Goal: Task Accomplishment & Management: Complete application form

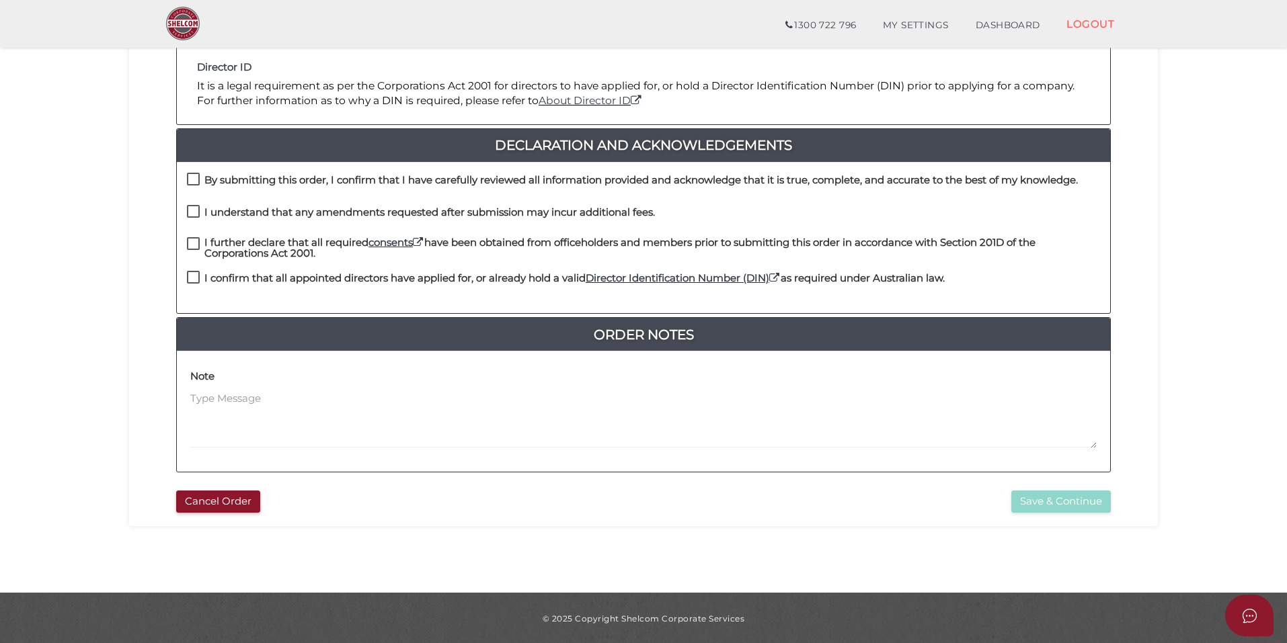
scroll to position [280, 0]
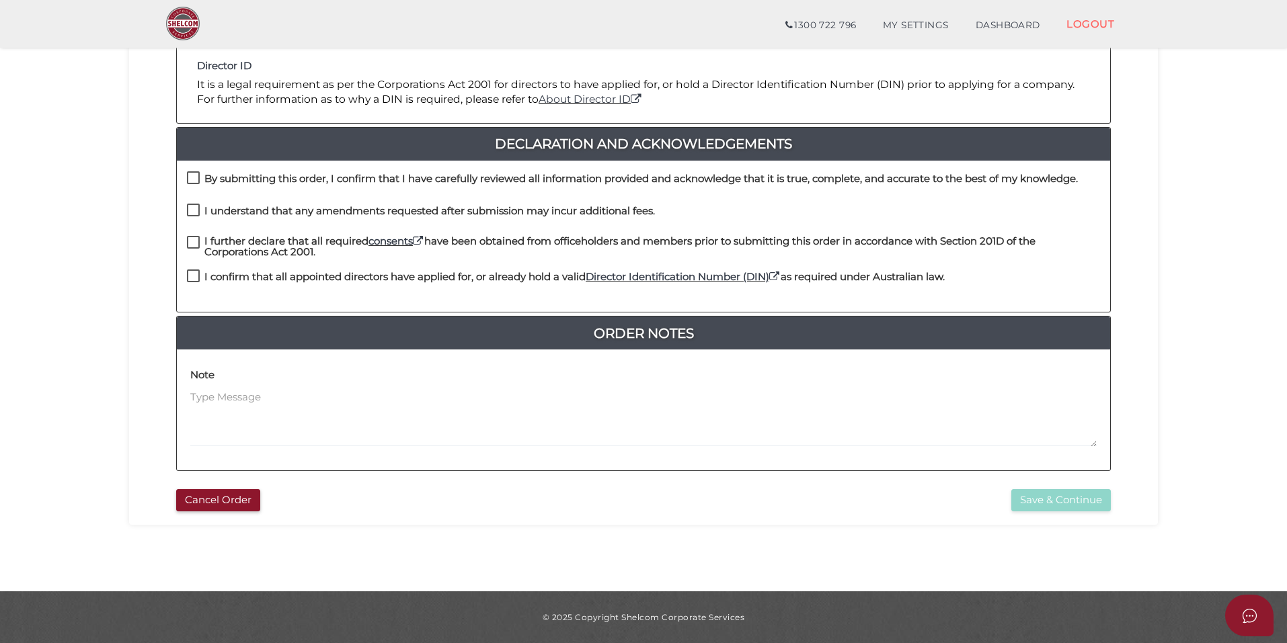
click at [249, 175] on h4 "By submitting this order, I confirm that I have carefully reviewed all informat…" at bounding box center [640, 178] width 873 height 11
checkbox input "true"
click at [253, 204] on div "I understand that any amendments requested after submission may incur additiona…" at bounding box center [421, 215] width 468 height 22
click at [258, 212] on h4 "I understand that any amendments requested after submission may incur additiona…" at bounding box center [429, 211] width 450 height 11
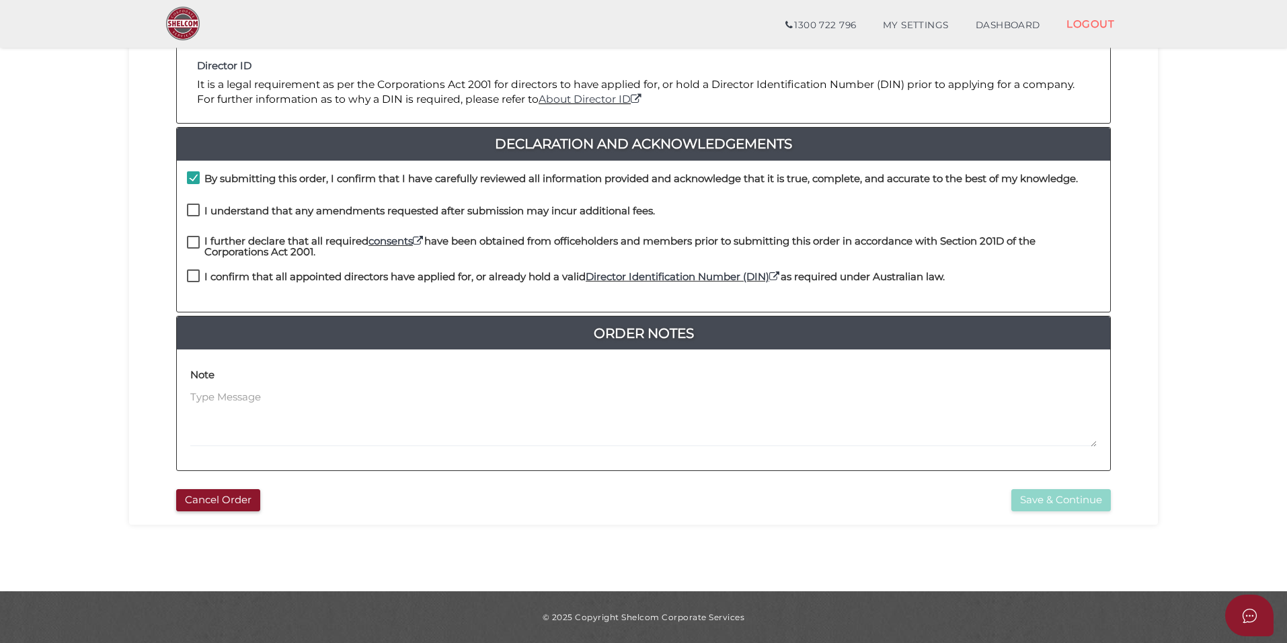
checkbox input "true"
click at [257, 256] on h4 "I further declare that all required consents have been obtained from officehold…" at bounding box center [651, 247] width 895 height 22
checkbox input "true"
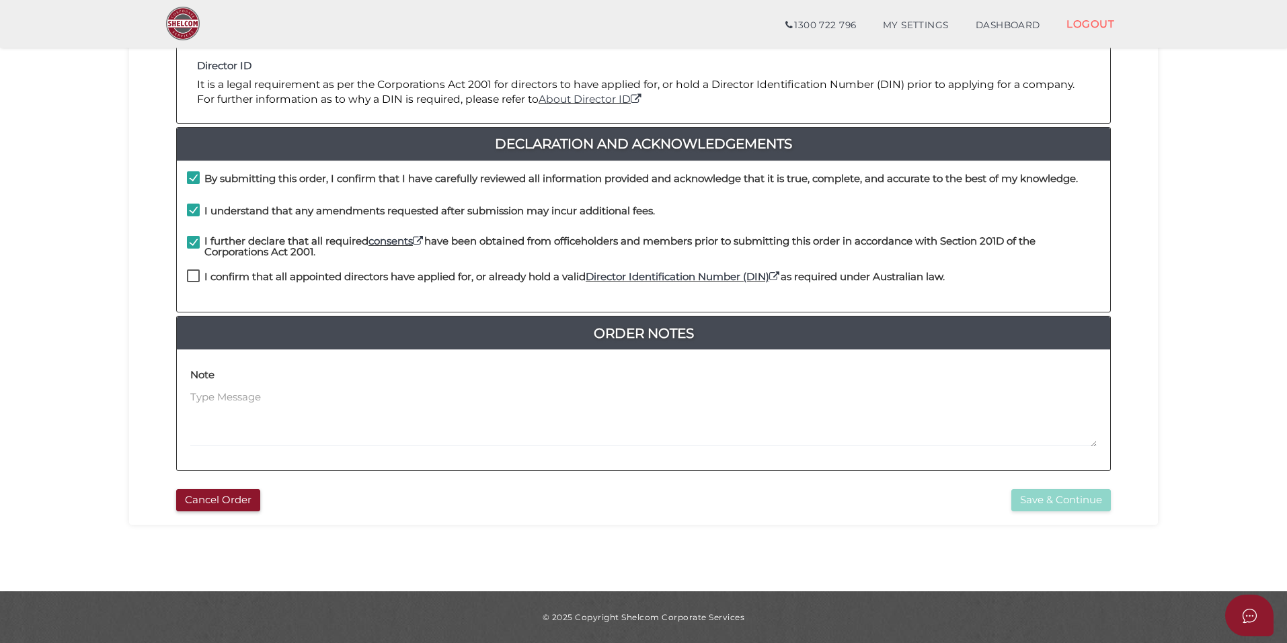
click at [257, 277] on h4 "I confirm that all appointed directors have applied for, or already hold a vali…" at bounding box center [574, 277] width 740 height 11
checkbox input "true"
click at [1040, 505] on button "Save & Continue" at bounding box center [1060, 500] width 99 height 22
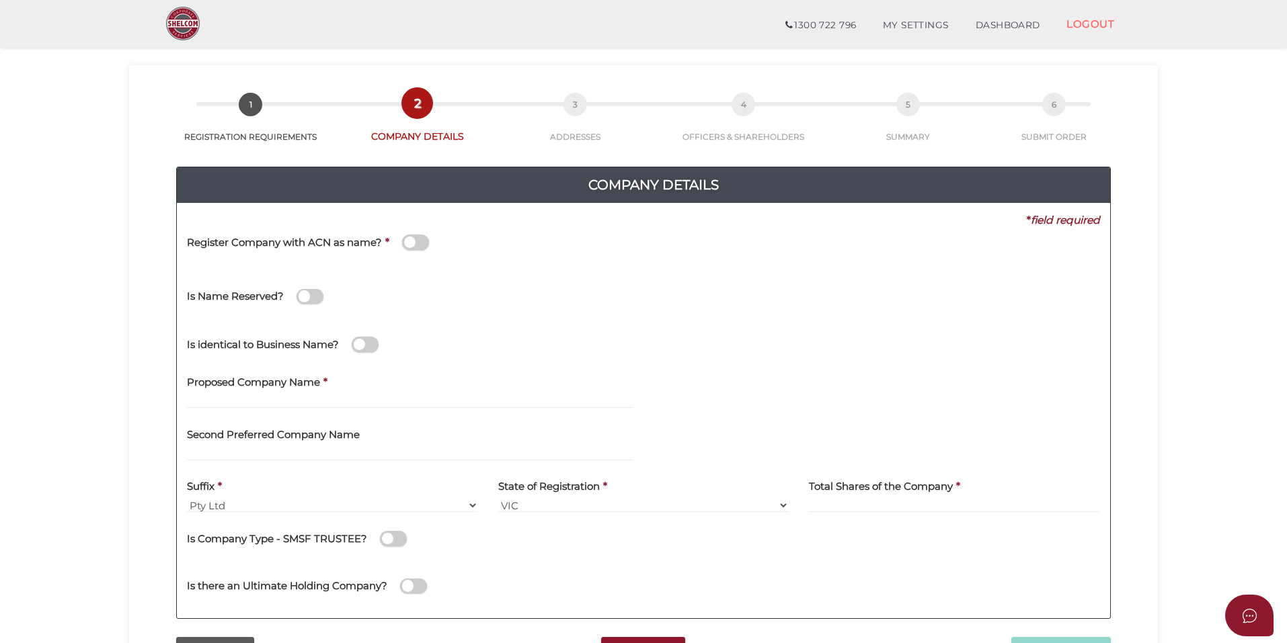
scroll to position [134, 0]
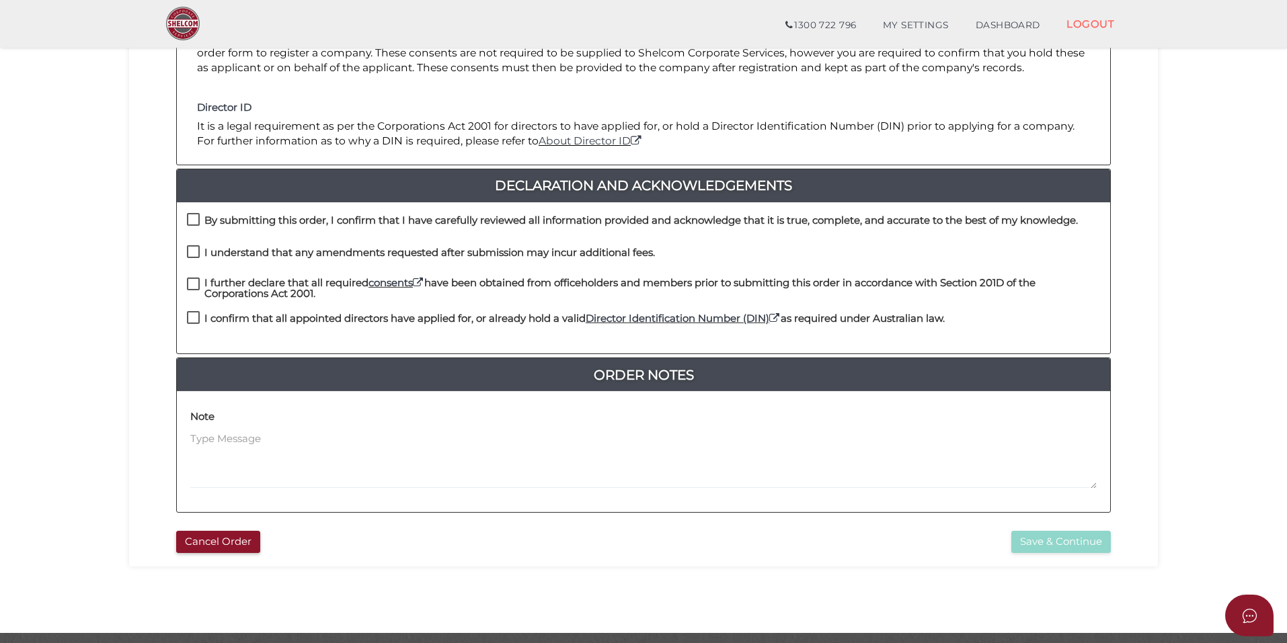
scroll to position [269, 0]
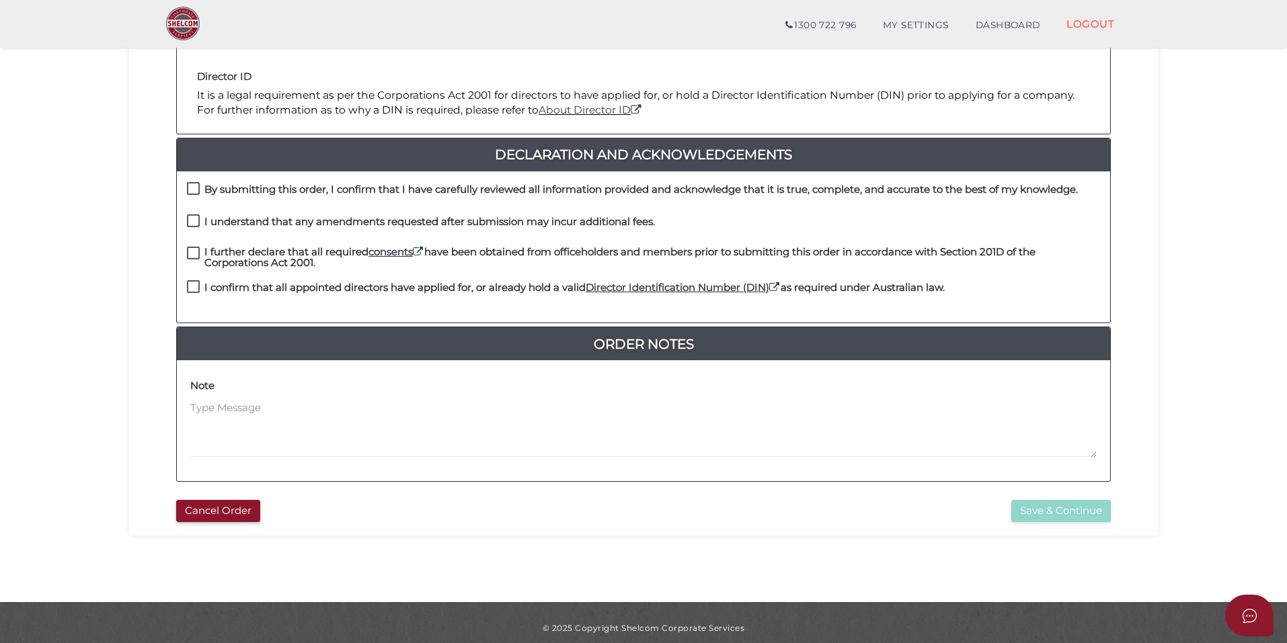
click at [280, 192] on h4 "By submitting this order, I confirm that I have carefully reviewed all informat…" at bounding box center [640, 189] width 873 height 11
checkbox input "true"
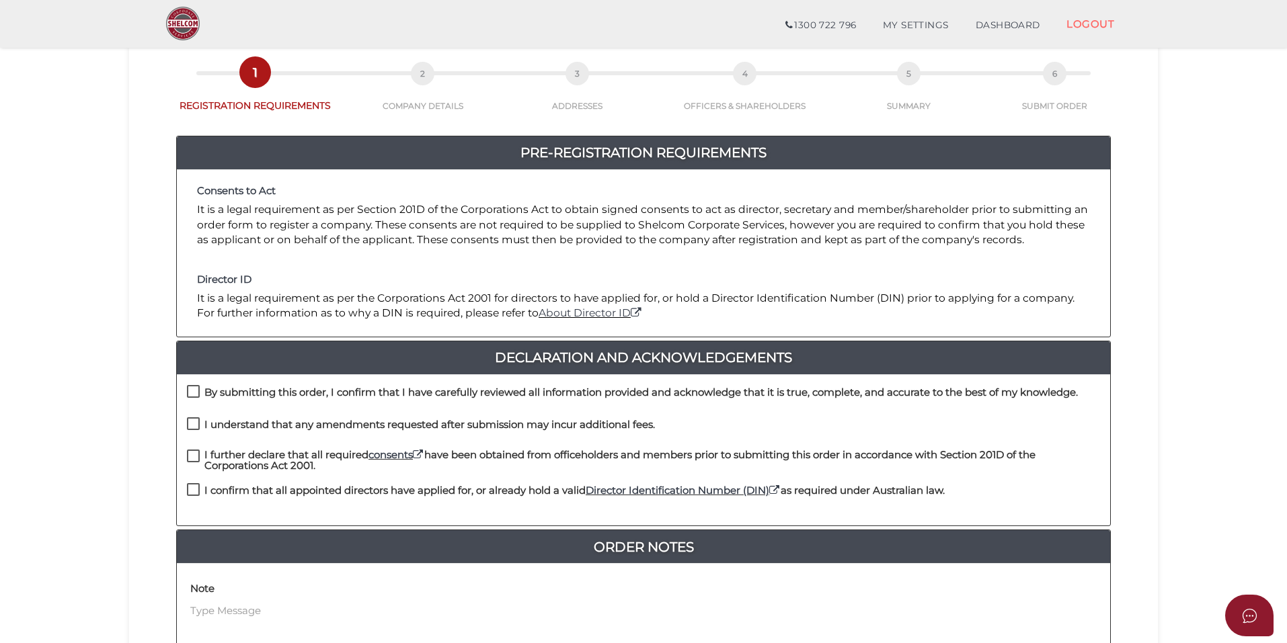
scroll to position [67, 0]
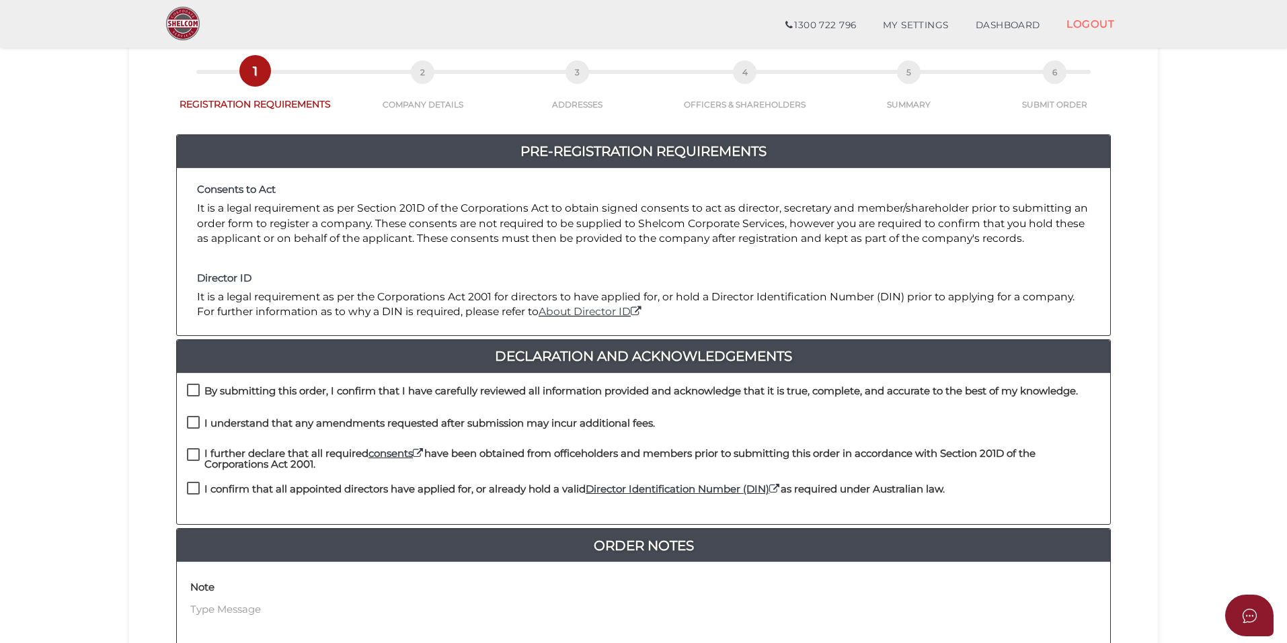
drag, startPoint x: 214, startPoint y: 390, endPoint x: 217, endPoint y: 436, distance: 45.8
click at [214, 391] on h4 "By submitting this order, I confirm that I have carefully reviewed all informat…" at bounding box center [640, 391] width 873 height 11
checkbox input "true"
click at [218, 430] on label "I understand that any amendments requested after submission may incur additiona…" at bounding box center [421, 426] width 468 height 17
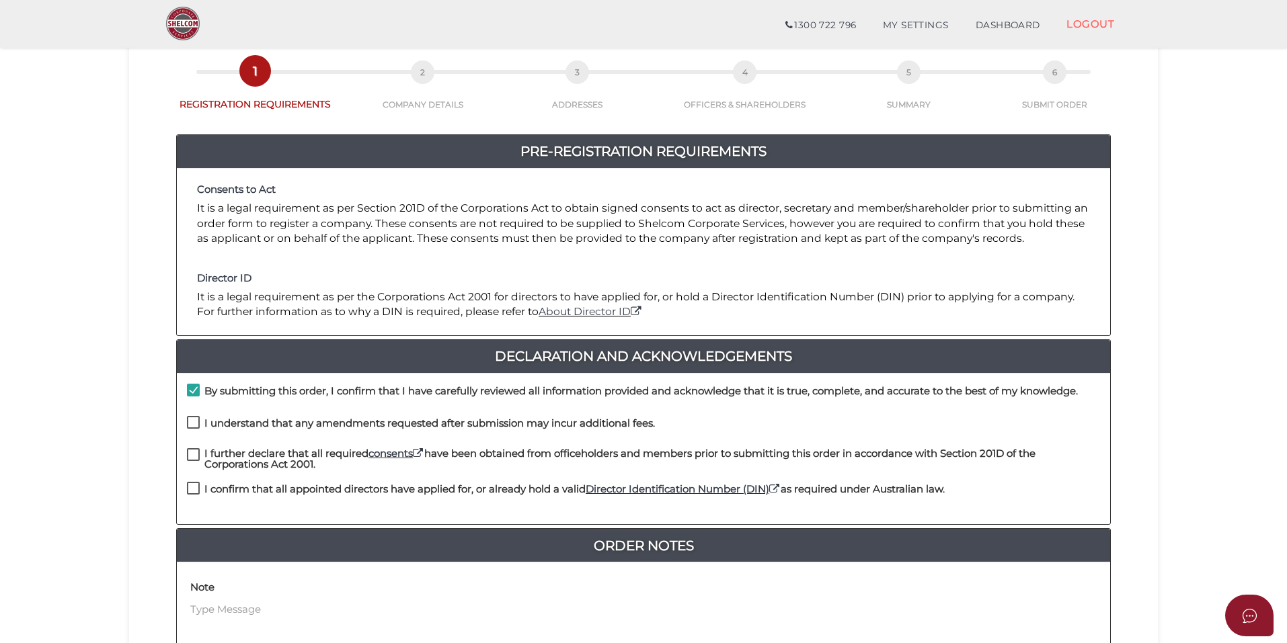
checkbox input "true"
click at [229, 458] on h4 "I further declare that all required consents have been obtained from officehold…" at bounding box center [651, 459] width 895 height 22
checkbox input "true"
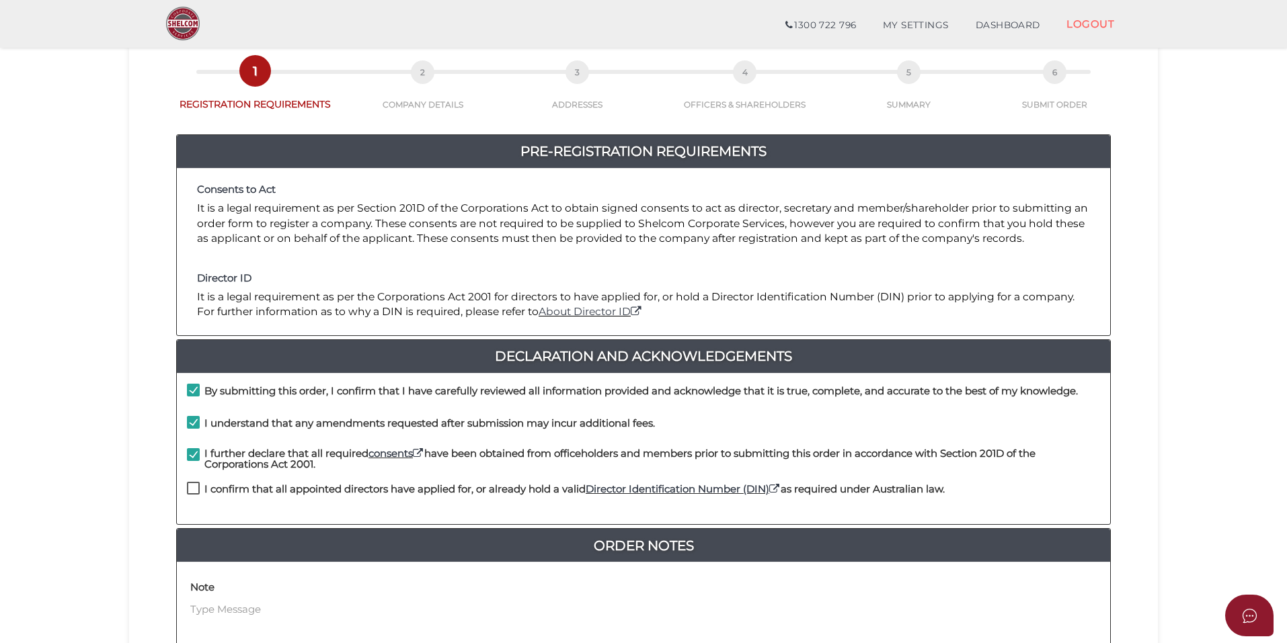
click at [243, 492] on h4 "I confirm that all appointed directors have applied for, or already hold a vali…" at bounding box center [574, 489] width 740 height 11
checkbox input "true"
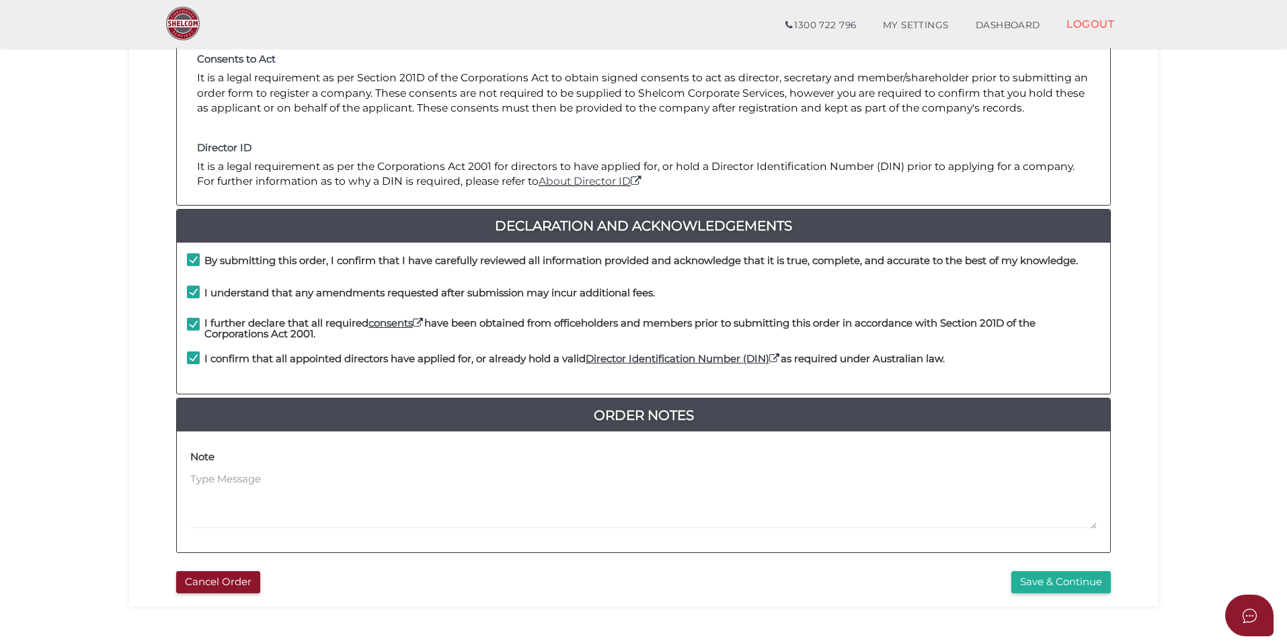
scroll to position [280, 0]
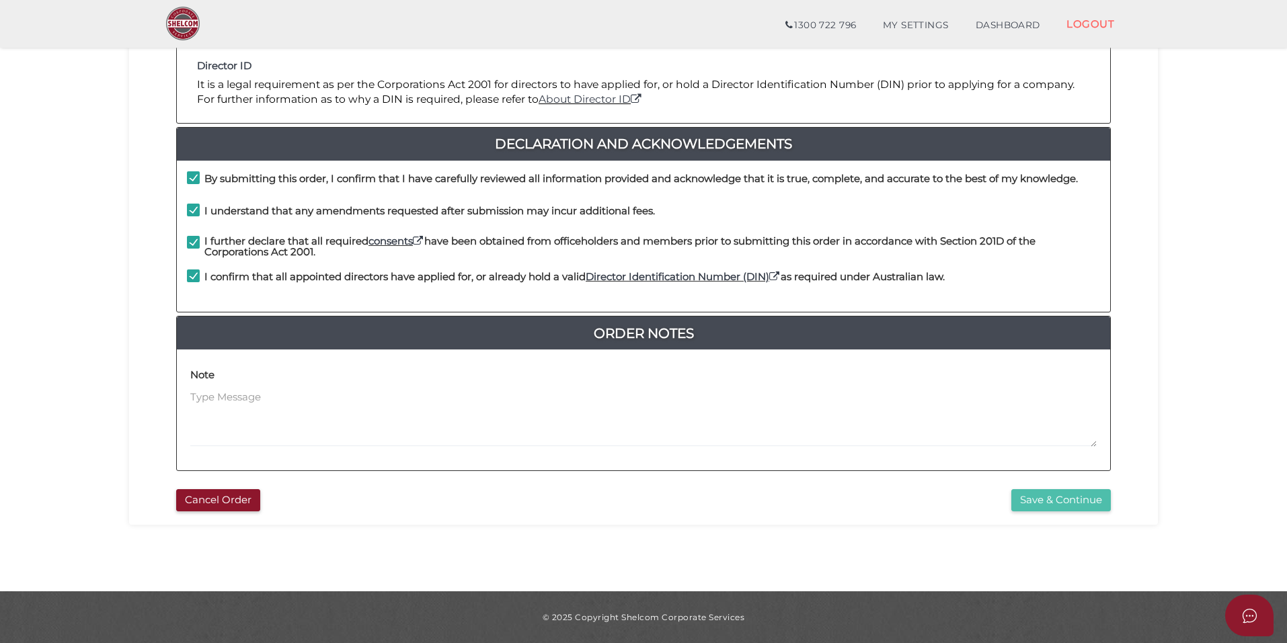
click at [1072, 503] on button "Save & Continue" at bounding box center [1060, 500] width 99 height 22
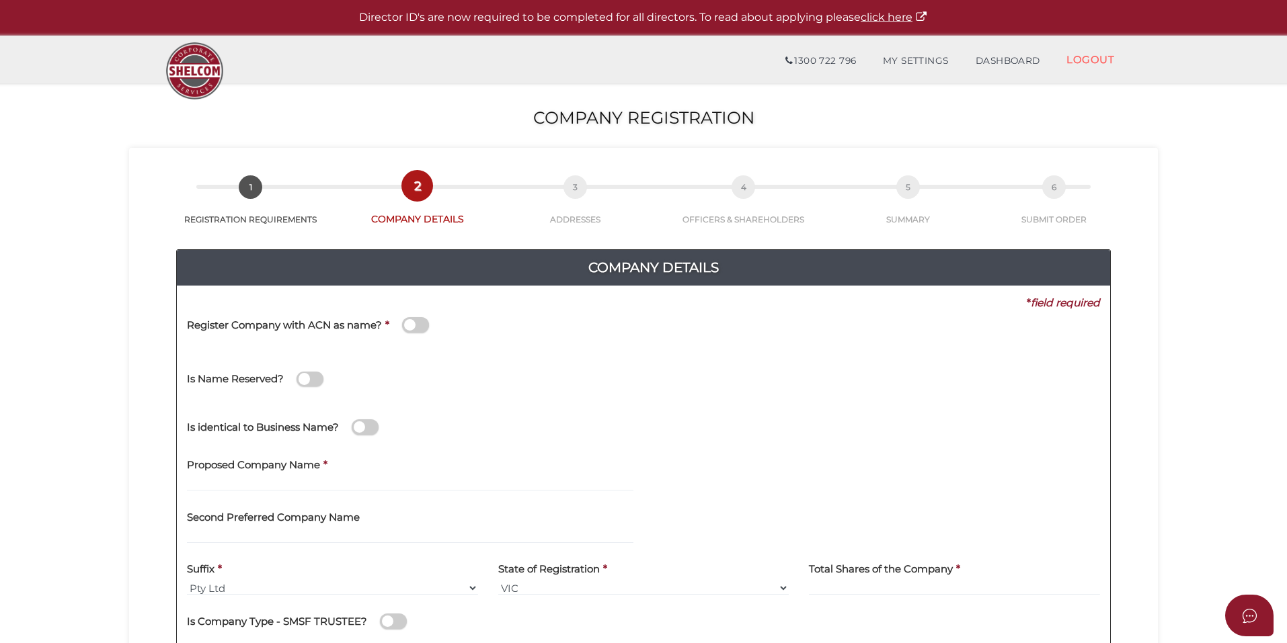
click at [550, 325] on div "Register Company with ACN as name? *" at bounding box center [420, 327] width 466 height 33
click at [234, 324] on h4 "Register Company with ACN as name?" at bounding box center [284, 325] width 195 height 11
click at [0, 0] on input "checkbox" at bounding box center [0, 0] width 0 height 0
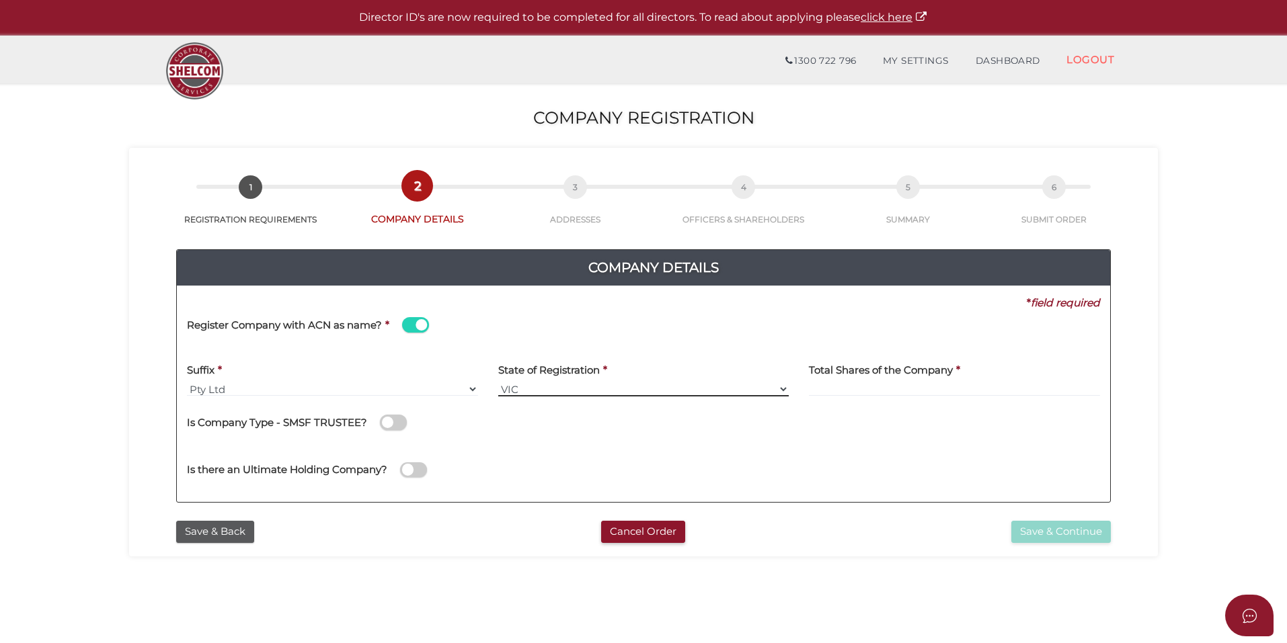
click at [555, 385] on select "VIC ACT NSW NT QLD TAS WA SA" at bounding box center [643, 389] width 291 height 15
select select "QLD"
click at [498, 382] on select "VIC ACT NSW NT QLD TAS WA SA" at bounding box center [643, 389] width 291 height 15
click at [880, 387] on input at bounding box center [954, 389] width 291 height 15
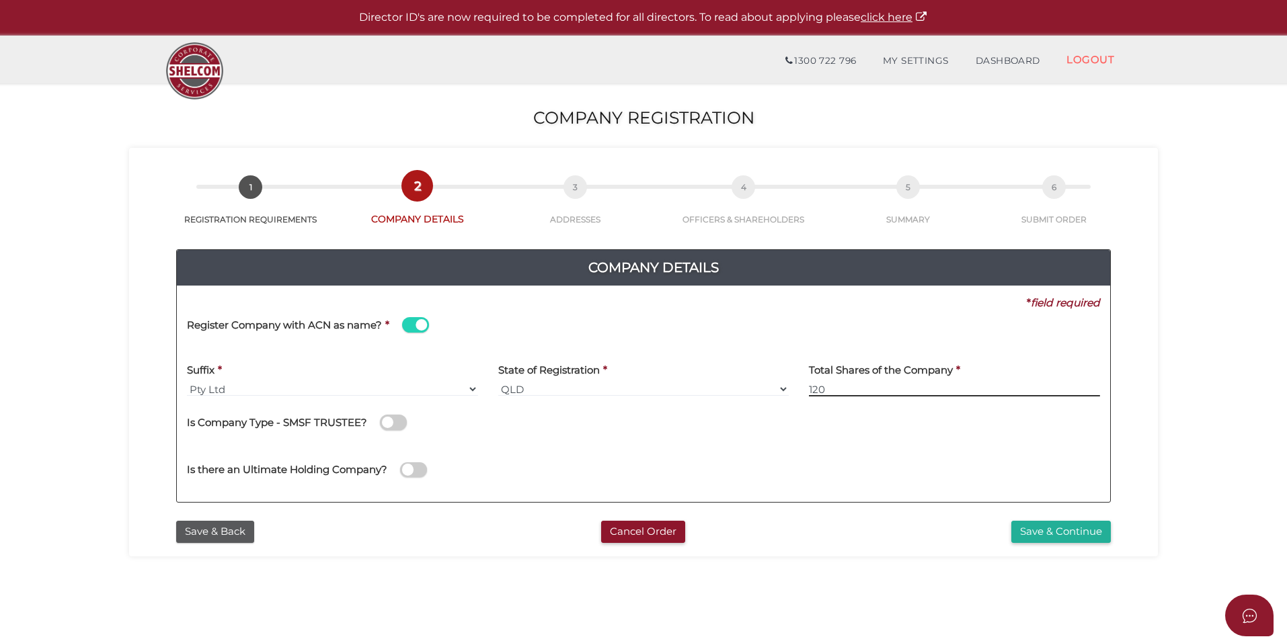
type input "120"
click at [715, 466] on div "Is there an Ultimate Holding Company?" at bounding box center [643, 468] width 933 height 48
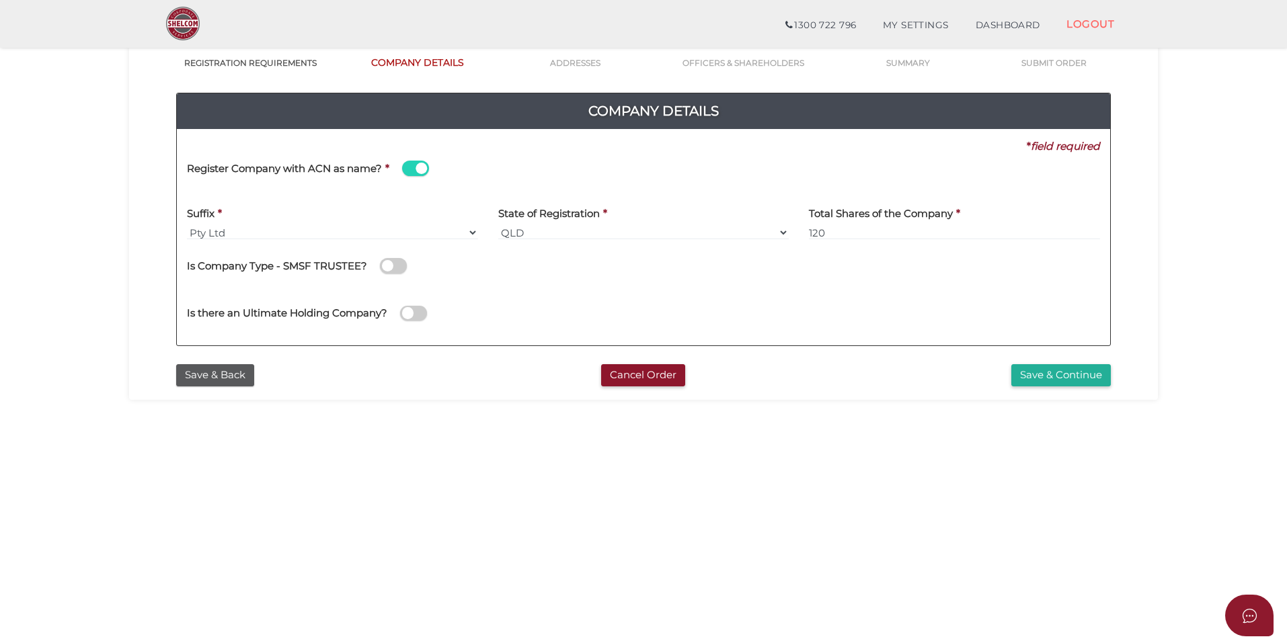
scroll to position [280, 0]
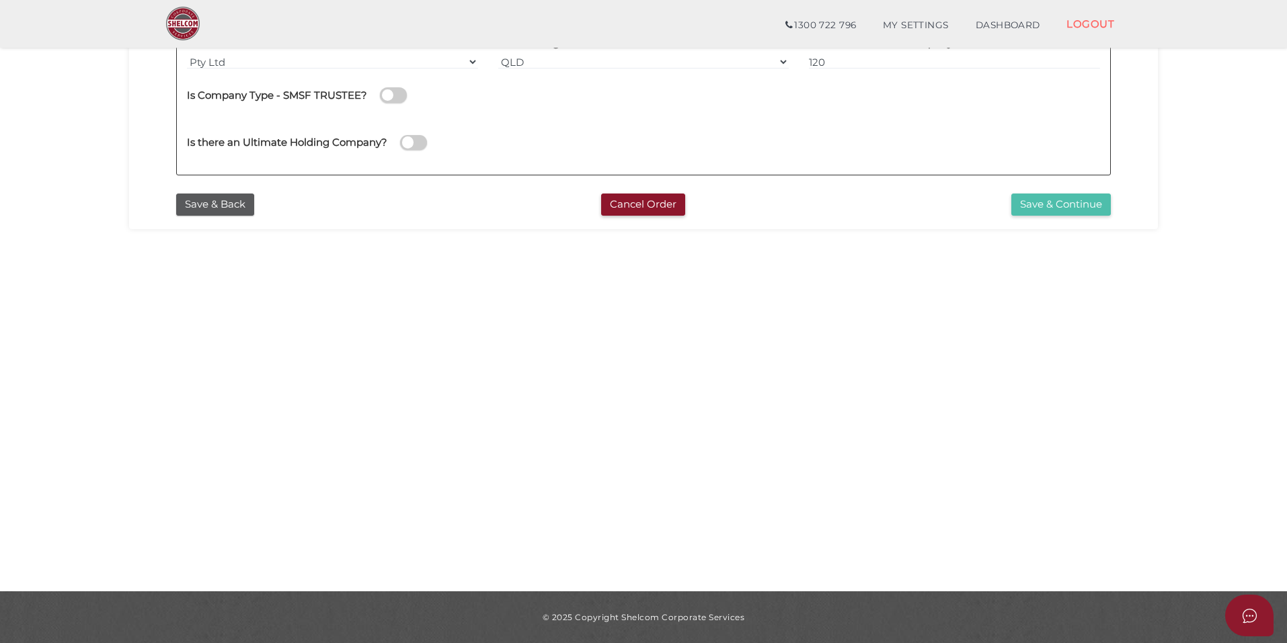
click at [1070, 210] on button "Save & Continue" at bounding box center [1060, 205] width 99 height 22
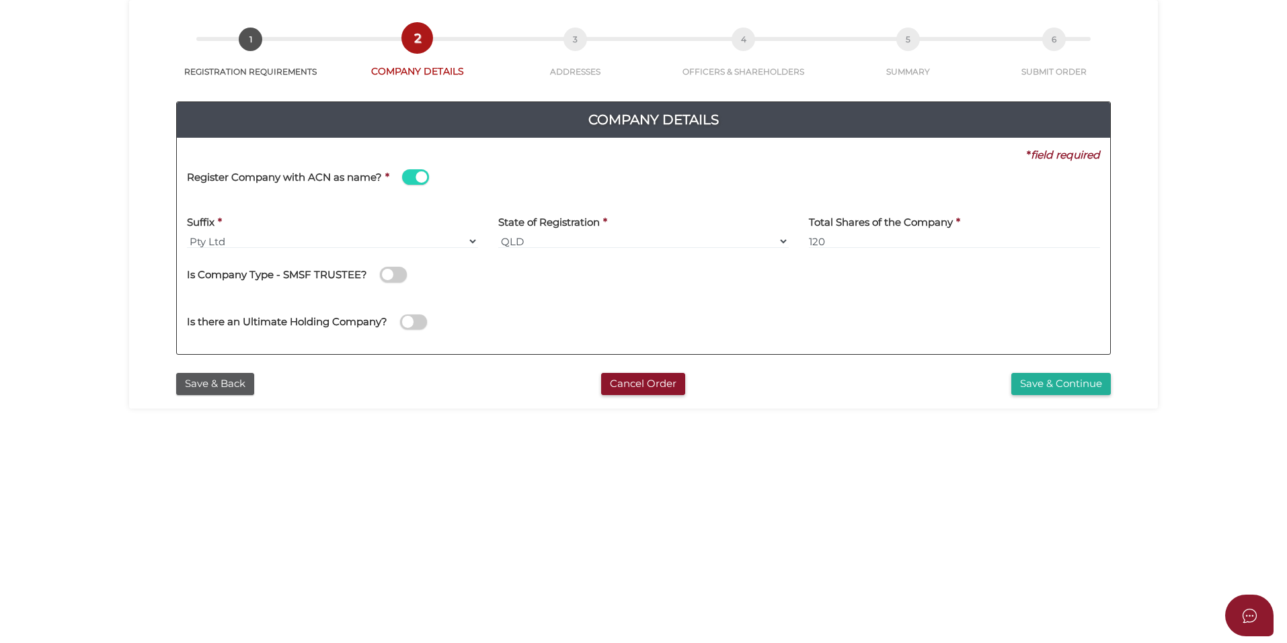
scroll to position [0, 0]
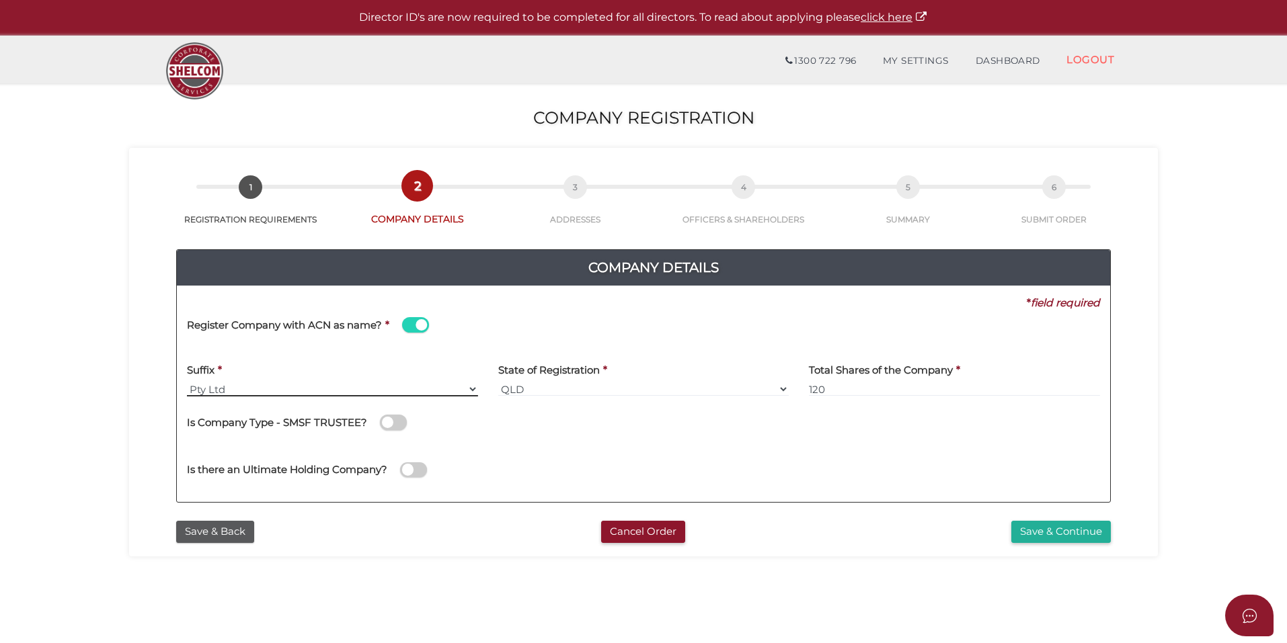
click at [198, 393] on select "Pty Ltd Pty Ltd Pty. Ltd. Pty Limited Proprietary Limited Proprietary Ltd" at bounding box center [332, 389] width 291 height 15
click at [187, 382] on select "Pty Ltd Pty Ltd Pty. Ltd. Pty Limited Proprietary Limited Proprietary Ltd" at bounding box center [332, 389] width 291 height 15
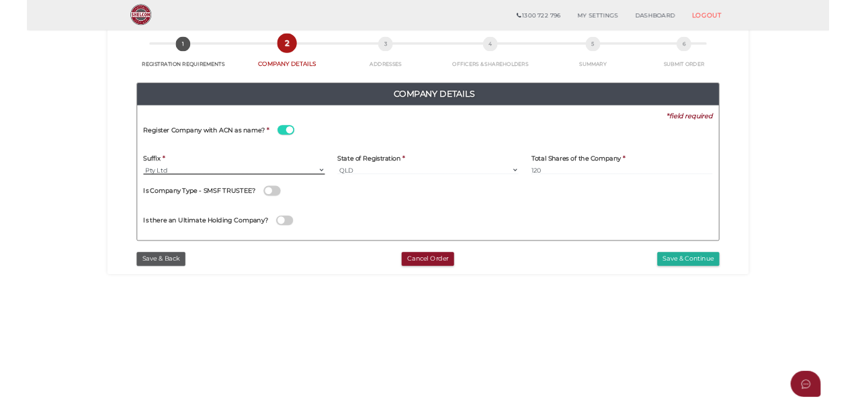
scroll to position [134, 0]
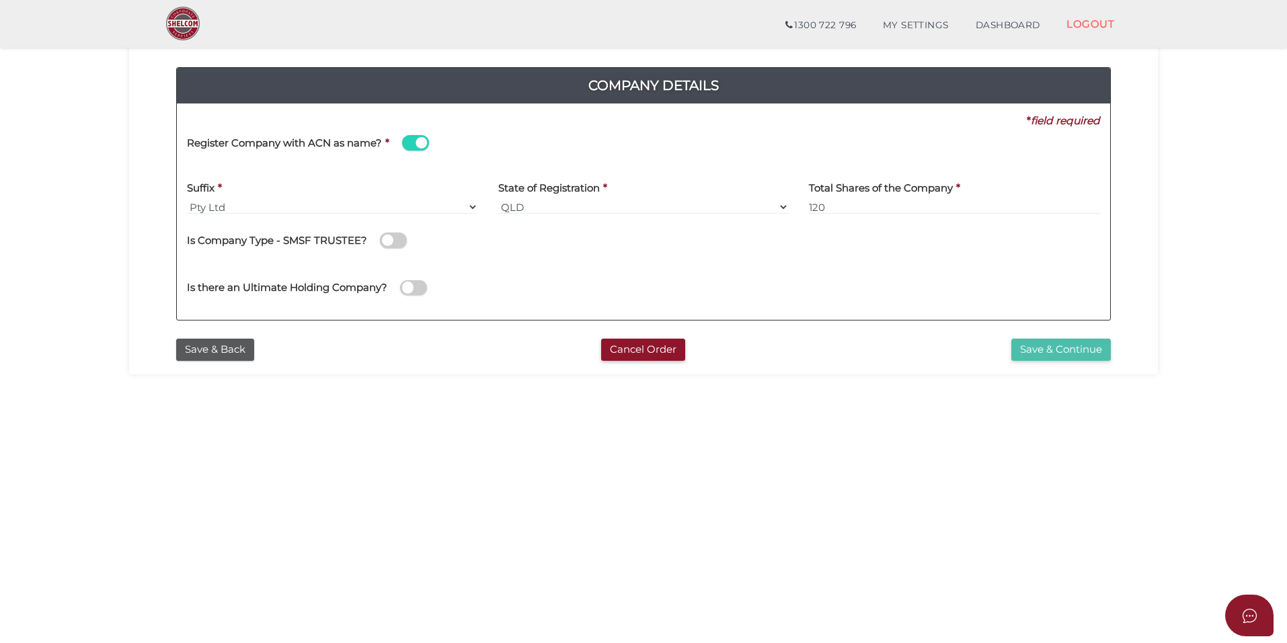
click at [1057, 348] on button "Save & Continue" at bounding box center [1060, 350] width 99 height 22
click at [285, 142] on h4 "Register Company with ACN as name?" at bounding box center [284, 143] width 195 height 11
click at [0, 0] on input "checkbox" at bounding box center [0, 0] width 0 height 0
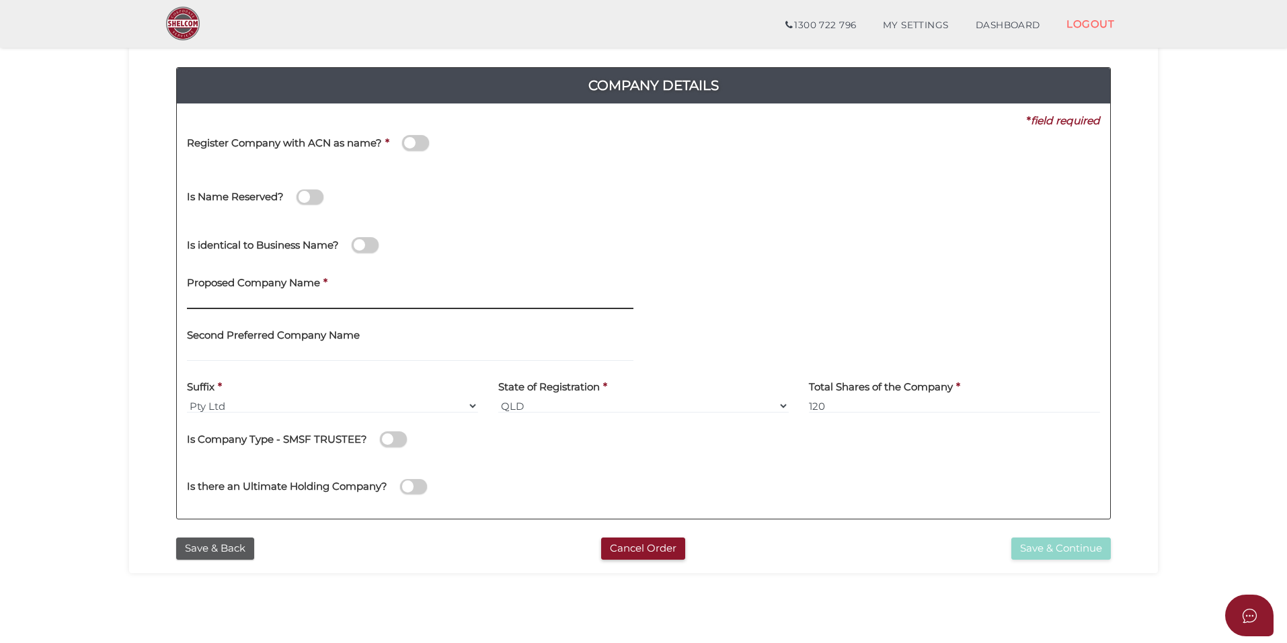
click at [272, 304] on input "text" at bounding box center [410, 301] width 446 height 15
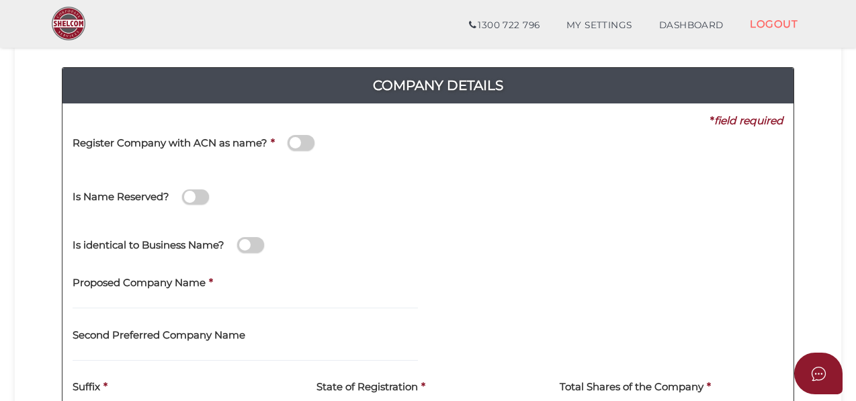
click at [192, 309] on div "Proposed Company Name *" at bounding box center [246, 294] width 366 height 52
click at [186, 303] on input "text" at bounding box center [245, 301] width 345 height 15
paste input "3vagalumes"
type input "3vagalumes"
click at [477, 257] on div "Is identical to Business Name?" at bounding box center [428, 243] width 731 height 48
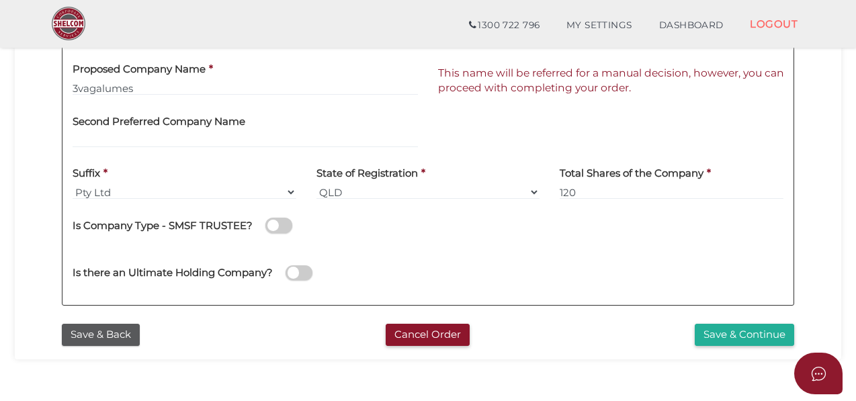
scroll to position [320, 0]
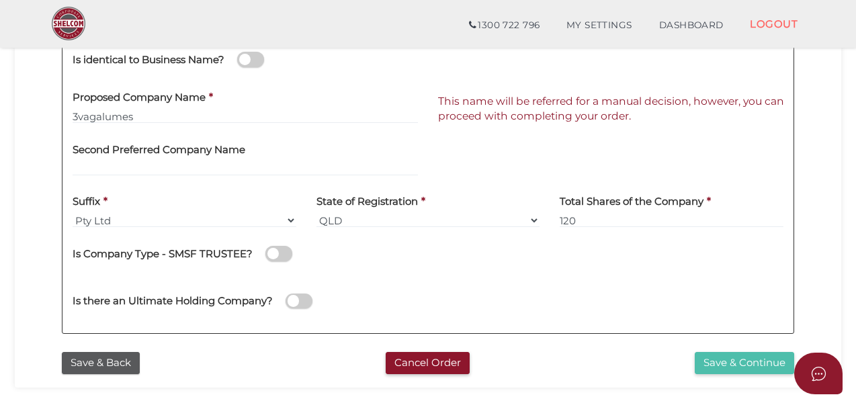
click at [757, 356] on button "Save & Continue" at bounding box center [744, 363] width 99 height 22
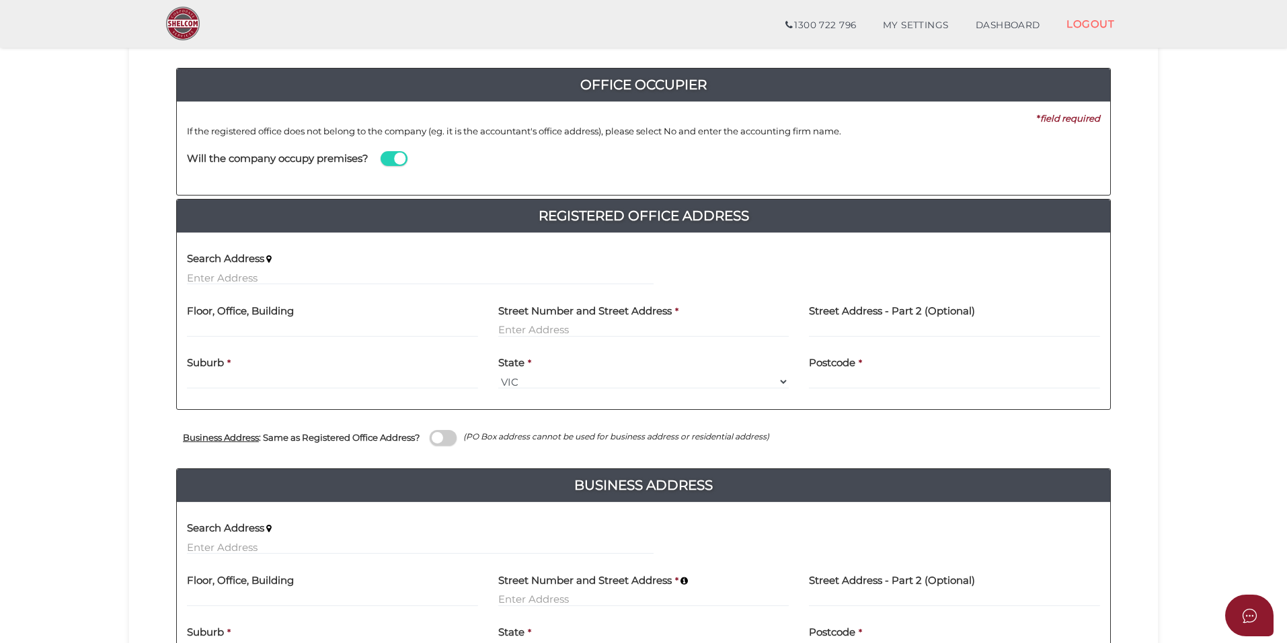
scroll to position [134, 0]
click at [223, 285] on div "Search Address" at bounding box center [420, 269] width 487 height 52
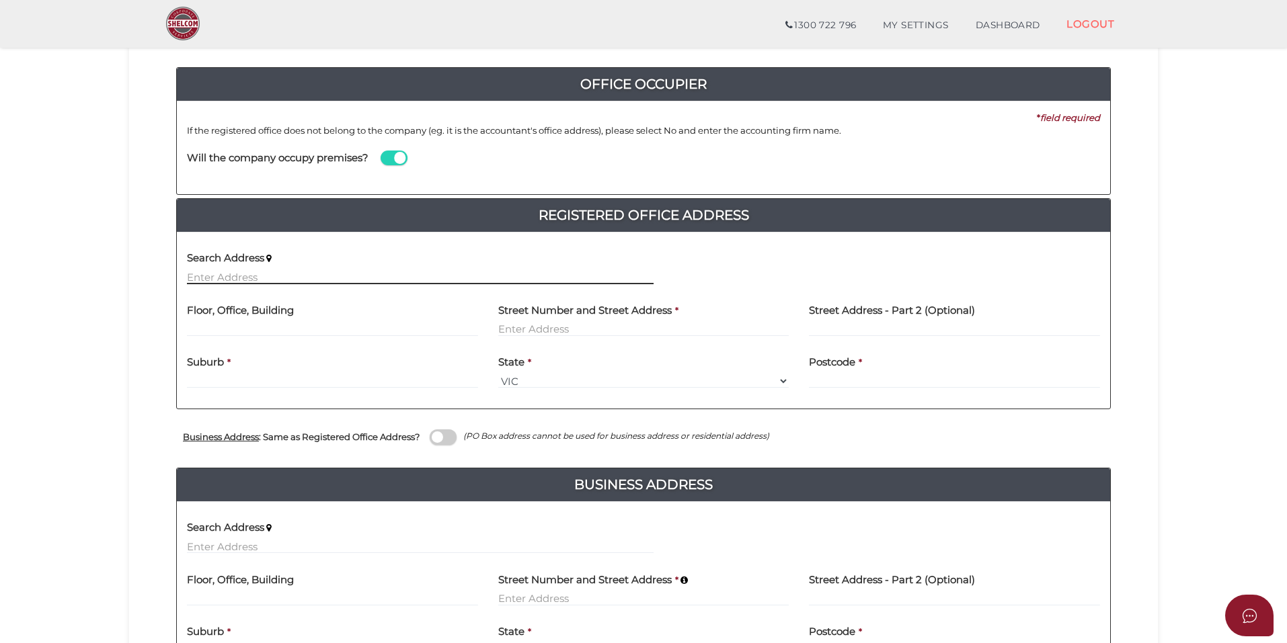
click at [217, 271] on input "text" at bounding box center [420, 277] width 466 height 15
paste input "14/220 Surf Parade"
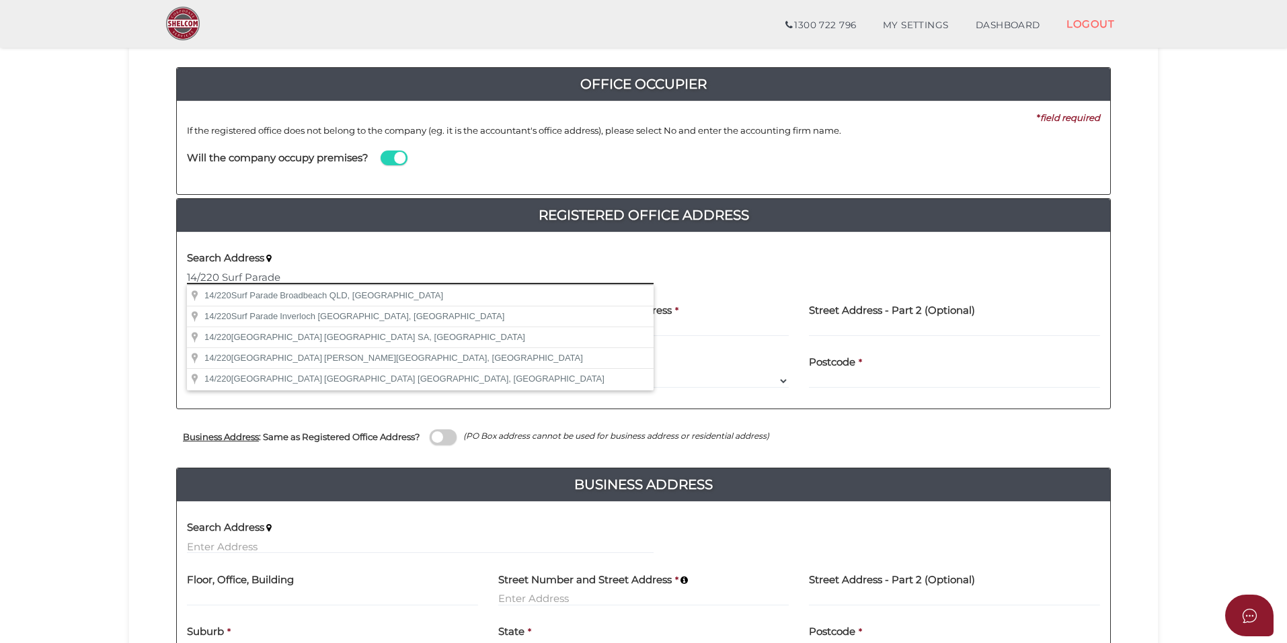
paste input "Surfers Paradise"
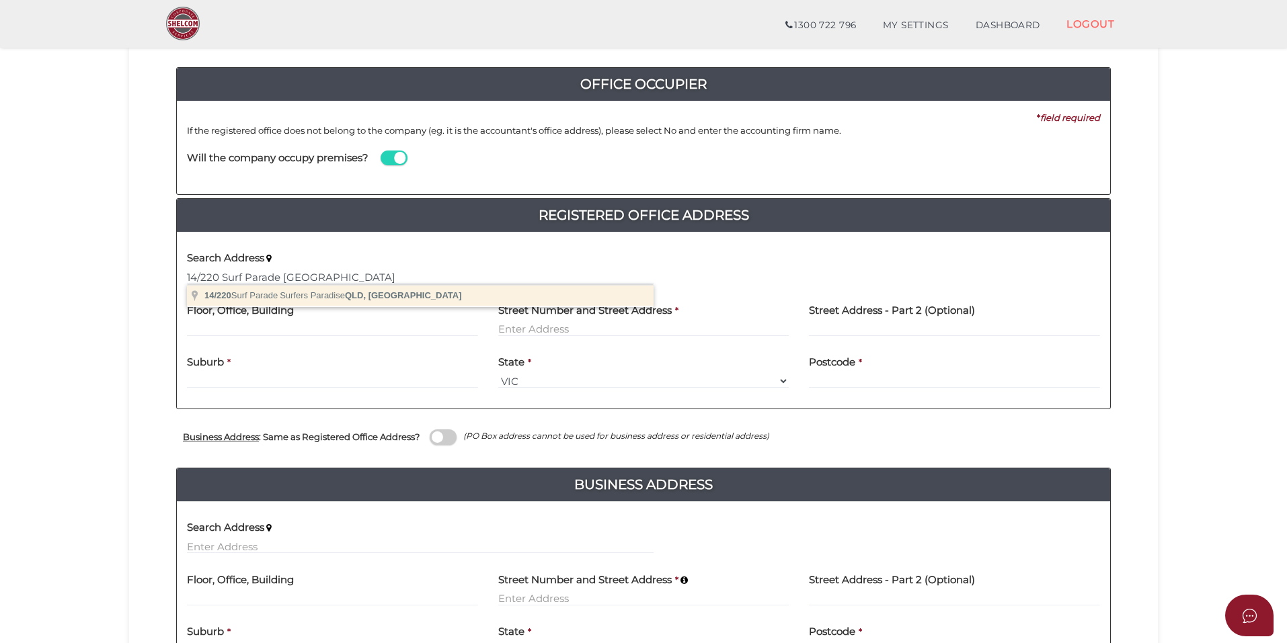
type input "[STREET_ADDRESS]"
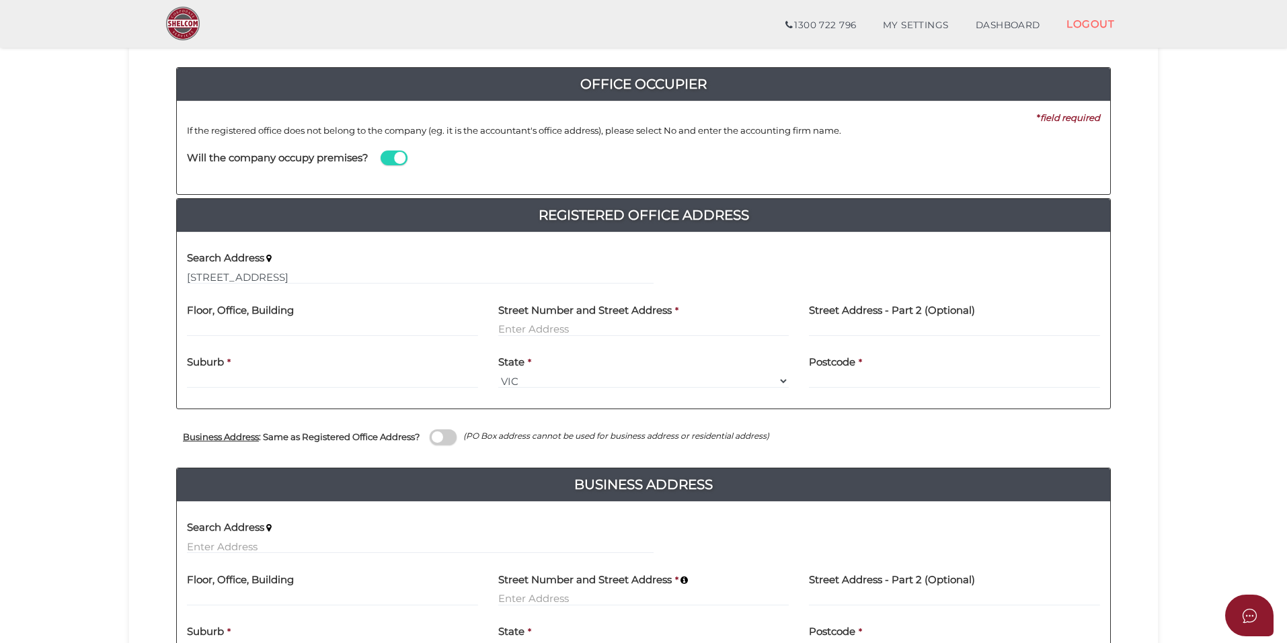
type input "14"
type input "[STREET_ADDRESS]"
type input "Surfers Paradise"
select select "QLD"
type input "4217"
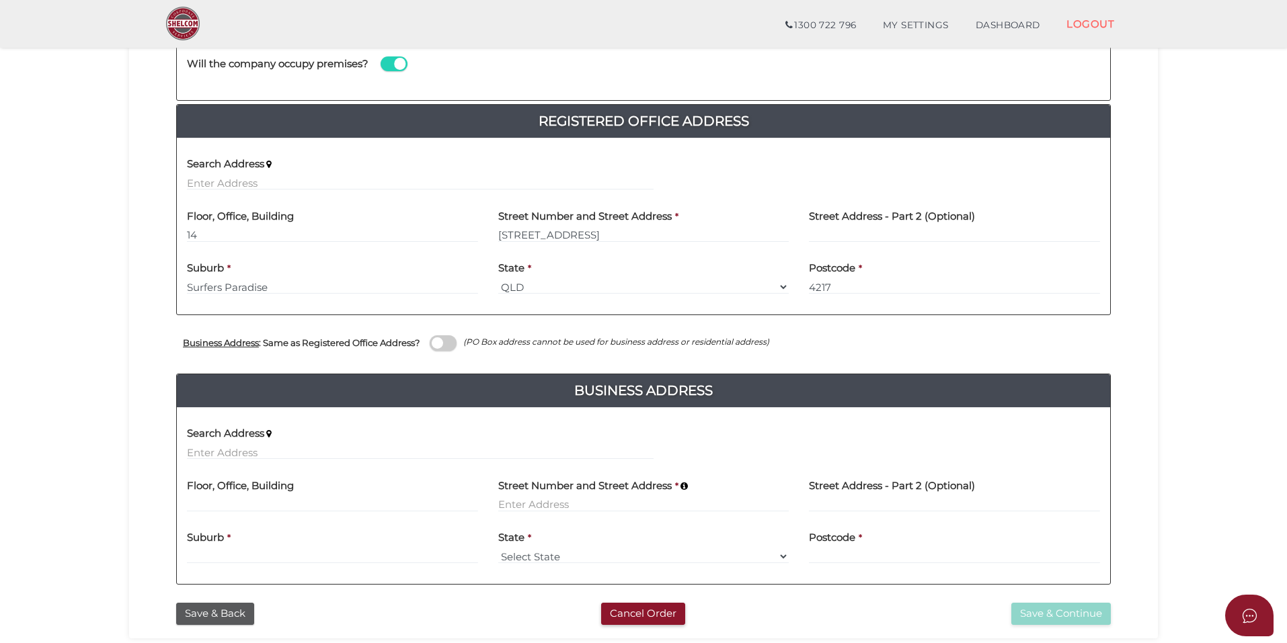
scroll to position [330, 0]
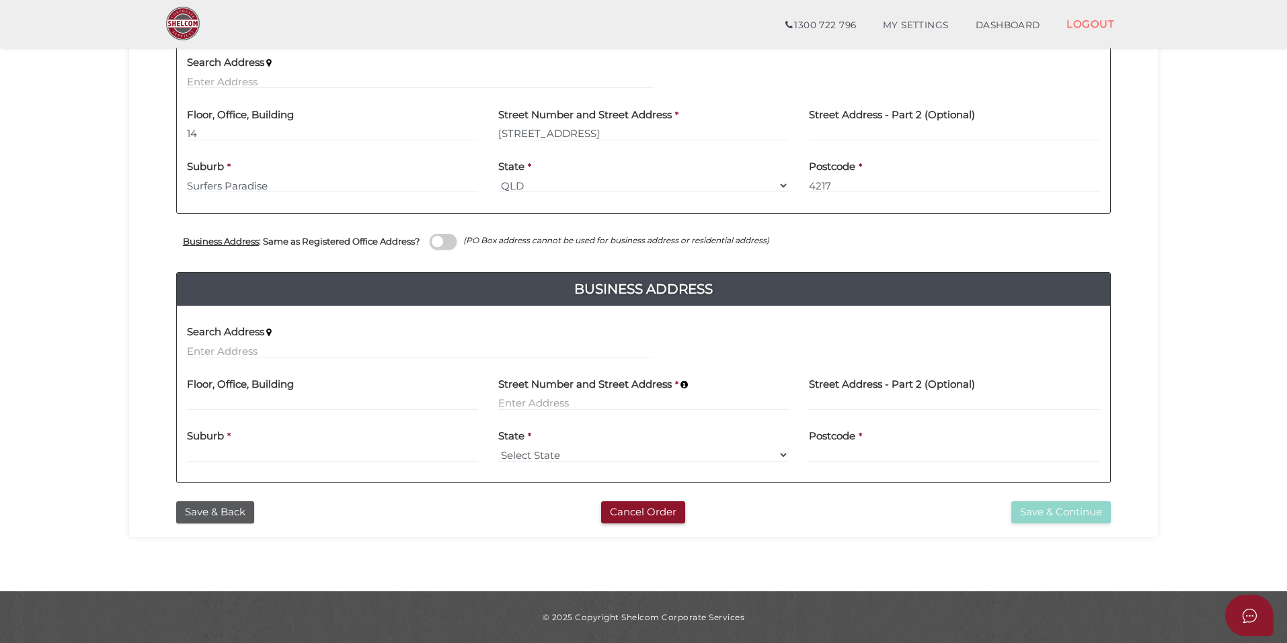
click at [454, 239] on span at bounding box center [443, 241] width 27 height 15
click at [0, 0] on input "checkbox" at bounding box center [0, 0] width 0 height 0
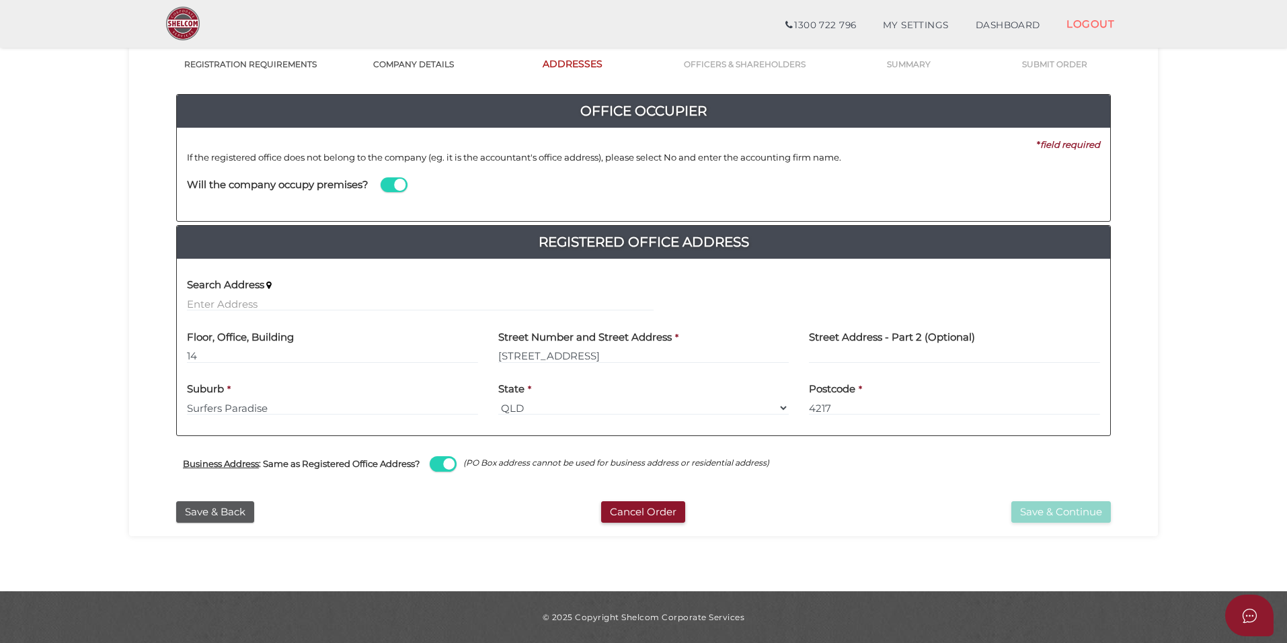
scroll to position [108, 0]
click at [860, 401] on button "Save & Continue" at bounding box center [1060, 512] width 99 height 22
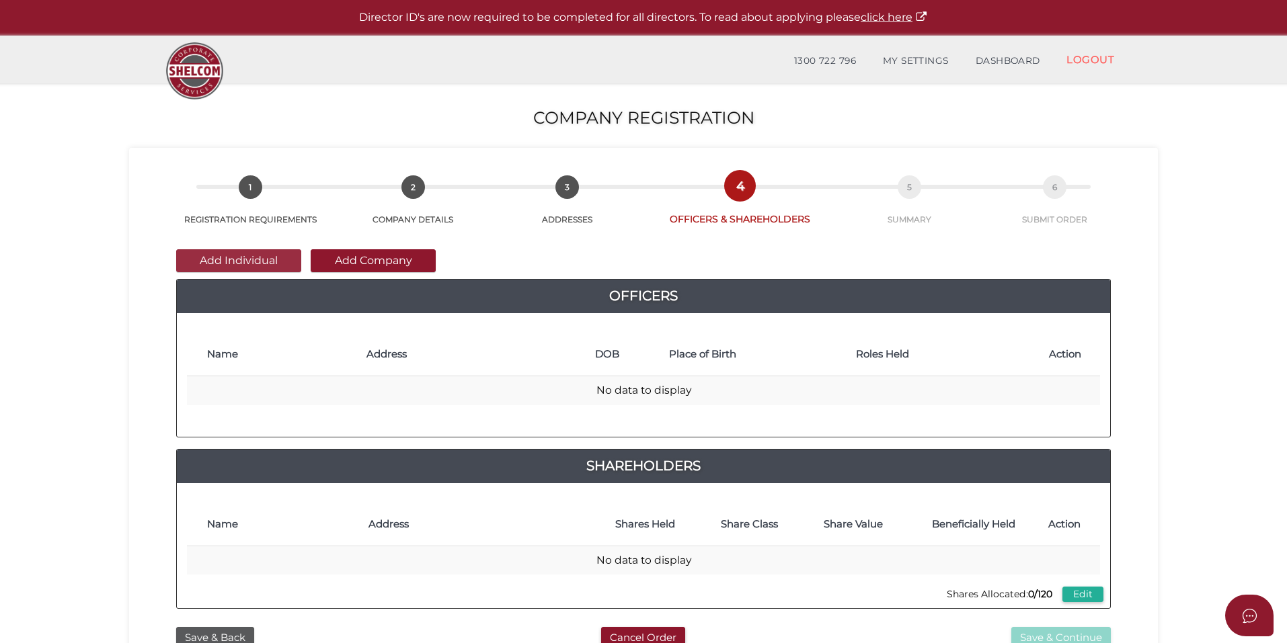
click at [268, 262] on button "Add Individual" at bounding box center [238, 260] width 125 height 23
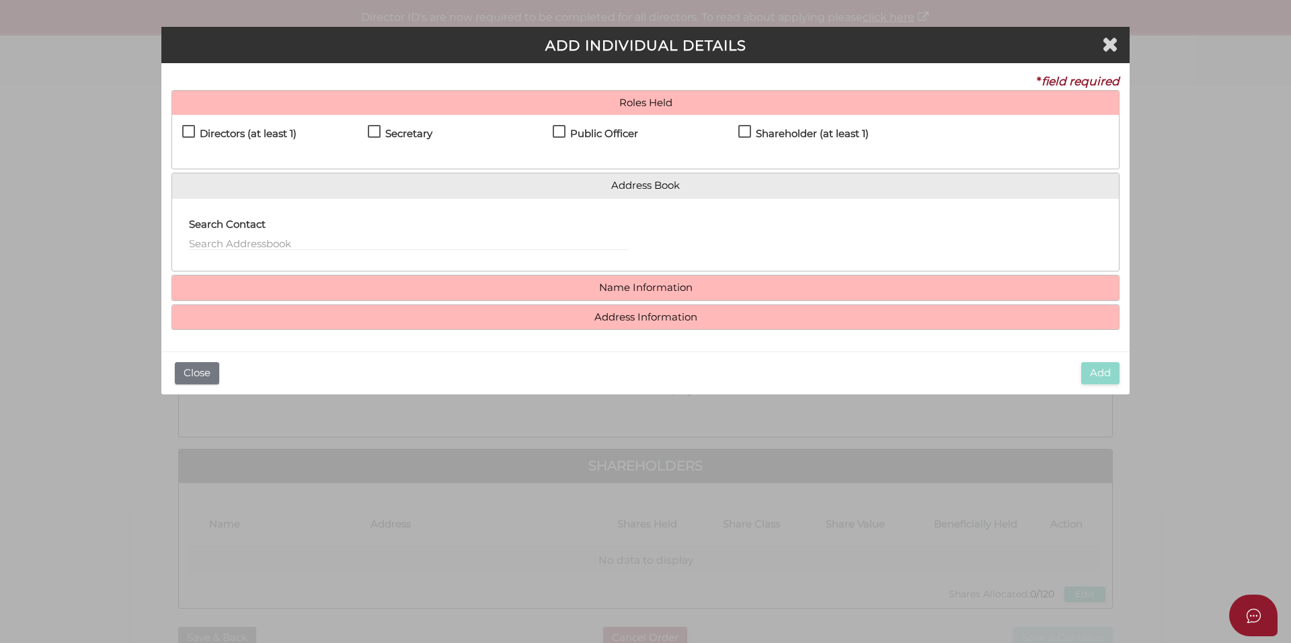
click at [227, 138] on h4 "Directors (at least 1)" at bounding box center [248, 133] width 97 height 11
checkbox input "true"
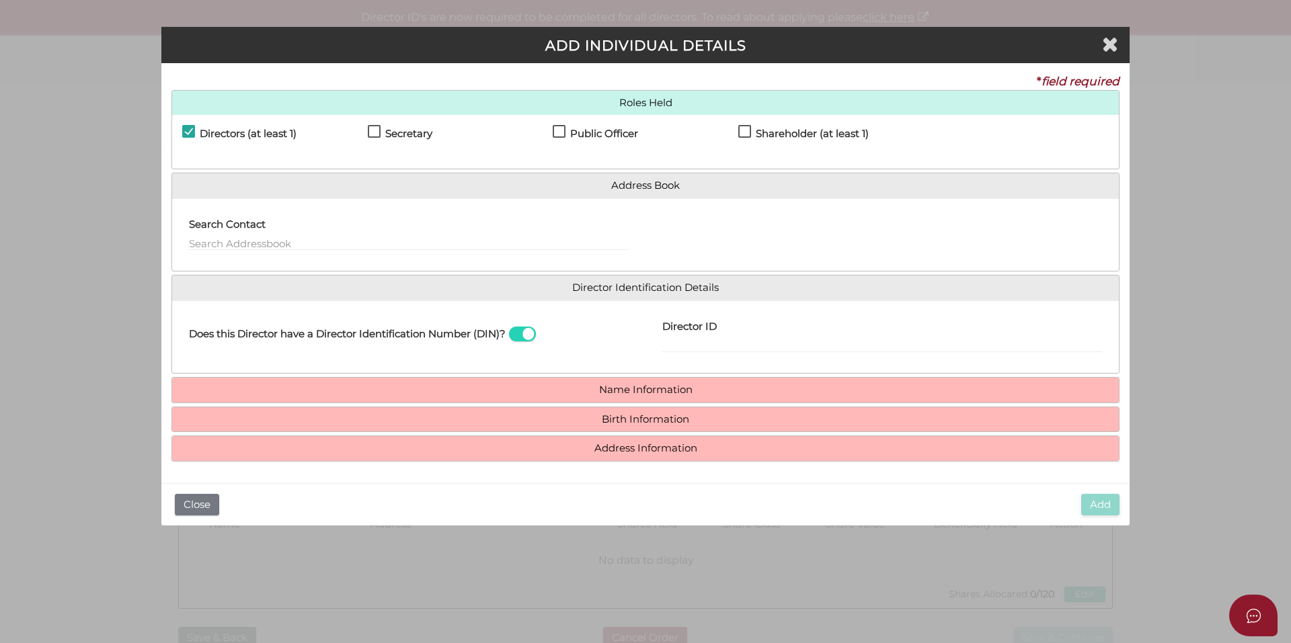
click at [378, 132] on label "Secretary" at bounding box center [400, 136] width 65 height 17
checkbox input "true"
click at [555, 133] on label "Public Officer" at bounding box center [595, 136] width 85 height 17
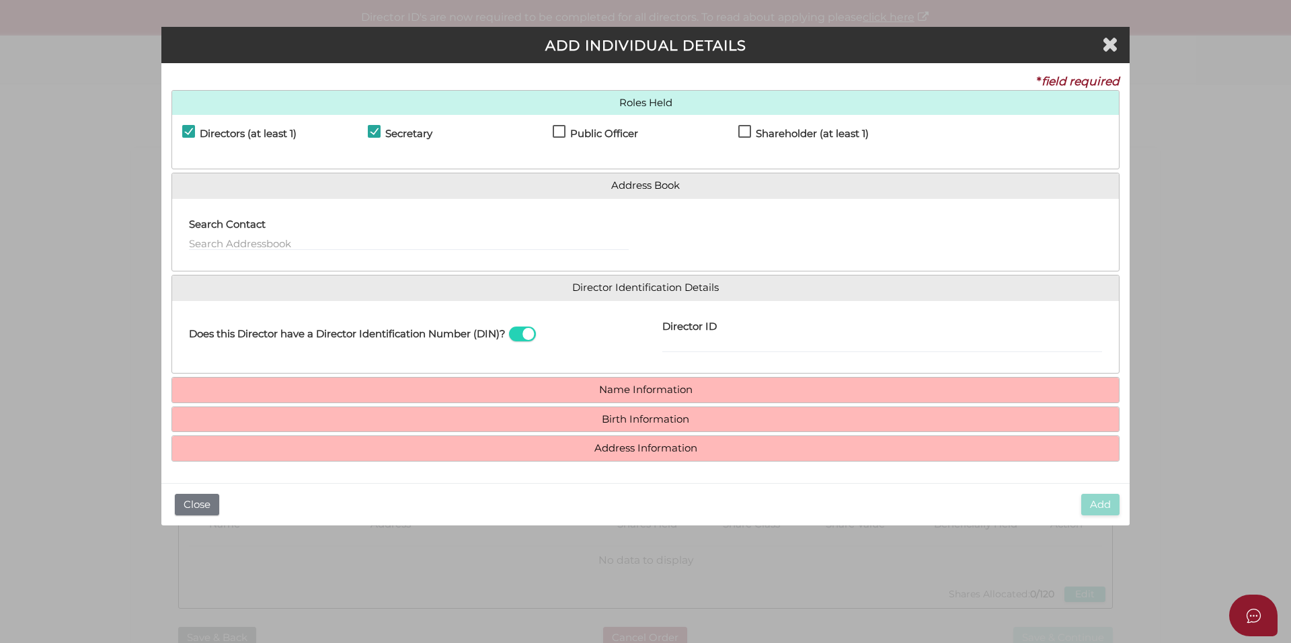
checkbox input "true"
click at [212, 241] on input "text" at bounding box center [409, 243] width 440 height 15
click at [730, 220] on div at bounding box center [881, 235] width 473 height 52
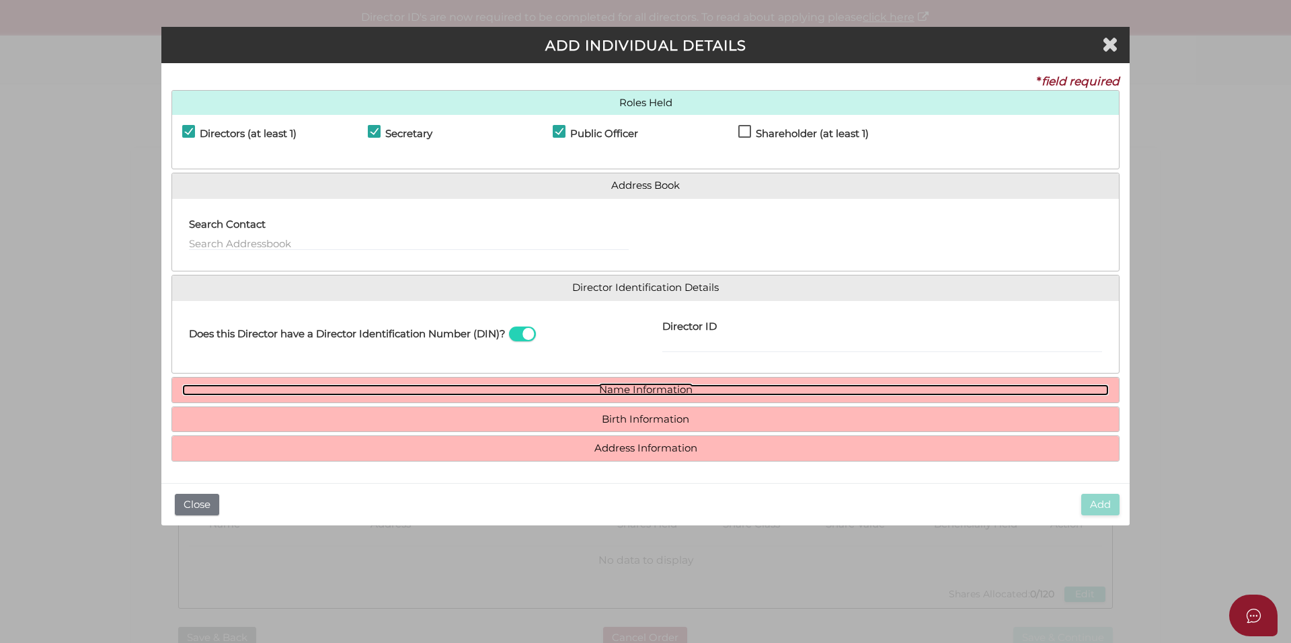
click at [645, 387] on link "Name Information" at bounding box center [645, 389] width 926 height 11
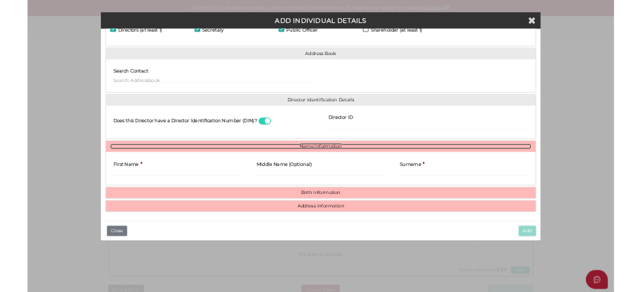
scroll to position [69, 0]
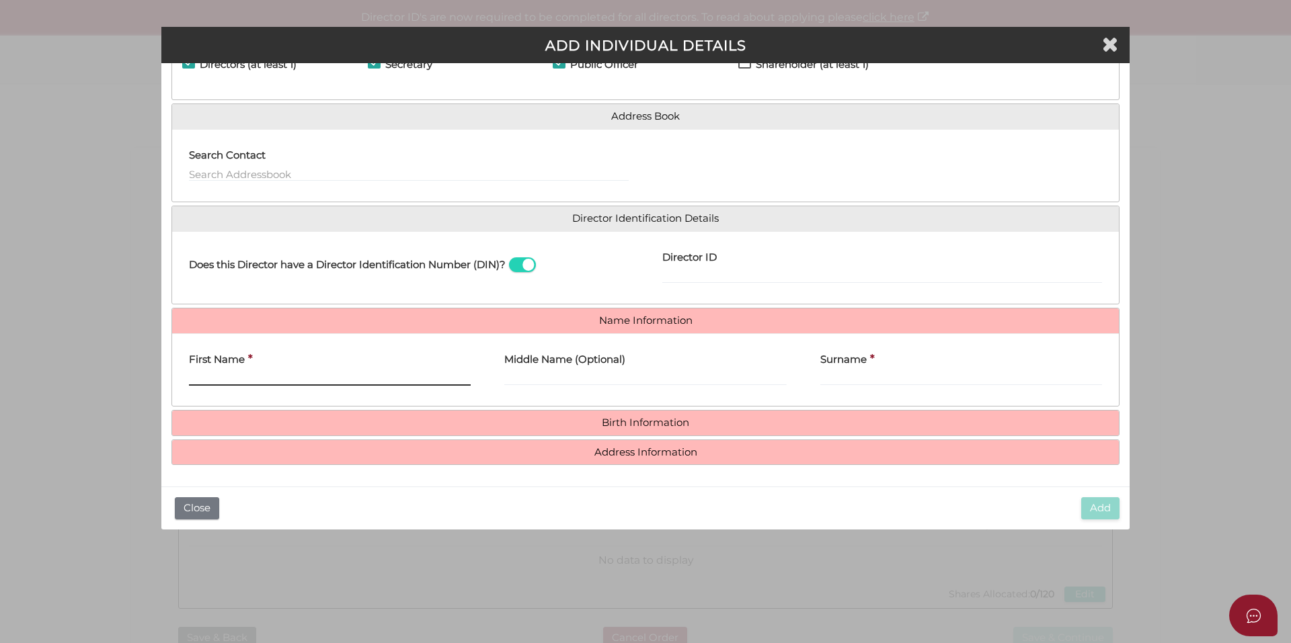
click at [256, 374] on input "First Name" at bounding box center [330, 378] width 282 height 15
paste input "[PERSON_NAME]"
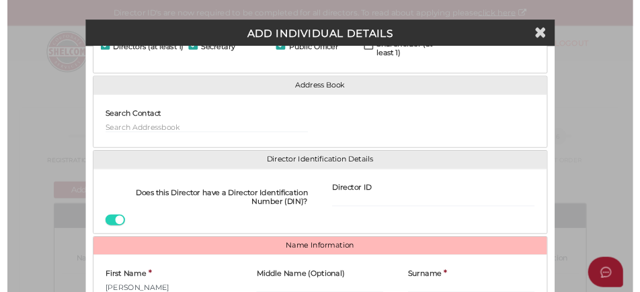
scroll to position [99, 0]
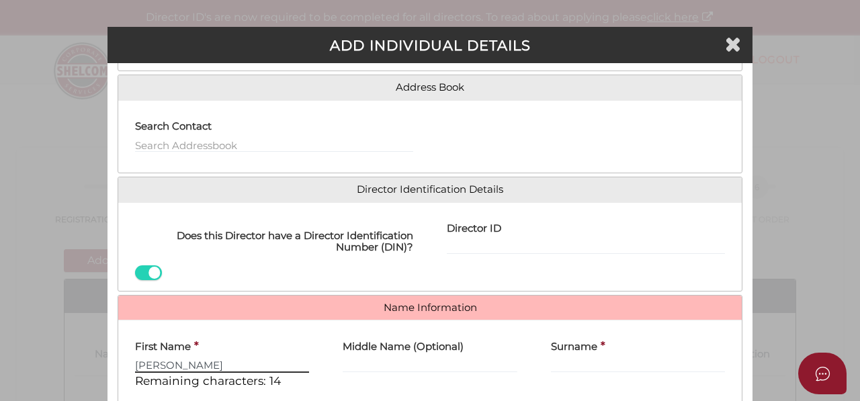
type input "[PERSON_NAME]"
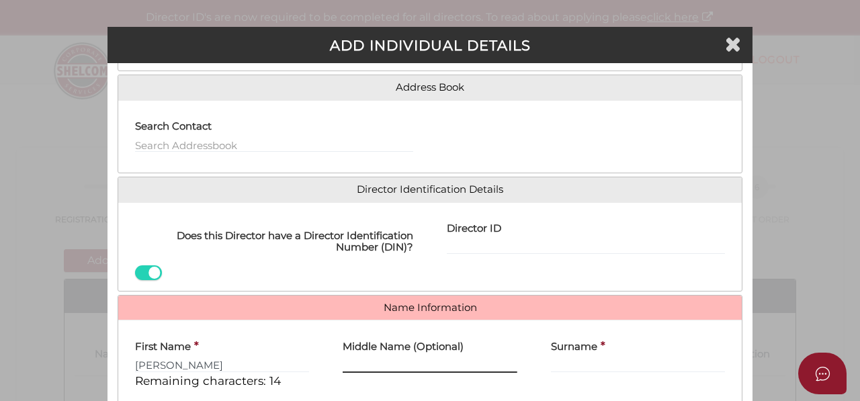
click at [394, 358] on input "Middle Name (Optional)" at bounding box center [430, 365] width 174 height 15
paste input "[PERSON_NAME]"
type input "[PERSON_NAME]"
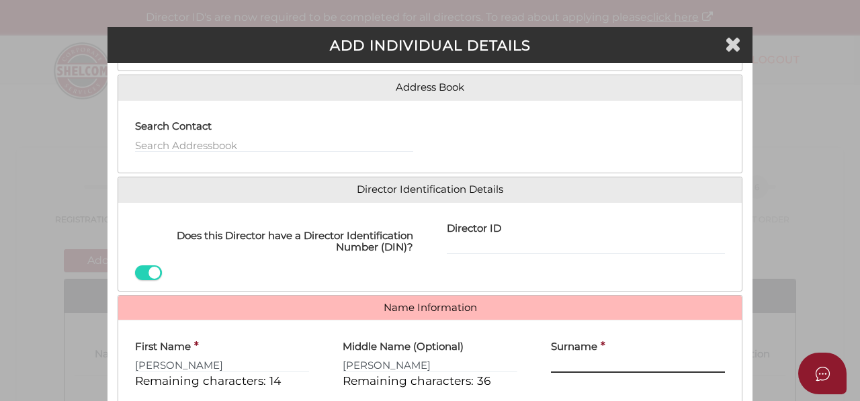
click at [581, 360] on input "Surname" at bounding box center [638, 365] width 174 height 15
click at [638, 358] on input "Surname" at bounding box center [638, 365] width 174 height 15
paste input "[PERSON_NAME]"
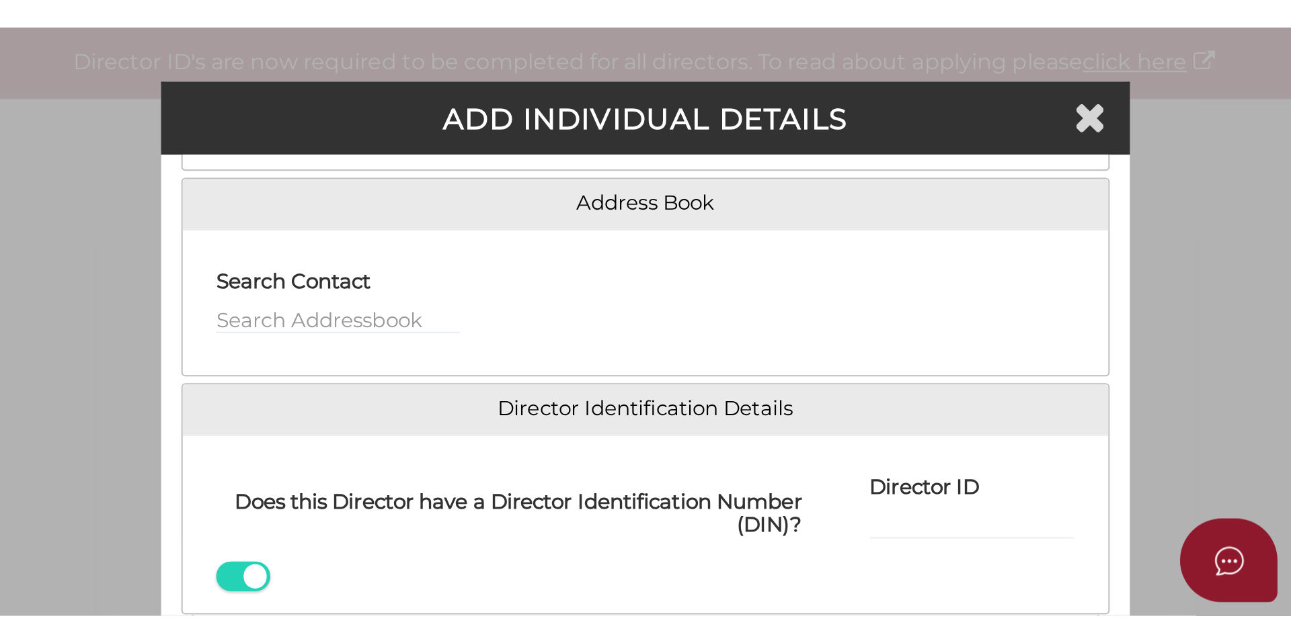
scroll to position [86, 0]
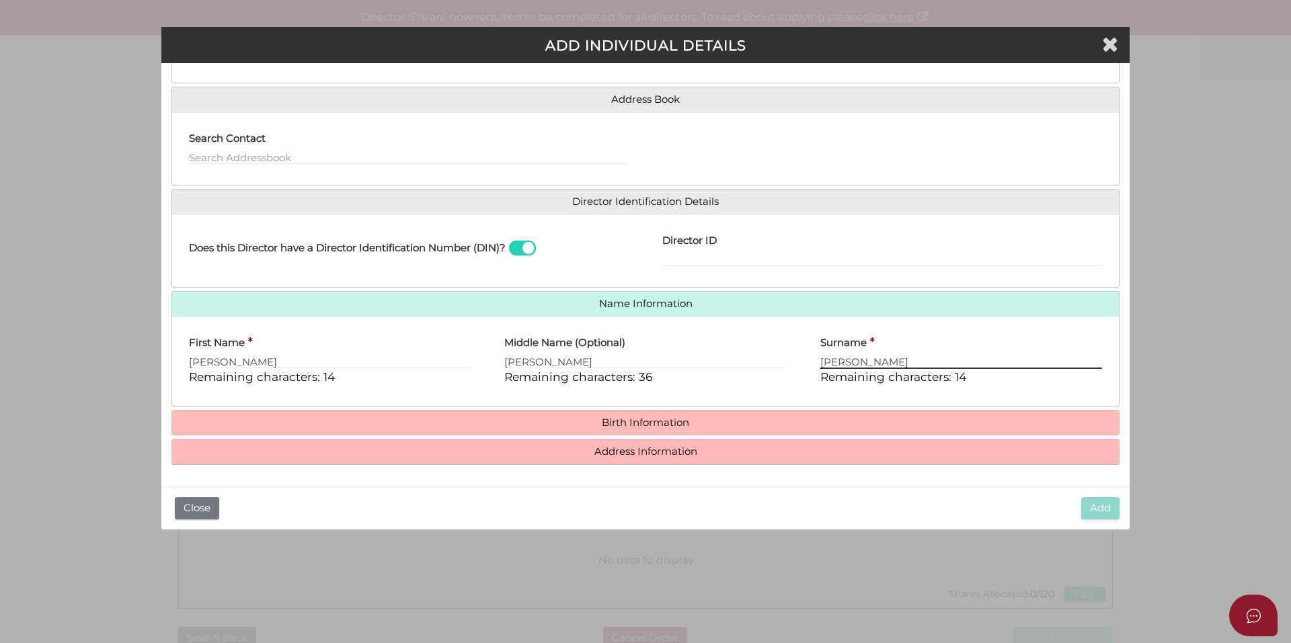
type input "[PERSON_NAME]"
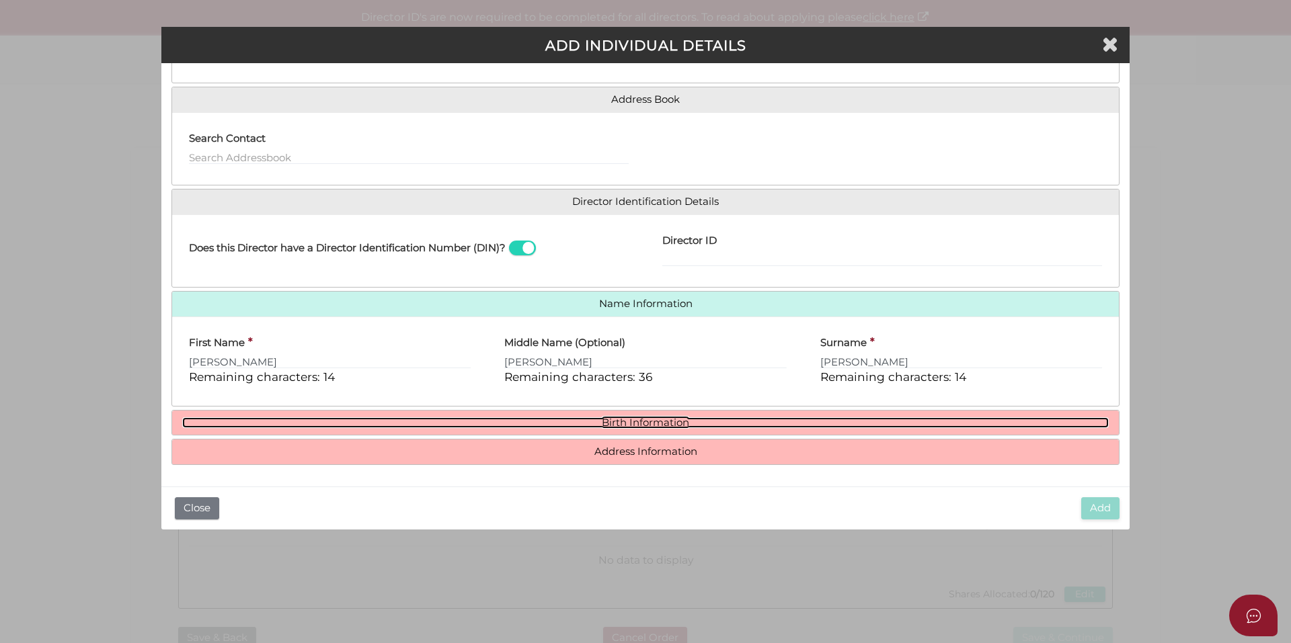
click at [345, 428] on link "Birth Information" at bounding box center [645, 422] width 926 height 11
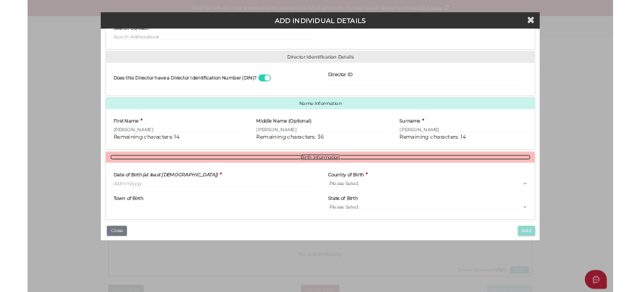
scroll to position [211, 0]
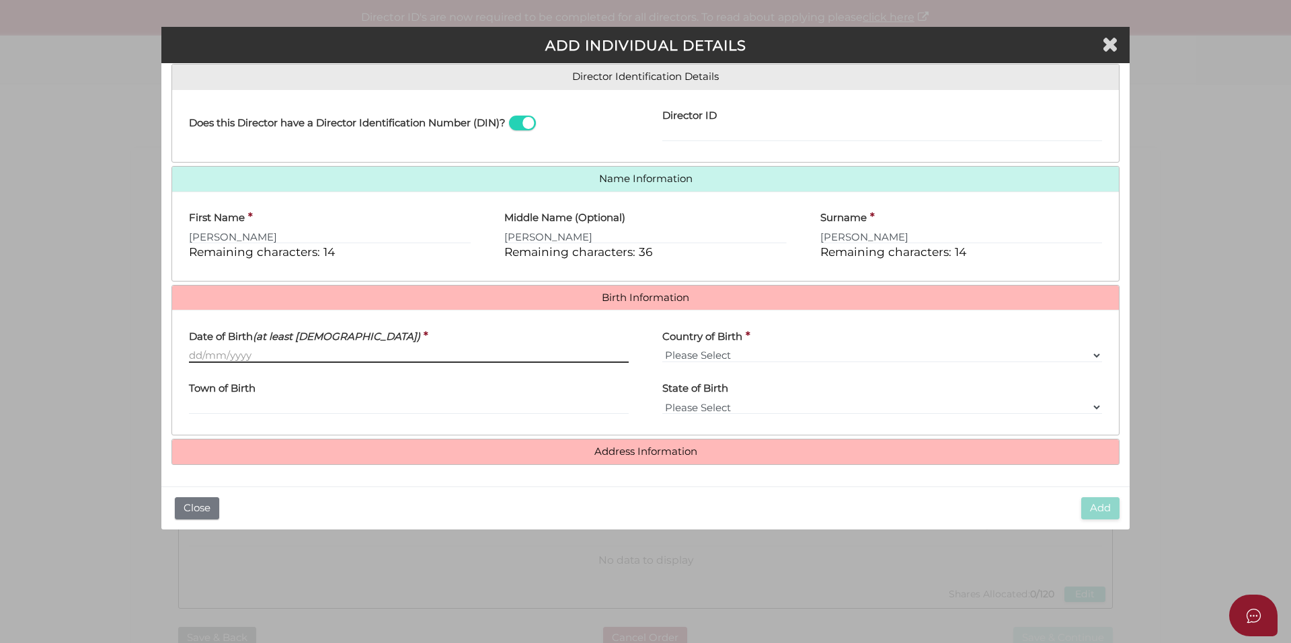
click at [227, 358] on input "Date of Birth (at least [DEMOGRAPHIC_DATA])" at bounding box center [409, 355] width 440 height 15
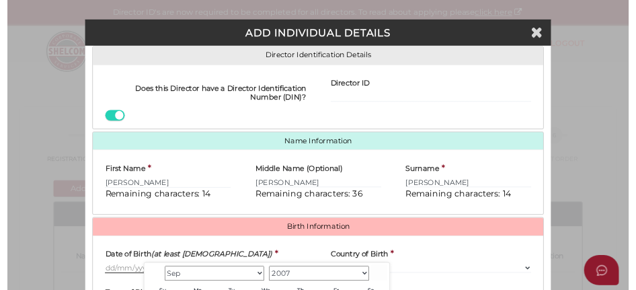
scroll to position [224, 0]
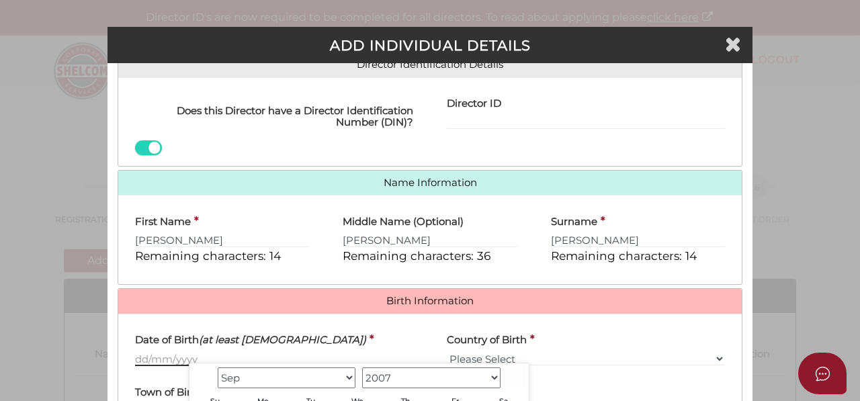
click at [137, 358] on input "Date of Birth (at least [DEMOGRAPHIC_DATA])" at bounding box center [274, 359] width 278 height 15
type input "[DATE]"
click at [510, 352] on select "Please Select v [GEOGRAPHIC_DATA] [GEOGRAPHIC_DATA] [GEOGRAPHIC_DATA] [GEOGRAPH…" at bounding box center [586, 359] width 278 height 15
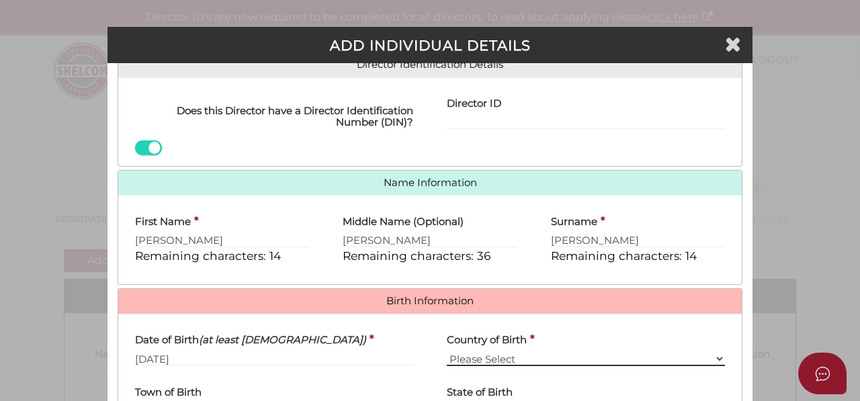
select select "[GEOGRAPHIC_DATA]"
click at [447, 352] on select "Please Select v [GEOGRAPHIC_DATA] [GEOGRAPHIC_DATA] [GEOGRAPHIC_DATA] [GEOGRAPH…" at bounding box center [586, 359] width 278 height 15
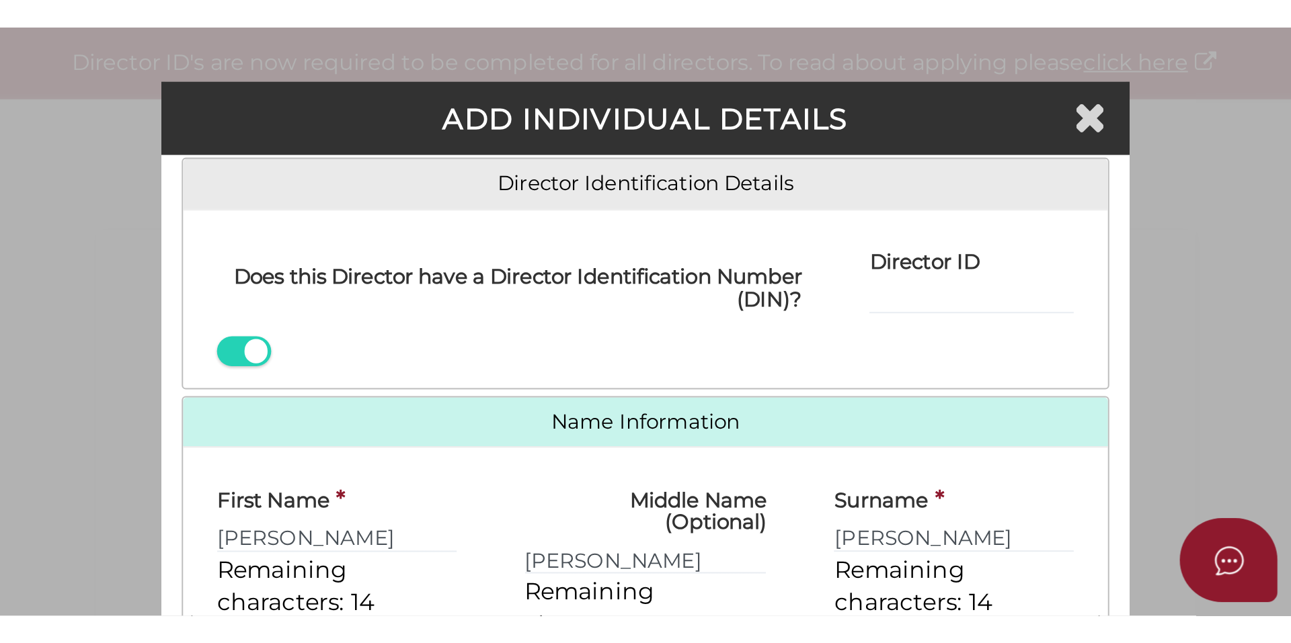
scroll to position [210, 0]
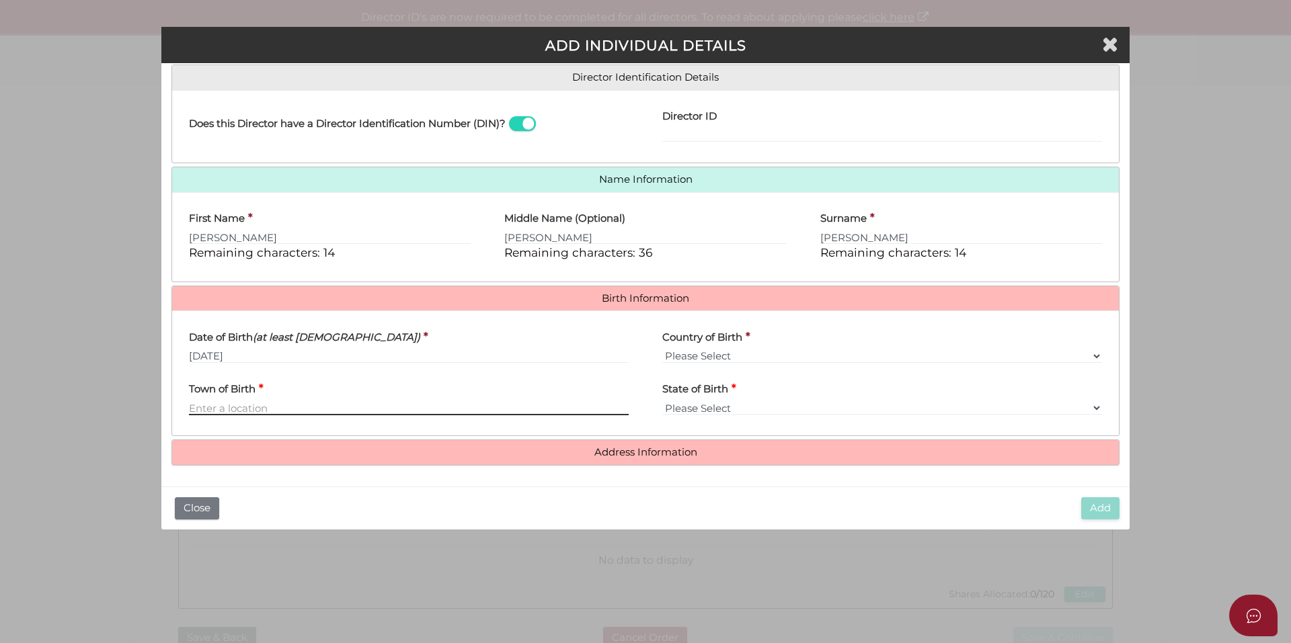
click at [243, 411] on input "Town of Birth" at bounding box center [409, 408] width 440 height 15
click at [352, 397] on div "Town of Birth *" at bounding box center [409, 395] width 440 height 42
click at [358, 409] on input "Town of Birth" at bounding box center [409, 408] width 440 height 15
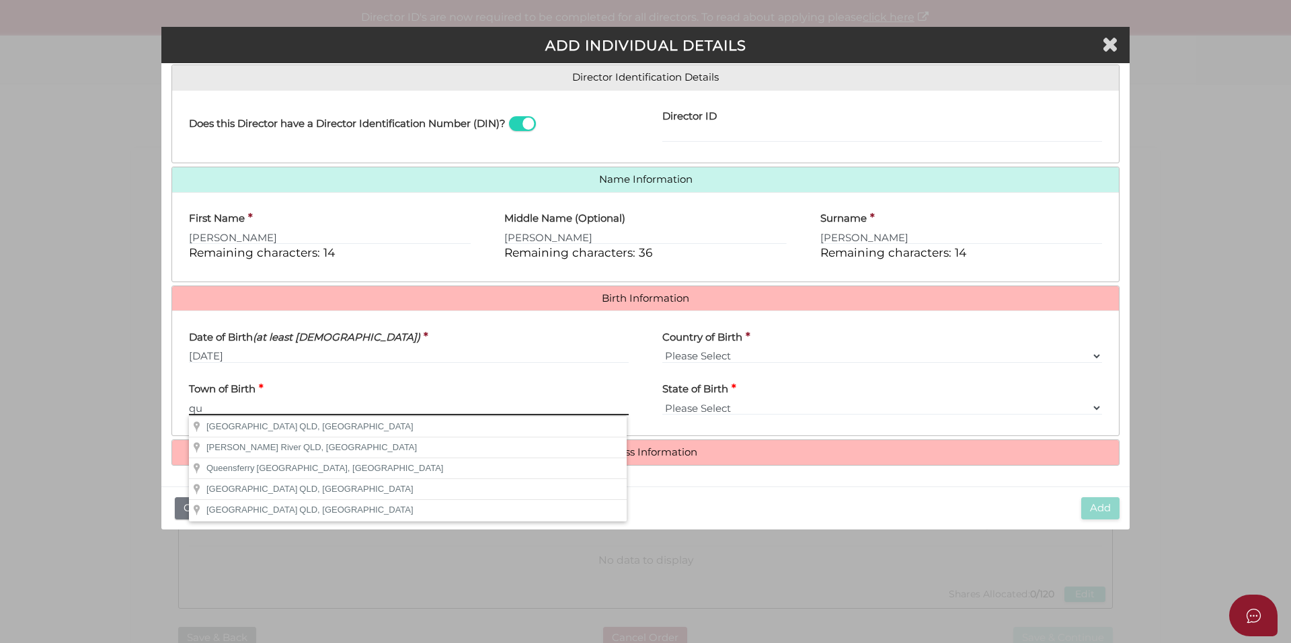
type input "q"
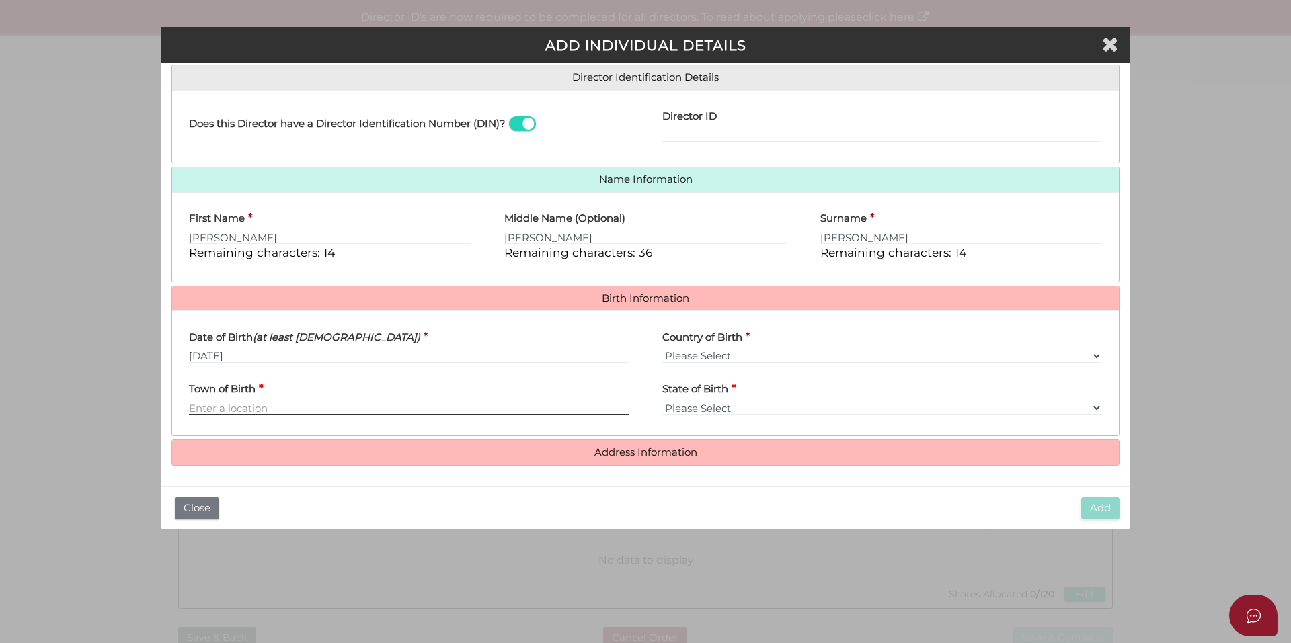
click at [356, 405] on input "Town of Birth" at bounding box center [409, 408] width 440 height 15
paste input "Southport"
type input "Southport"
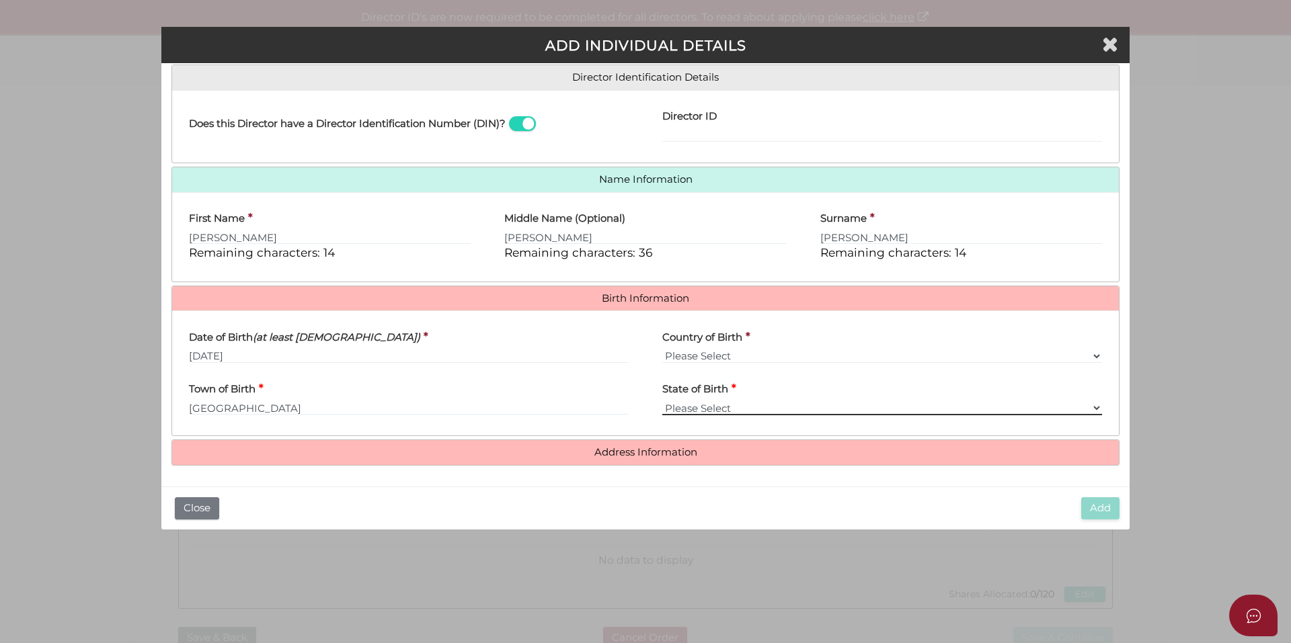
click at [734, 410] on select "Please Select VIC ACT NSW NT QLD TAS WA SA" at bounding box center [882, 408] width 440 height 15
select select "QLD"
click at [662, 401] on select "Please Select VIC ACT NSW NT QLD TAS WA SA" at bounding box center [882, 408] width 440 height 15
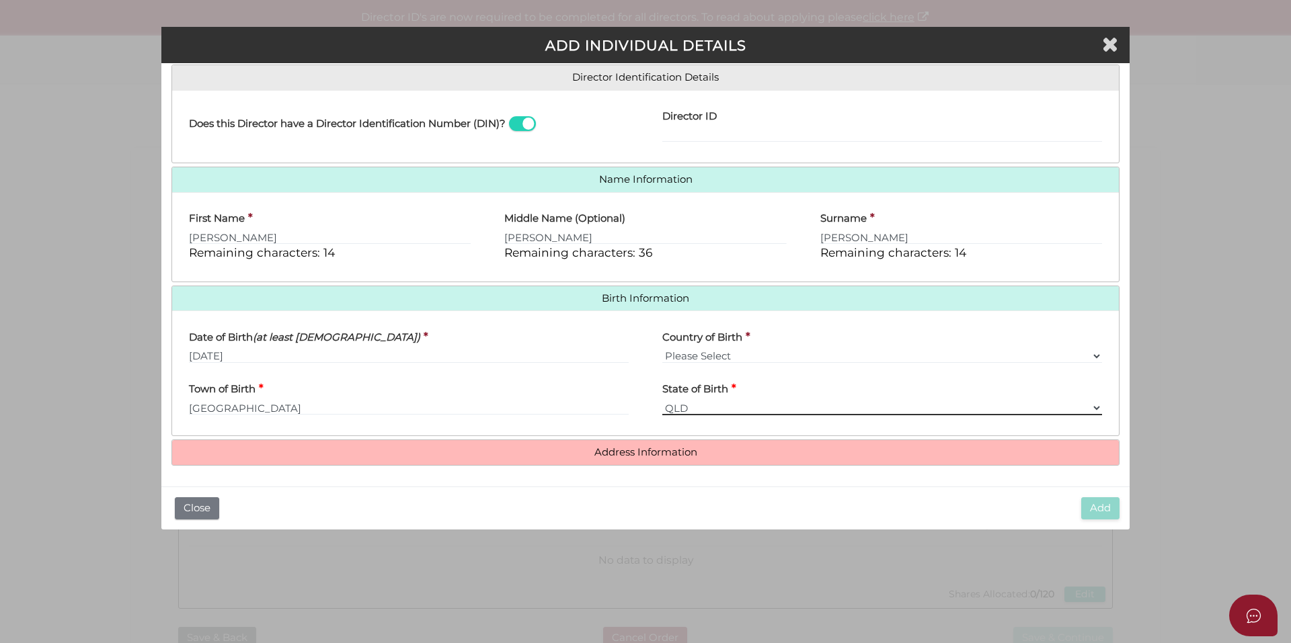
scroll to position [211, 0]
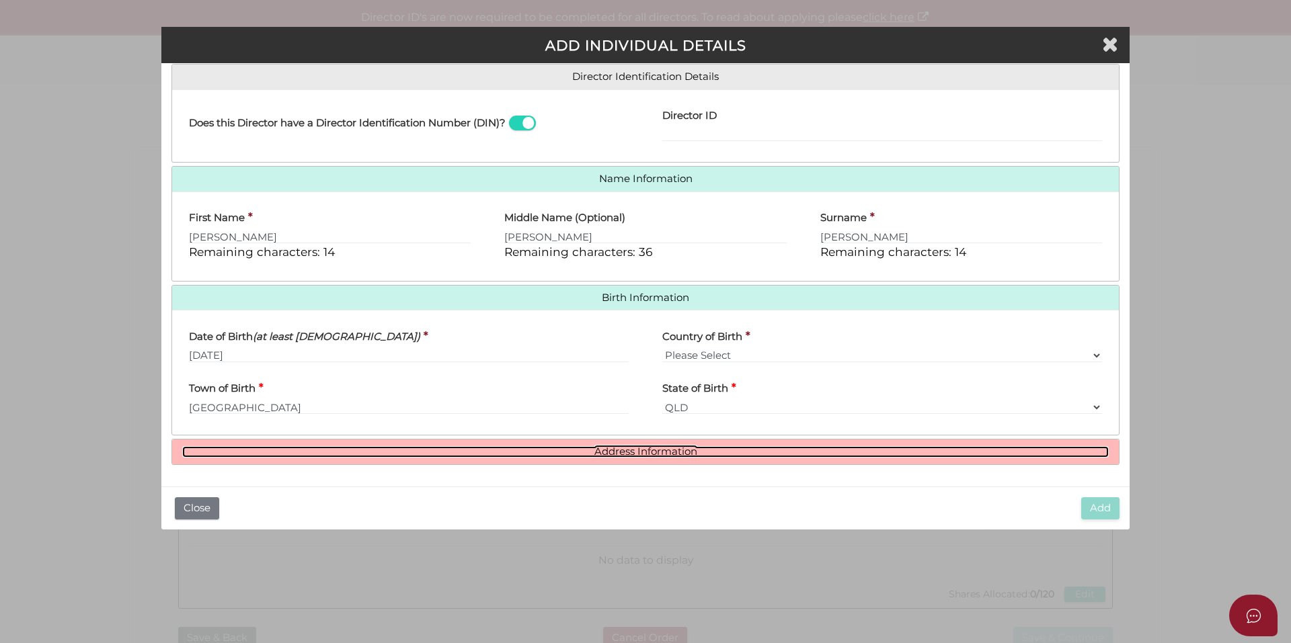
click at [673, 456] on link "Address Information" at bounding box center [645, 451] width 926 height 11
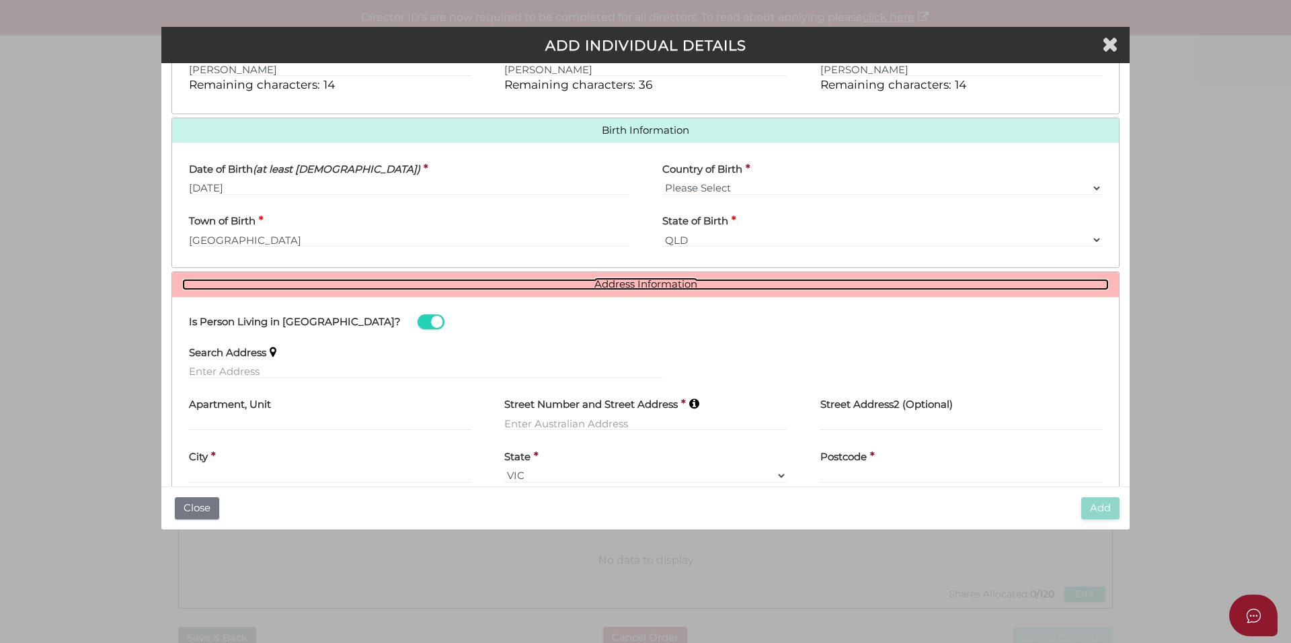
scroll to position [417, 0]
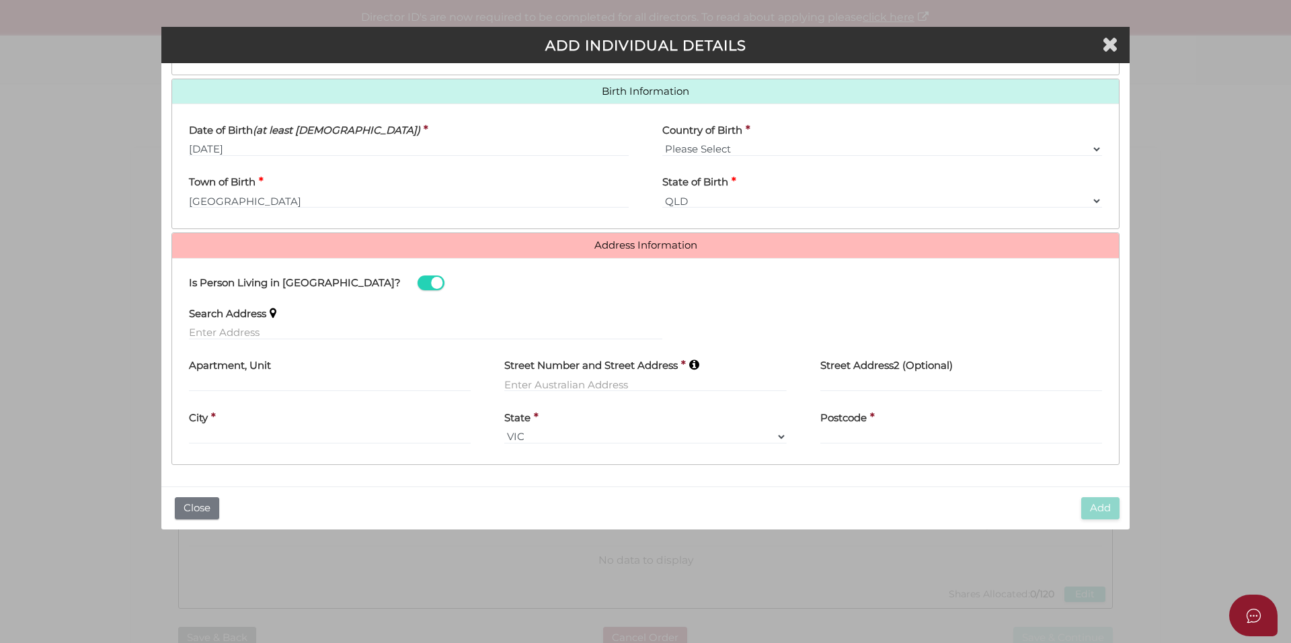
click at [220, 340] on div "Search Address" at bounding box center [425, 324] width 507 height 52
click at [215, 331] on input "text" at bounding box center [425, 332] width 473 height 15
paste input "Southport"
type input "Southport"
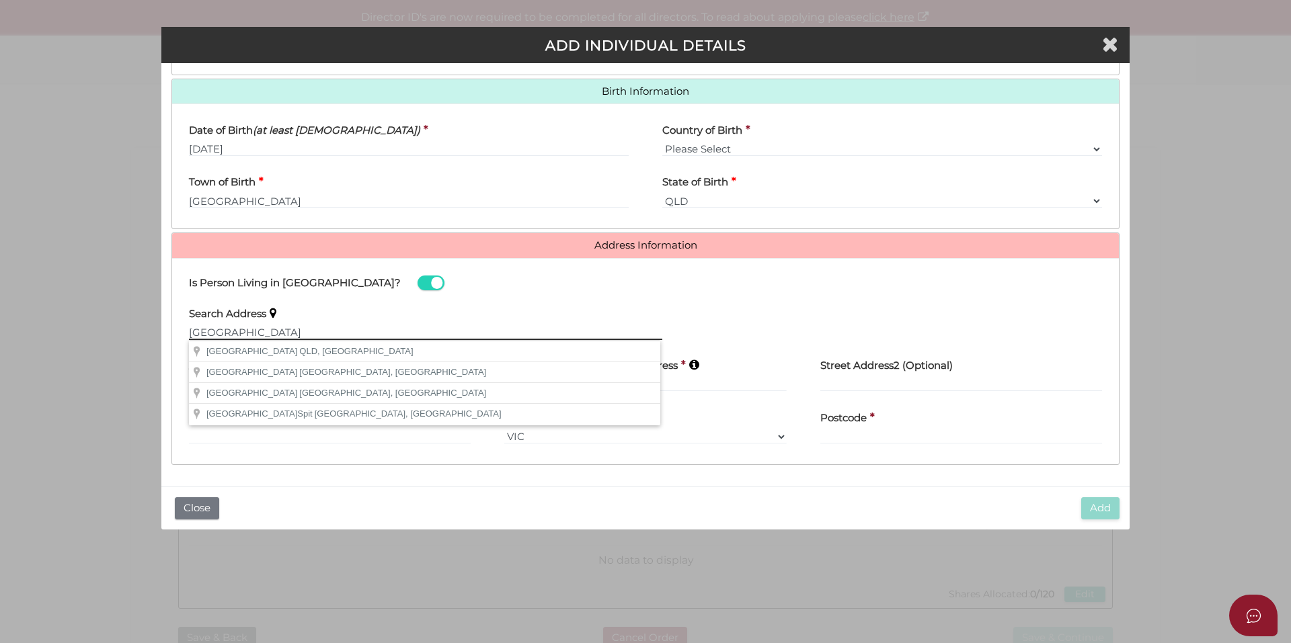
drag, startPoint x: 259, startPoint y: 333, endPoint x: 103, endPoint y: 333, distance: 156.6
click at [103, 333] on div "Pty Ltd ADD INDIVIDUAL DETAILS * field required Roles Held Directors (at least …" at bounding box center [645, 321] width 1291 height 643
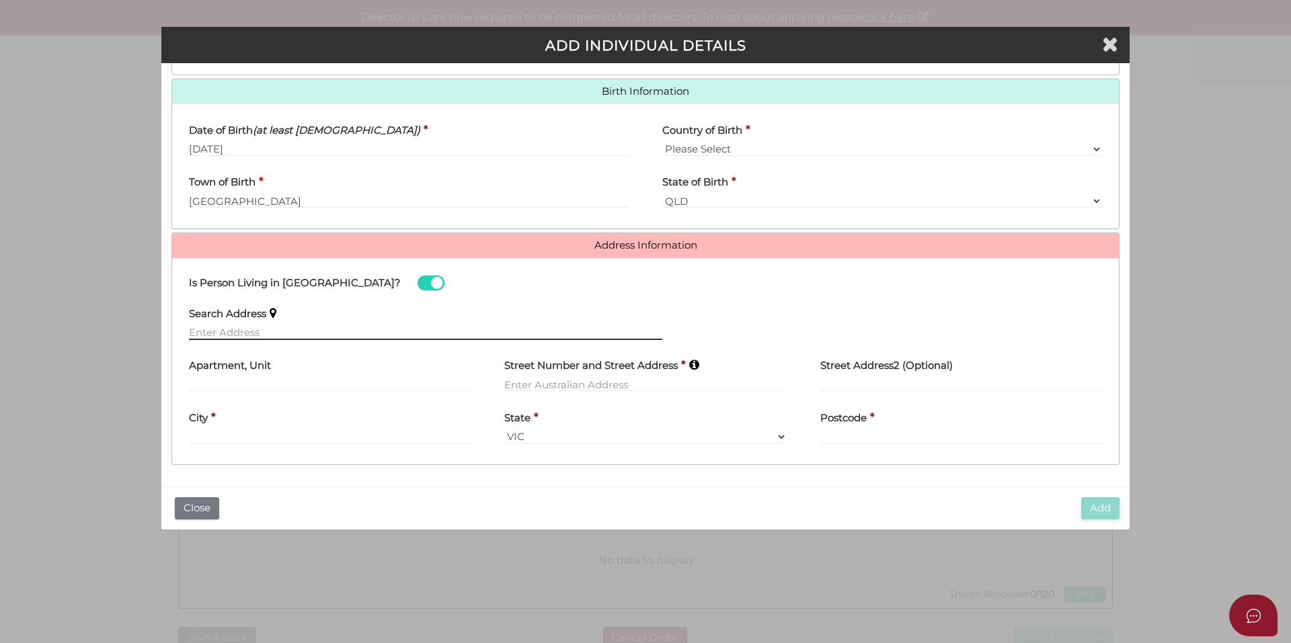
click at [214, 332] on input "text" at bounding box center [425, 332] width 473 height 15
paste input "14/220 Surf Parade"
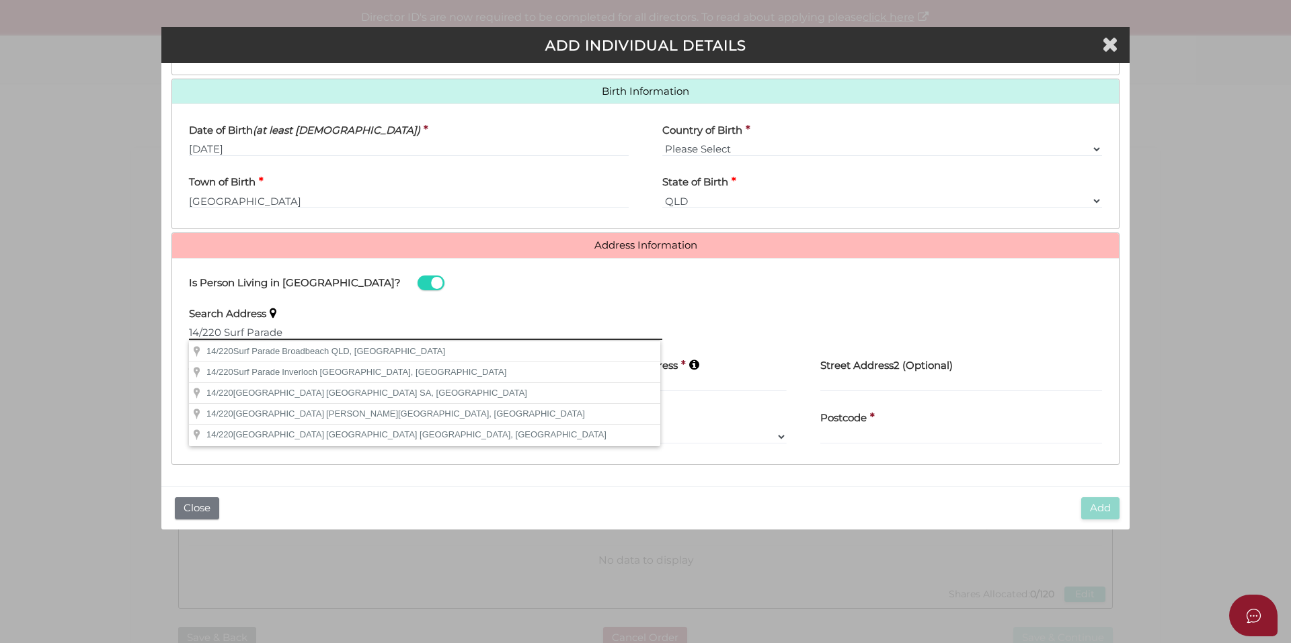
click at [315, 333] on input "14/220 Surf Parade" at bounding box center [425, 332] width 473 height 15
paste input "Surfers Paradise"
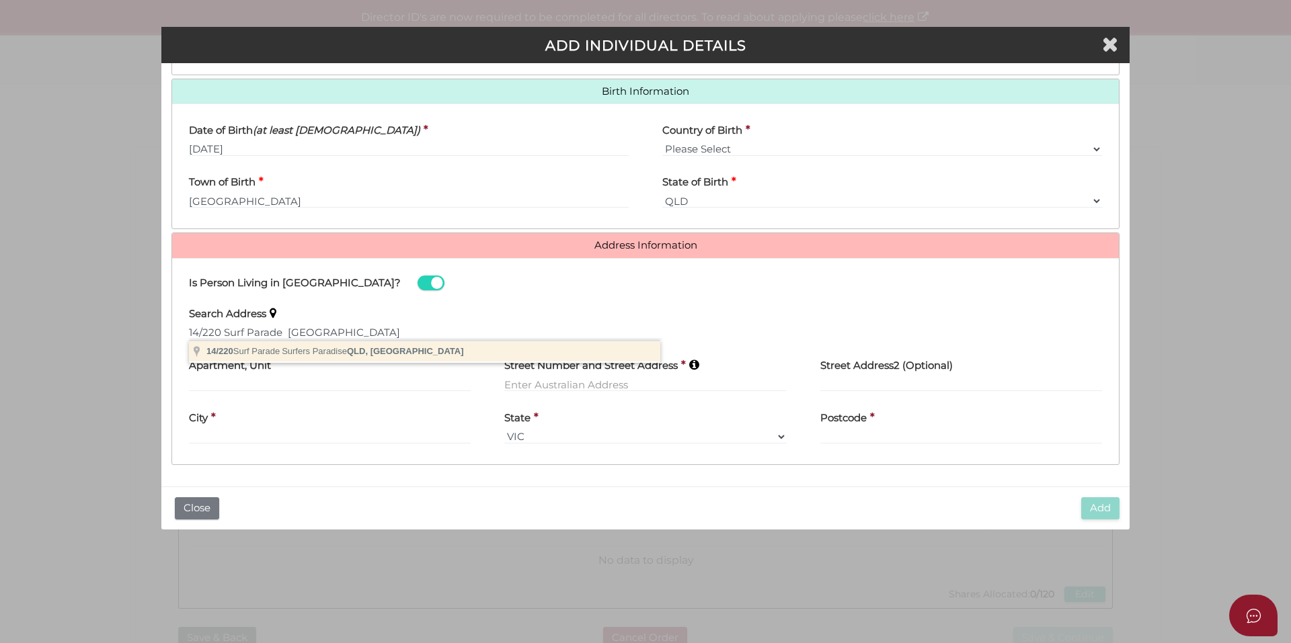
type input "14/220 Surf Parade, Surfers Paradise QLD, Australia"
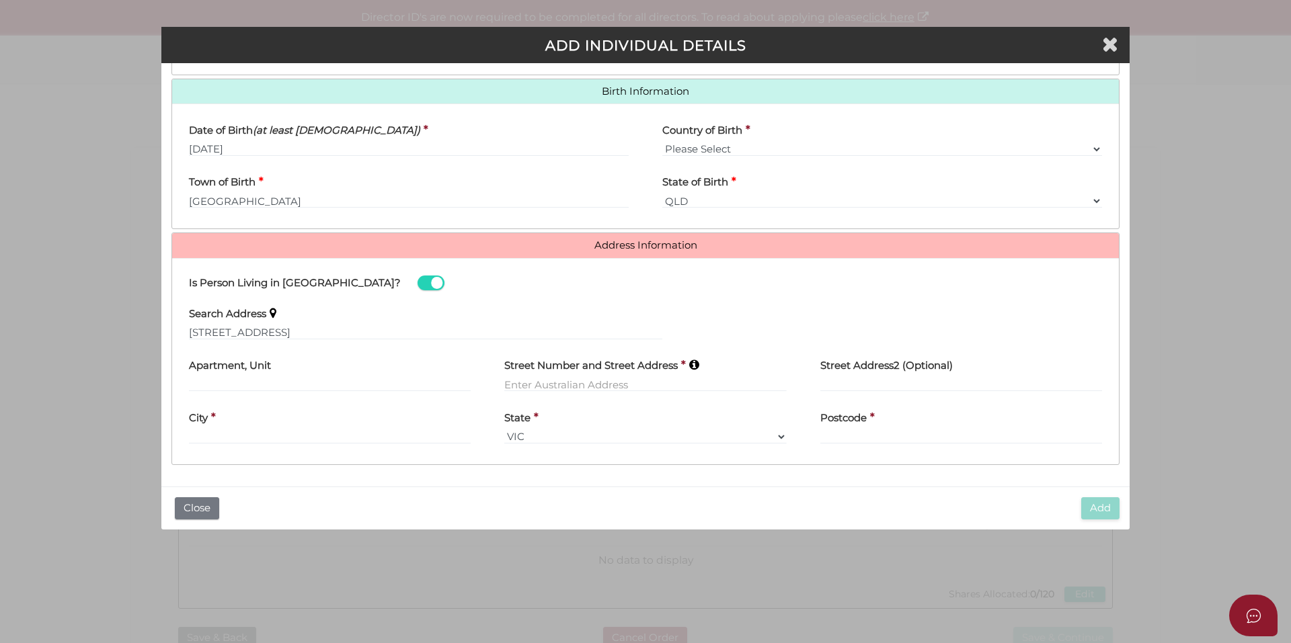
type input "14"
type input "[STREET_ADDRESS]"
type input "Surfers Paradise"
select select "QLD"
type input "4217"
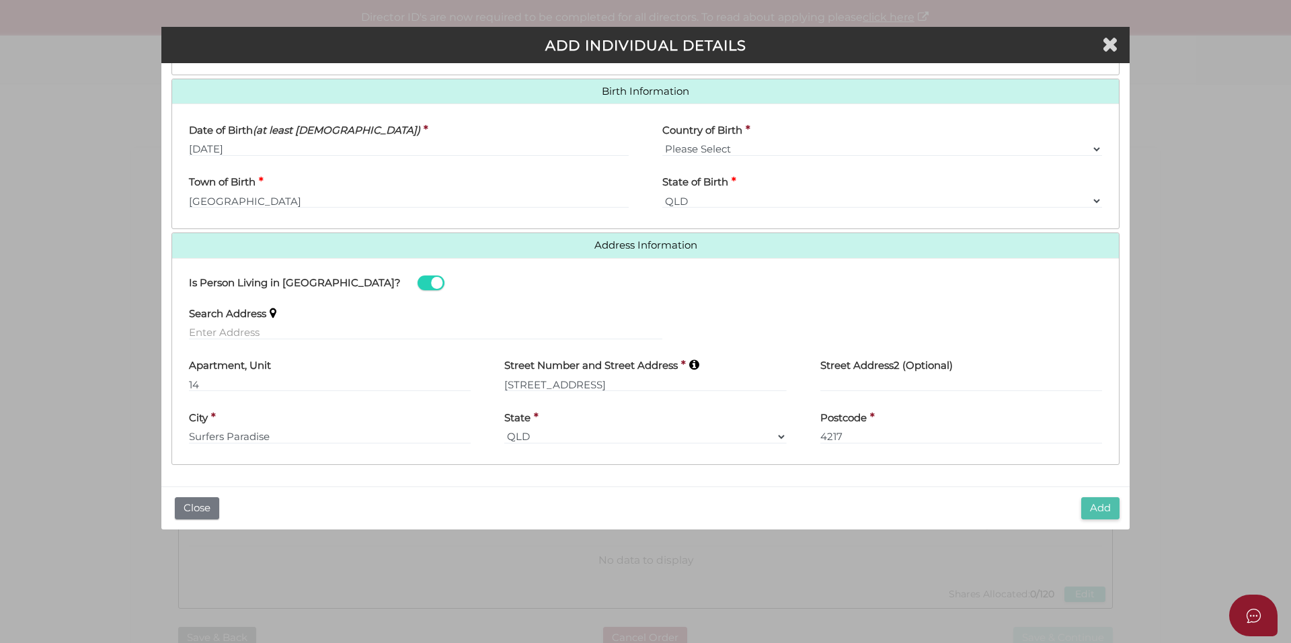
click at [1110, 507] on button "Add" at bounding box center [1100, 508] width 38 height 22
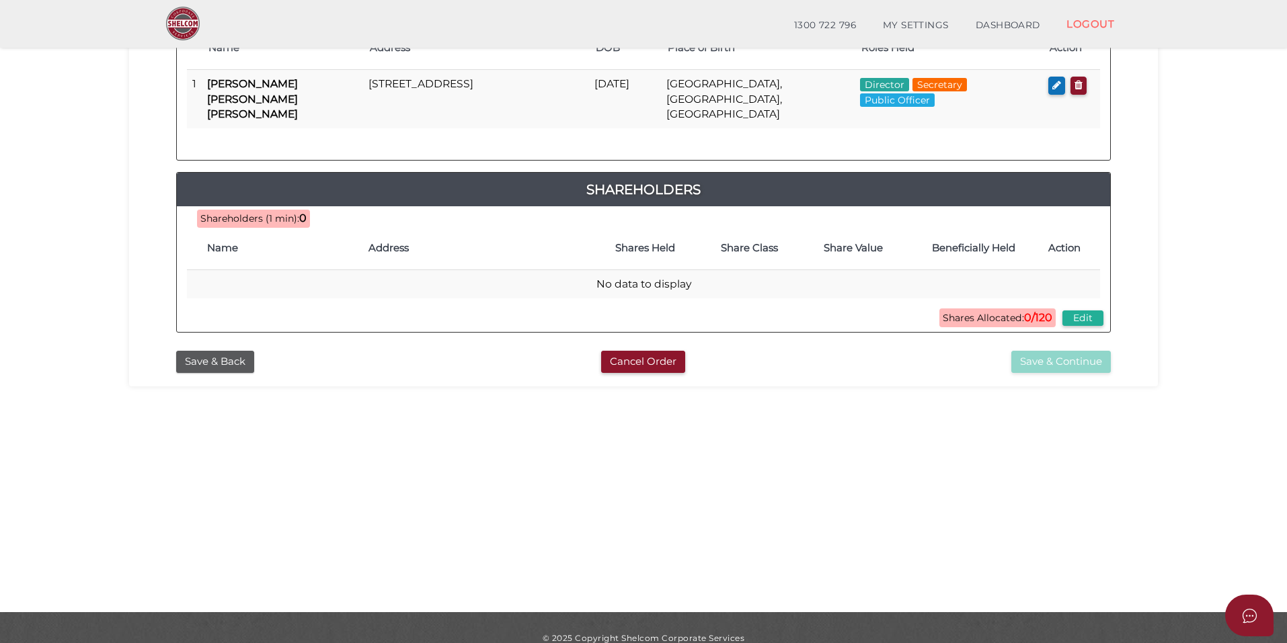
scroll to position [67, 0]
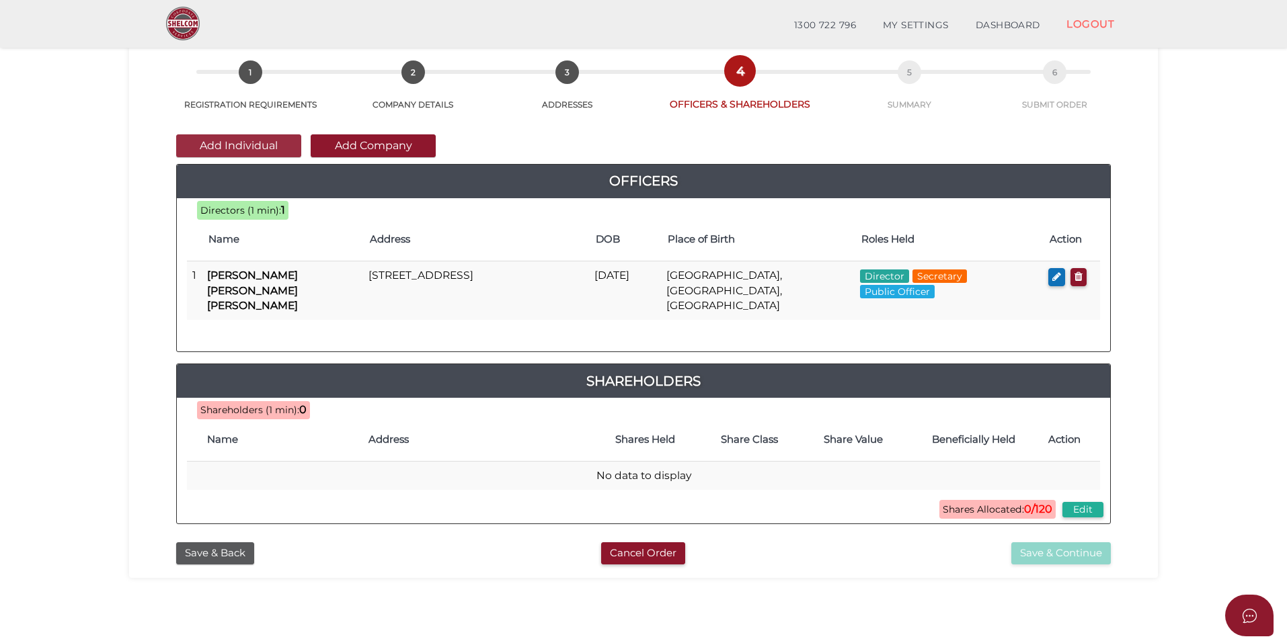
click at [255, 149] on button "Add Individual" at bounding box center [238, 145] width 125 height 23
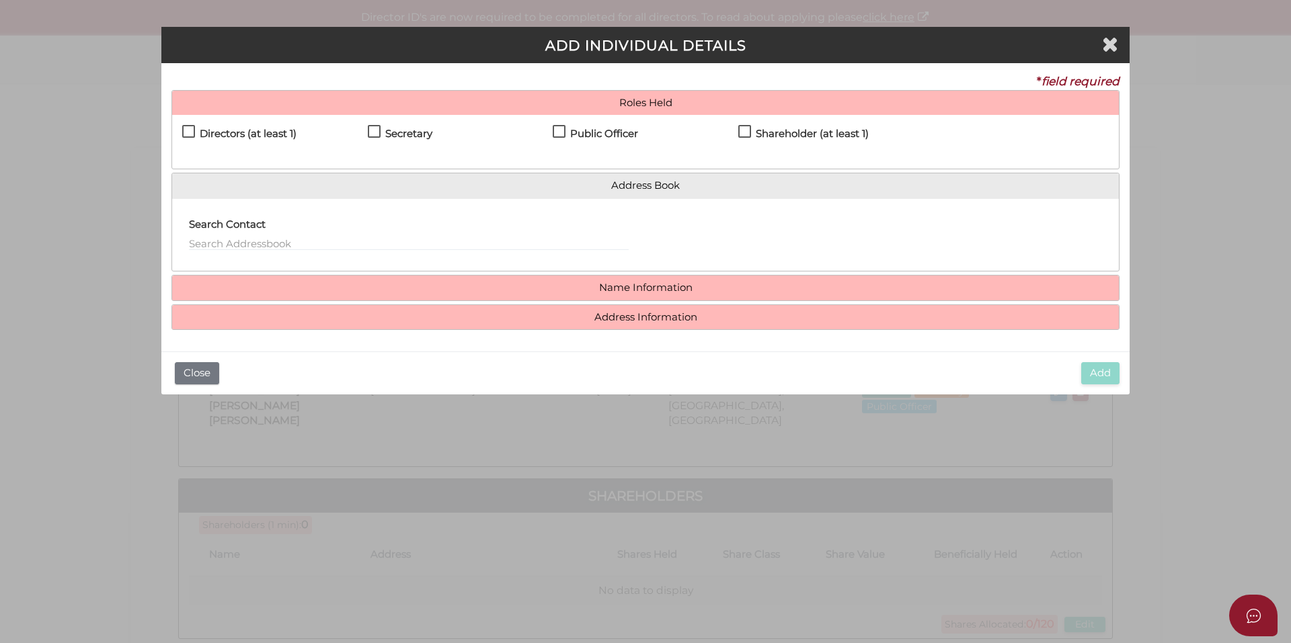
click at [239, 138] on h4 "Directors (at least 1)" at bounding box center [248, 133] width 97 height 11
checkbox input "true"
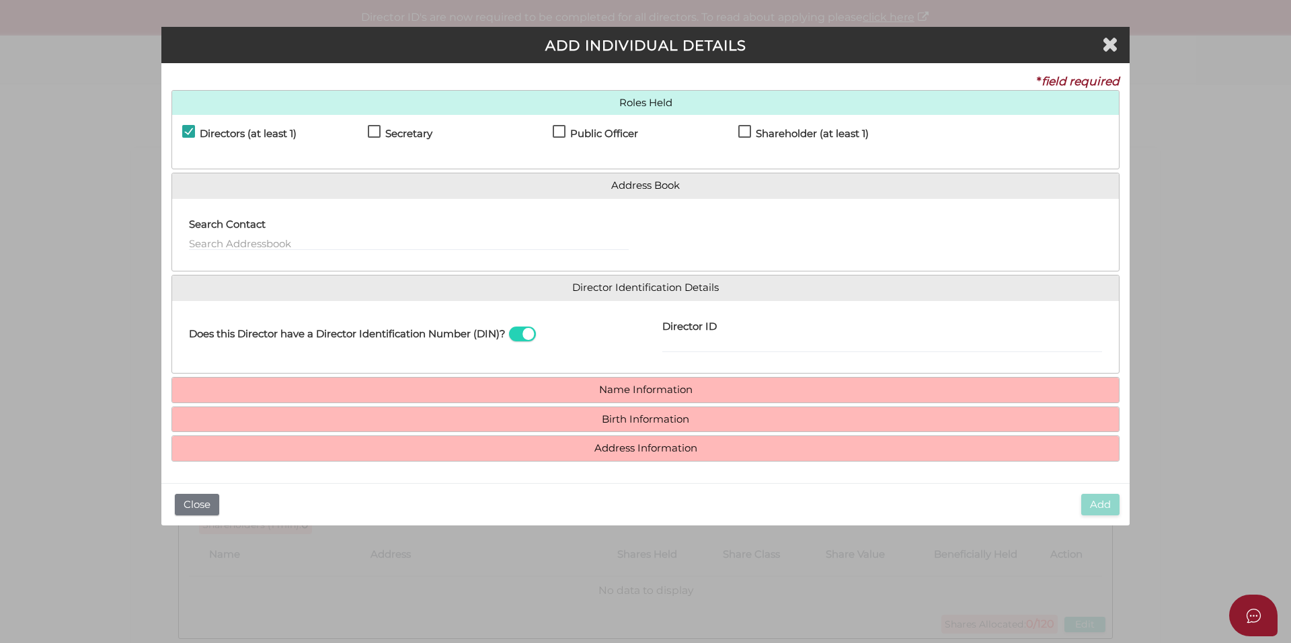
click at [393, 132] on h4 "Secretary" at bounding box center [408, 133] width 47 height 11
checkbox input "true"
click at [783, 138] on h4 "Shareholder (at least 1)" at bounding box center [812, 133] width 113 height 11
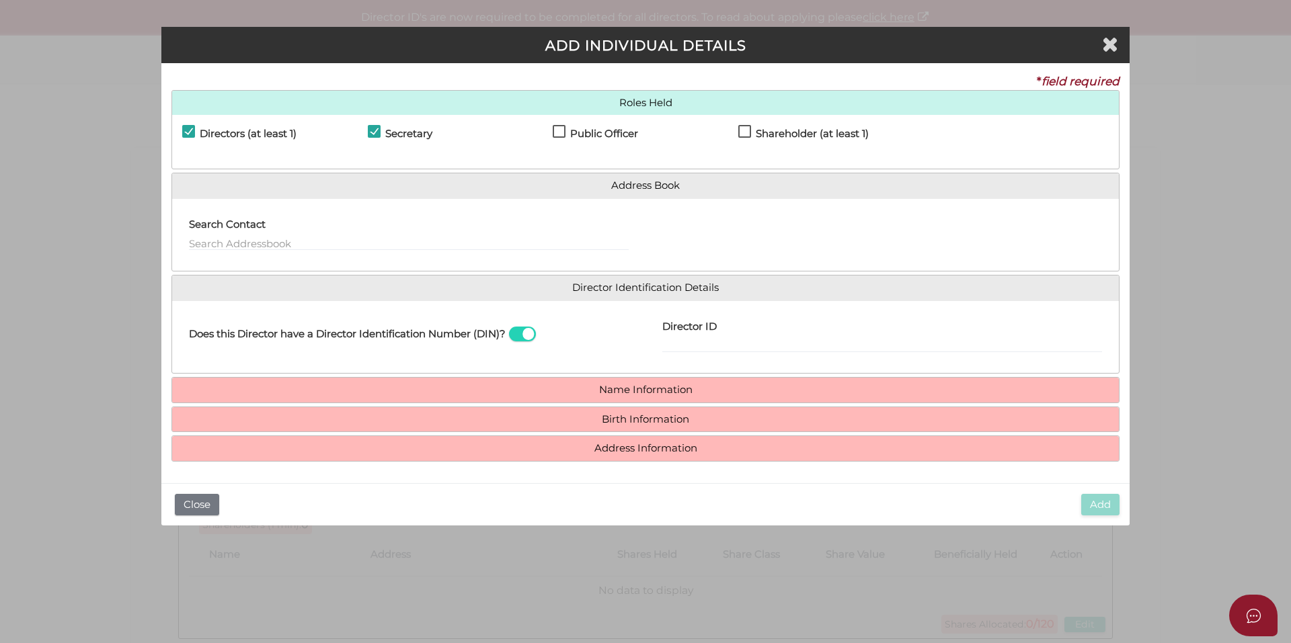
checkbox input "true"
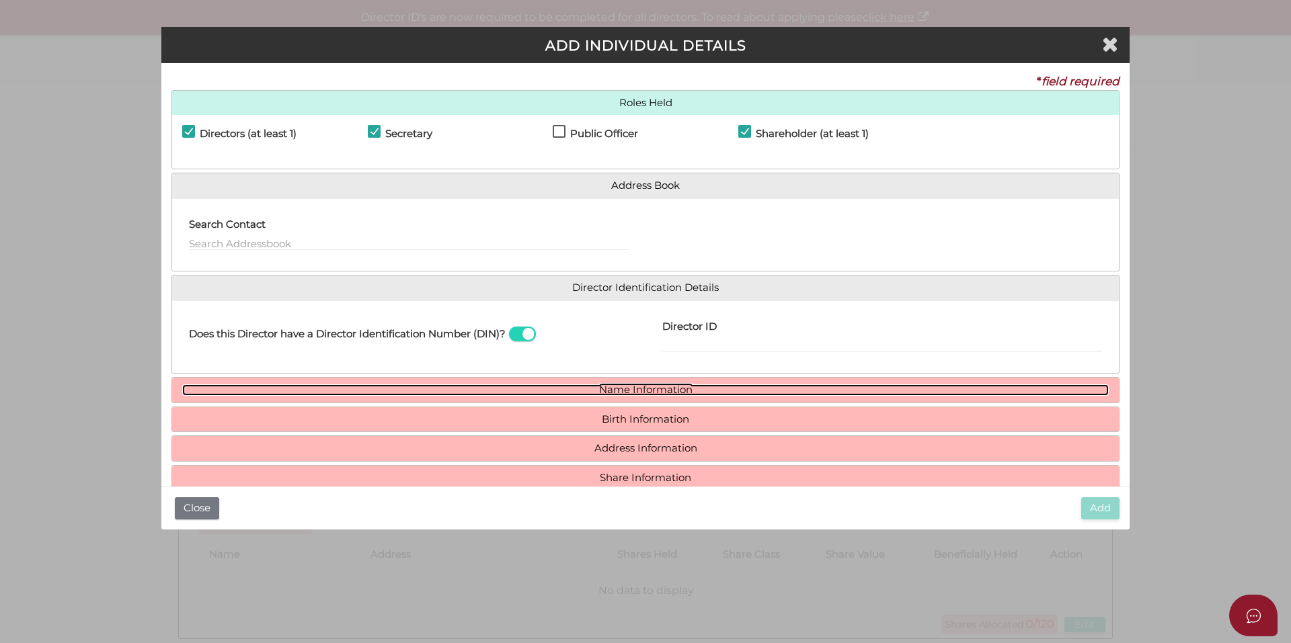
click at [487, 388] on link "Name Information" at bounding box center [645, 389] width 926 height 11
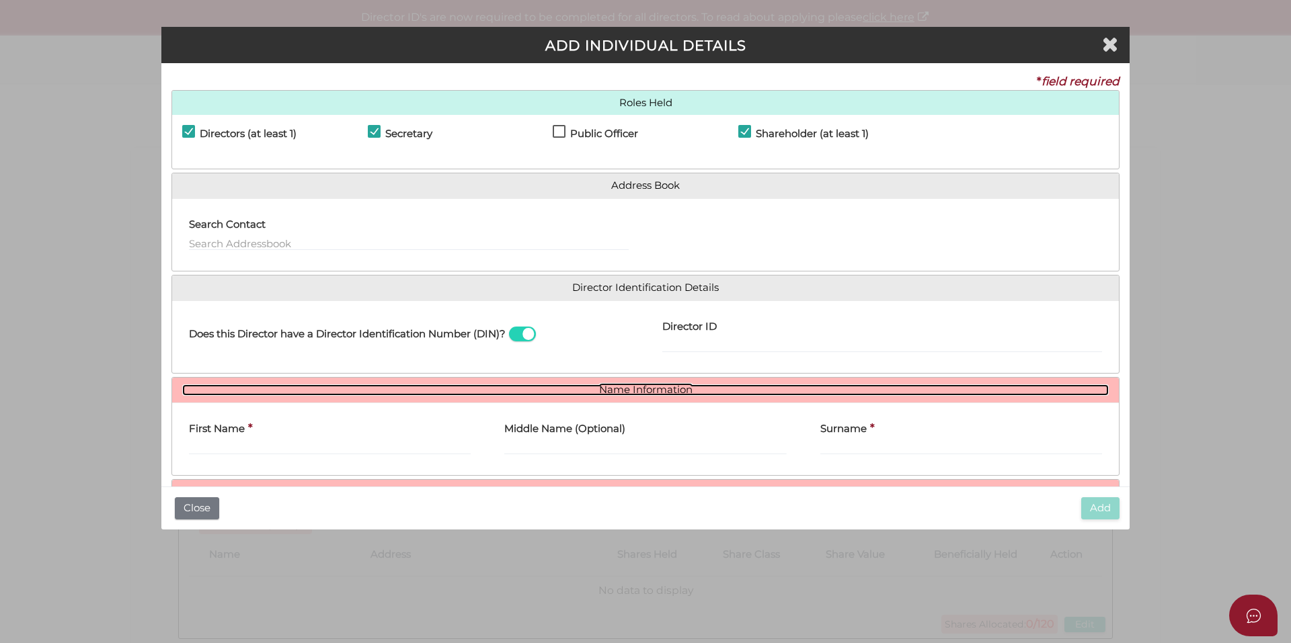
scroll to position [99, 0]
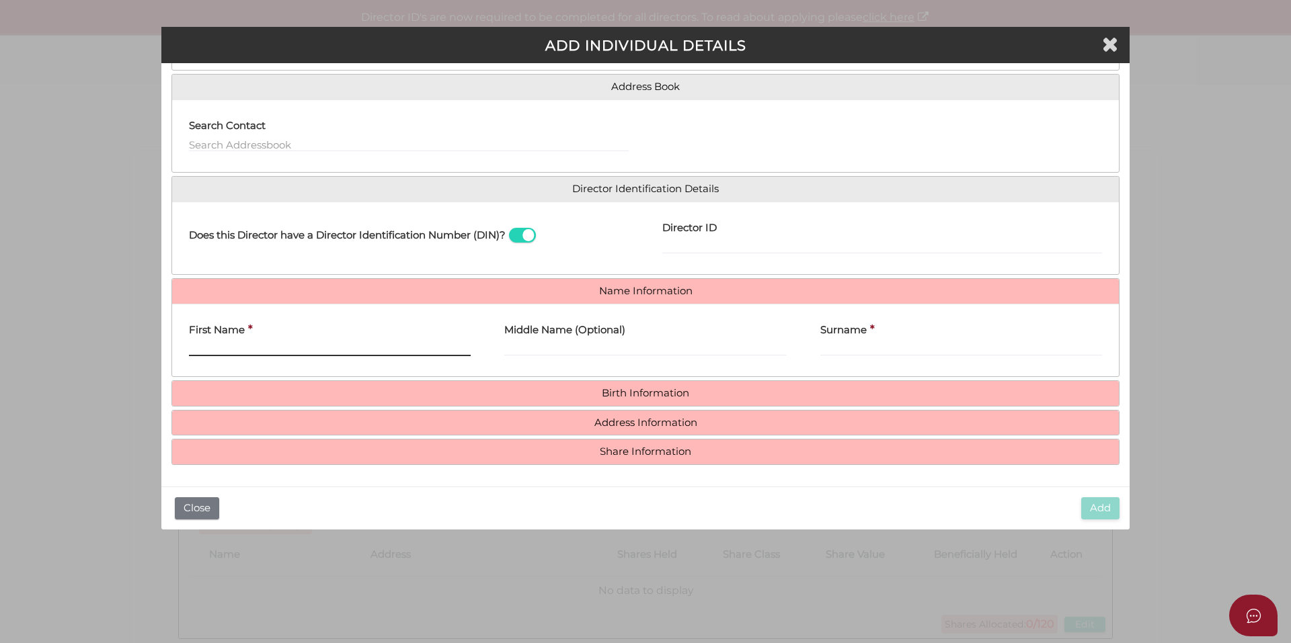
click at [294, 346] on input "First Name" at bounding box center [330, 348] width 282 height 15
paste input "[PERSON_NAME]"
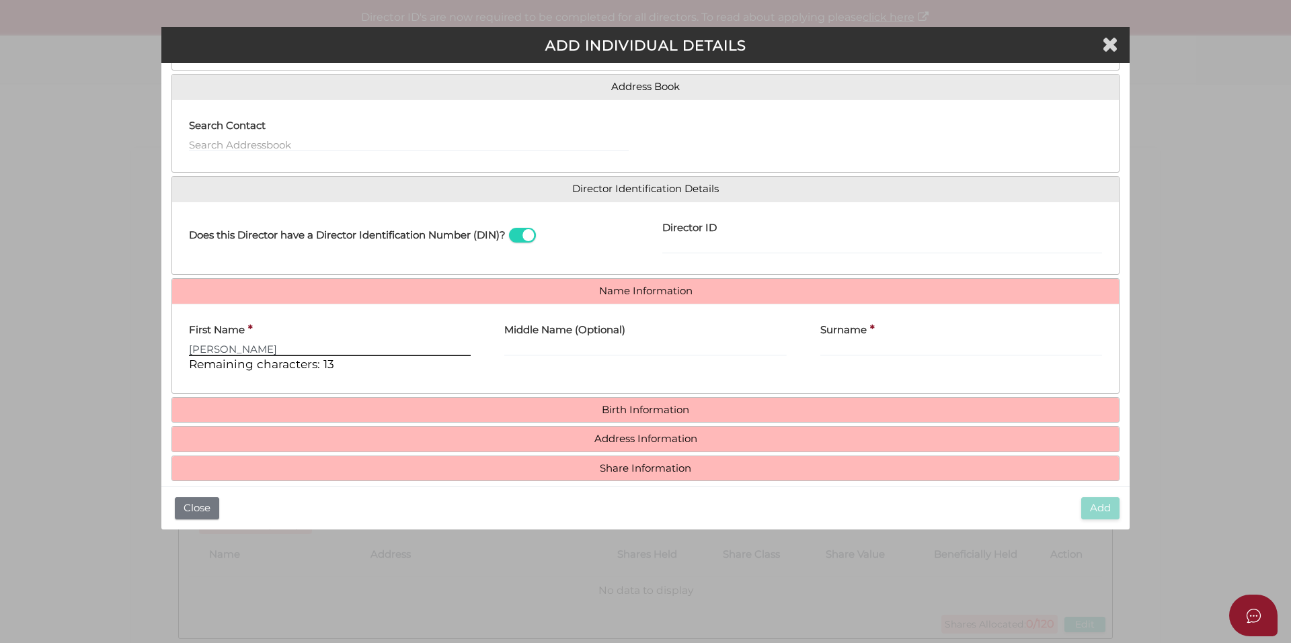
type input "[PERSON_NAME]"
click at [891, 335] on div "Surname *" at bounding box center [961, 336] width 282 height 42
click at [894, 350] on input "Surname" at bounding box center [961, 348] width 282 height 15
click at [833, 341] on label "Surname" at bounding box center [843, 329] width 46 height 28
click at [833, 341] on input "Surname" at bounding box center [961, 348] width 282 height 15
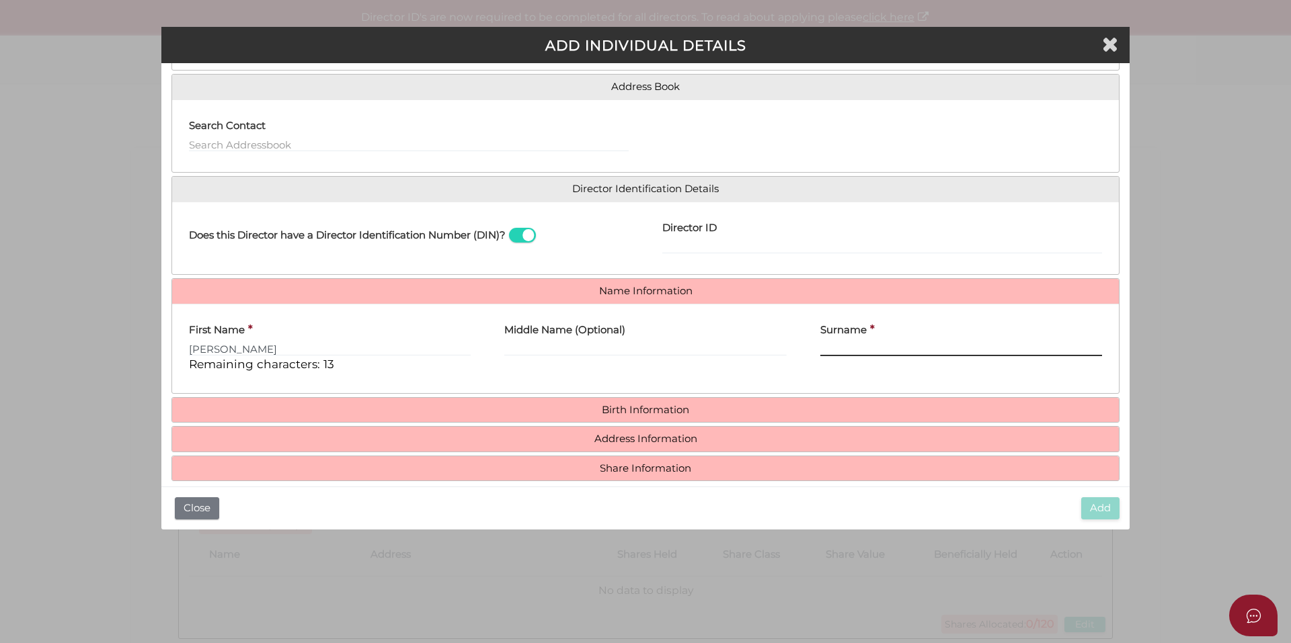
paste input "[PERSON_NAME]"
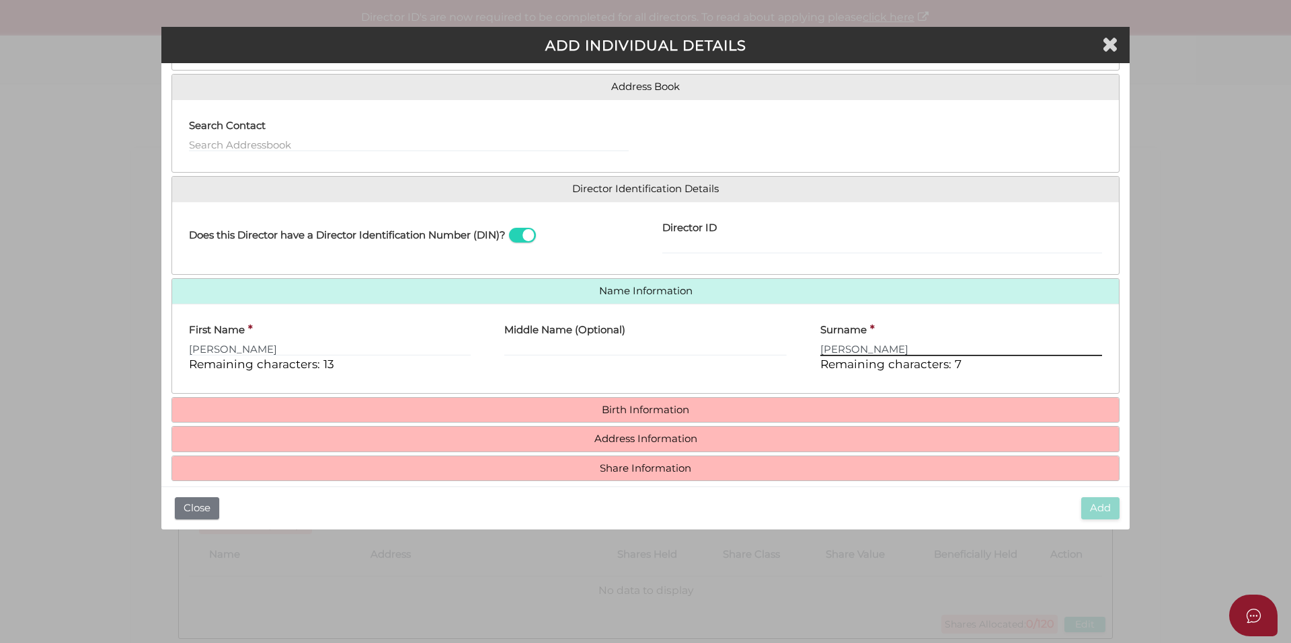
type input "[PERSON_NAME]"
click at [967, 323] on div "Surname * [PERSON_NAME] Remaining characters: 7" at bounding box center [961, 344] width 282 height 58
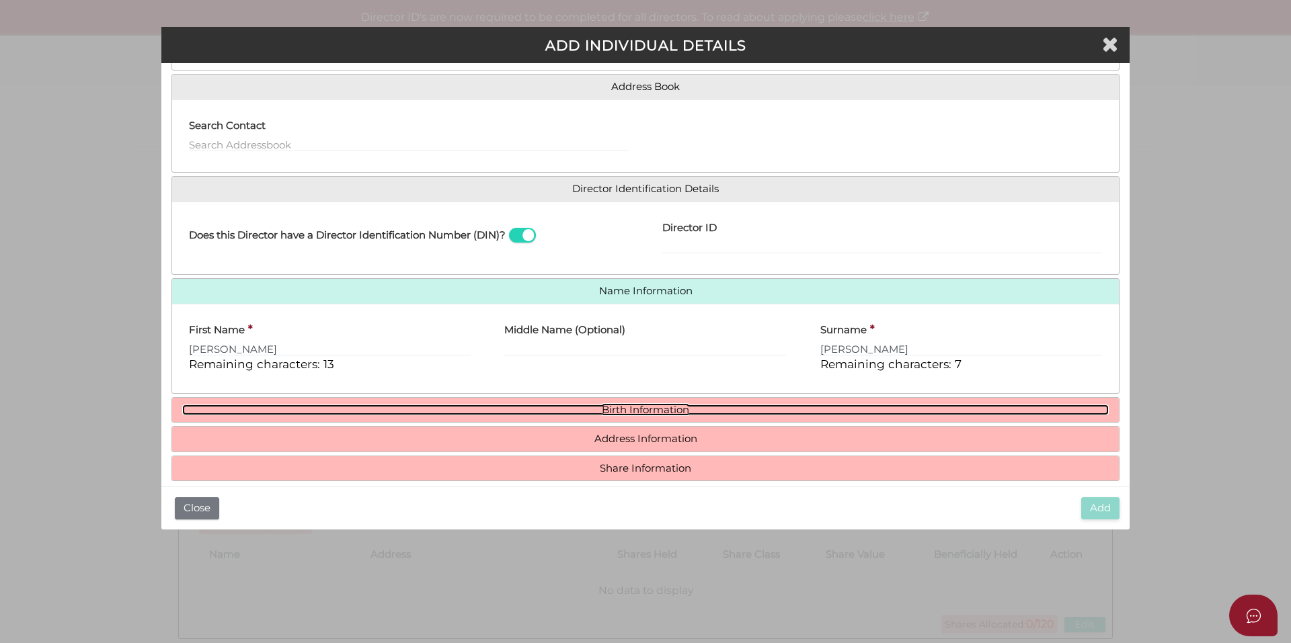
click at [436, 415] on link "Birth Information" at bounding box center [645, 410] width 926 height 11
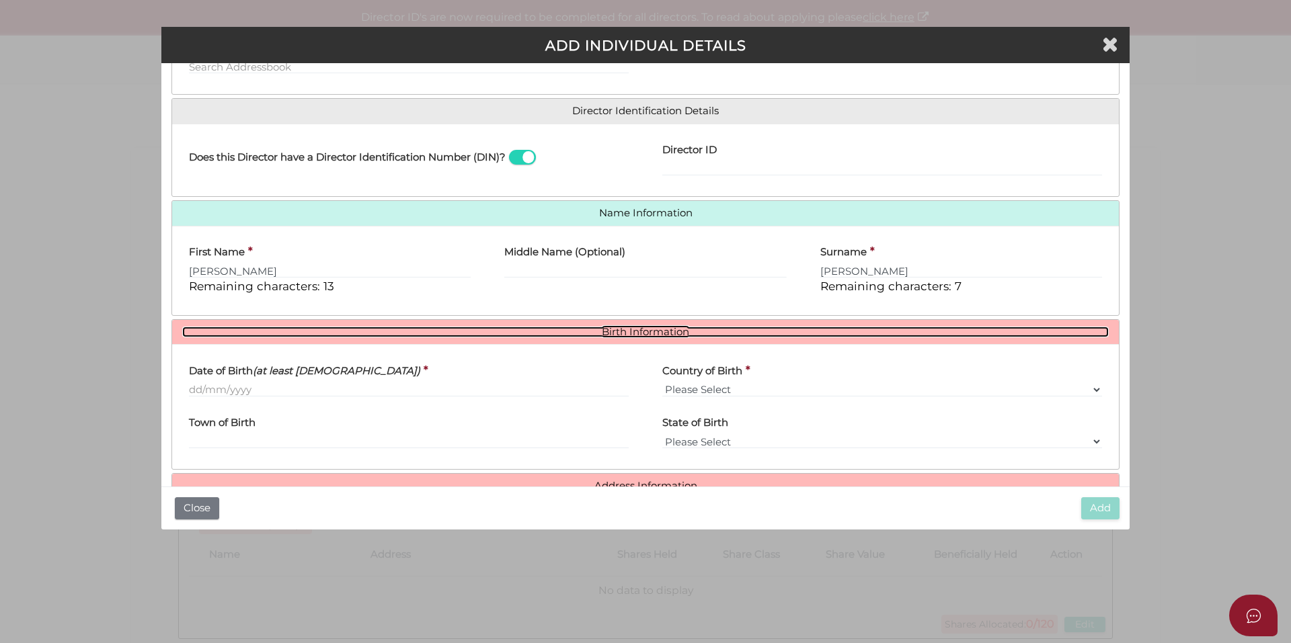
scroll to position [233, 0]
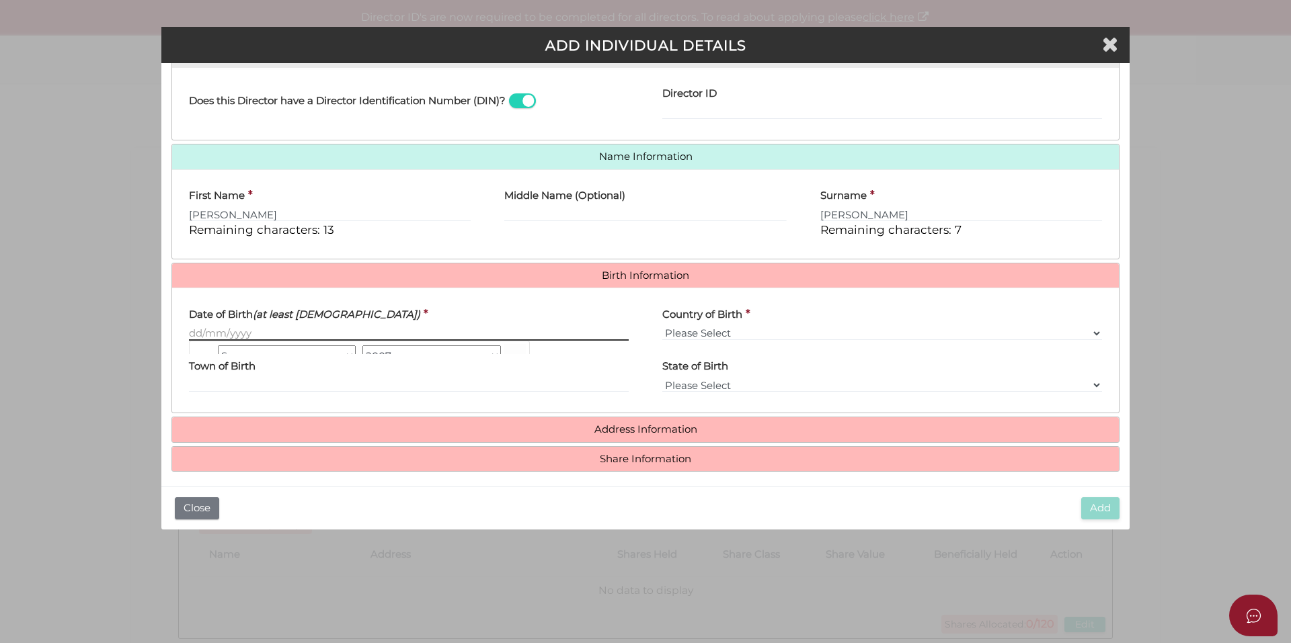
click at [212, 339] on input "Date of Birth (at least [DEMOGRAPHIC_DATA])" at bounding box center [409, 333] width 440 height 15
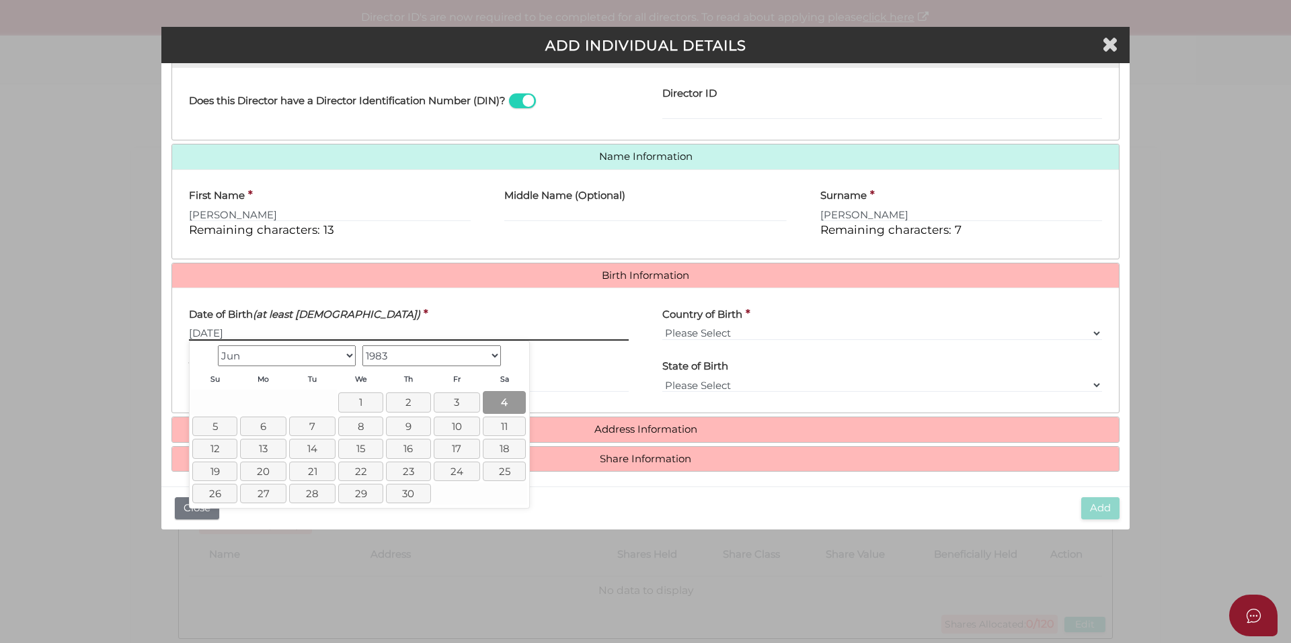
type input "[DATE]"
click at [508, 402] on link "4" at bounding box center [504, 402] width 43 height 22
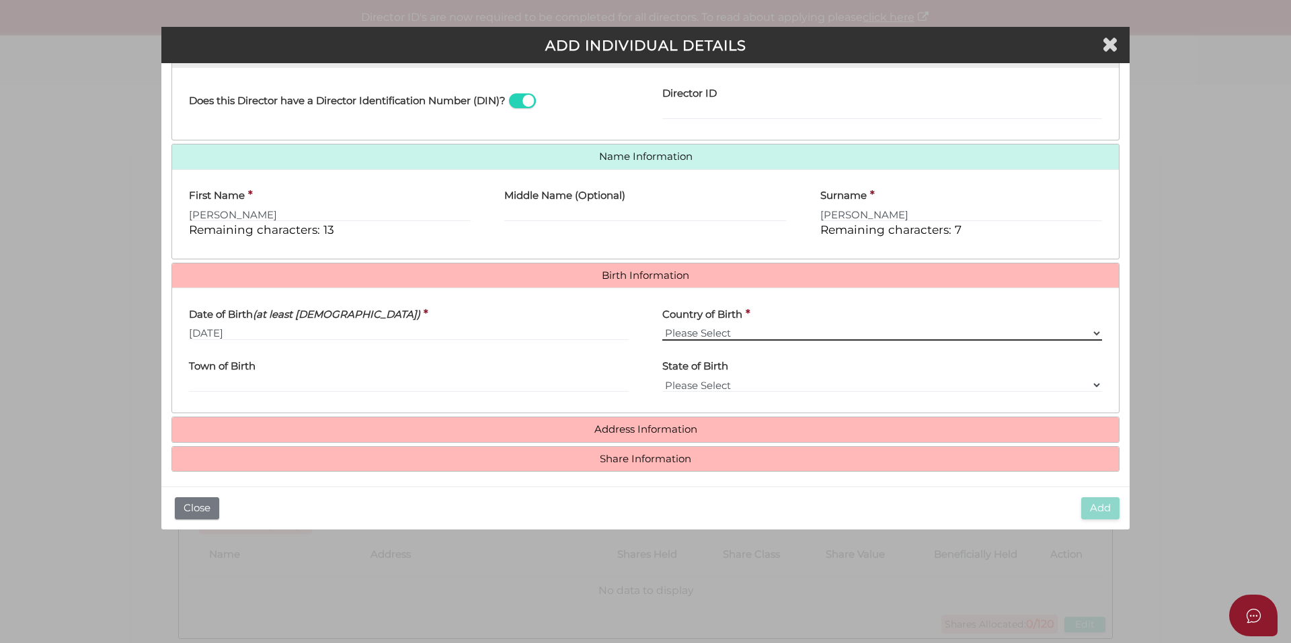
click at [760, 327] on select "Please Select v [GEOGRAPHIC_DATA] [GEOGRAPHIC_DATA] [GEOGRAPHIC_DATA] [GEOGRAPH…" at bounding box center [882, 333] width 440 height 15
select select "[GEOGRAPHIC_DATA]"
click at [662, 326] on select "Please Select v [GEOGRAPHIC_DATA] [GEOGRAPHIC_DATA] [GEOGRAPHIC_DATA] [GEOGRAPH…" at bounding box center [882, 333] width 440 height 15
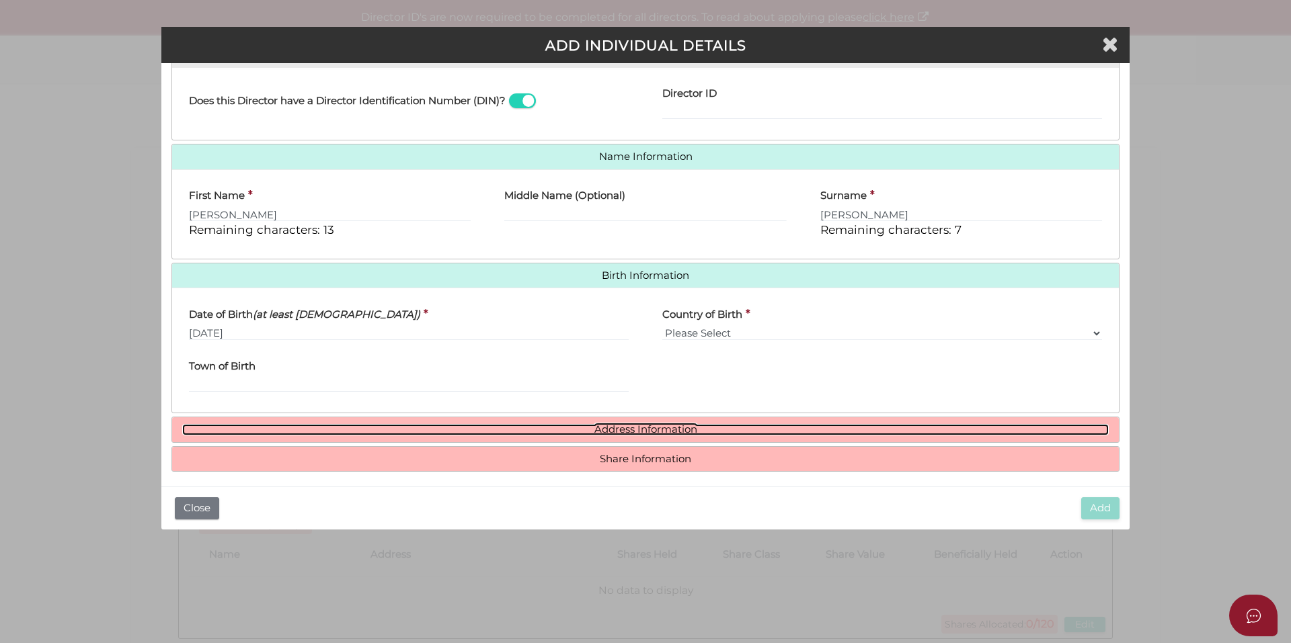
click at [627, 435] on link "Address Information" at bounding box center [645, 429] width 926 height 11
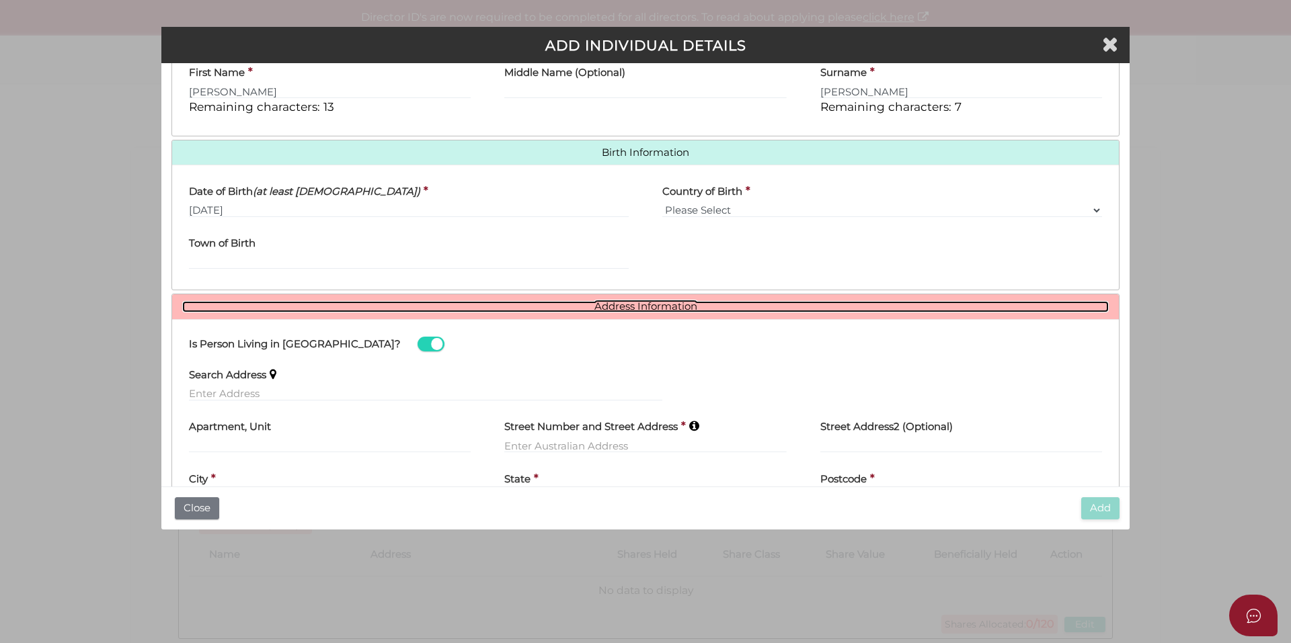
scroll to position [446, 0]
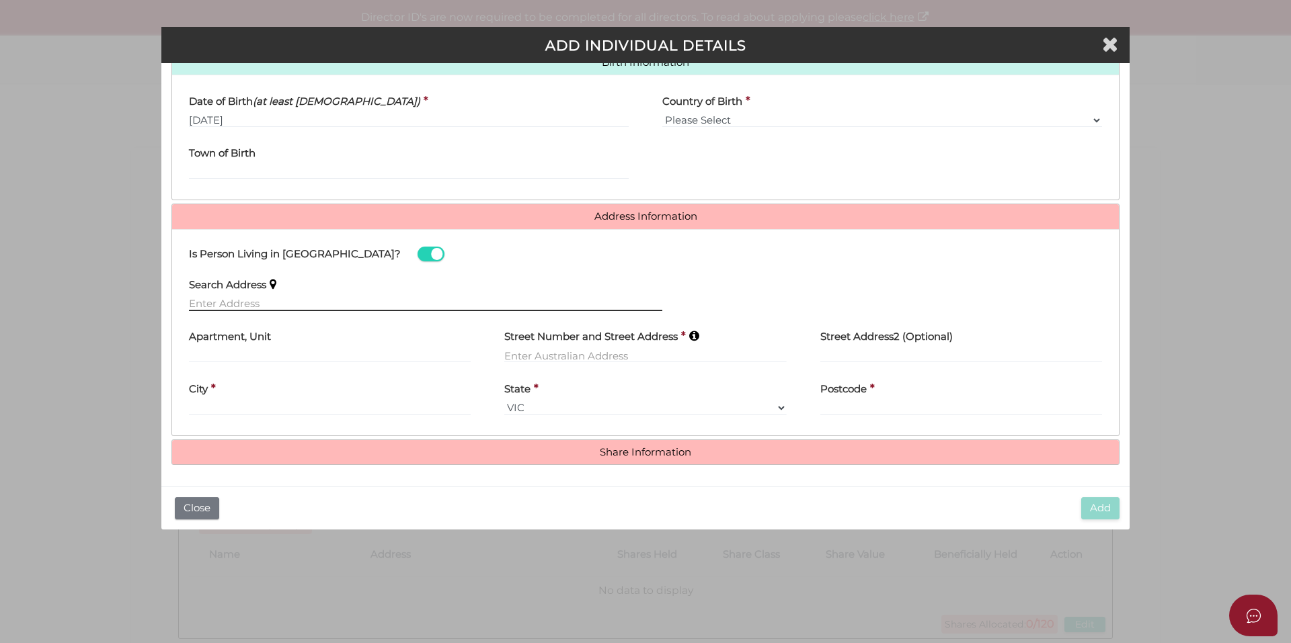
click at [253, 301] on input "text" at bounding box center [425, 303] width 473 height 15
click at [248, 302] on input "text" at bounding box center [425, 303] width 473 height 15
paste input "4/220 Surf Parade"
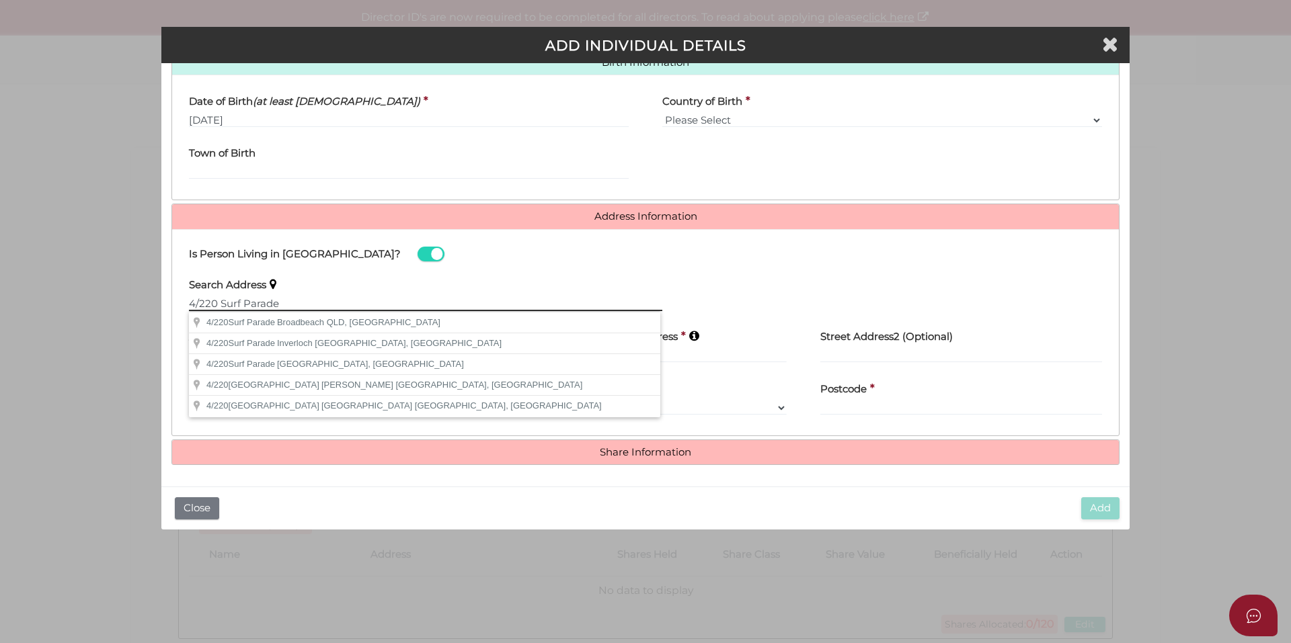
click at [300, 300] on input "4/220 Surf Parade" at bounding box center [425, 303] width 473 height 15
paste input "Surfers Paradise"
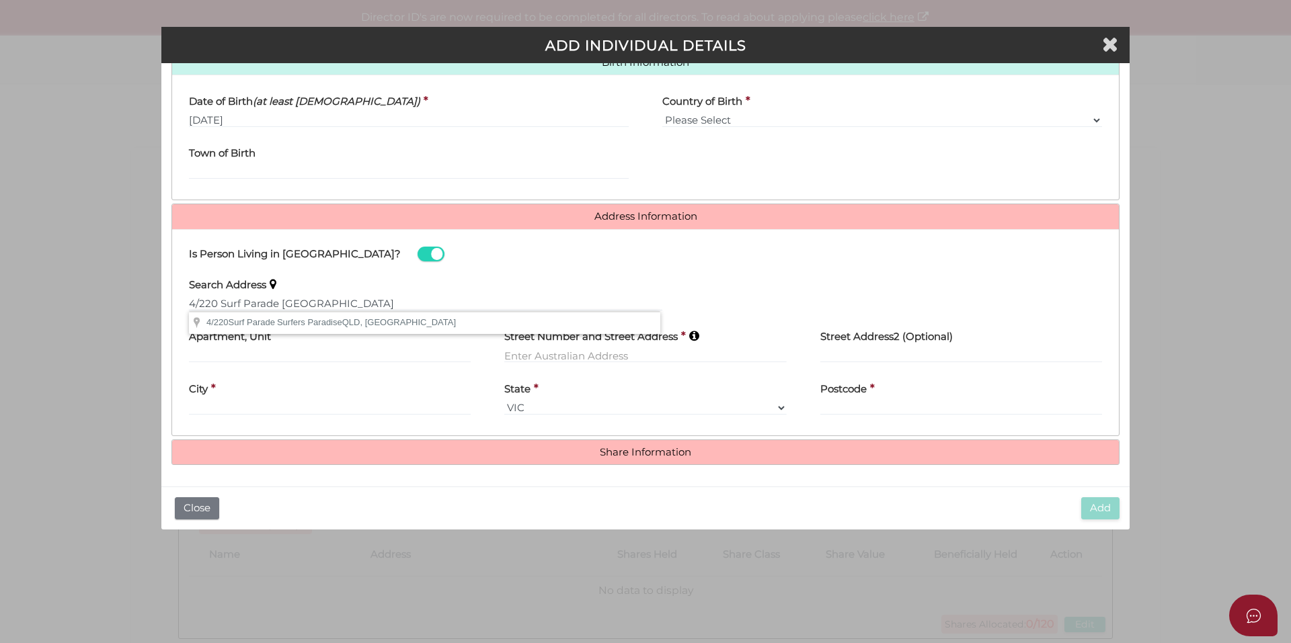
type input "[STREET_ADDRESS]"
type input "4"
type input "[STREET_ADDRESS]"
type input "Surfers Paradise"
select select "QLD"
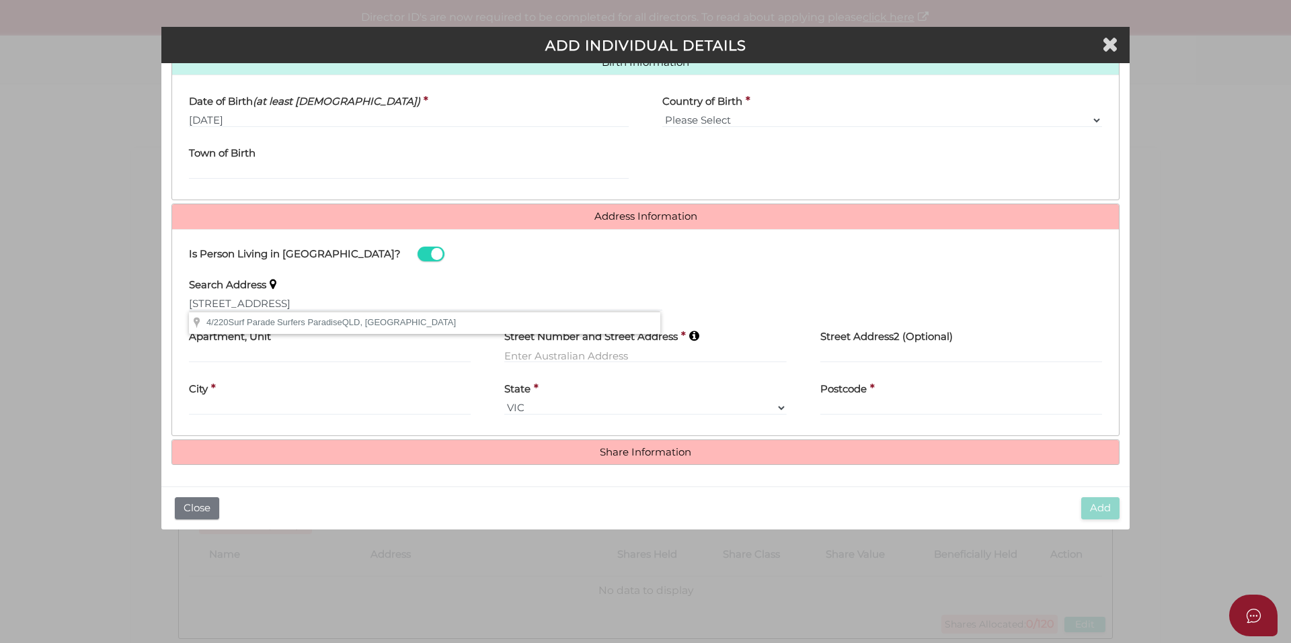
type input "4217"
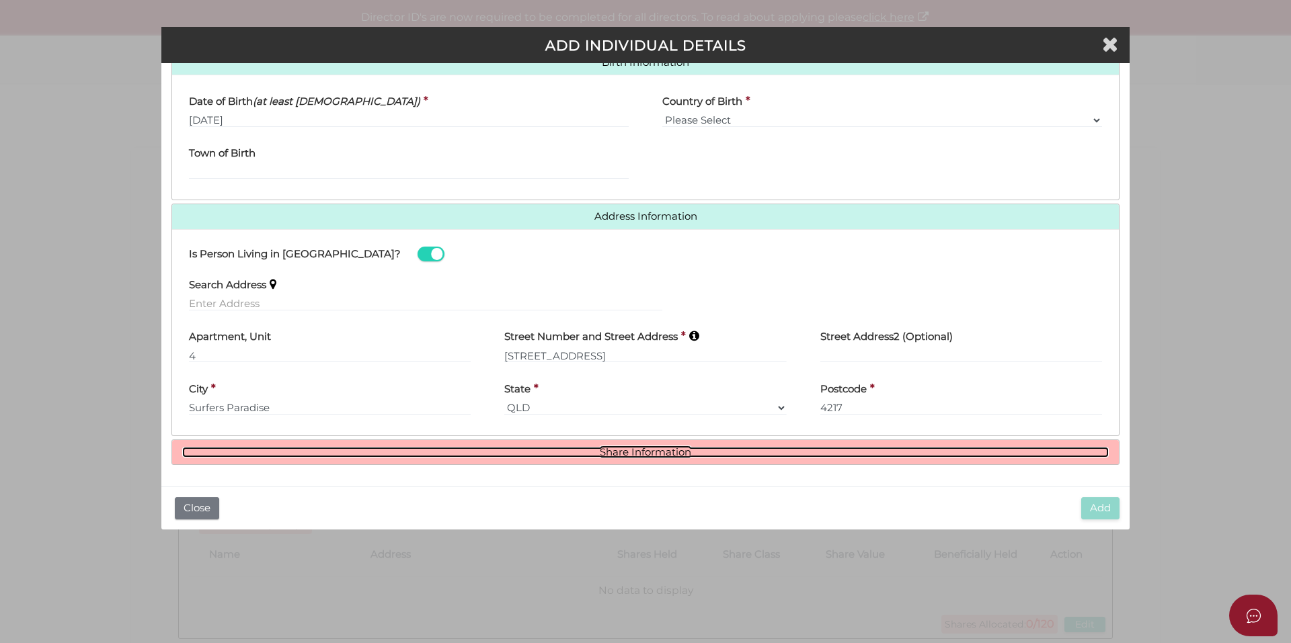
click at [672, 456] on link "Share Information" at bounding box center [645, 452] width 926 height 11
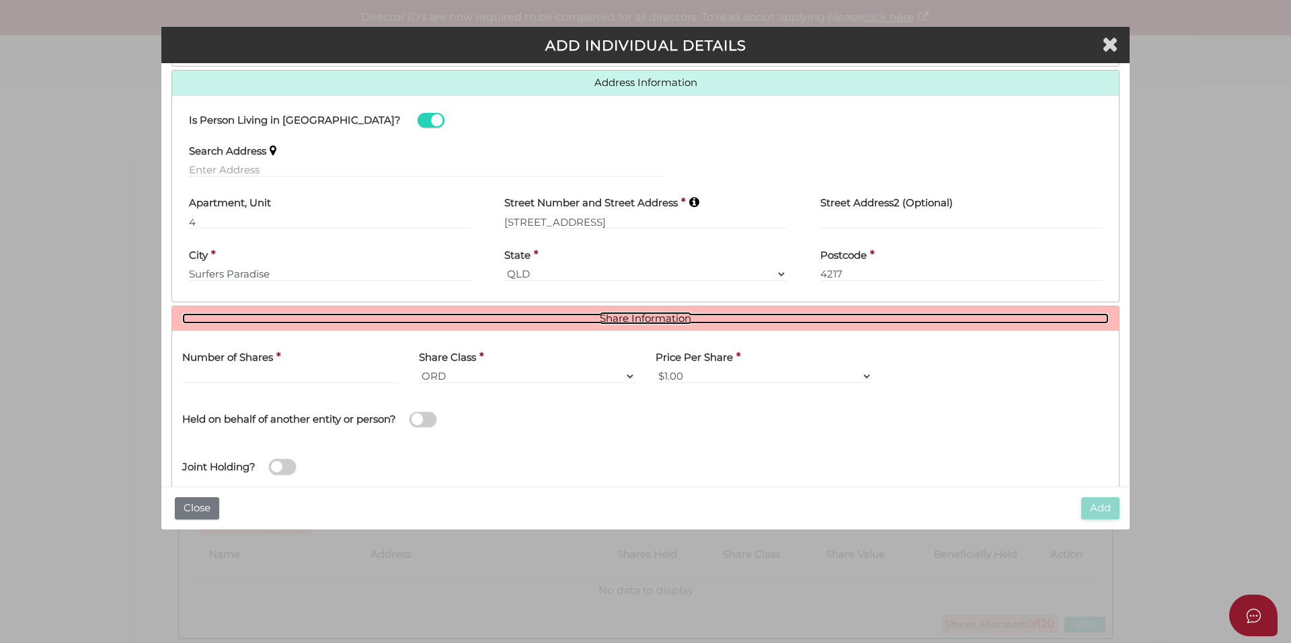
scroll to position [581, 0]
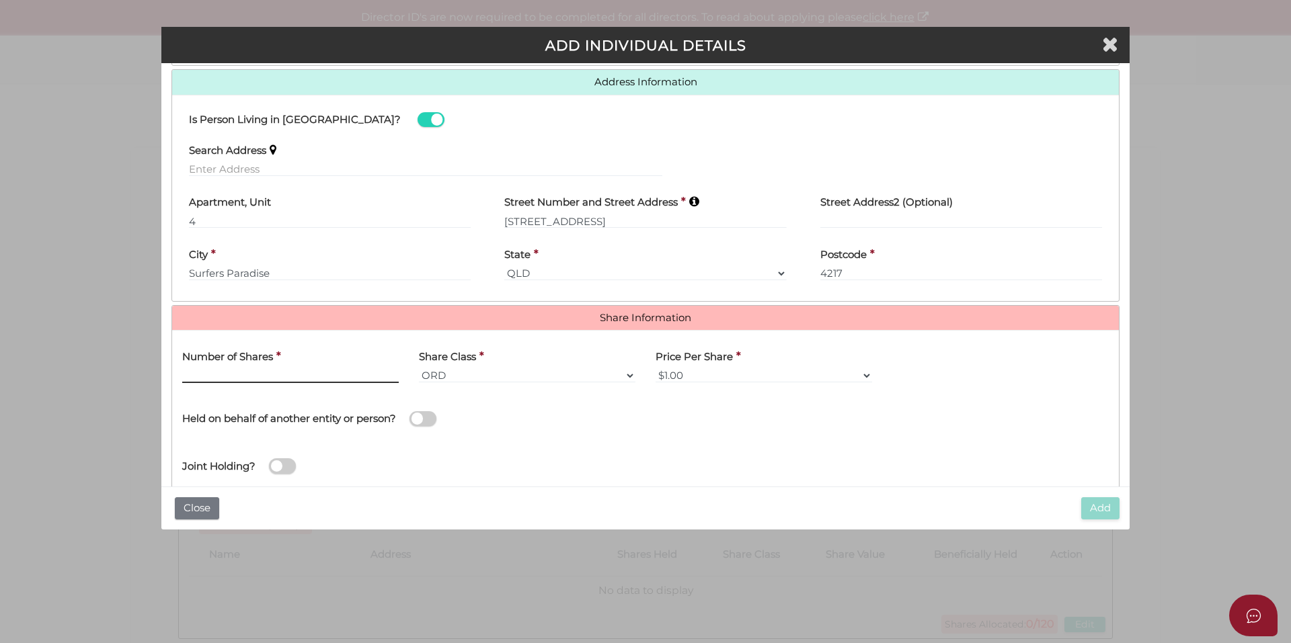
click at [200, 379] on input "text" at bounding box center [290, 375] width 216 height 15
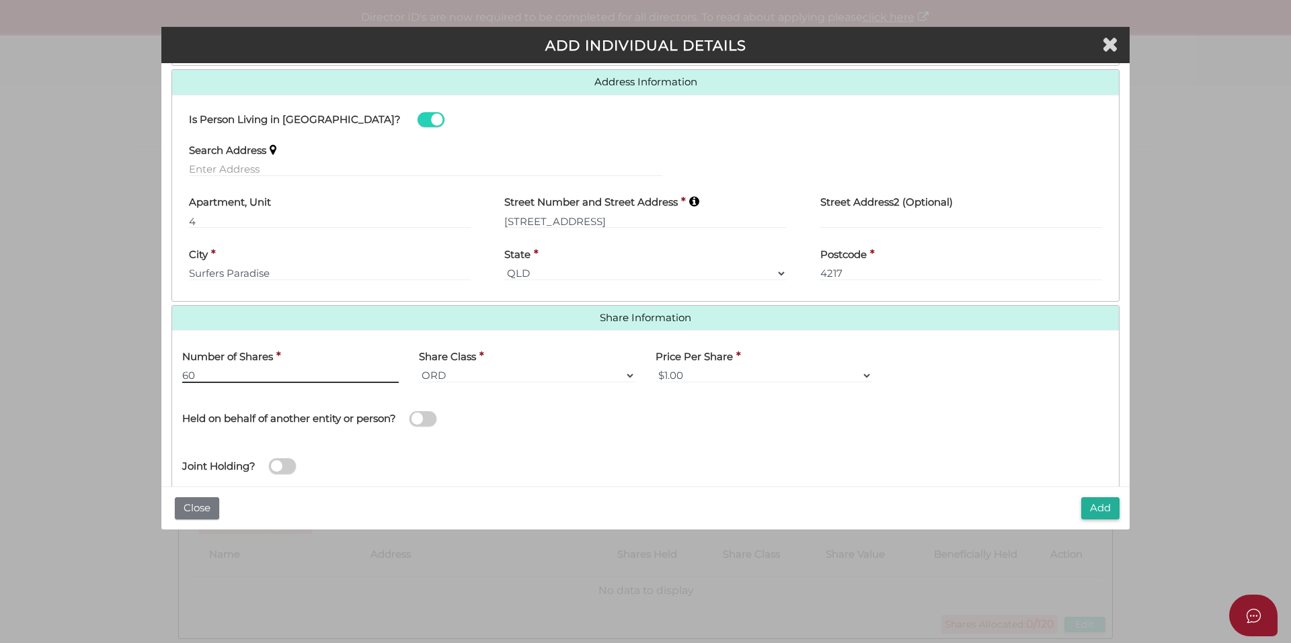
scroll to position [610, 0]
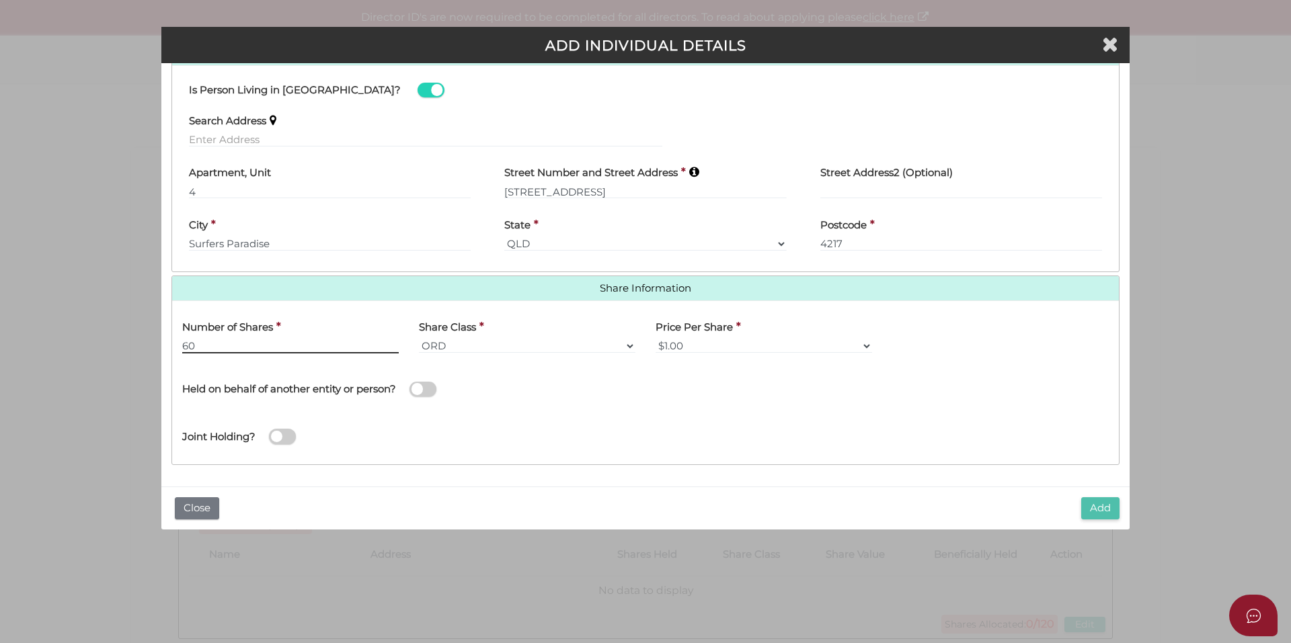
type input "60"
click at [1116, 507] on button "Add" at bounding box center [1100, 508] width 38 height 22
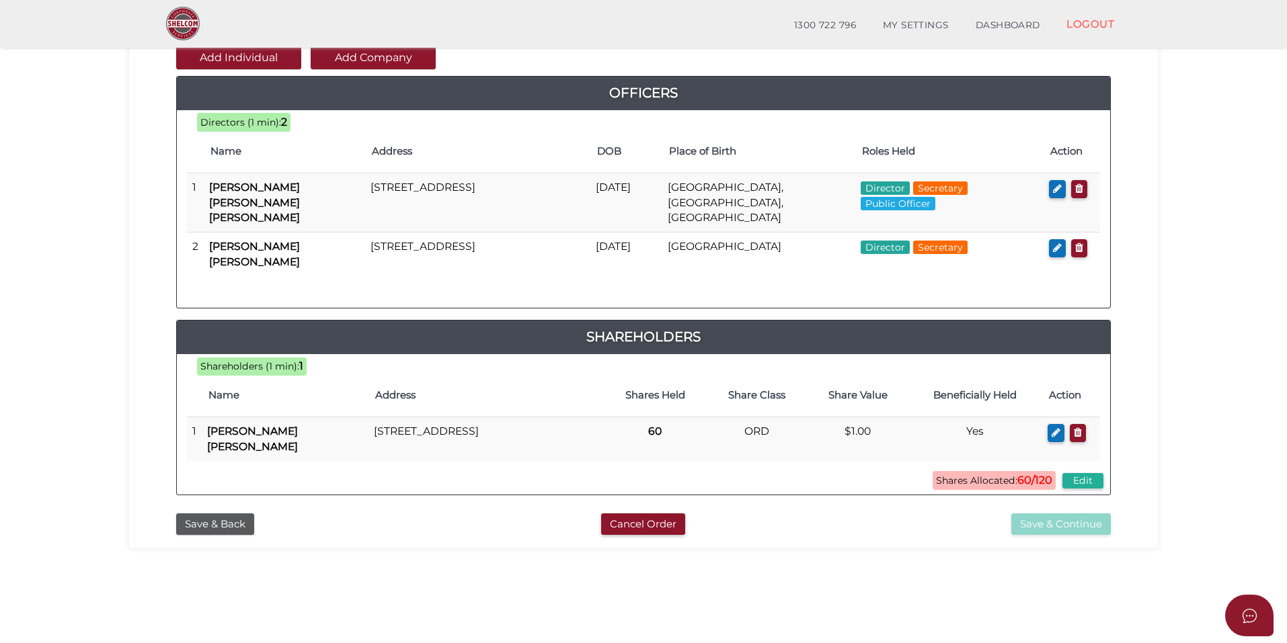
scroll to position [67, 0]
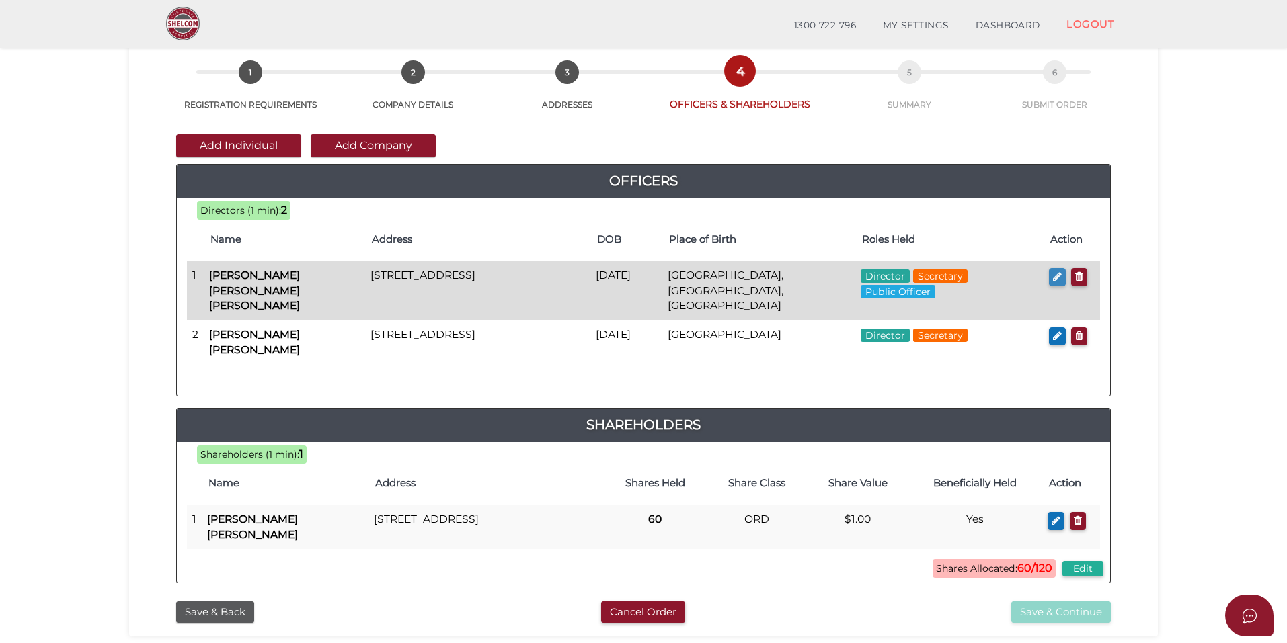
click at [1051, 278] on button "button" at bounding box center [1057, 277] width 17 height 18
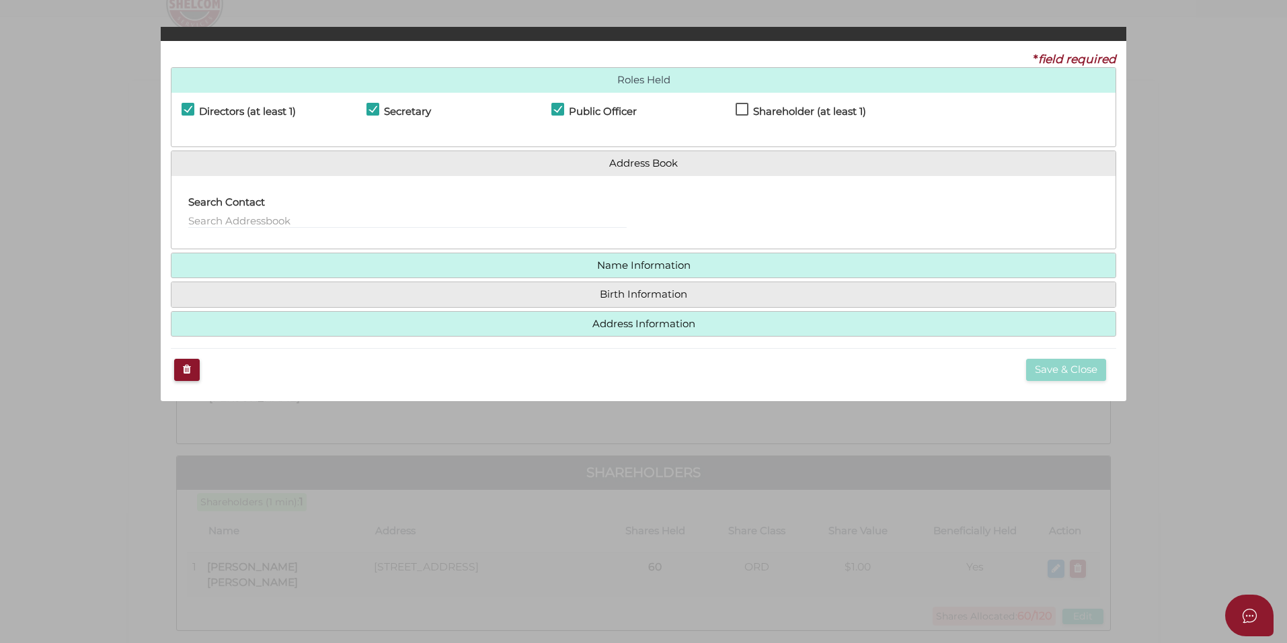
checkbox input "true"
type input "0"
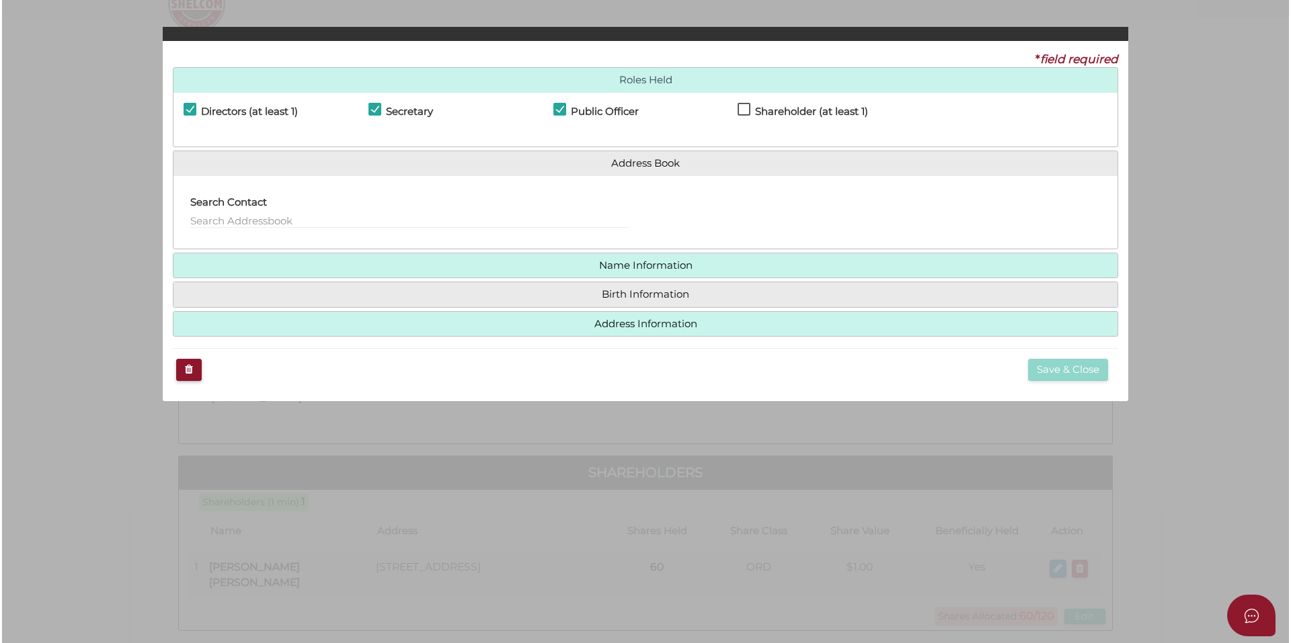
scroll to position [0, 0]
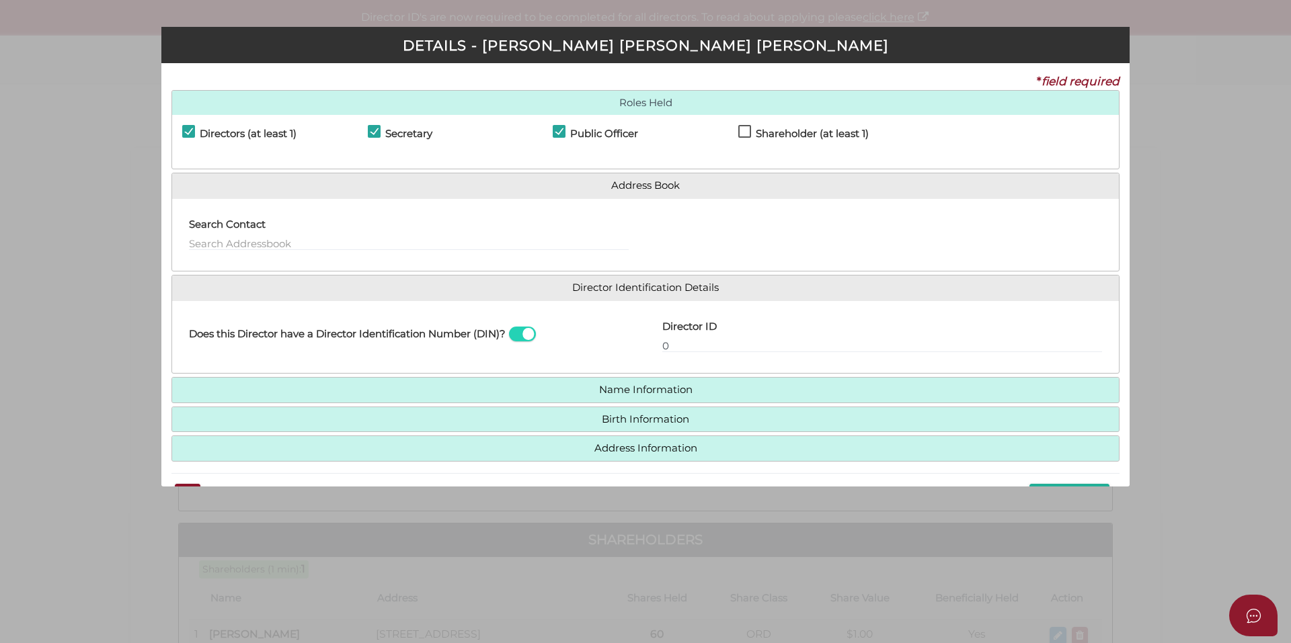
click at [749, 135] on label "Shareholder (at least 1)" at bounding box center [803, 136] width 130 height 17
checkbox input "true"
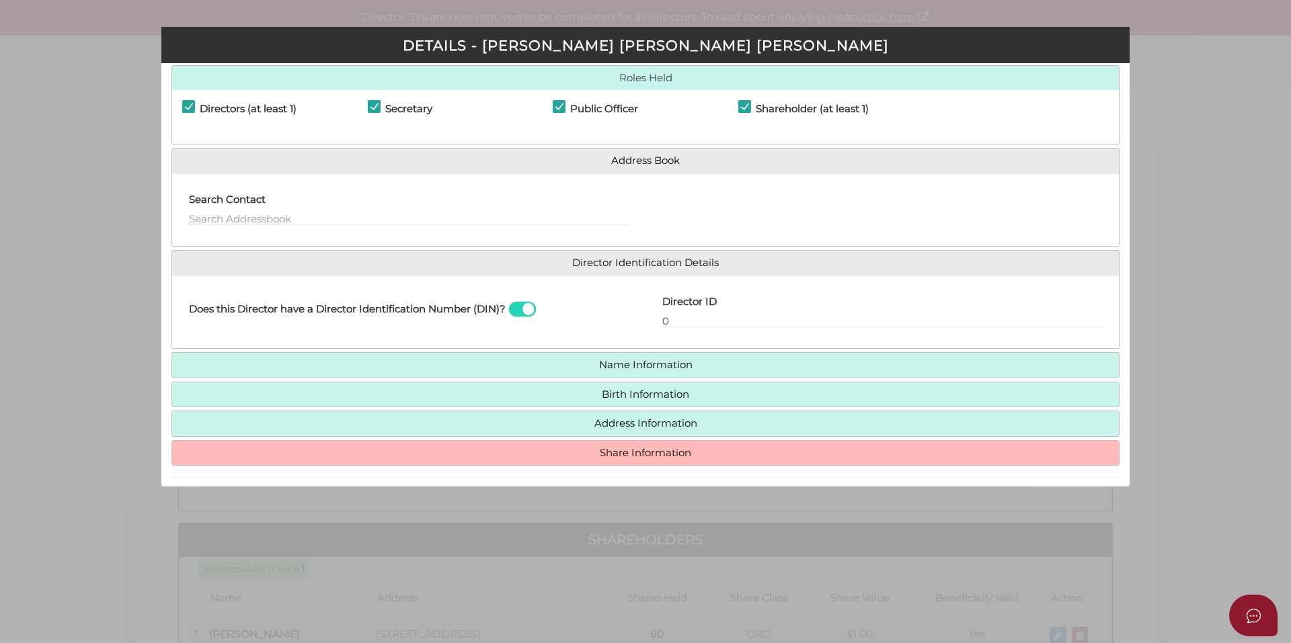
scroll to position [69, 0]
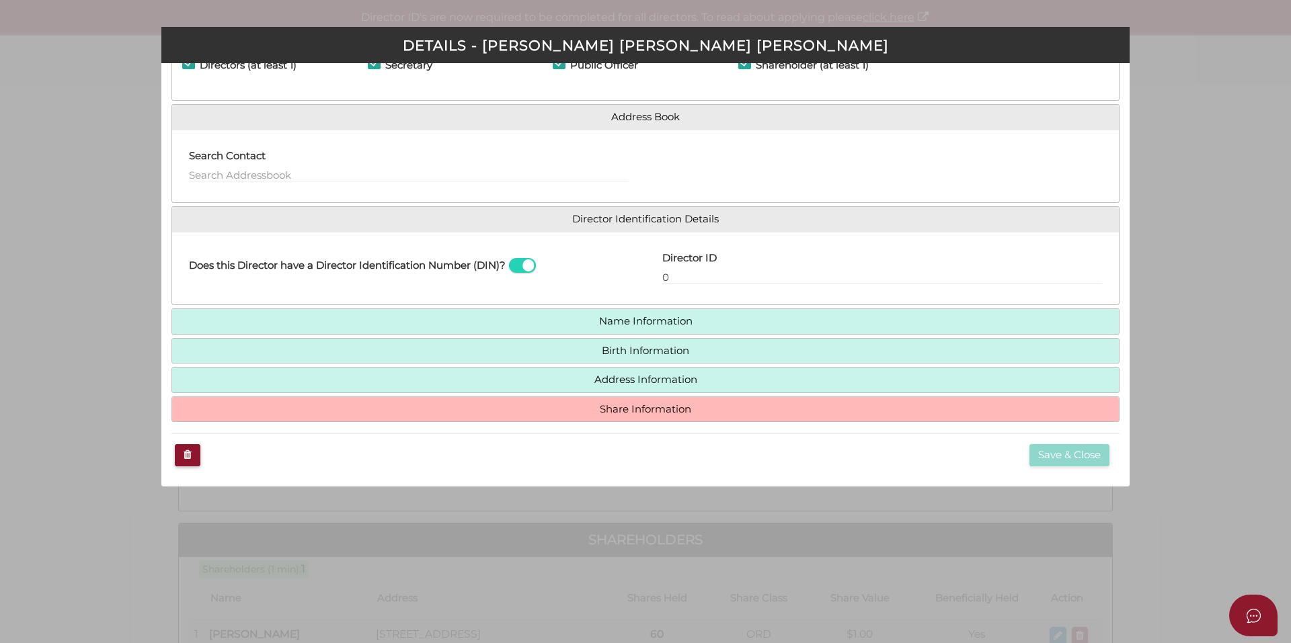
click at [637, 400] on h4 "Share Information" at bounding box center [645, 409] width 946 height 25
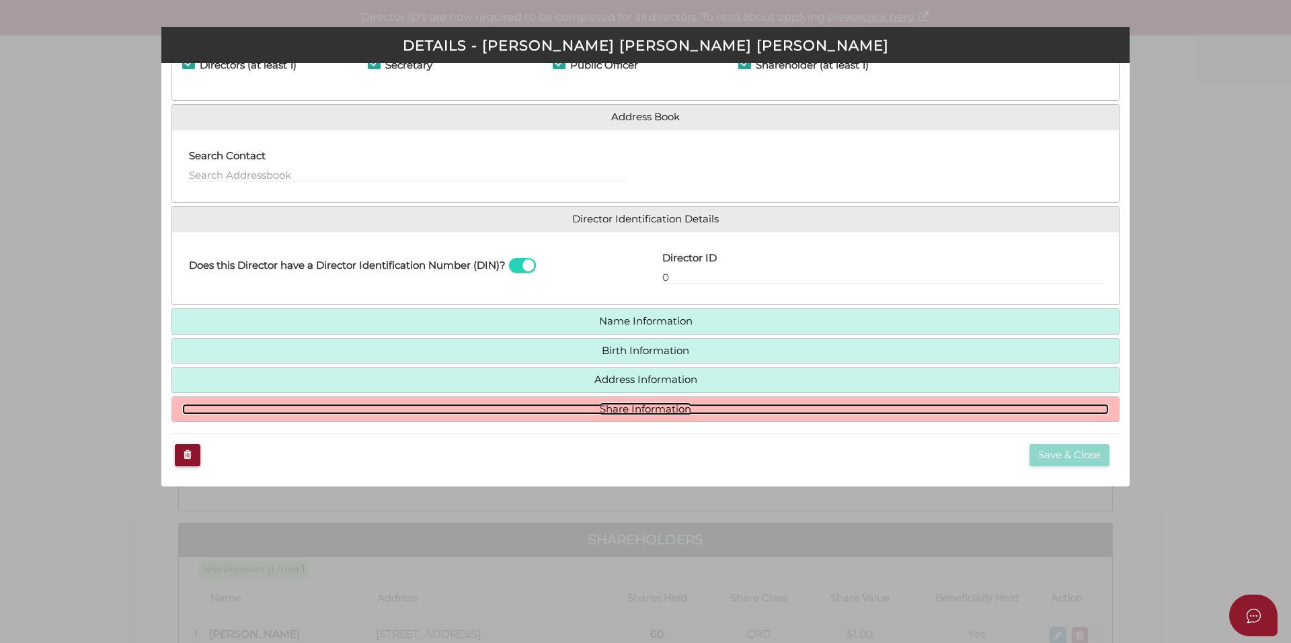
click at [639, 409] on link "Share Information" at bounding box center [645, 409] width 926 height 11
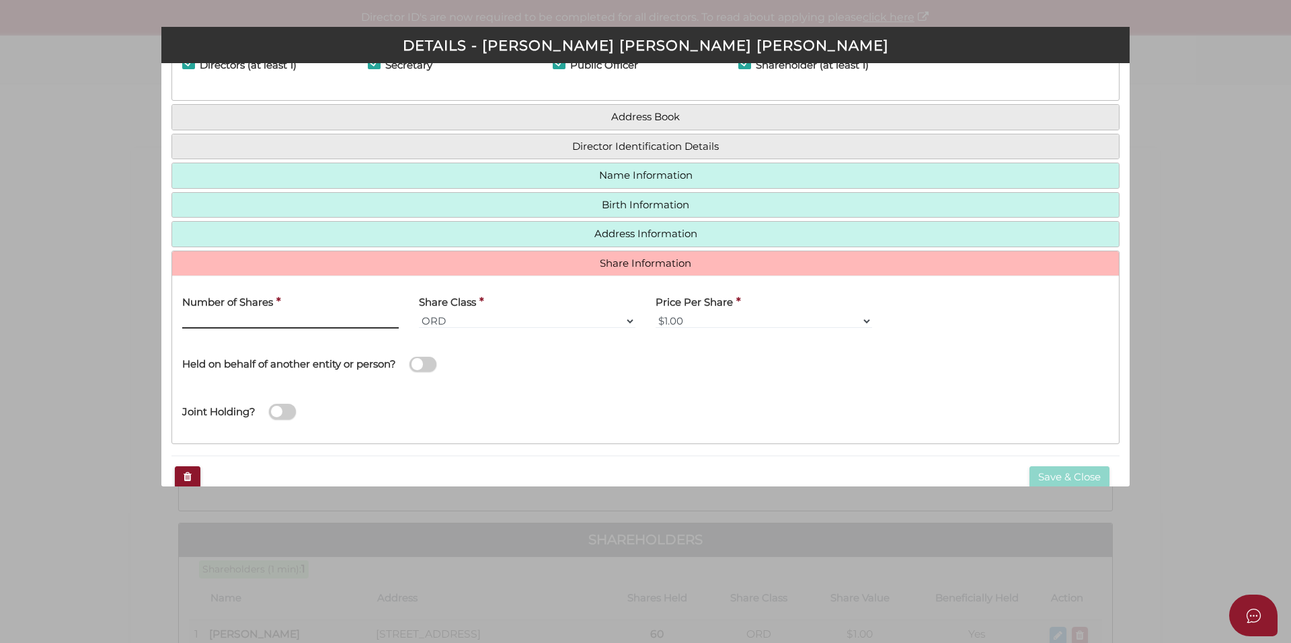
click at [226, 323] on input "Number of Shares" at bounding box center [290, 321] width 216 height 15
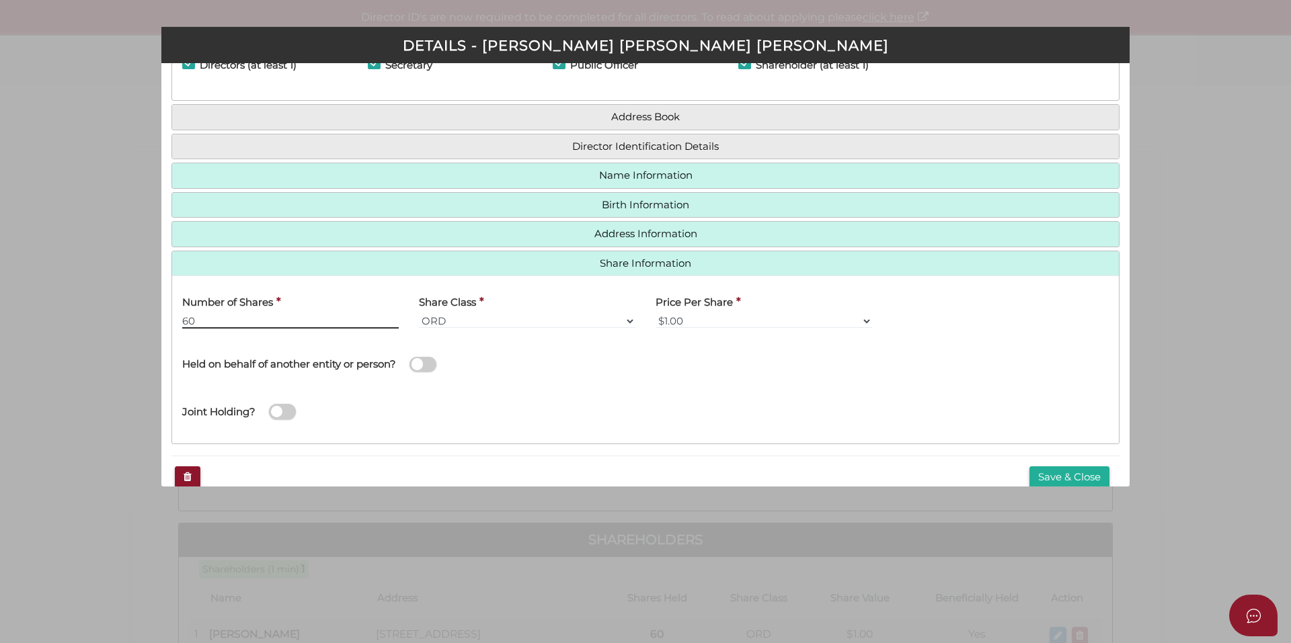
type input "60"
click at [568, 369] on div "Held on behalf of another entity or person?" at bounding box center [408, 358] width 453 height 38
click at [1066, 473] on button "Save & Close" at bounding box center [1069, 477] width 80 height 22
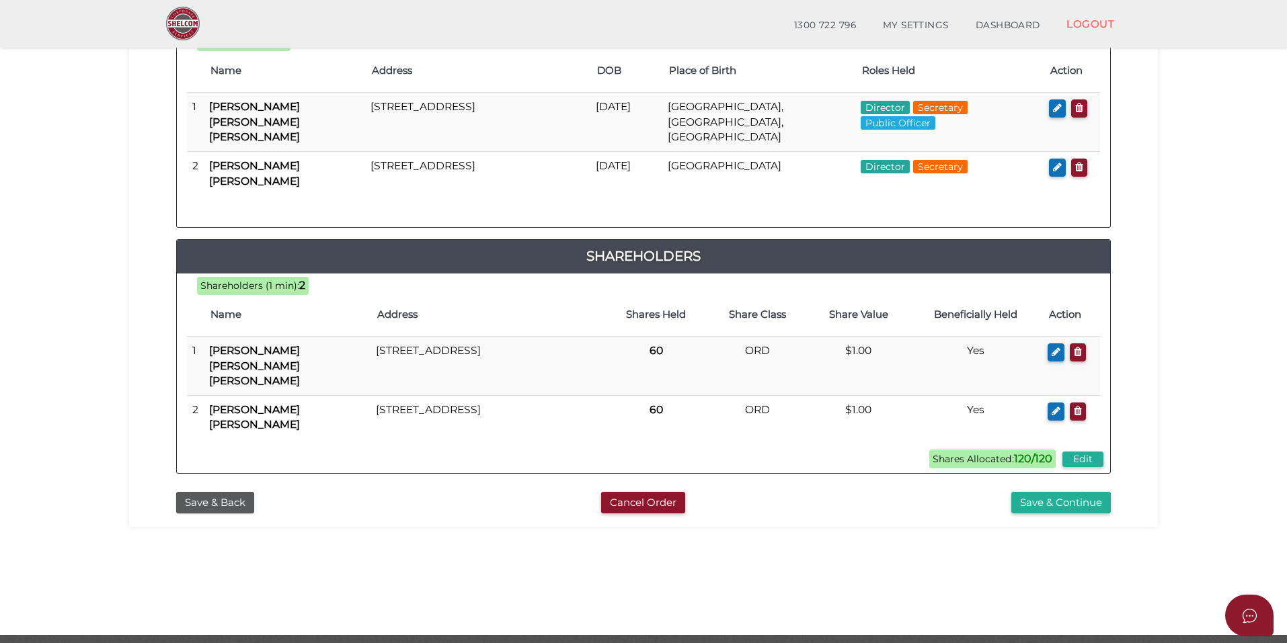
scroll to position [280, 0]
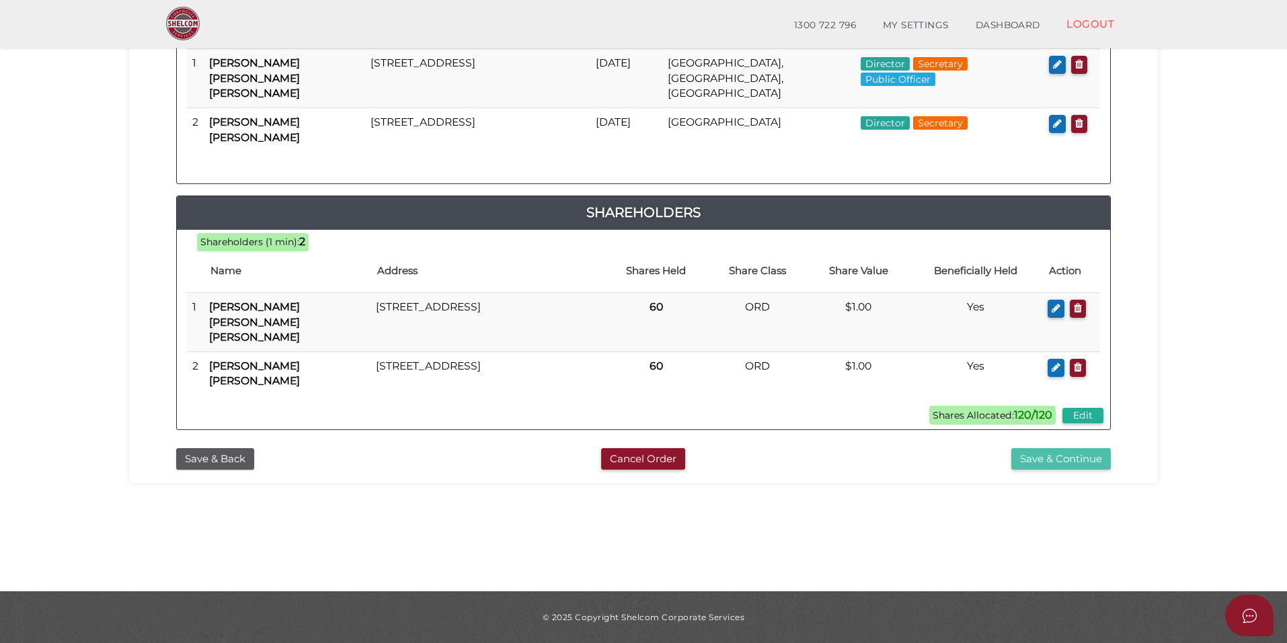
click at [1061, 448] on button "Save & Continue" at bounding box center [1060, 459] width 99 height 22
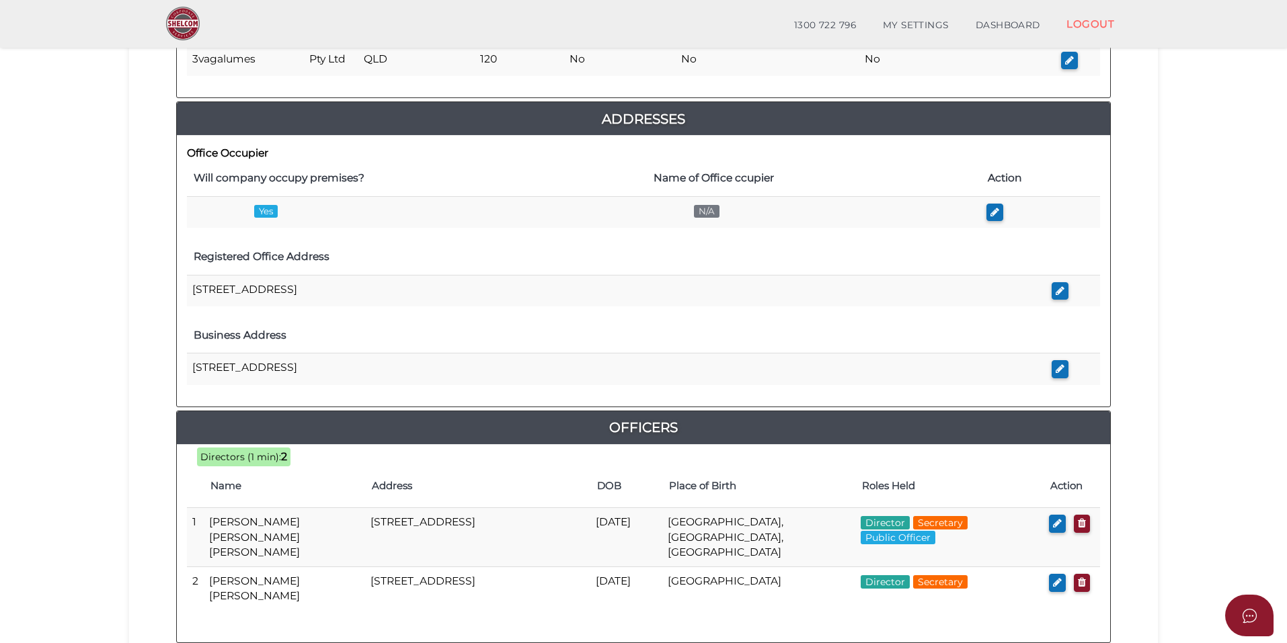
scroll to position [538, 0]
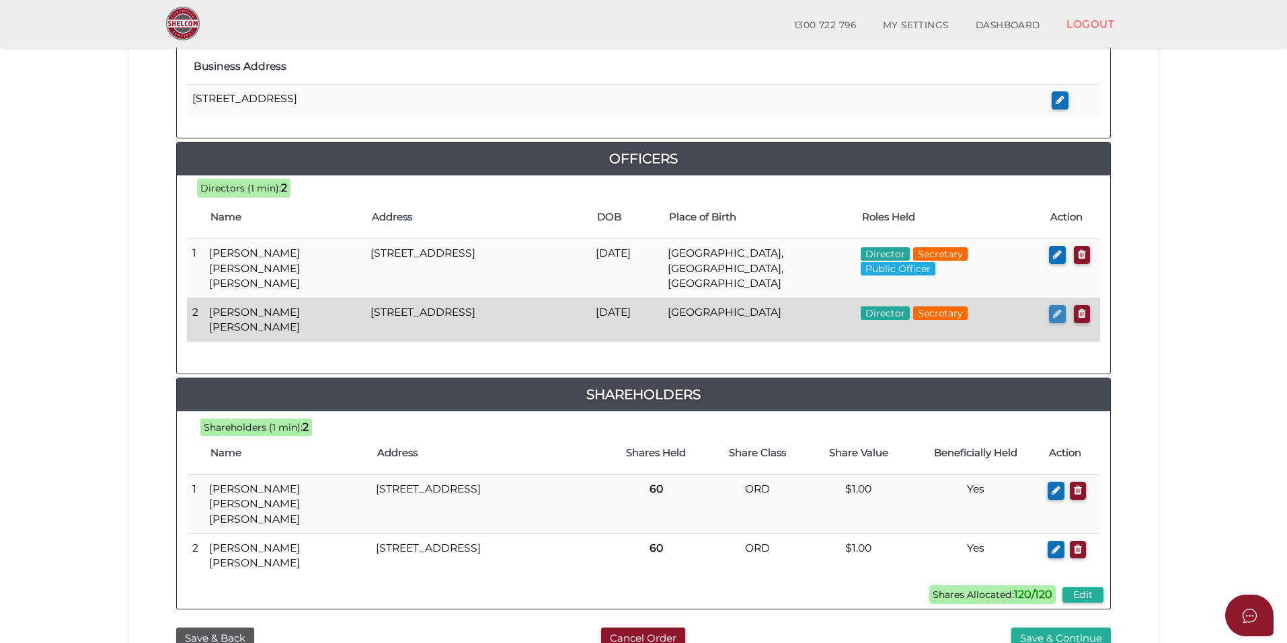
click at [1060, 309] on icon "button" at bounding box center [1057, 314] width 9 height 10
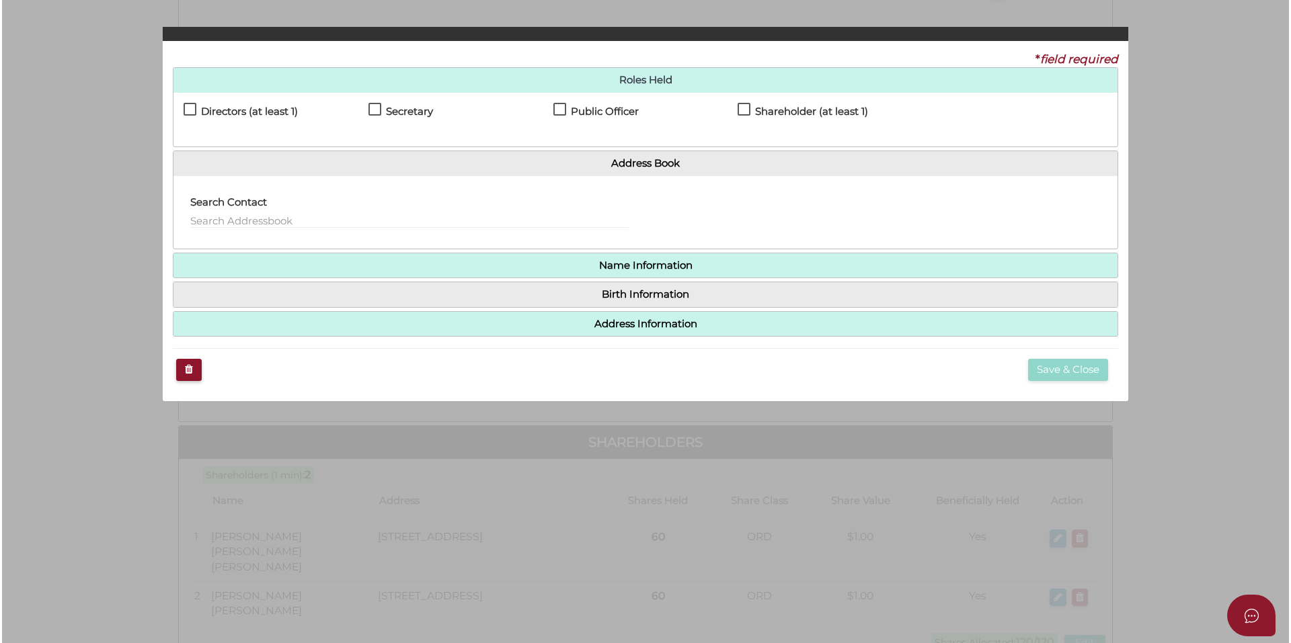
scroll to position [0, 0]
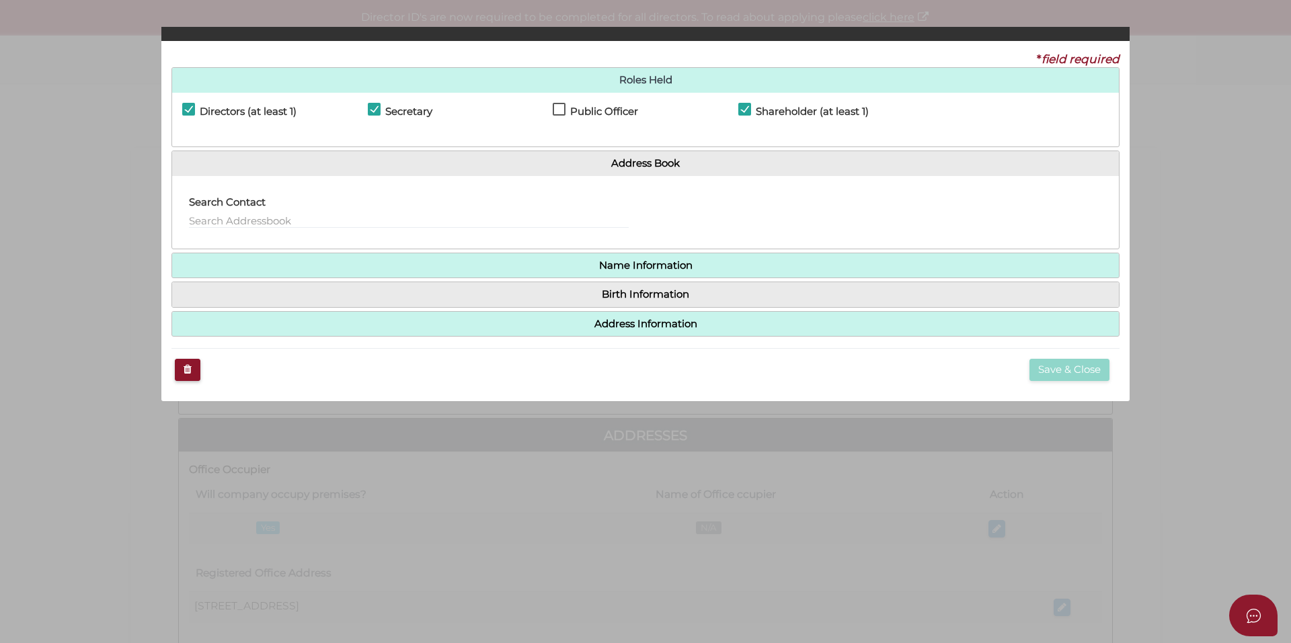
checkbox input "true"
type input "0"
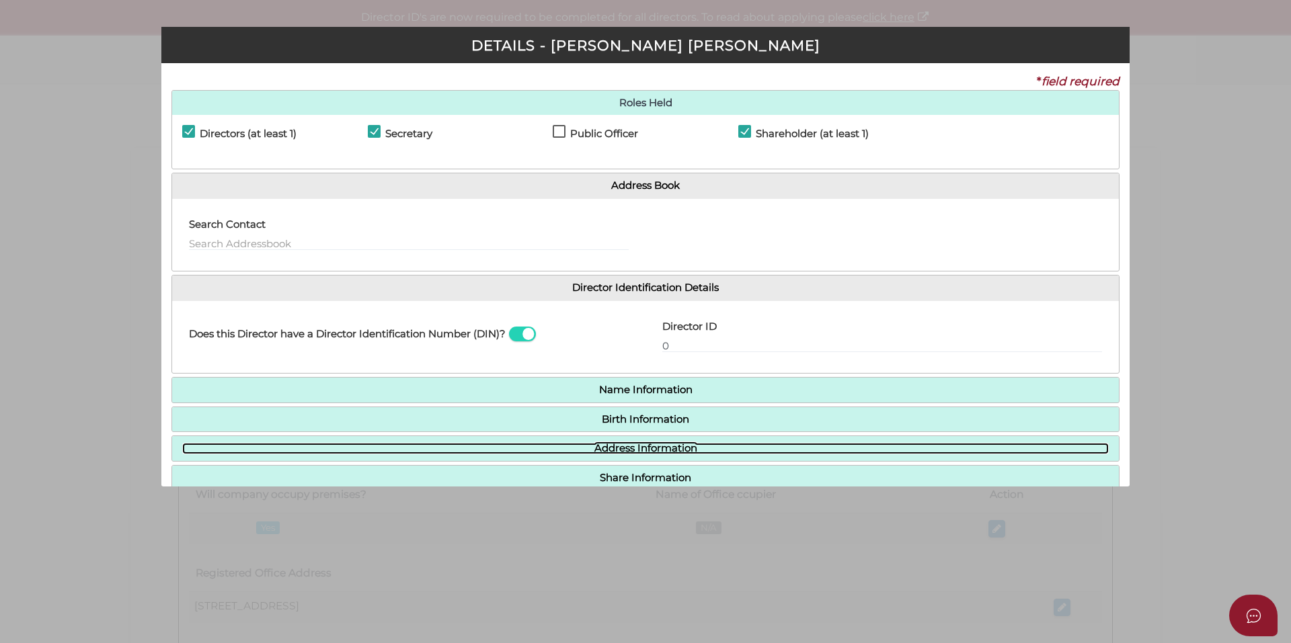
click at [594, 452] on link "Address Information" at bounding box center [645, 448] width 926 height 11
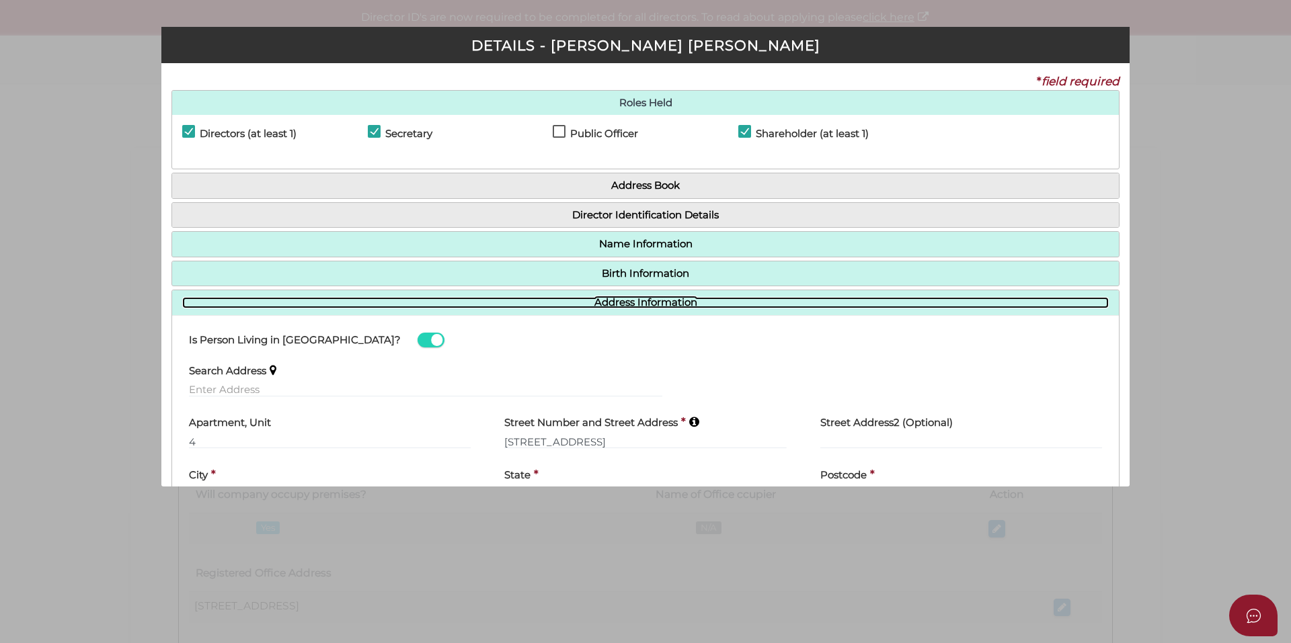
scroll to position [129, 0]
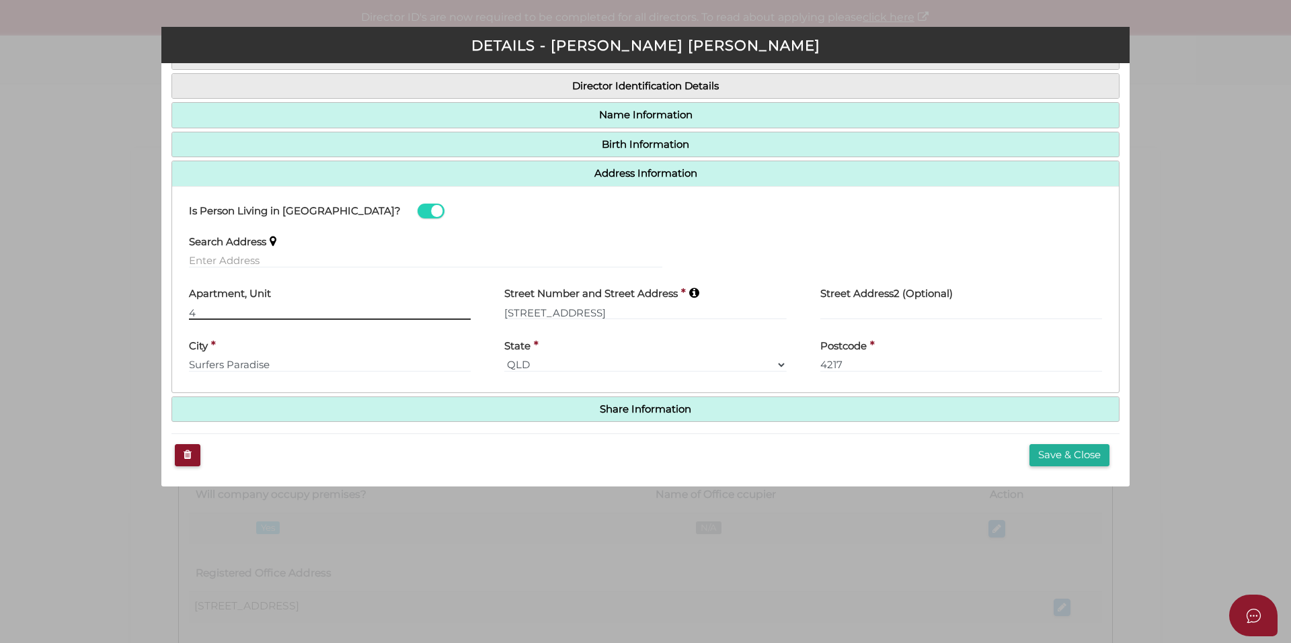
click at [190, 314] on input "4" at bounding box center [330, 312] width 282 height 15
type input "14"
click at [417, 272] on div "Search Address" at bounding box center [425, 252] width 507 height 52
click at [1054, 454] on button "Save & Close" at bounding box center [1069, 455] width 80 height 22
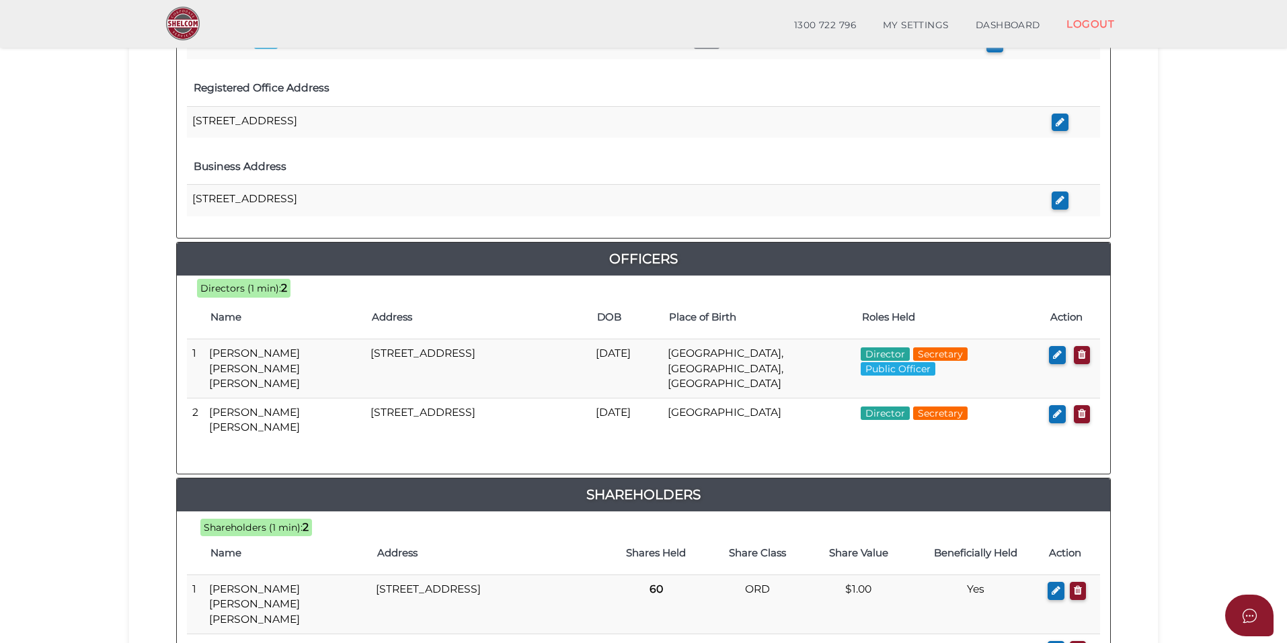
scroll to position [538, 0]
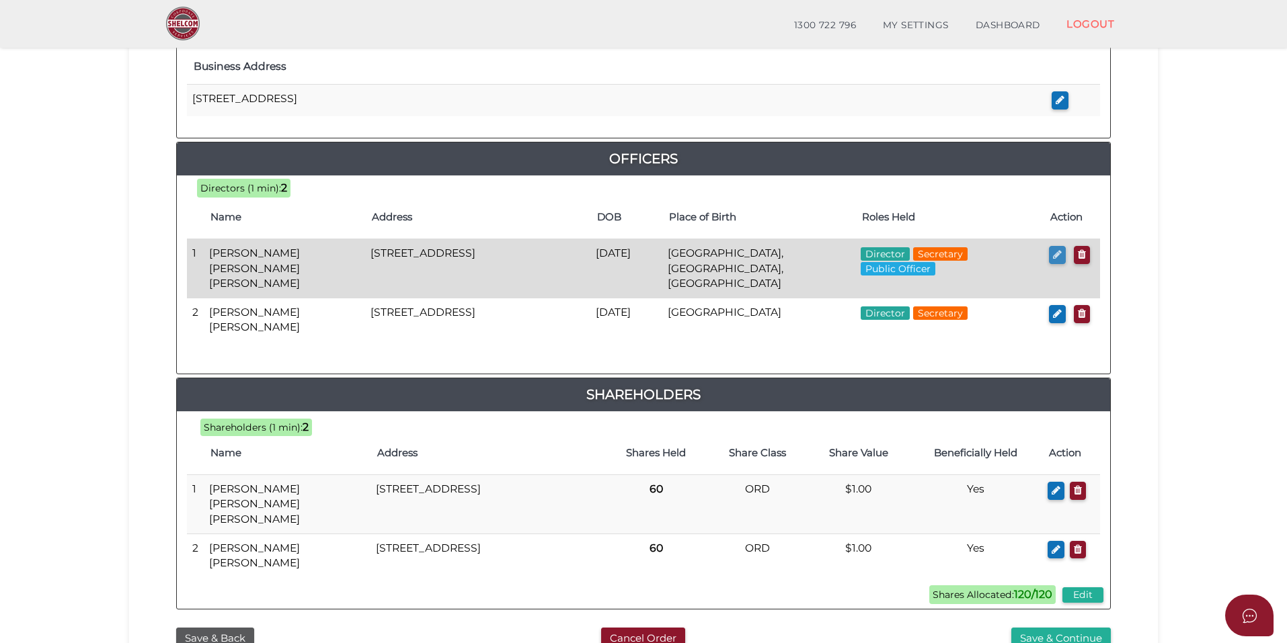
click at [1058, 256] on icon "button" at bounding box center [1057, 254] width 9 height 10
checkbox input "true"
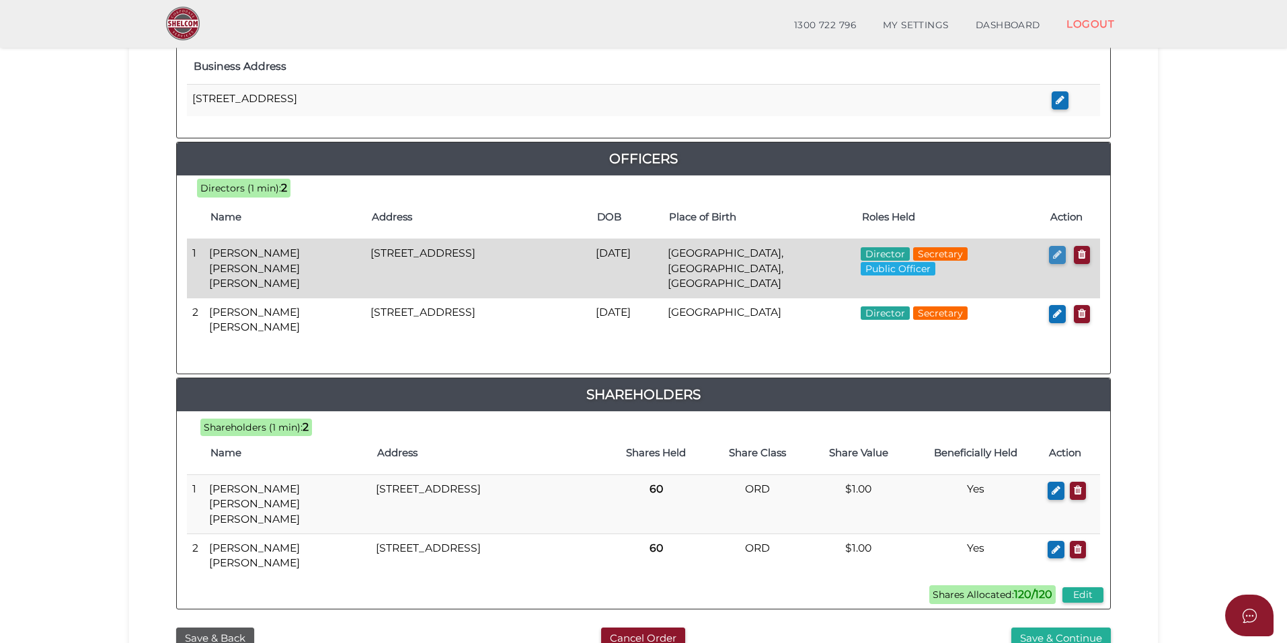
type input "0"
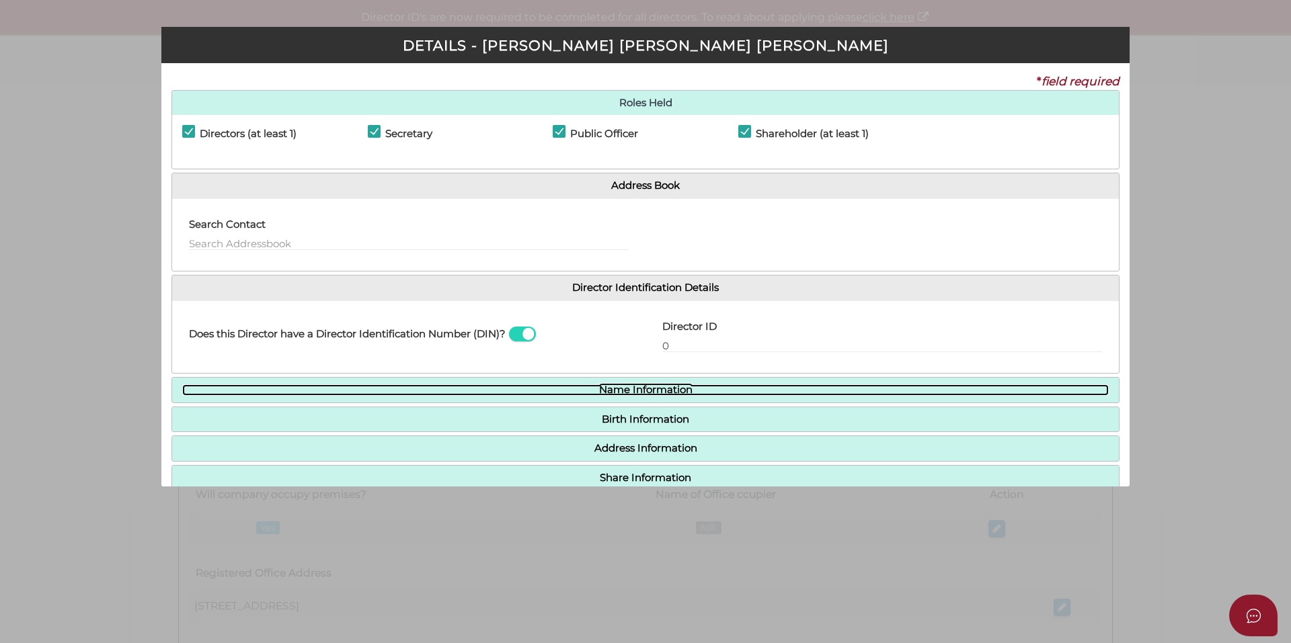
click at [611, 388] on link "Name Information" at bounding box center [645, 389] width 926 height 11
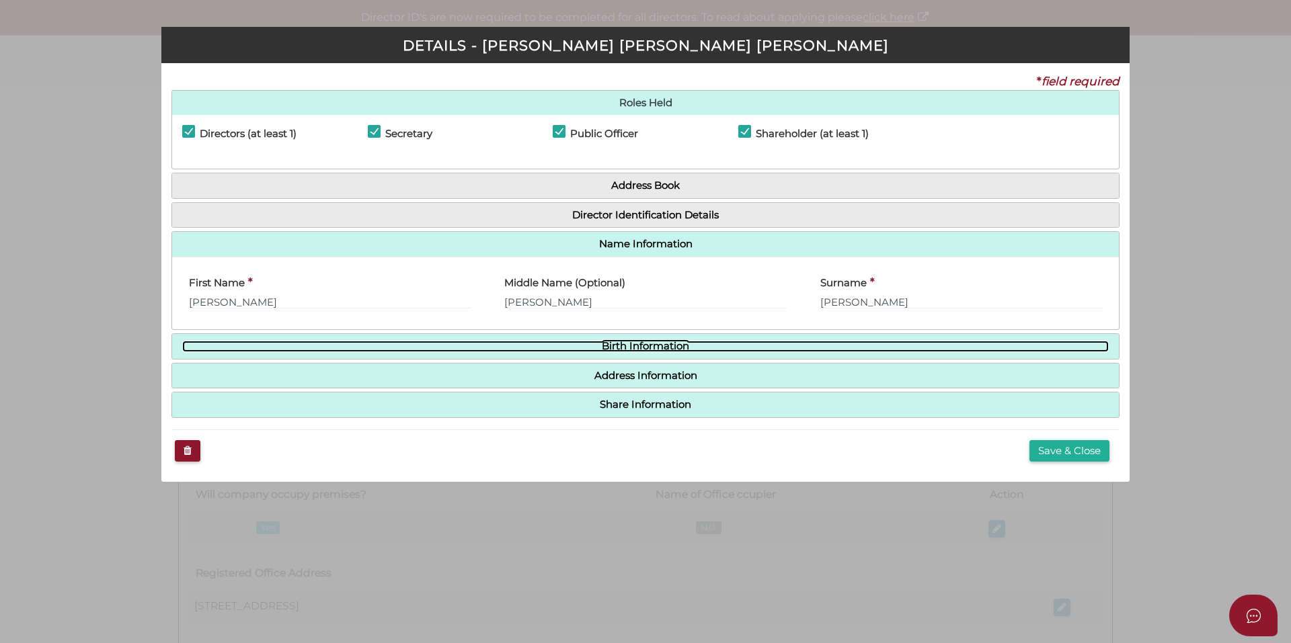
click at [645, 345] on link "Birth Information" at bounding box center [645, 346] width 926 height 11
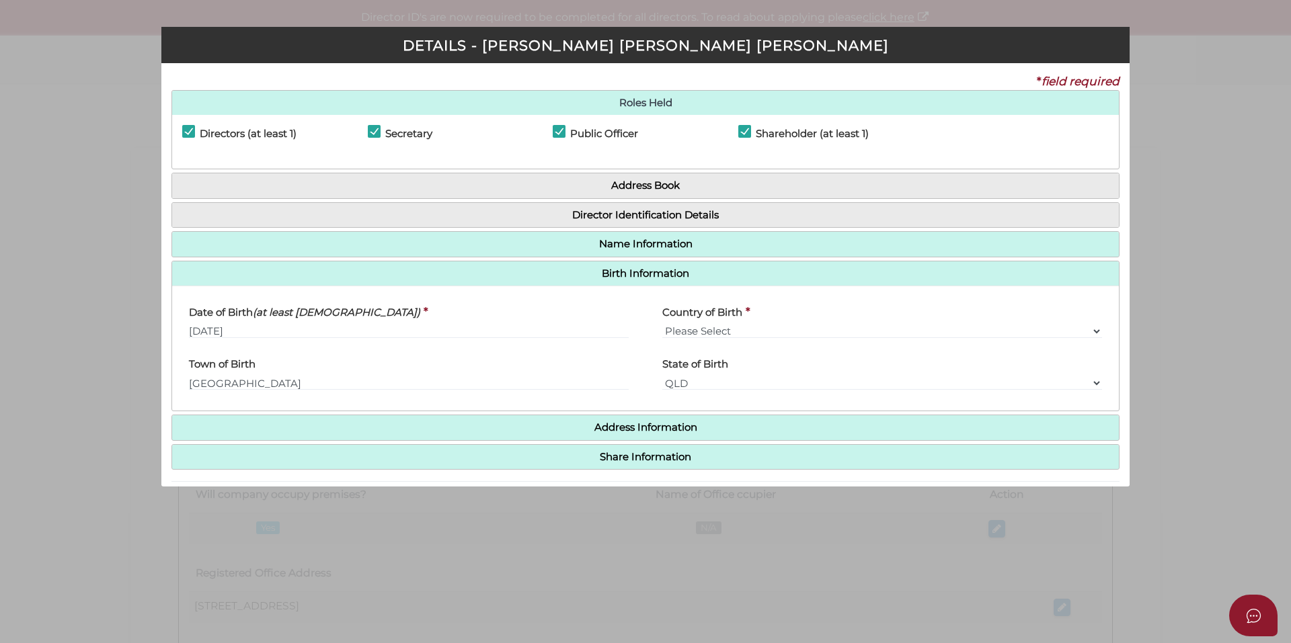
click at [665, 420] on h4 "Address Information" at bounding box center [645, 427] width 946 height 25
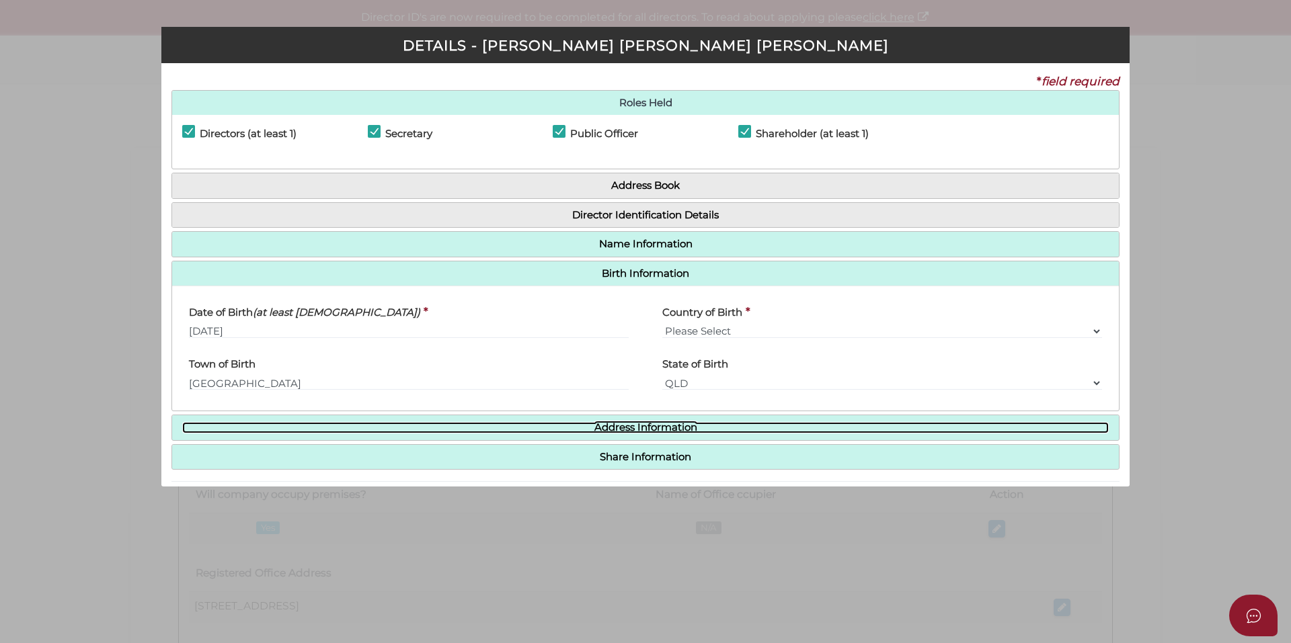
click at [665, 422] on link "Address Information" at bounding box center [645, 427] width 926 height 11
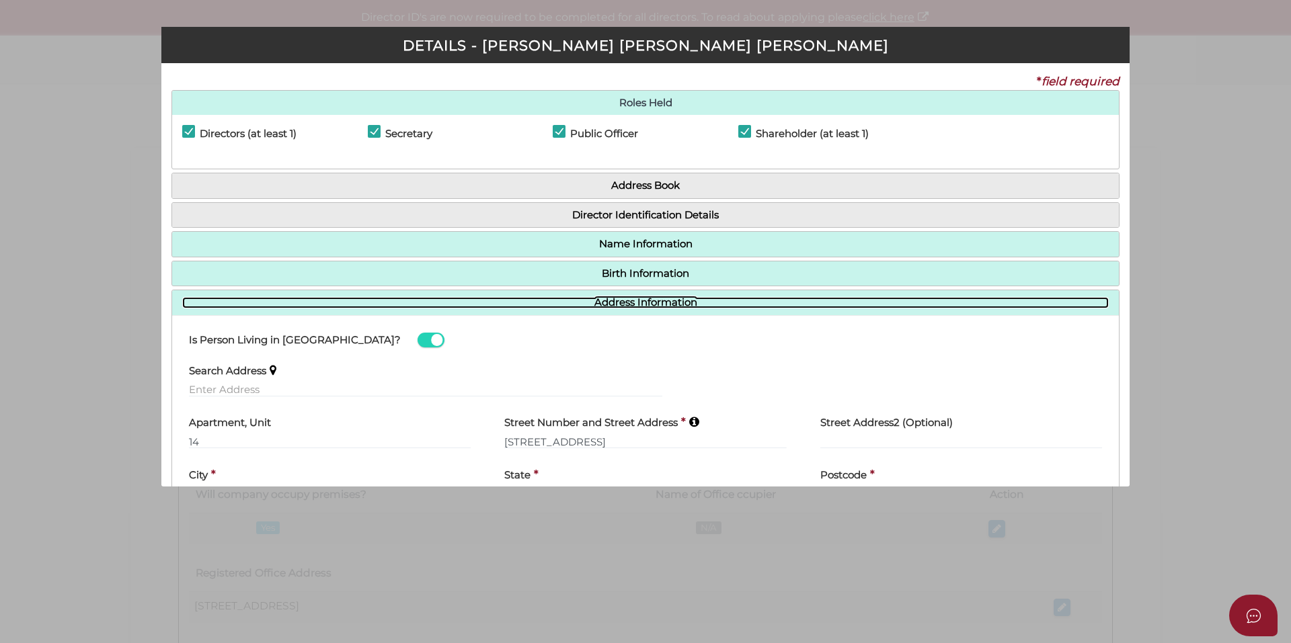
scroll to position [129, 0]
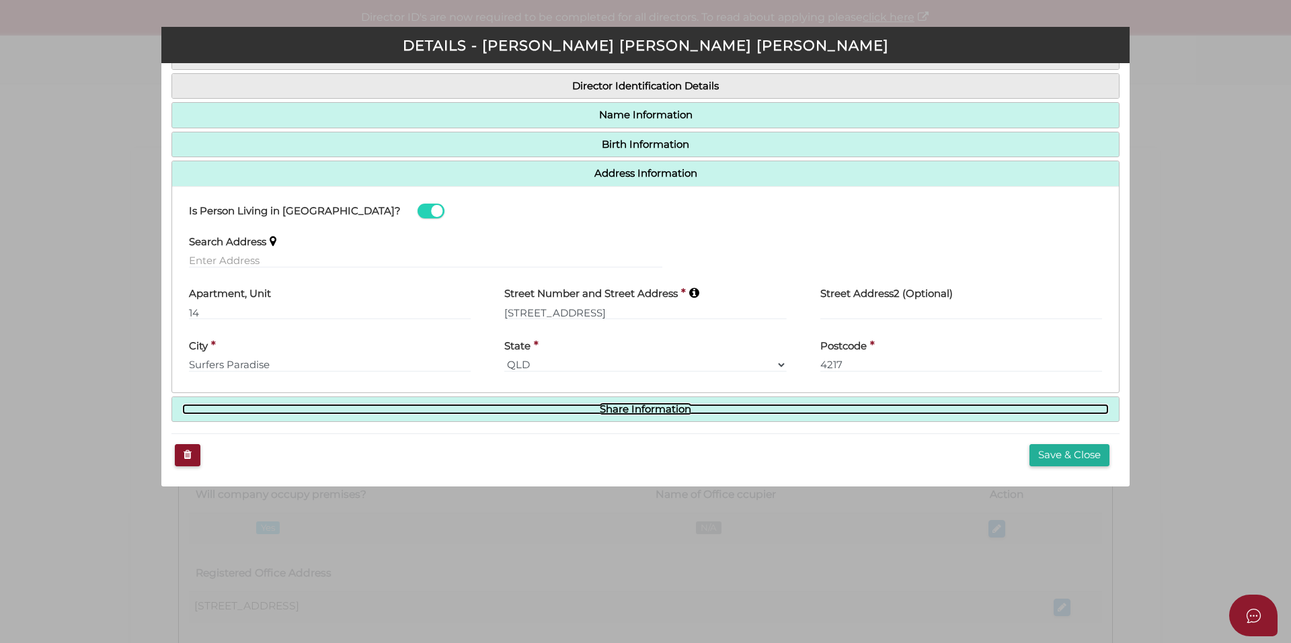
click at [943, 410] on link "Share Information" at bounding box center [645, 409] width 926 height 11
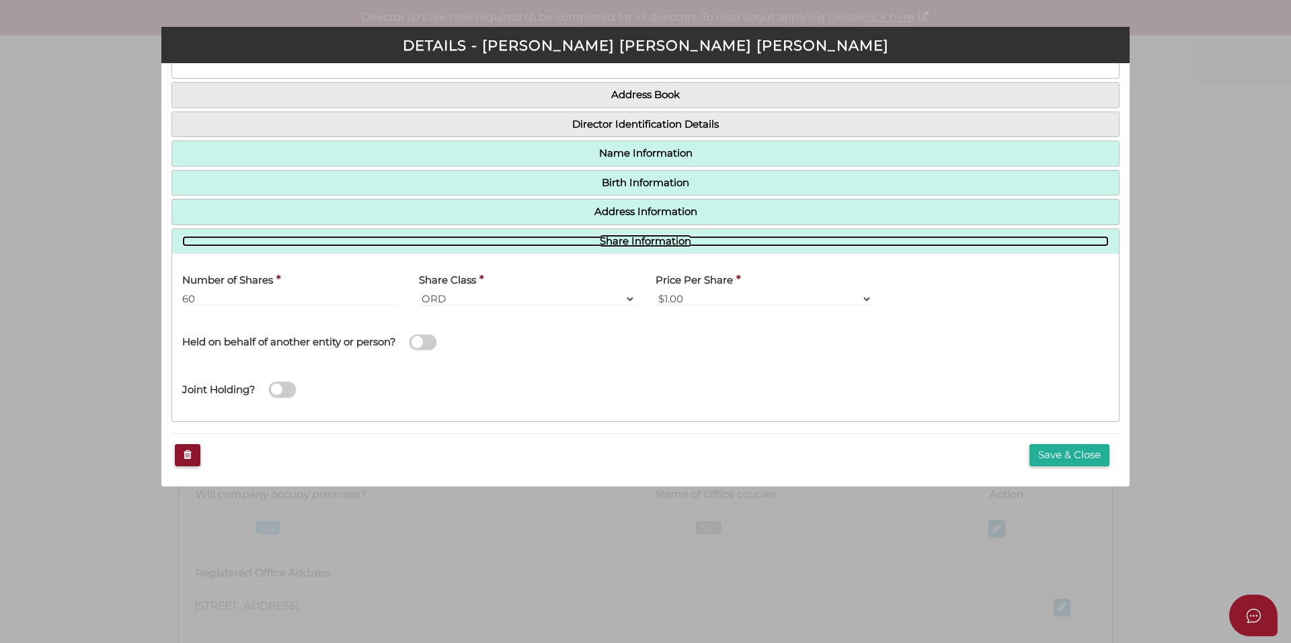
scroll to position [90, 0]
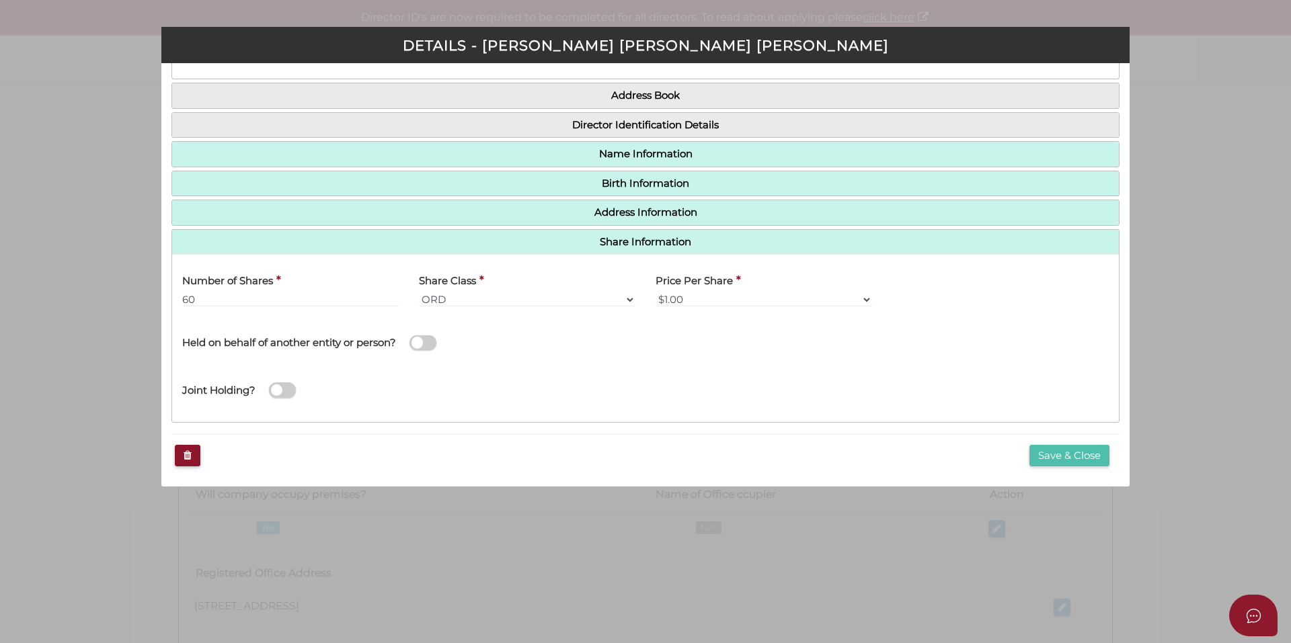
click at [1063, 457] on button "Save & Close" at bounding box center [1069, 456] width 80 height 22
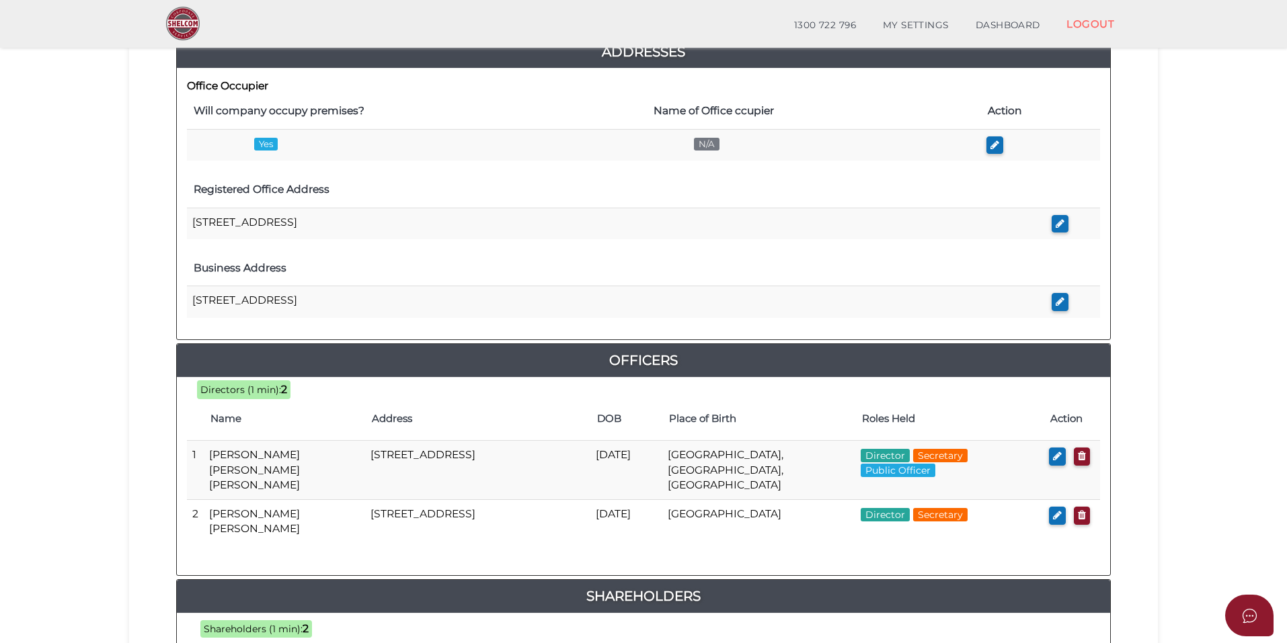
scroll to position [605, 0]
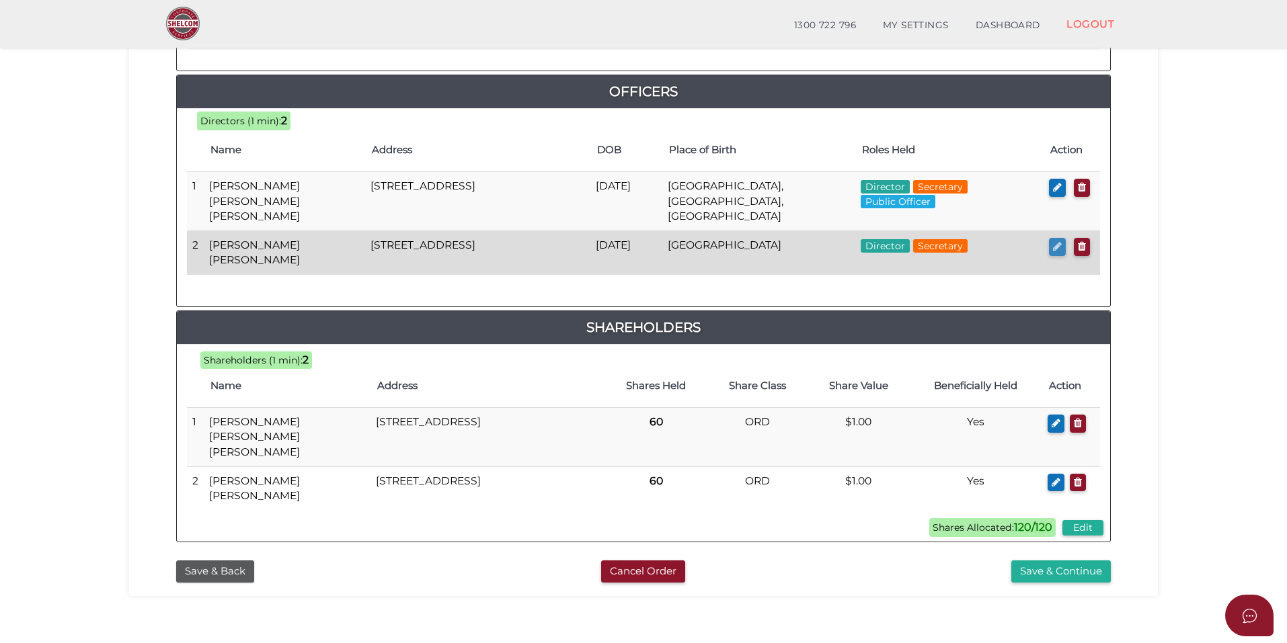
click at [1053, 241] on icon "button" at bounding box center [1057, 246] width 9 height 10
checkbox input "true"
type input "0"
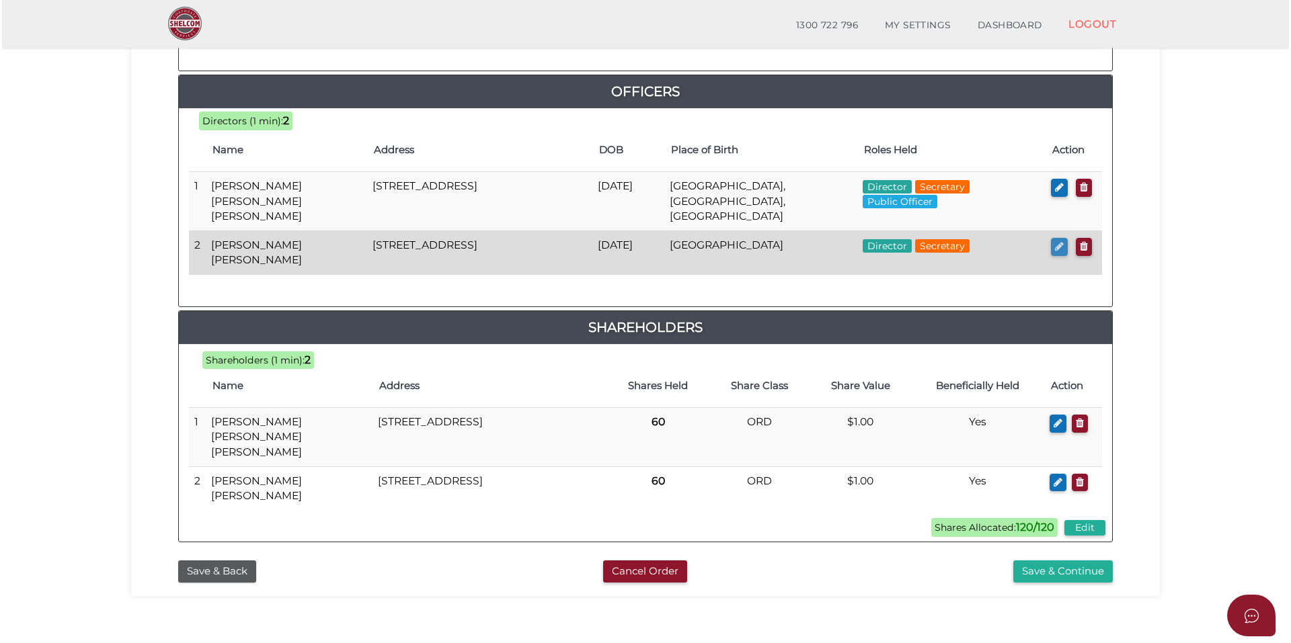
scroll to position [0, 0]
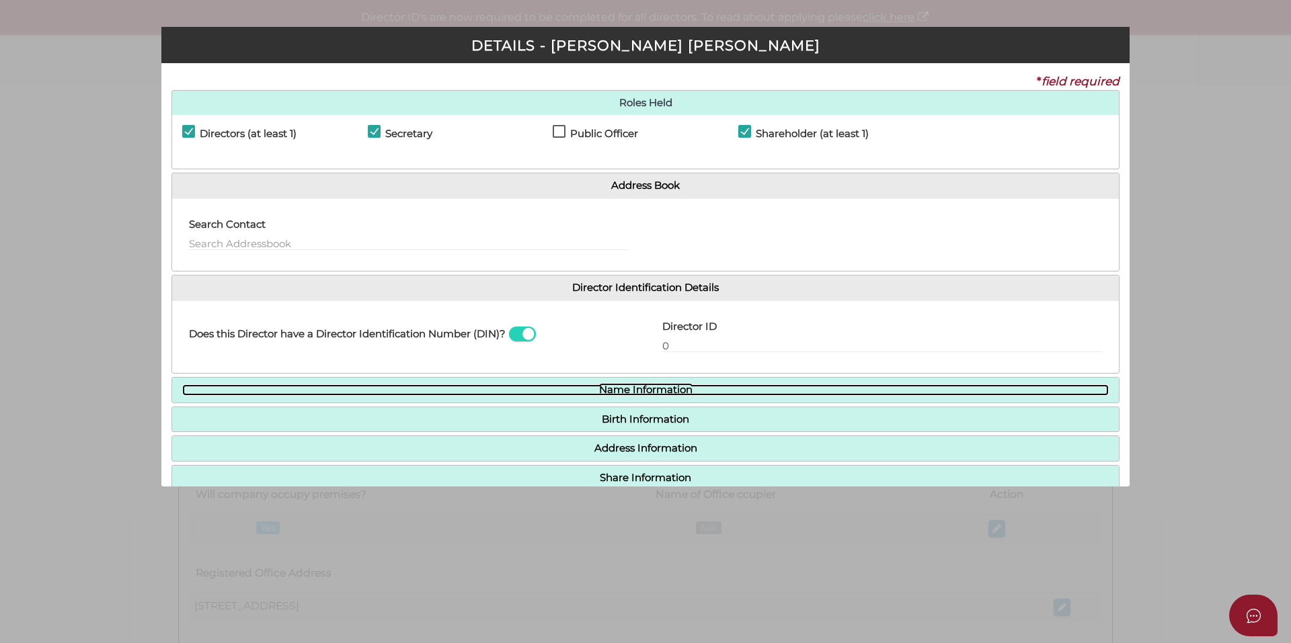
click at [658, 393] on link "Name Information" at bounding box center [645, 389] width 926 height 11
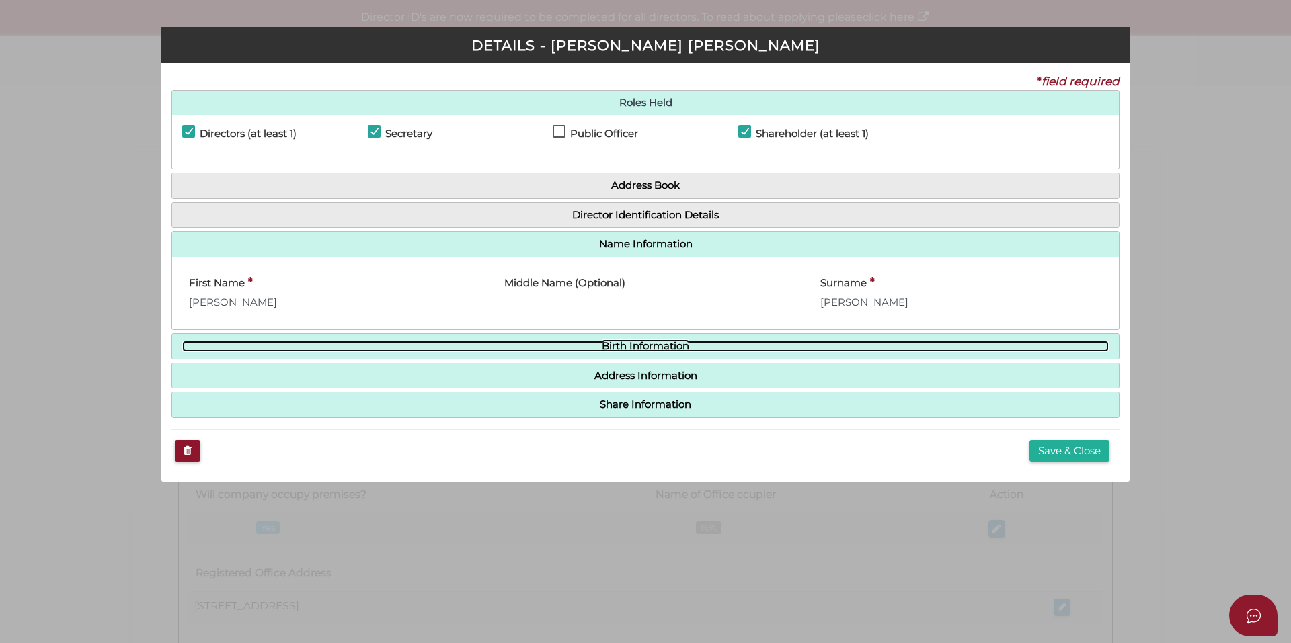
click at [689, 349] on link "Birth Information" at bounding box center [645, 346] width 926 height 11
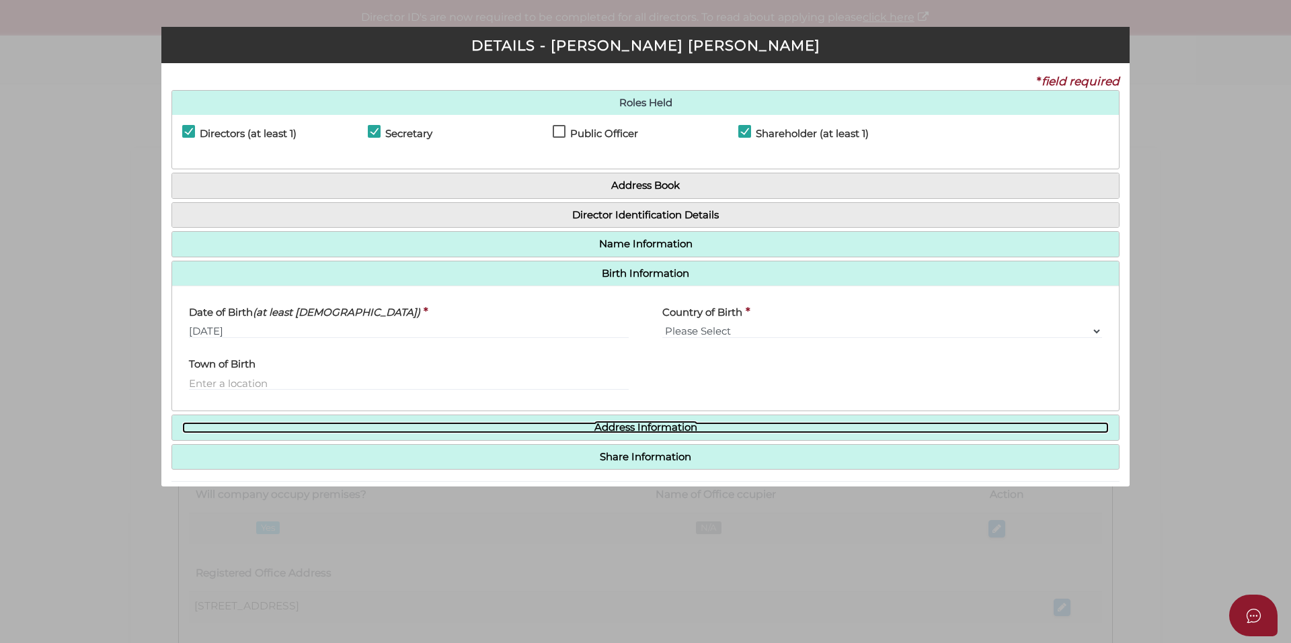
click at [669, 422] on link "Address Information" at bounding box center [645, 427] width 926 height 11
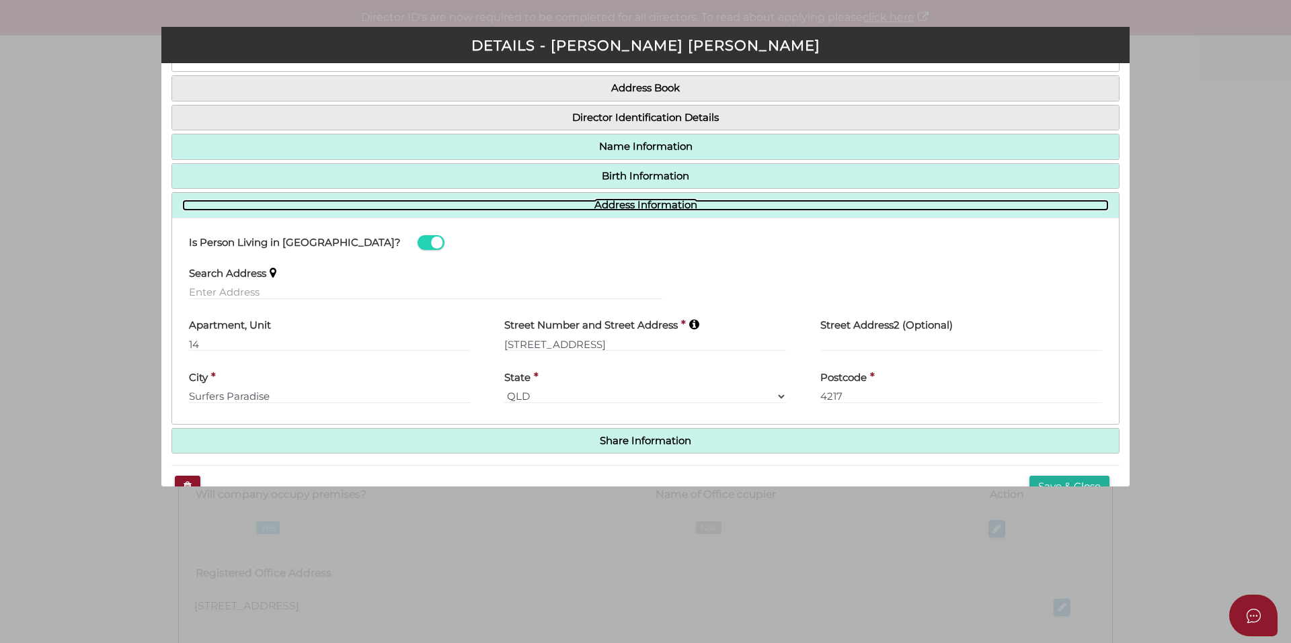
scroll to position [129, 0]
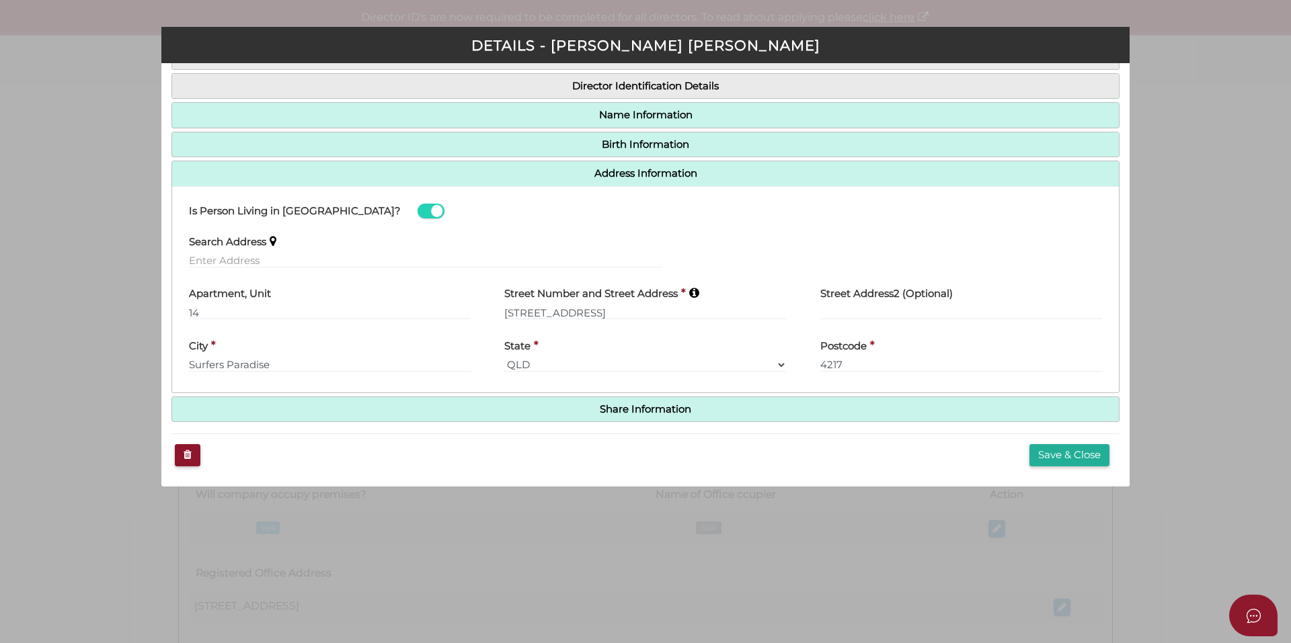
click at [654, 402] on h4 "Share Information" at bounding box center [645, 409] width 946 height 25
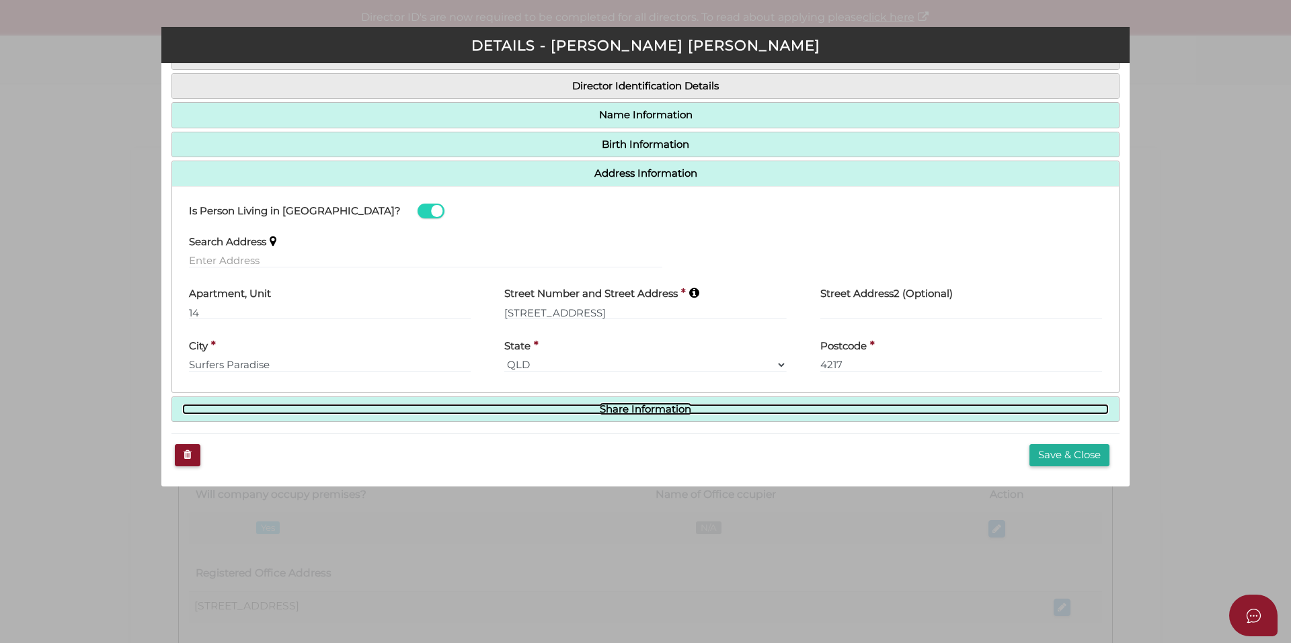
click at [655, 405] on link "Share Information" at bounding box center [645, 409] width 926 height 11
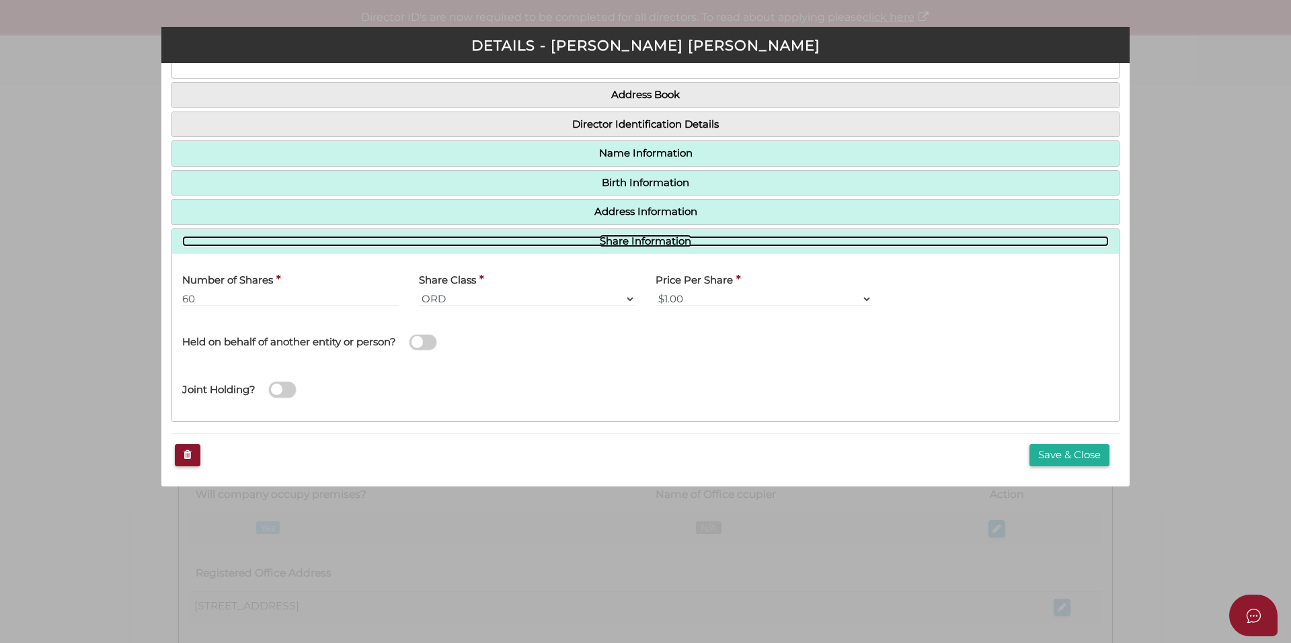
scroll to position [90, 0]
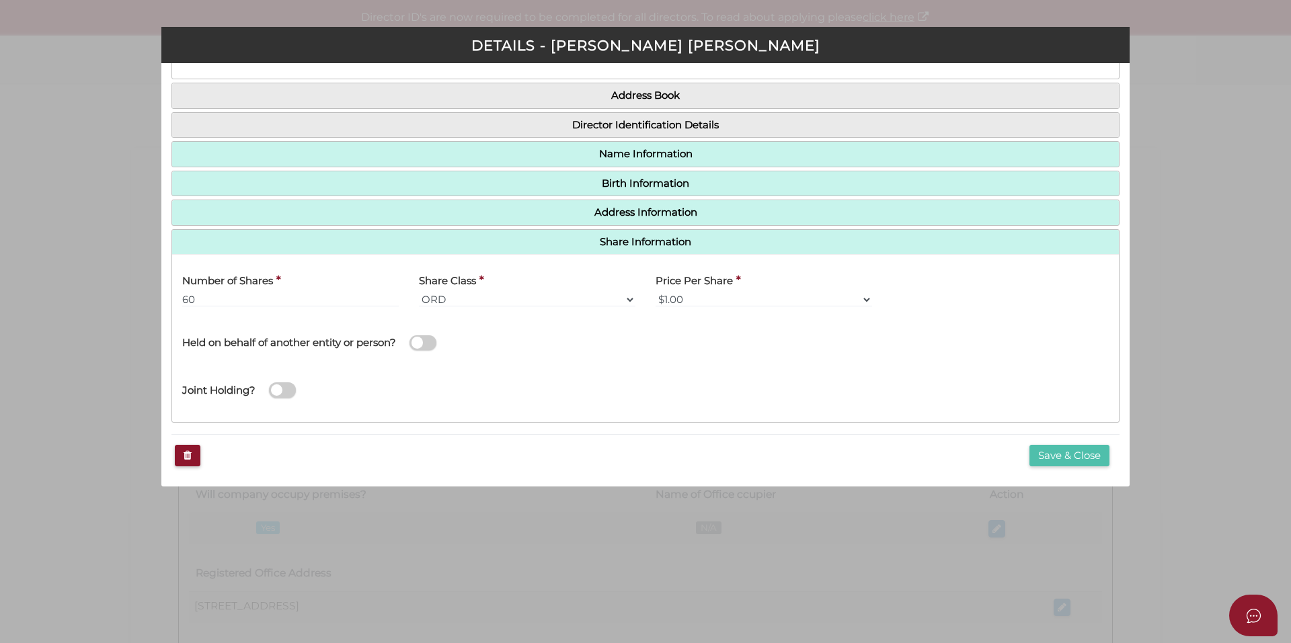
click at [1067, 459] on button "Save & Close" at bounding box center [1069, 456] width 80 height 22
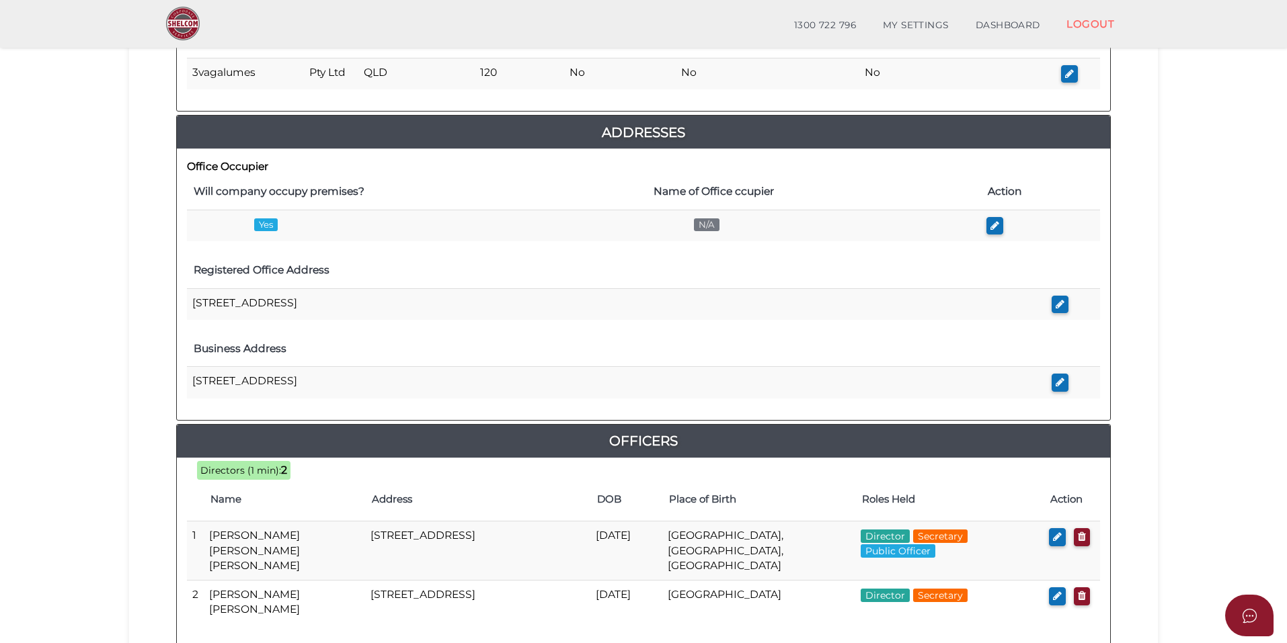
scroll to position [336, 0]
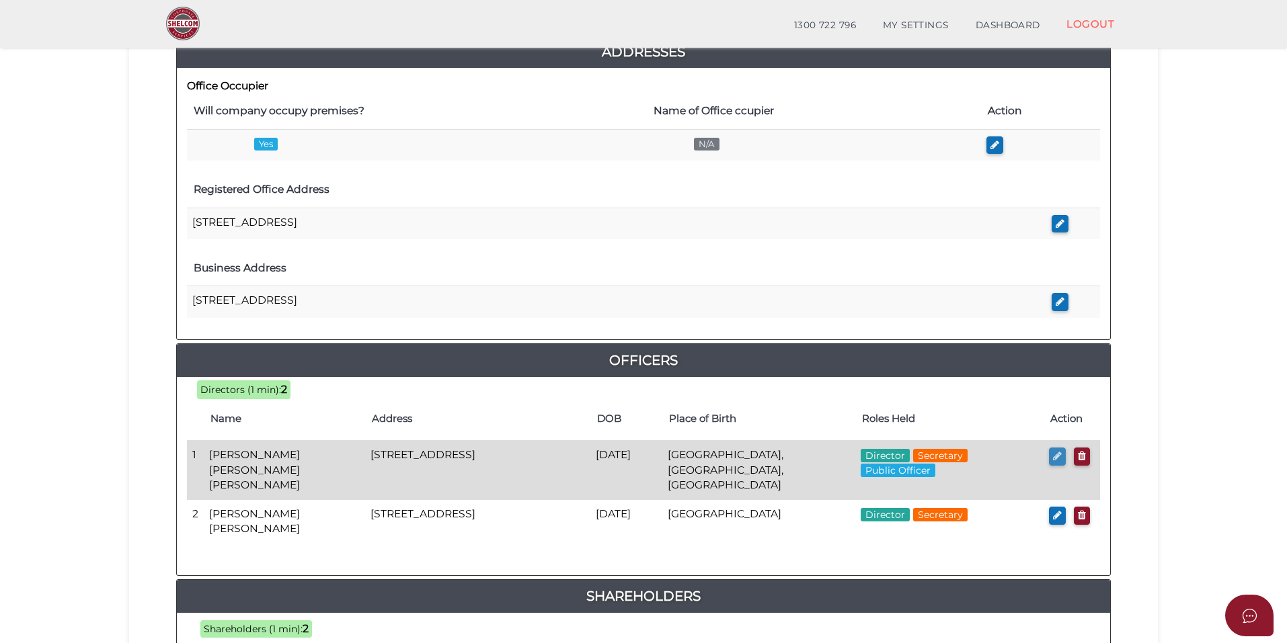
click at [1055, 460] on icon "button" at bounding box center [1057, 456] width 9 height 10
checkbox input "true"
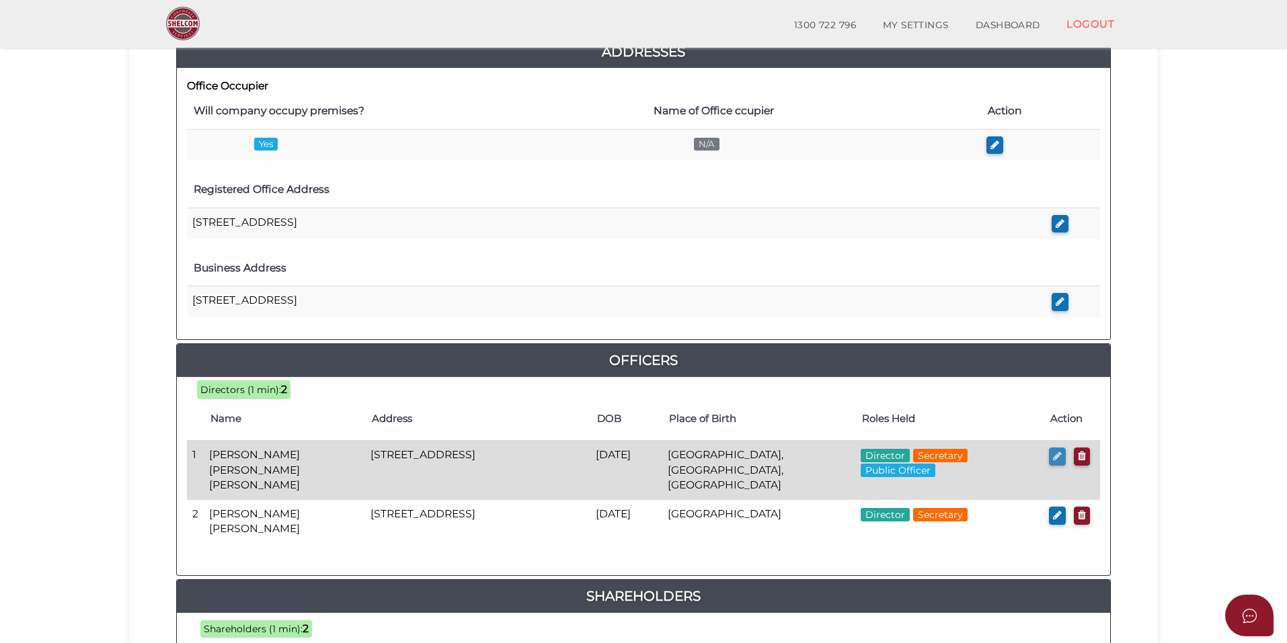
type input "0"
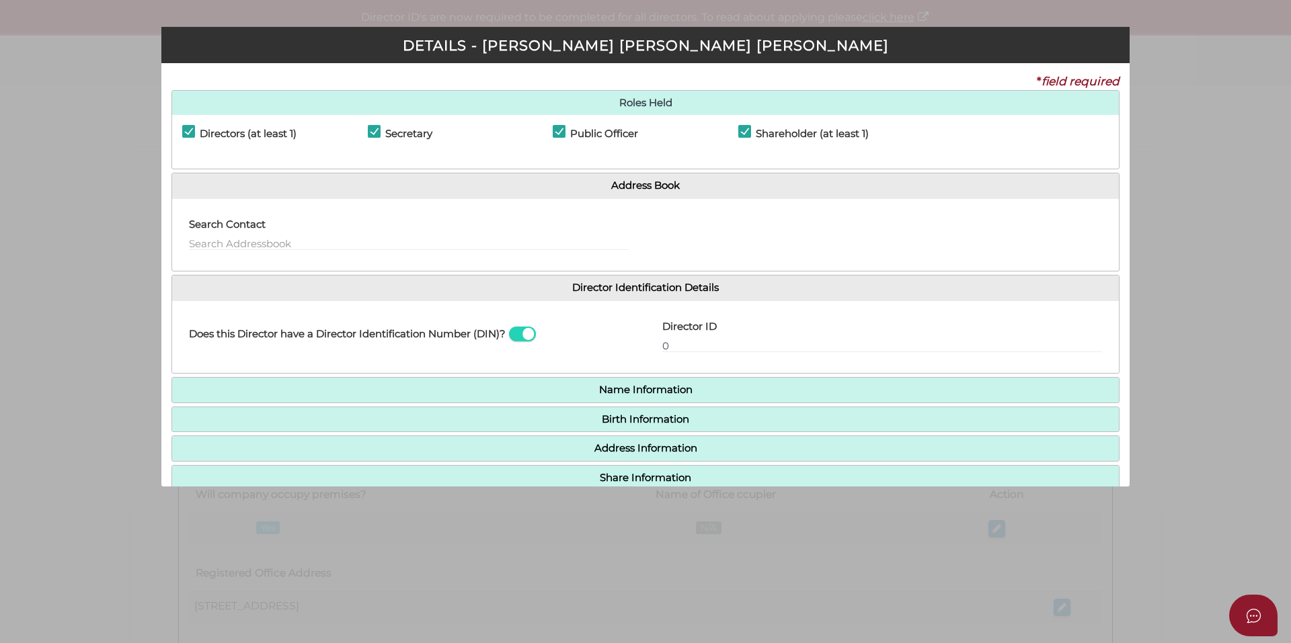
scroll to position [69, 0]
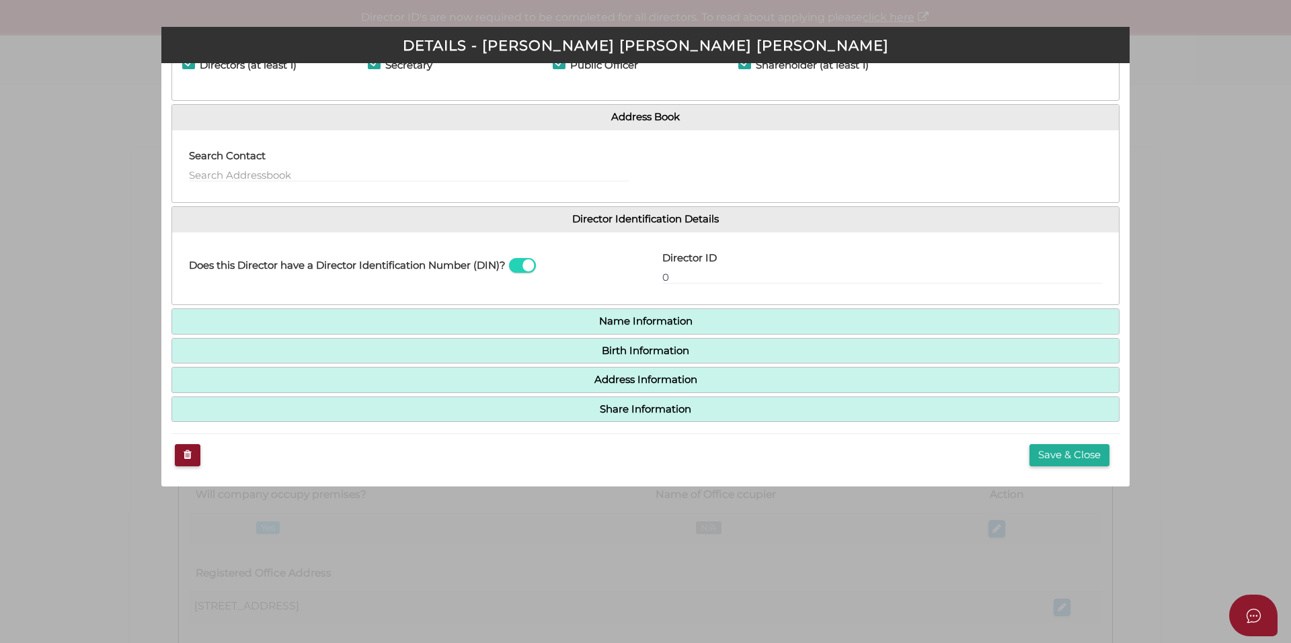
click at [636, 329] on h4 "Name Information" at bounding box center [645, 321] width 946 height 25
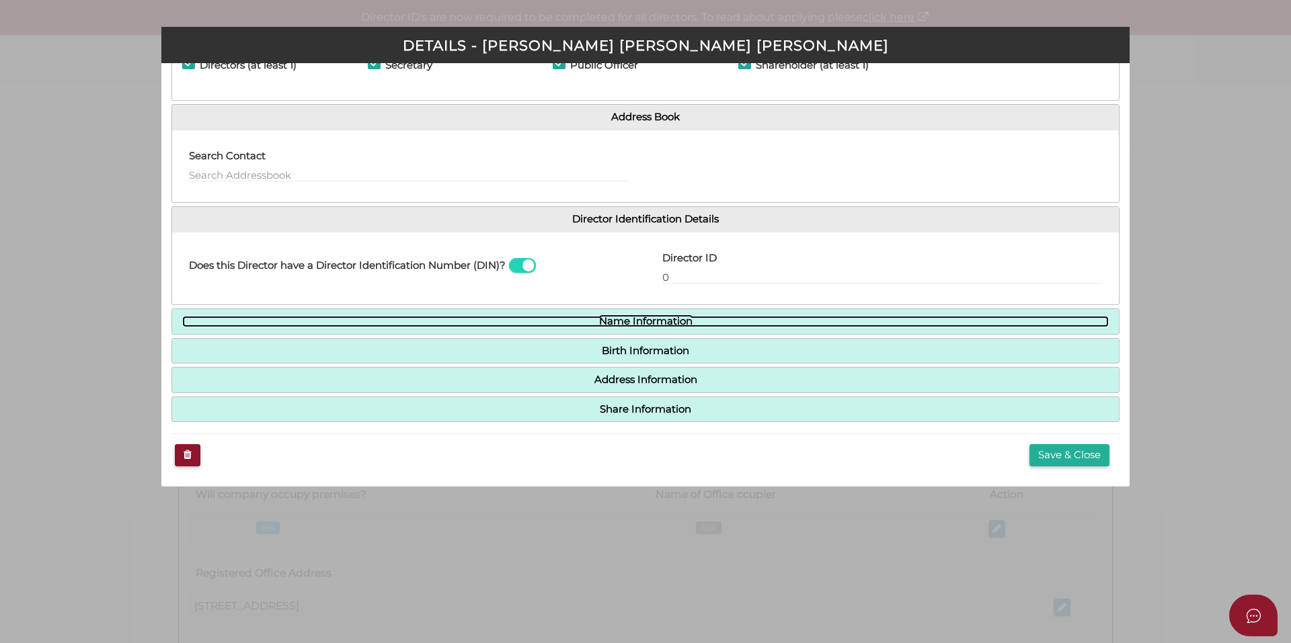
click at [637, 321] on link "Name Information" at bounding box center [645, 321] width 926 height 11
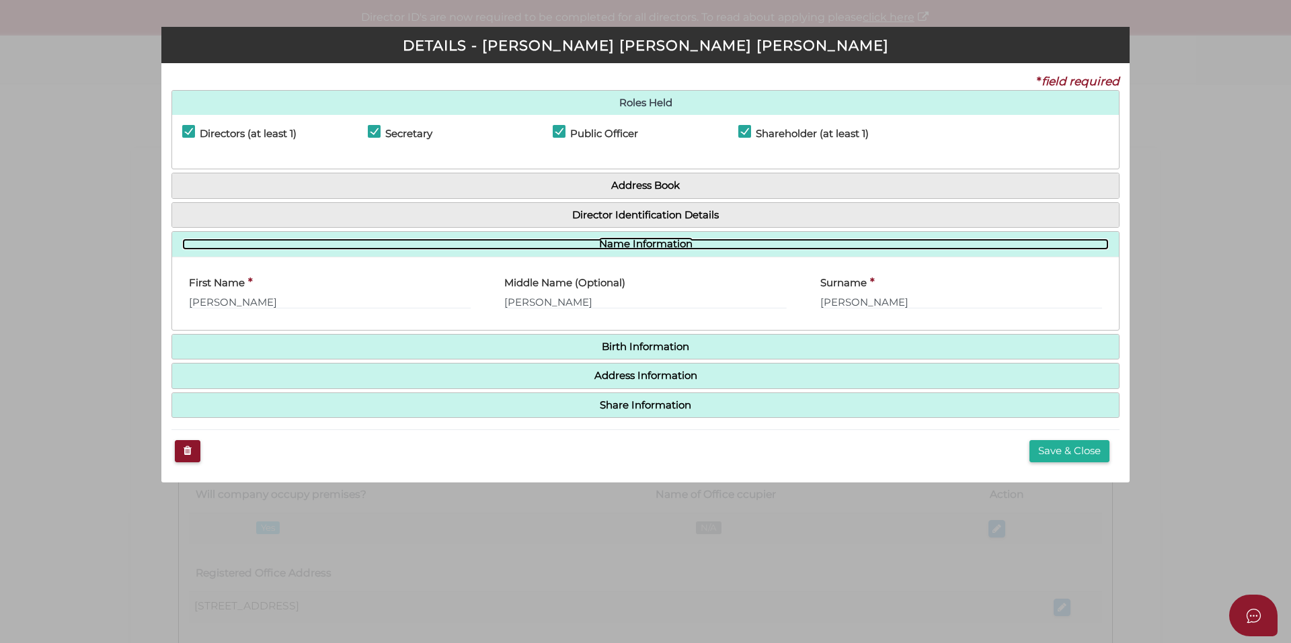
scroll to position [0, 0]
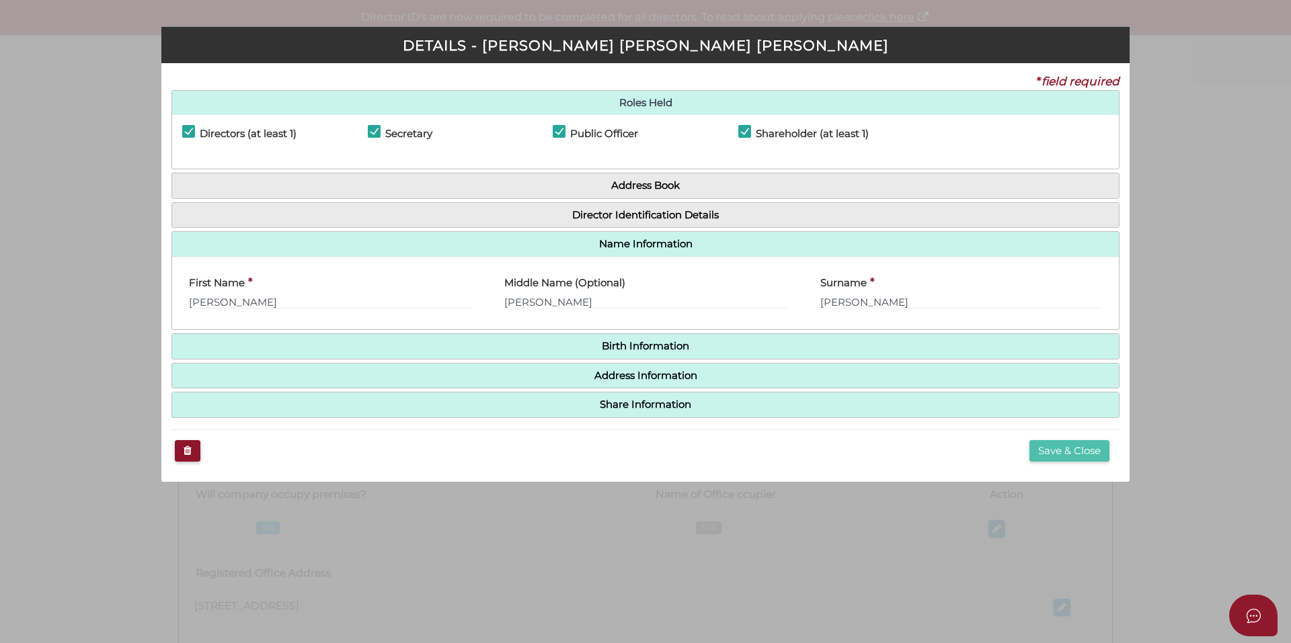
click at [1051, 456] on button "Save & Close" at bounding box center [1069, 451] width 80 height 22
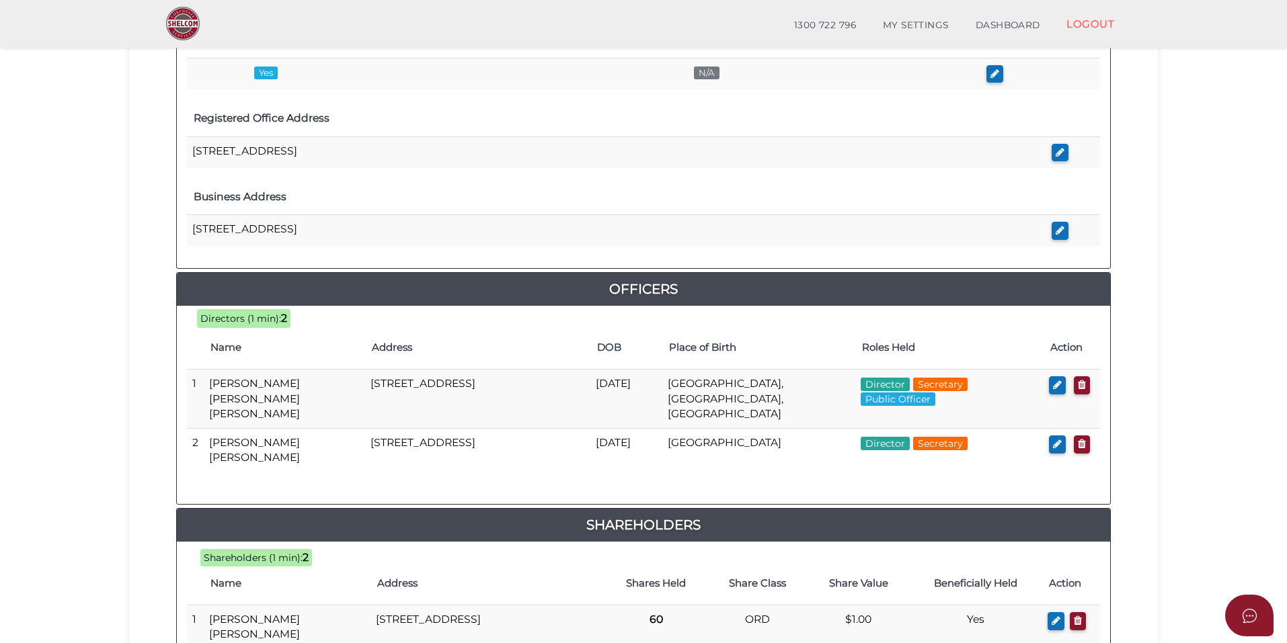
scroll to position [538, 0]
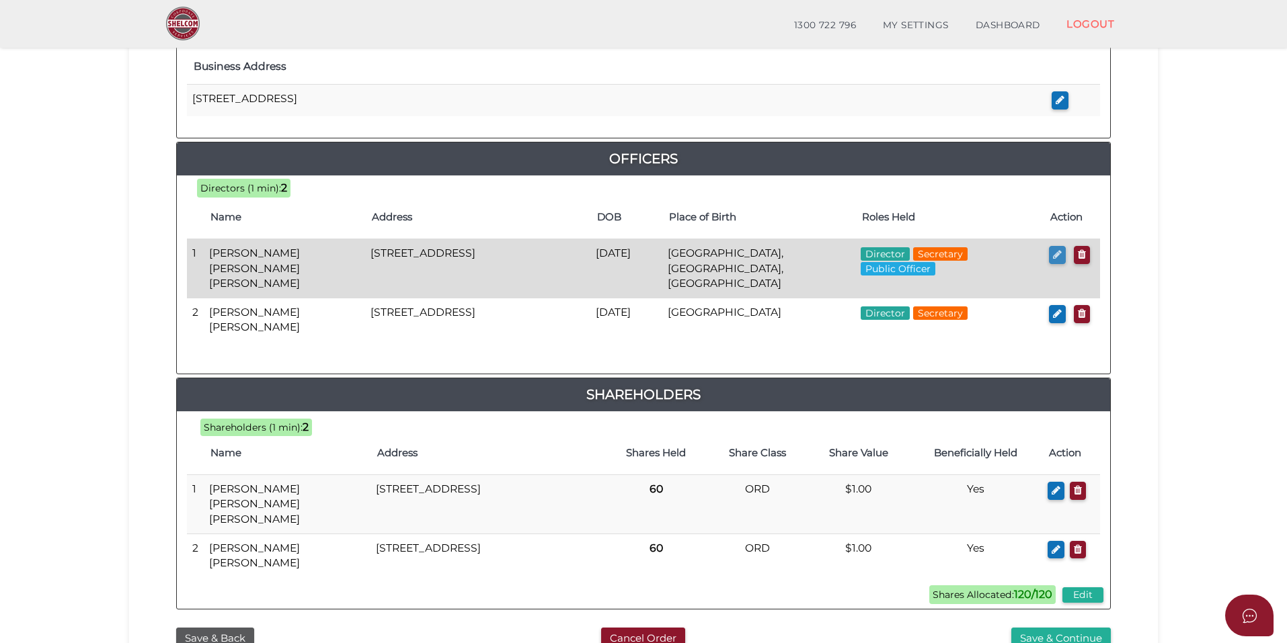
click at [1057, 258] on icon "button" at bounding box center [1057, 254] width 9 height 10
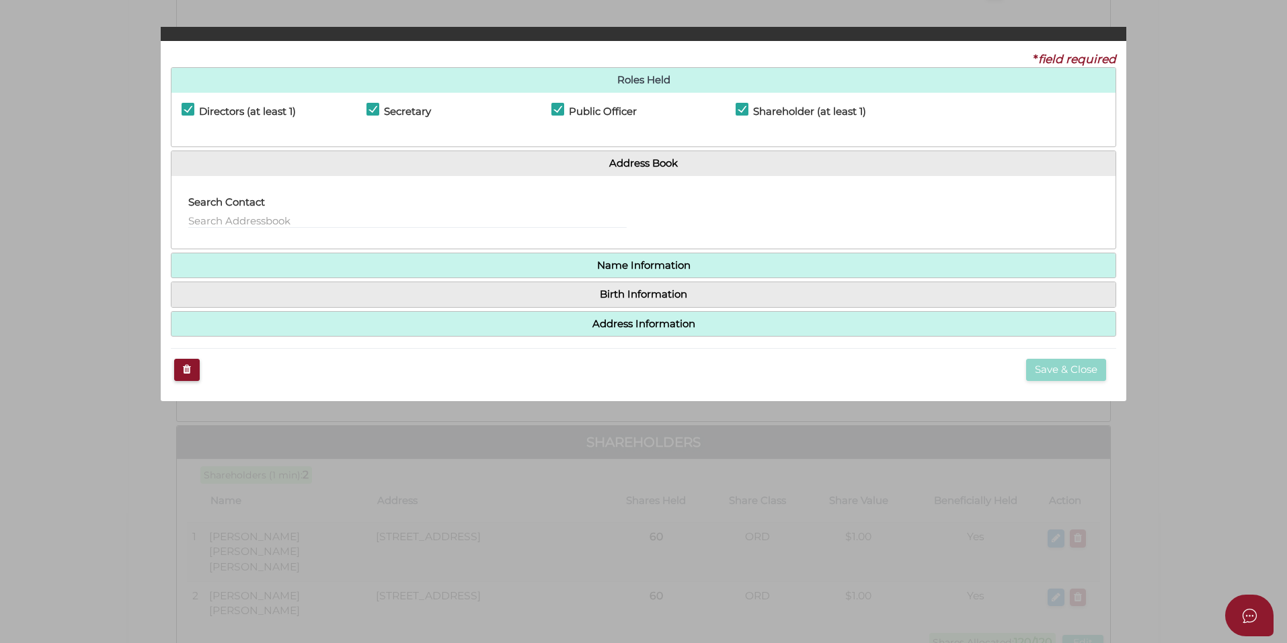
checkbox input "true"
type input "0"
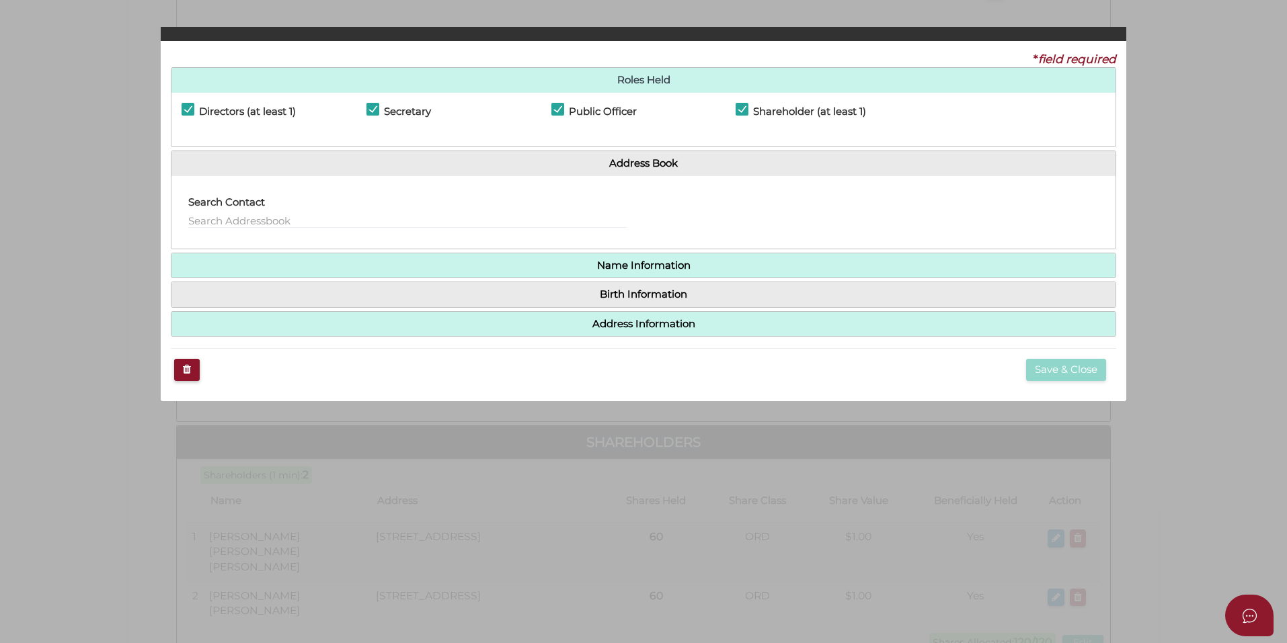
type input "[DATE]"
select select "[GEOGRAPHIC_DATA]"
type input "Southport"
select select "QLD"
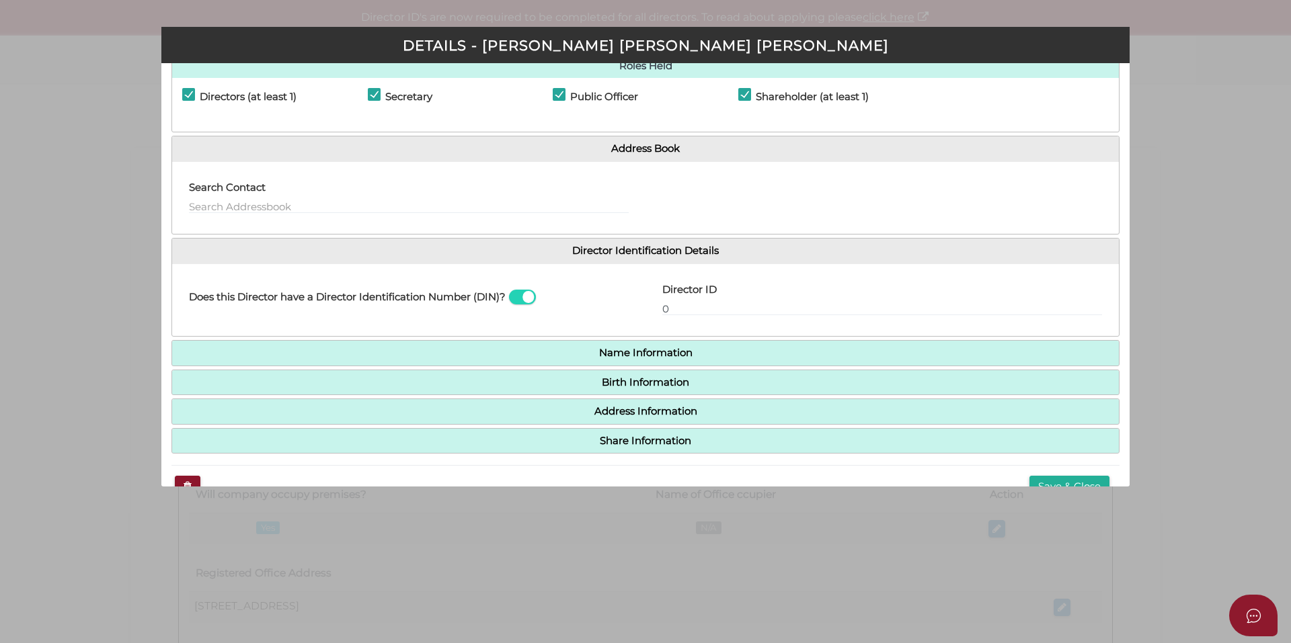
scroll to position [69, 0]
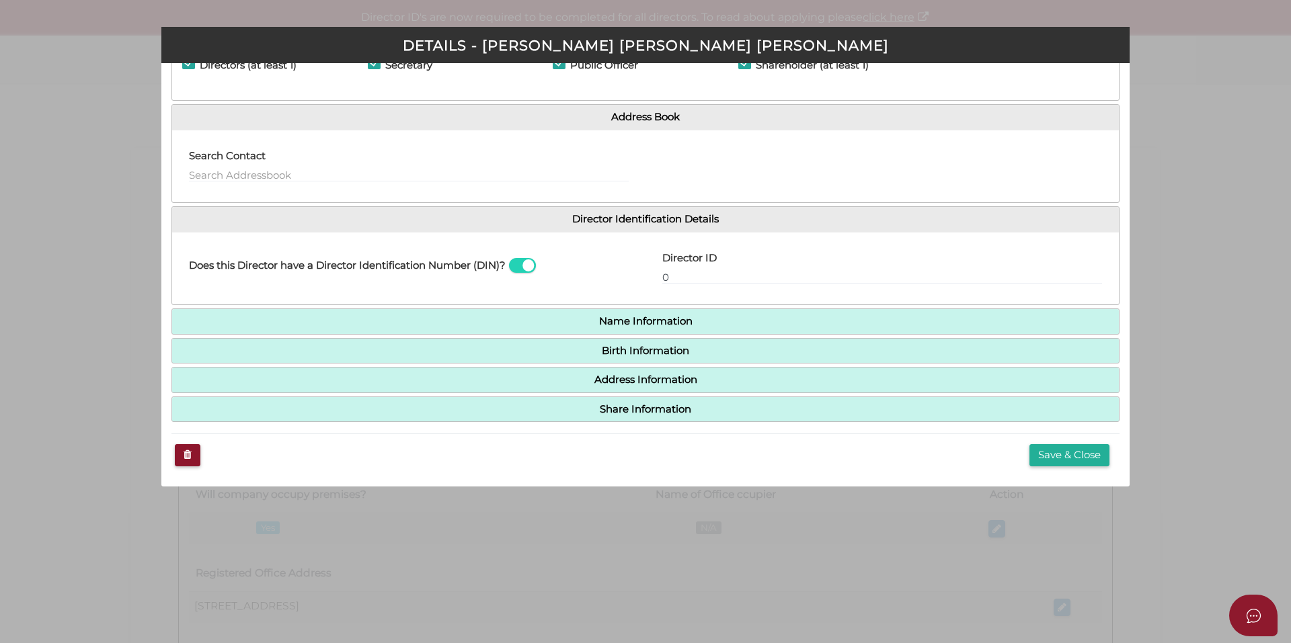
click at [684, 327] on h4 "Name Information" at bounding box center [645, 321] width 946 height 25
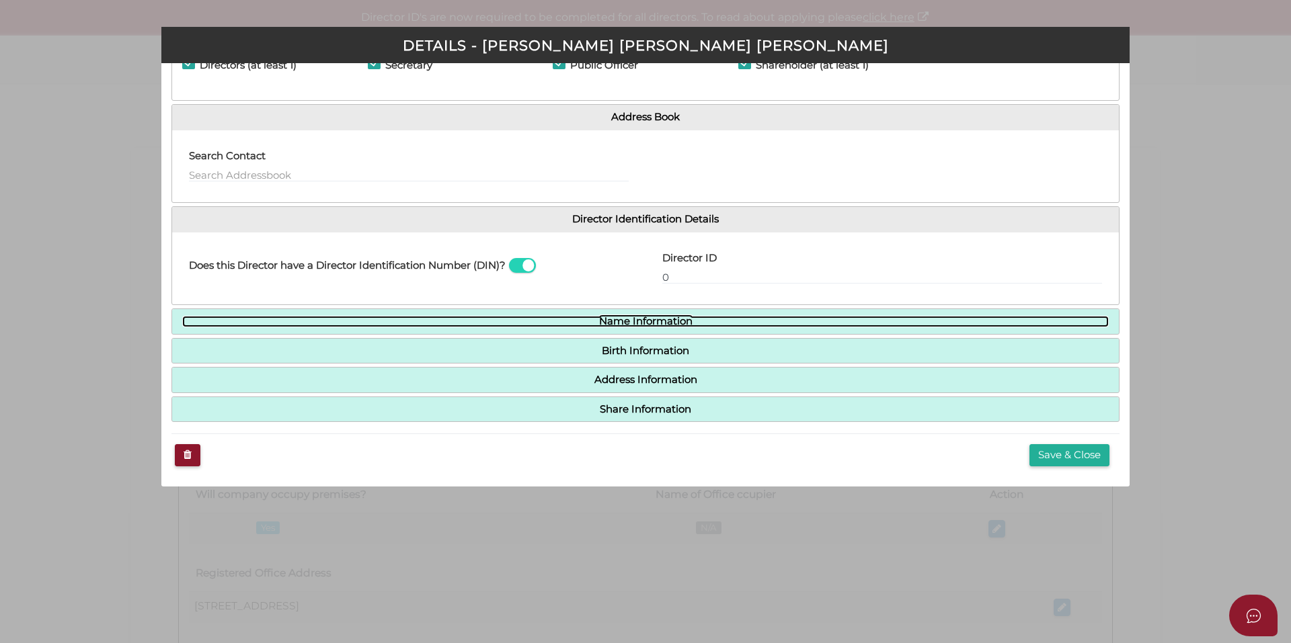
click at [674, 322] on link "Name Information" at bounding box center [645, 321] width 926 height 11
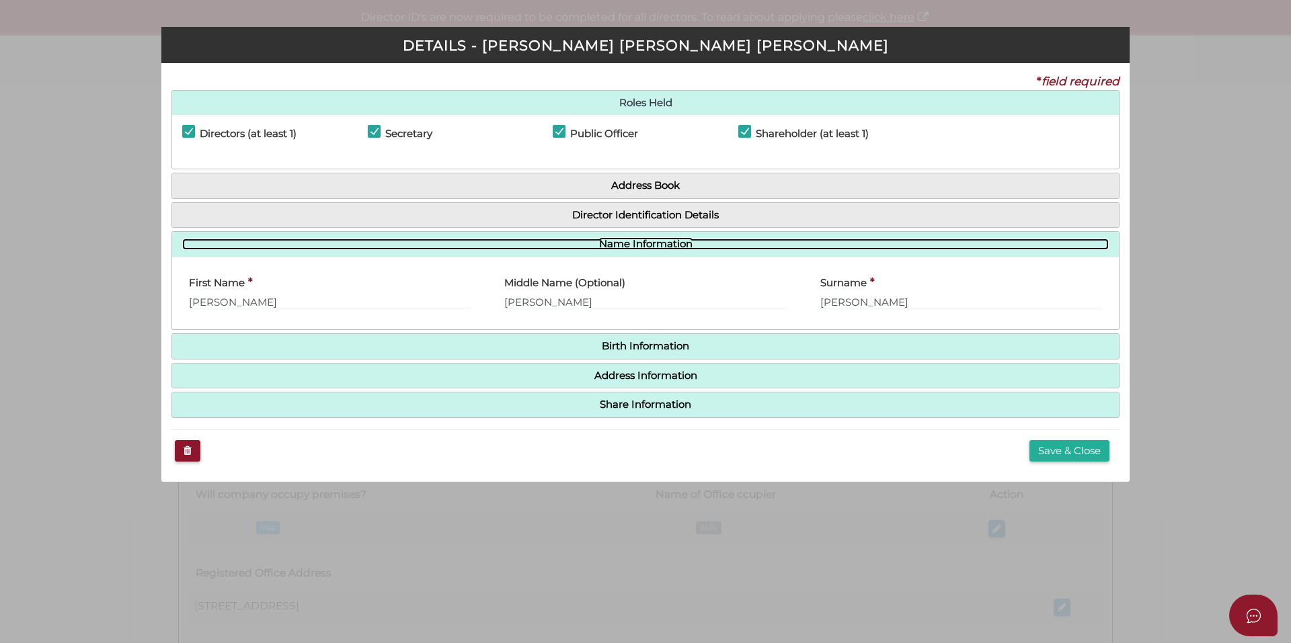
scroll to position [0, 0]
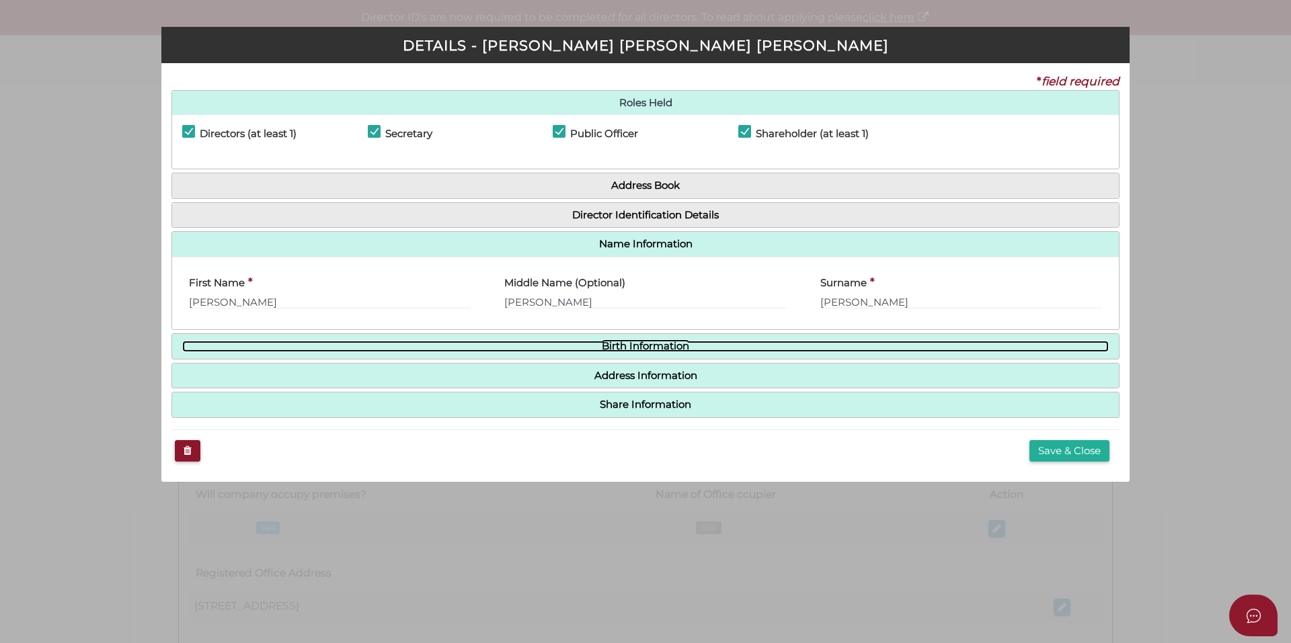
click at [666, 349] on link "Birth Information" at bounding box center [645, 346] width 926 height 11
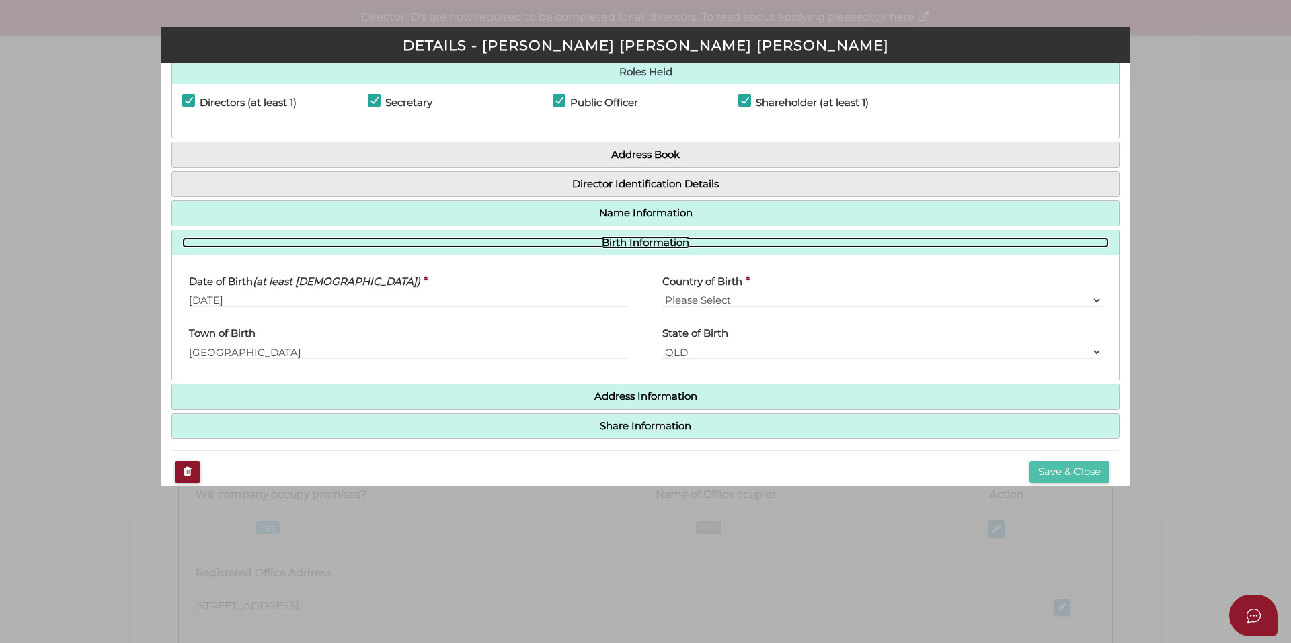
scroll to position [48, 0]
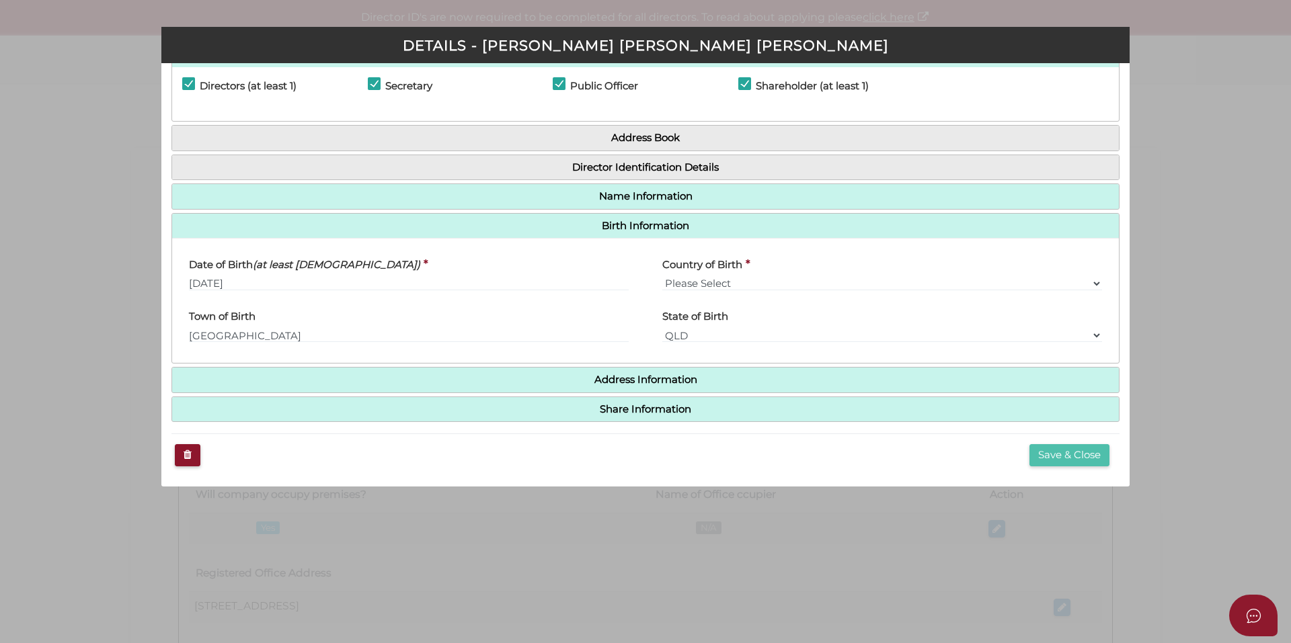
click at [1058, 456] on button "Save & Close" at bounding box center [1069, 455] width 80 height 22
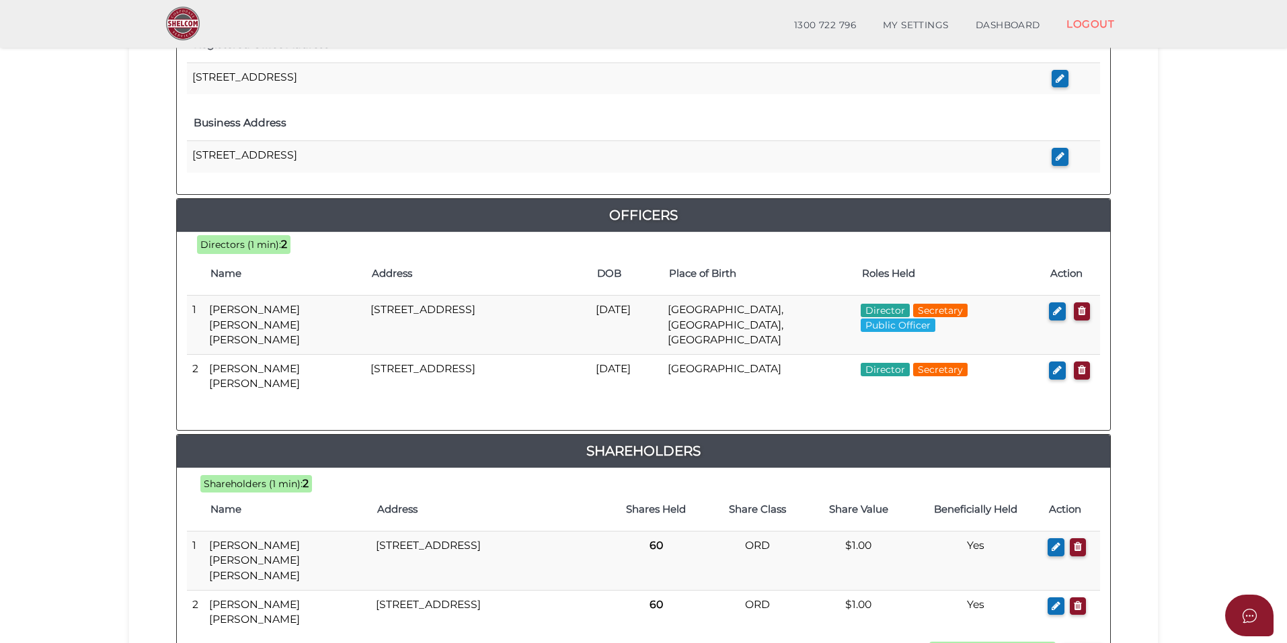
scroll to position [635, 0]
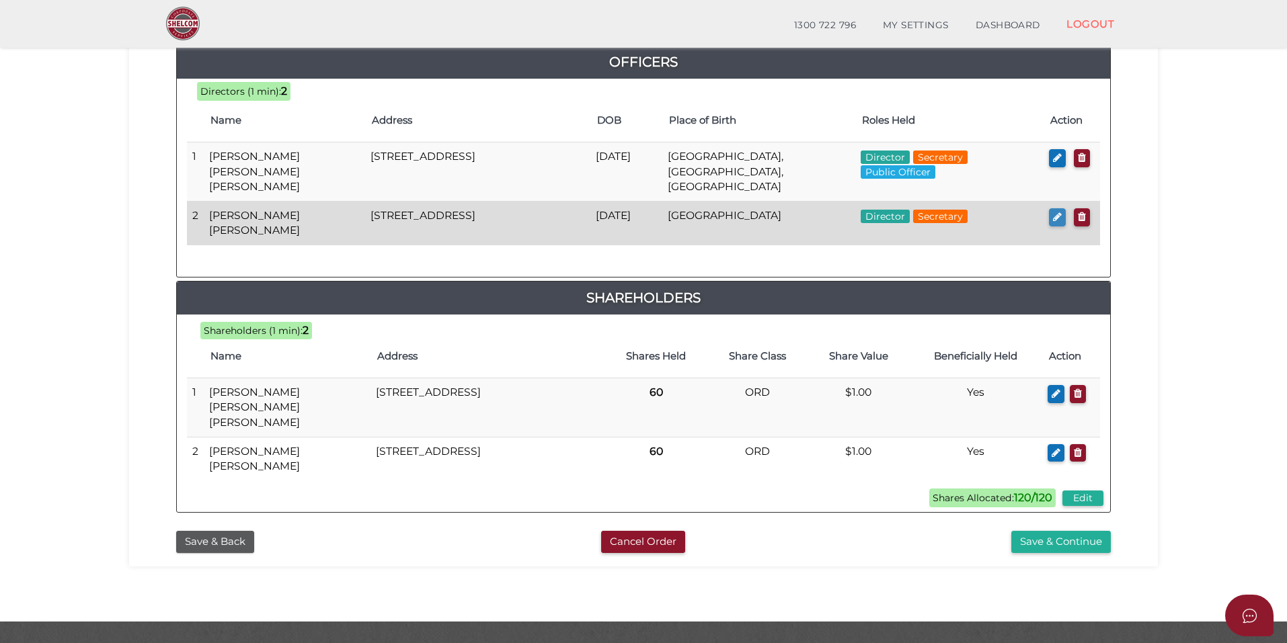
click at [1061, 208] on button "button" at bounding box center [1057, 217] width 17 height 18
checkbox input "true"
type input "0"
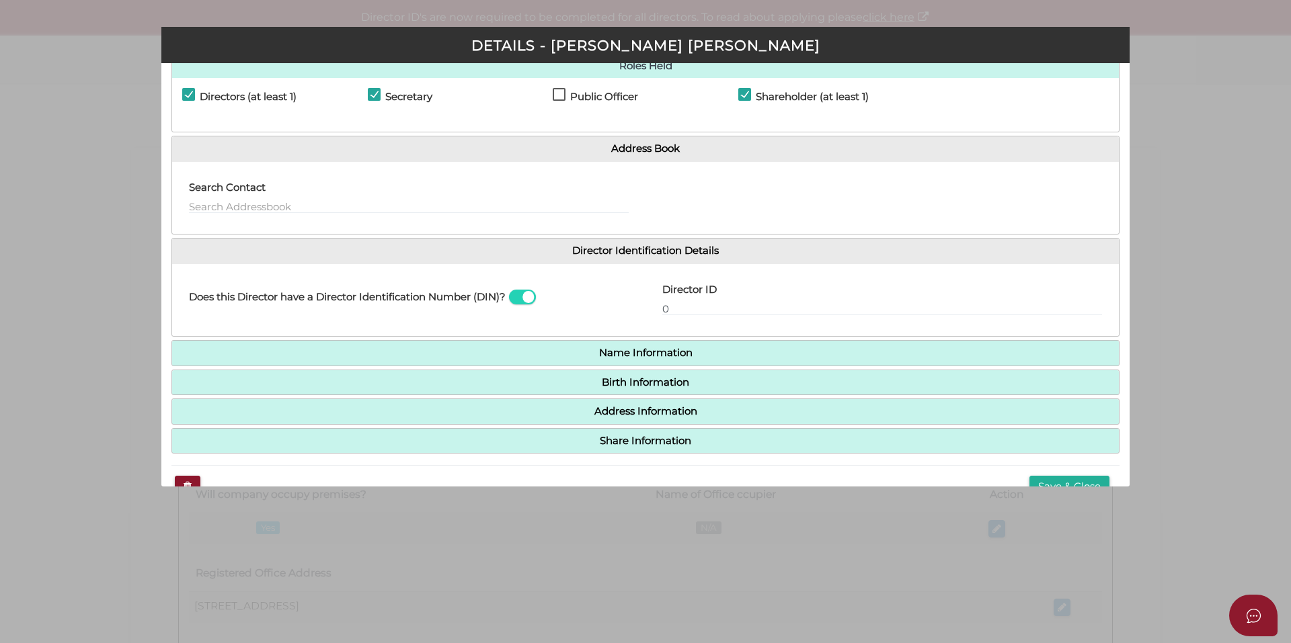
scroll to position [69, 0]
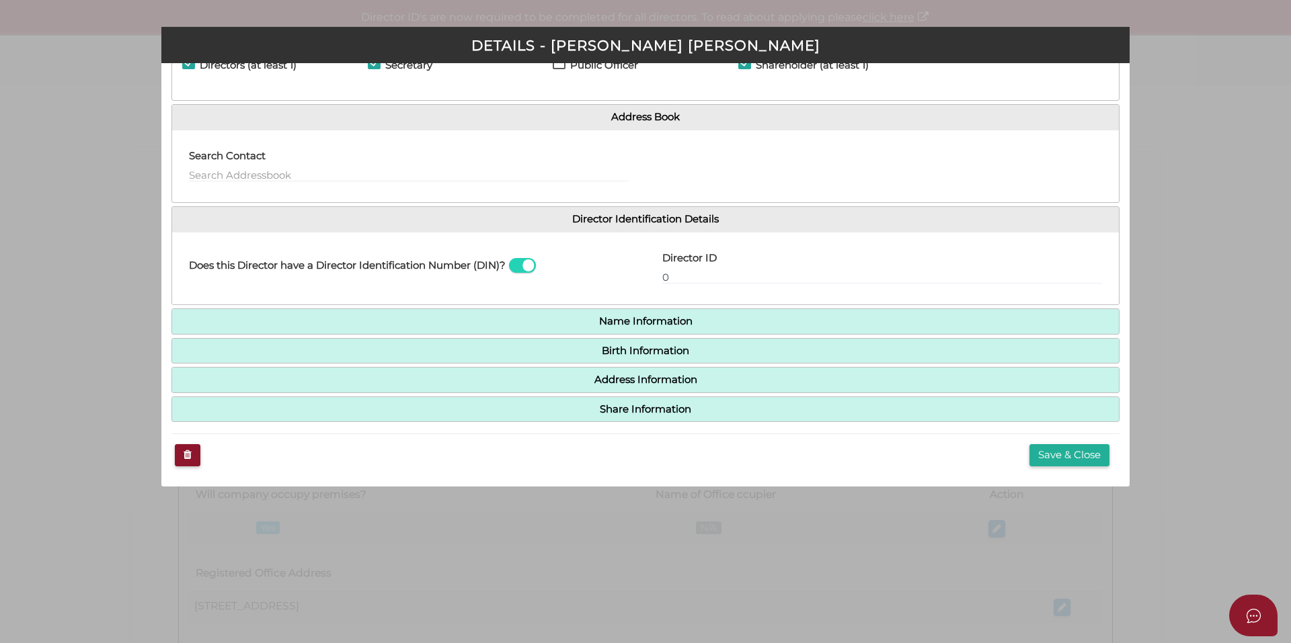
click at [674, 331] on h4 "Name Information" at bounding box center [645, 321] width 946 height 25
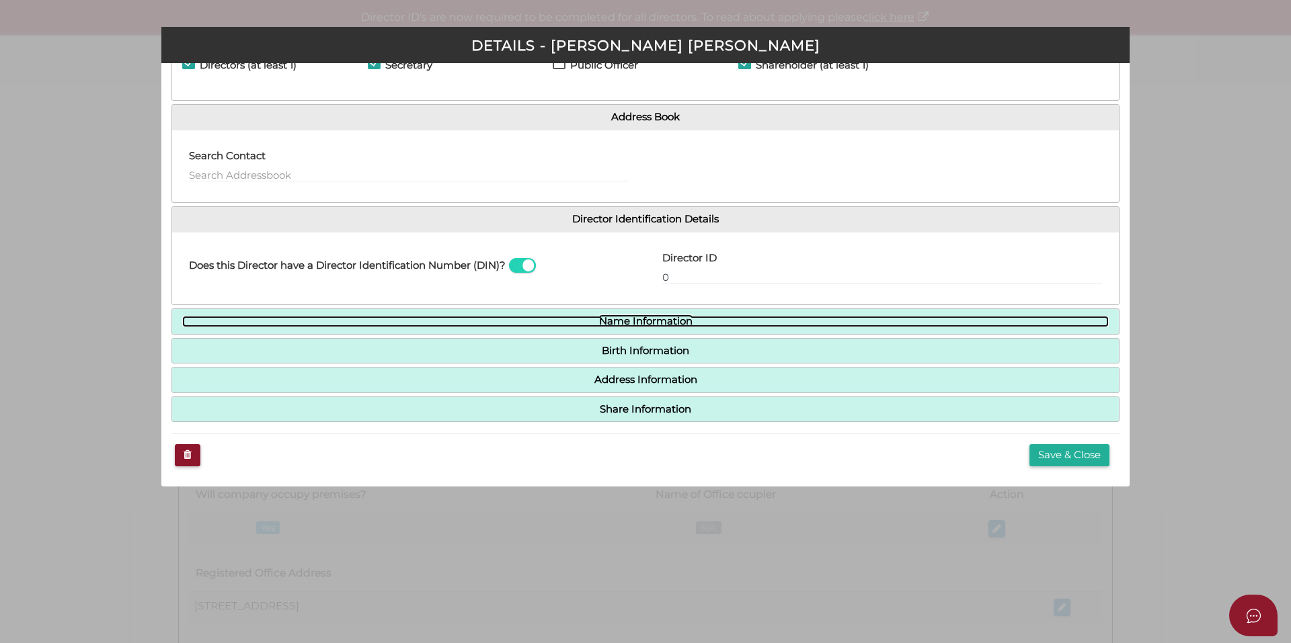
click at [663, 322] on link "Name Information" at bounding box center [645, 321] width 926 height 11
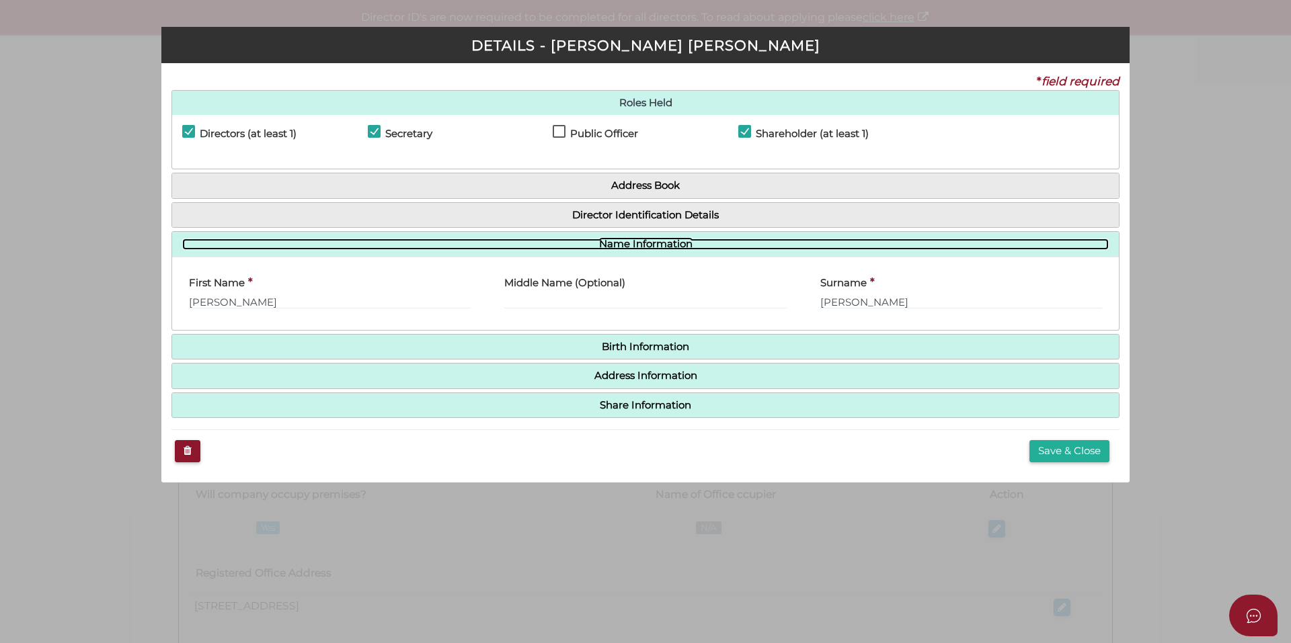
scroll to position [0, 0]
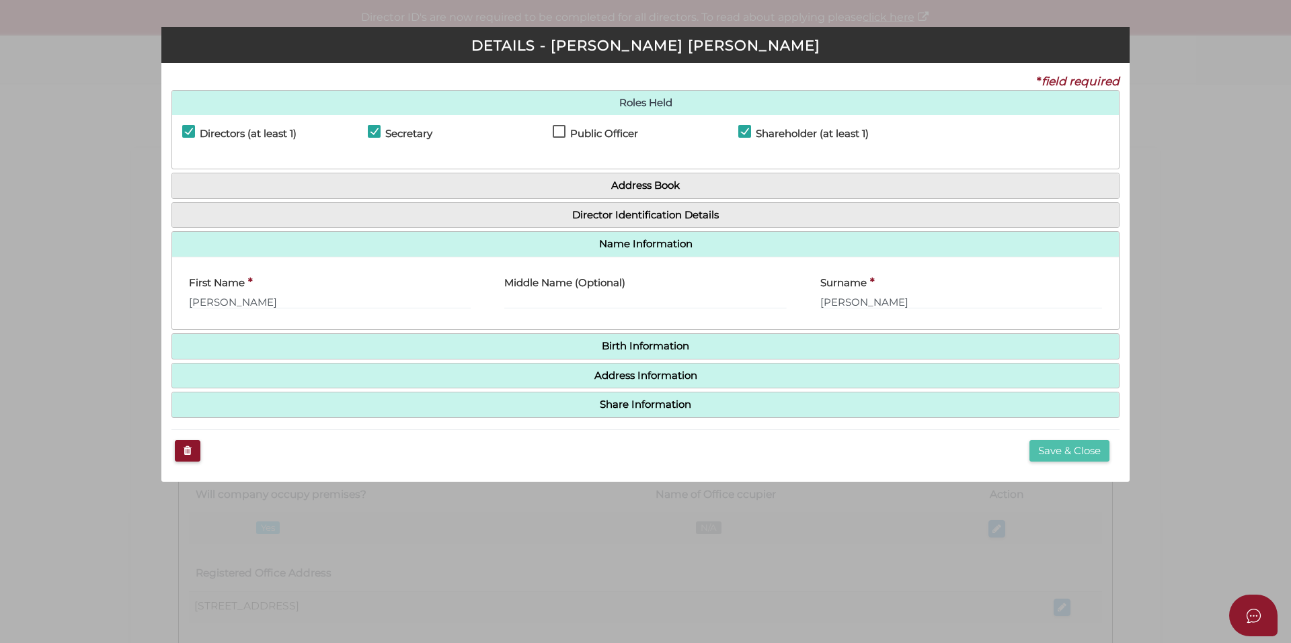
click at [1096, 458] on button "Save & Close" at bounding box center [1069, 451] width 80 height 22
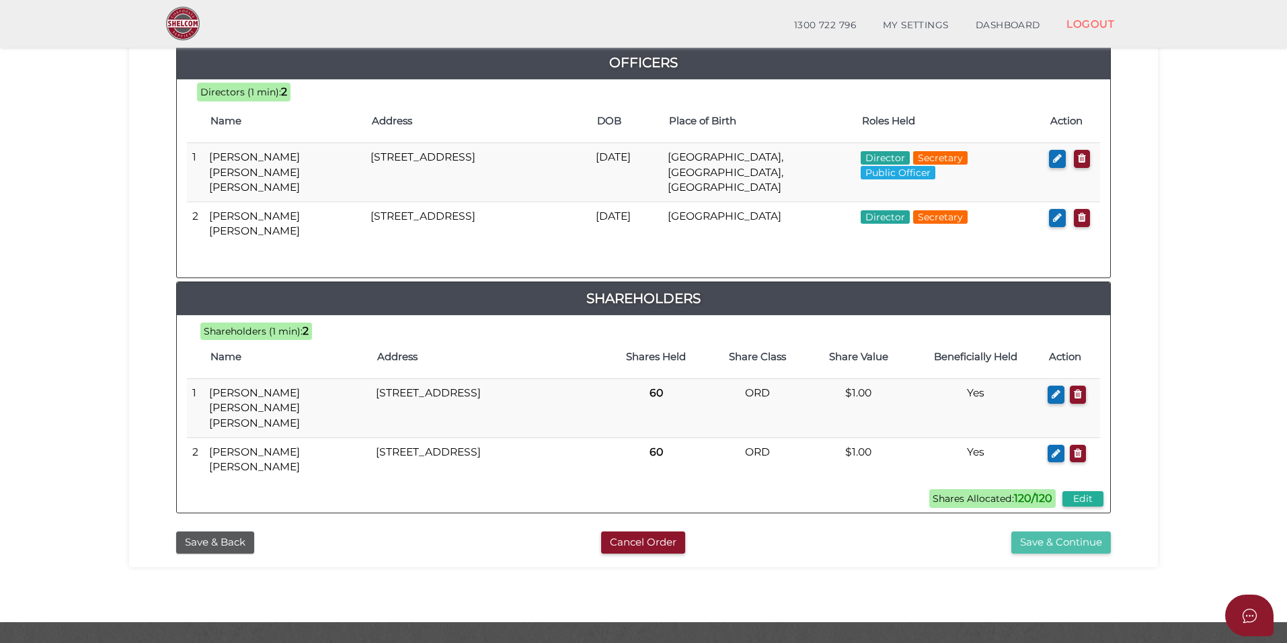
scroll to position [635, 0]
click at [1067, 531] on button "Save & Continue" at bounding box center [1060, 542] width 99 height 22
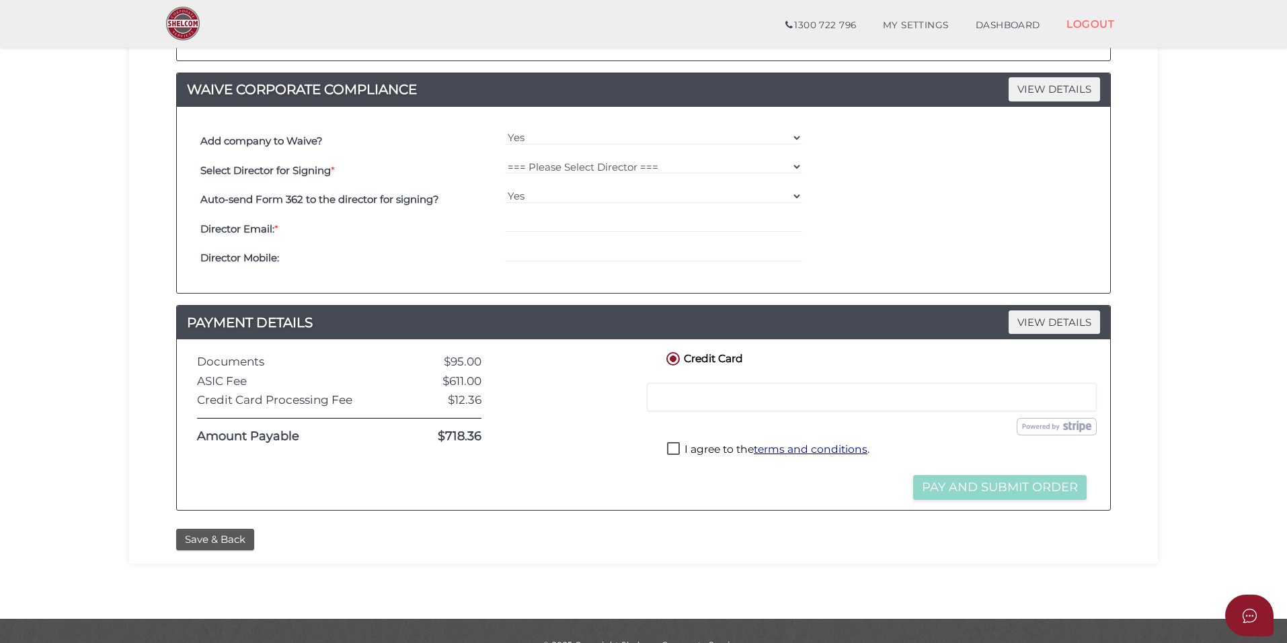
scroll to position [315, 0]
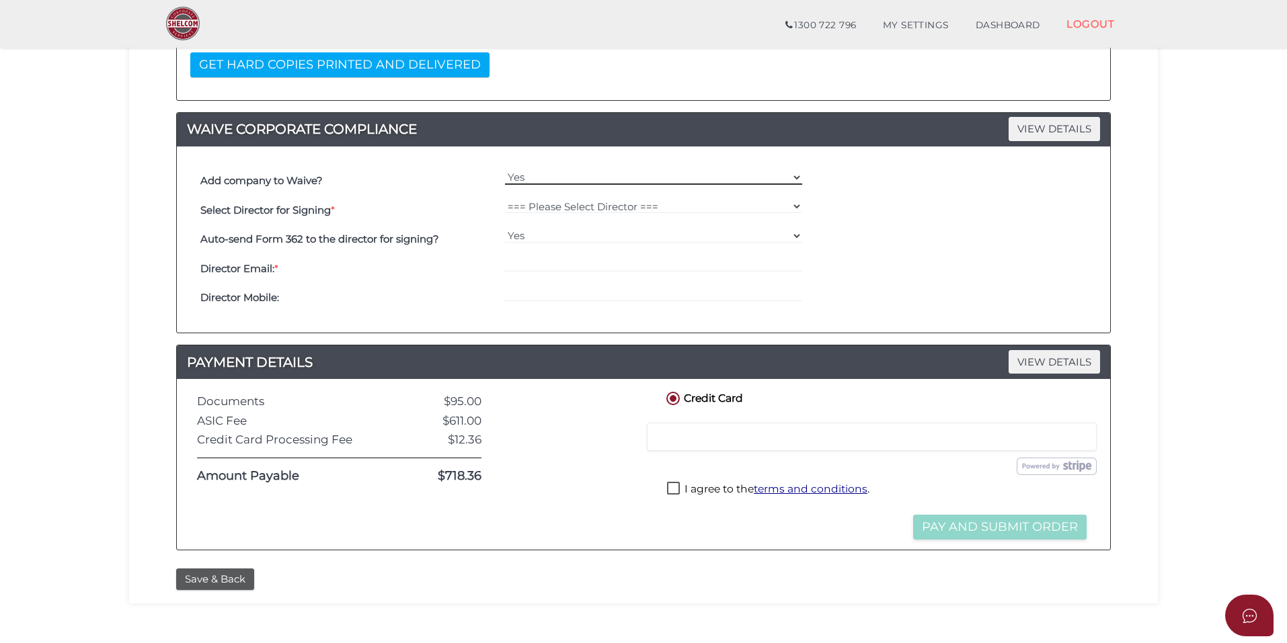
click at [528, 180] on select "Yes No" at bounding box center [654, 177] width 298 height 15
select select "No"
click at [505, 185] on select "Yes No" at bounding box center [654, 177] width 298 height 15
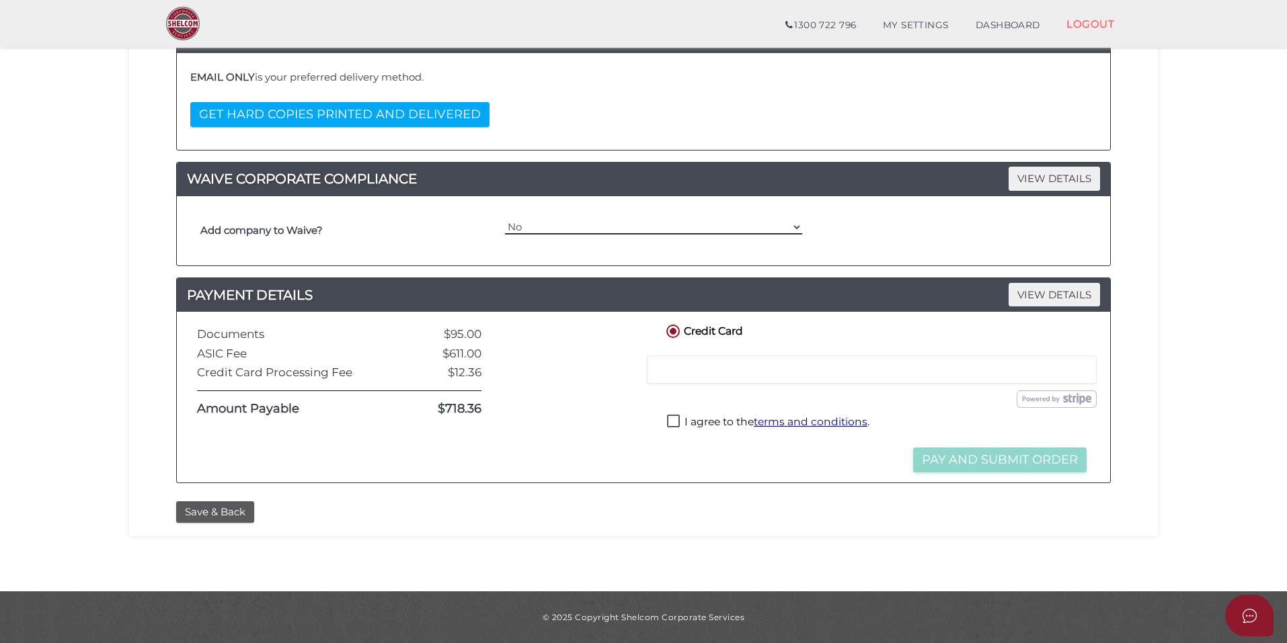
scroll to position [265, 0]
click at [400, 247] on div "Add company to Waive? Yes No Select Director for Signing * === Please Select Di…" at bounding box center [643, 231] width 913 height 50
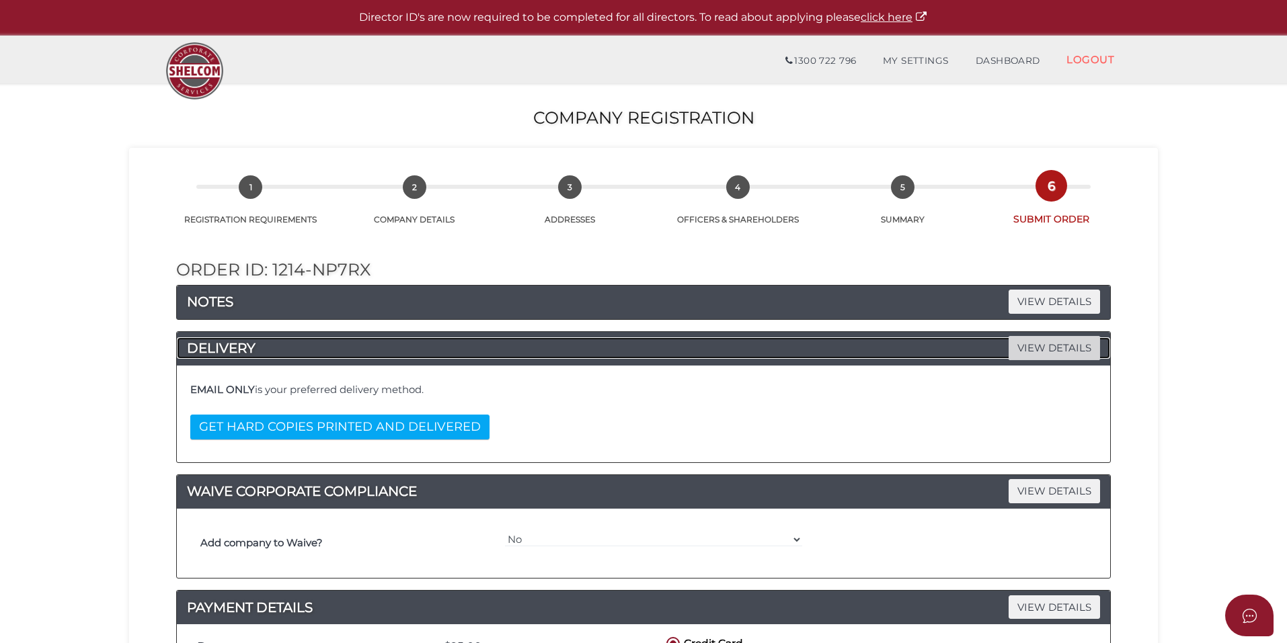
click at [1049, 354] on span "VIEW DETAILS" at bounding box center [1053, 348] width 91 height 24
click at [1026, 307] on span "VIEW DETAILS" at bounding box center [1053, 302] width 91 height 24
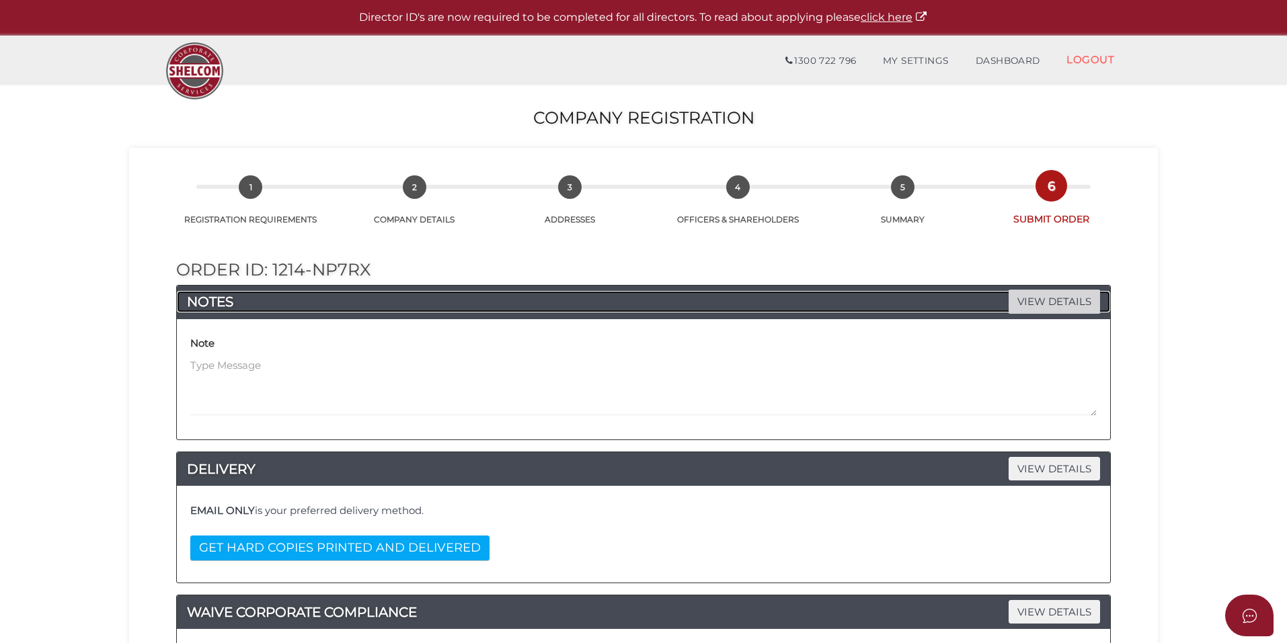
click at [1049, 307] on span "VIEW DETAILS" at bounding box center [1053, 302] width 91 height 24
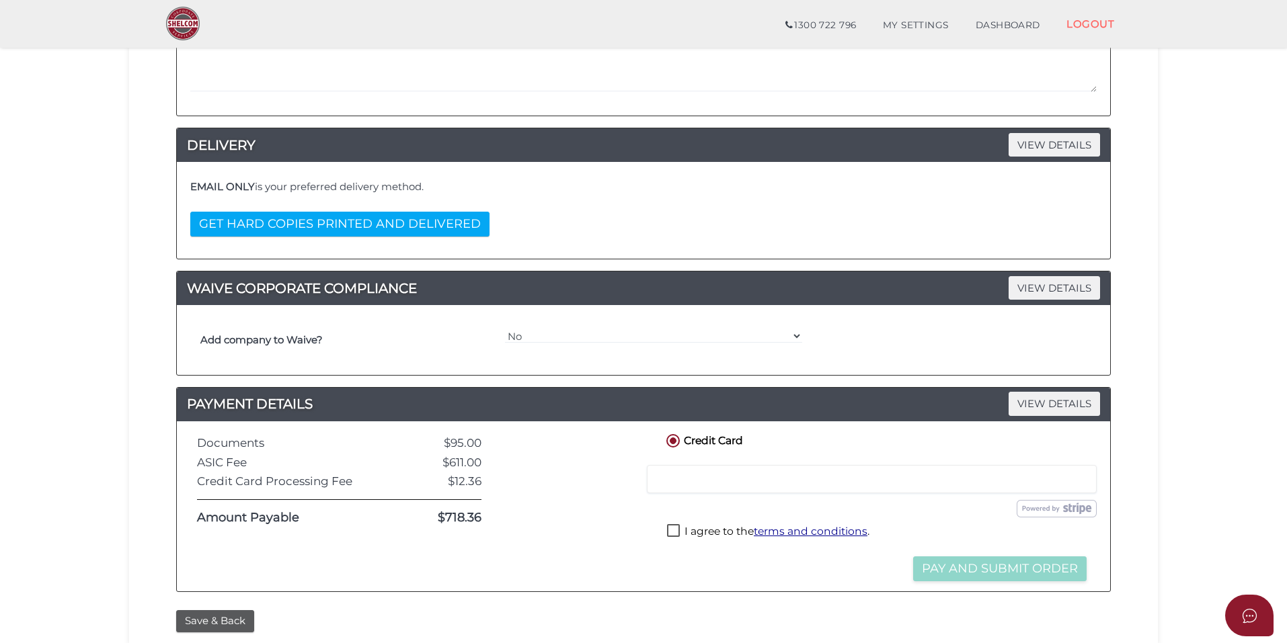
scroll to position [385, 0]
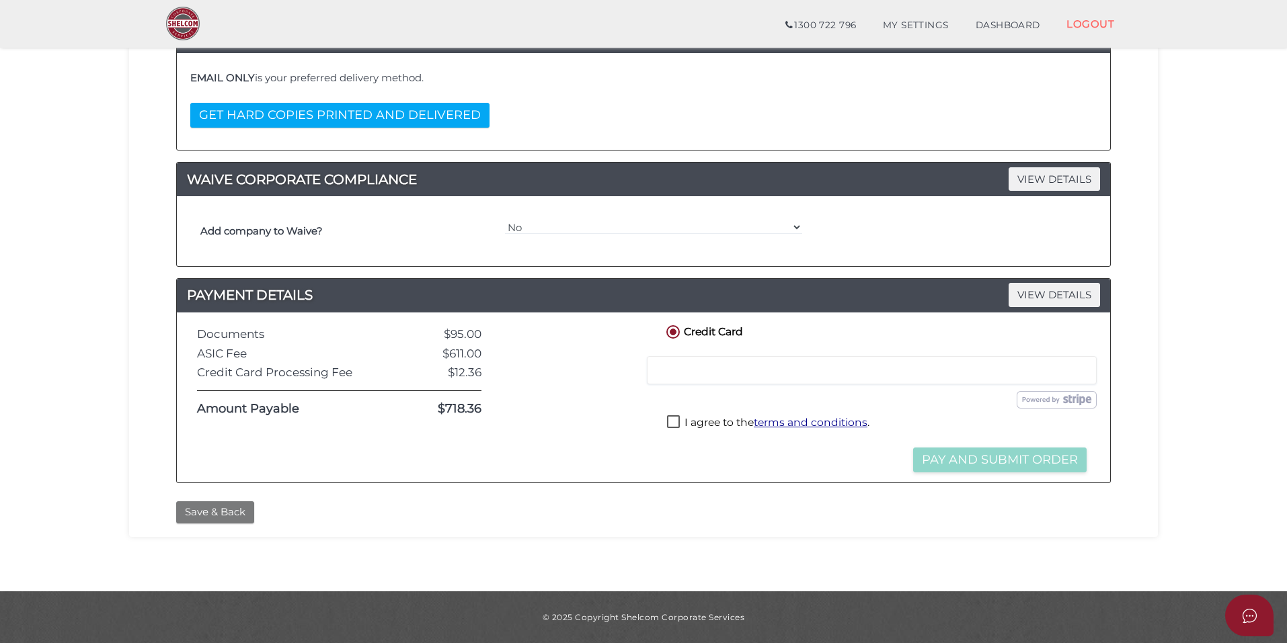
click at [206, 514] on button "Save & Back" at bounding box center [215, 512] width 78 height 22
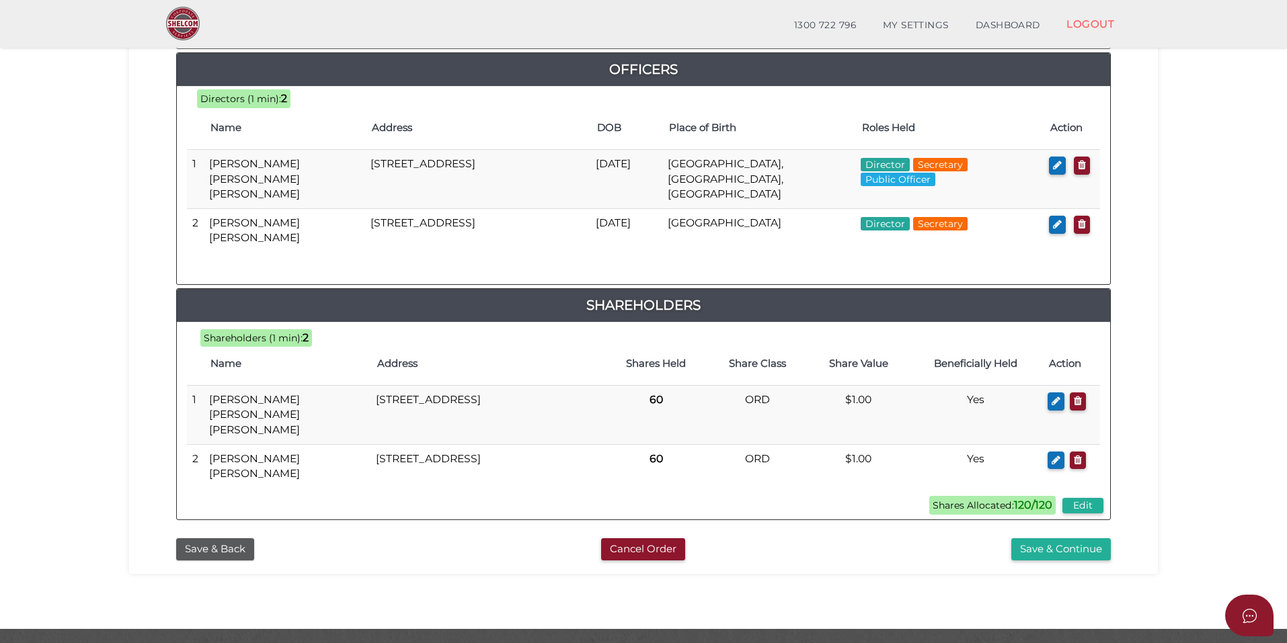
scroll to position [635, 0]
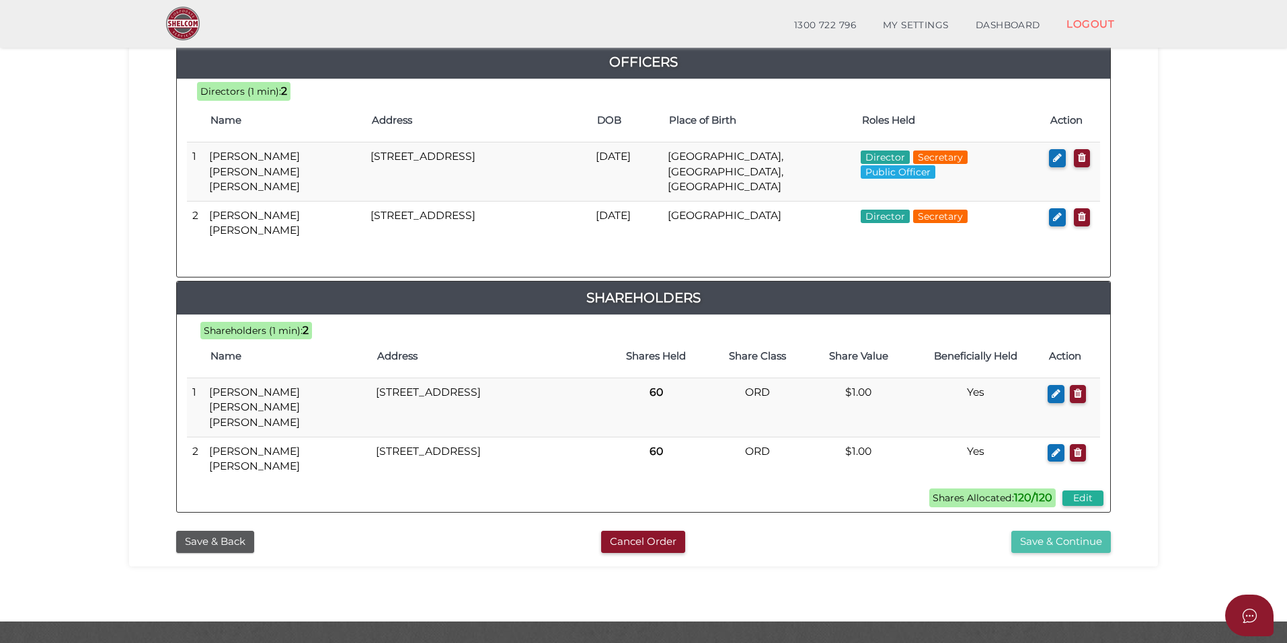
click at [1040, 531] on button "Save & Continue" at bounding box center [1060, 542] width 99 height 22
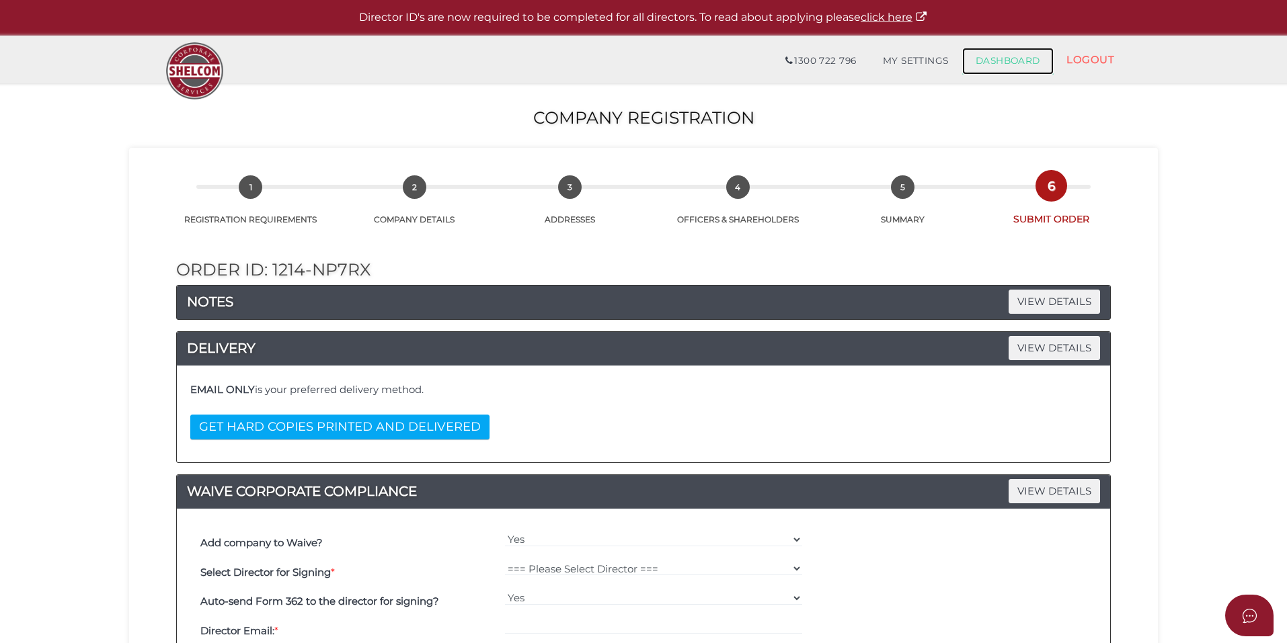
click at [1001, 67] on link "DASHBOARD" at bounding box center [1007, 61] width 91 height 27
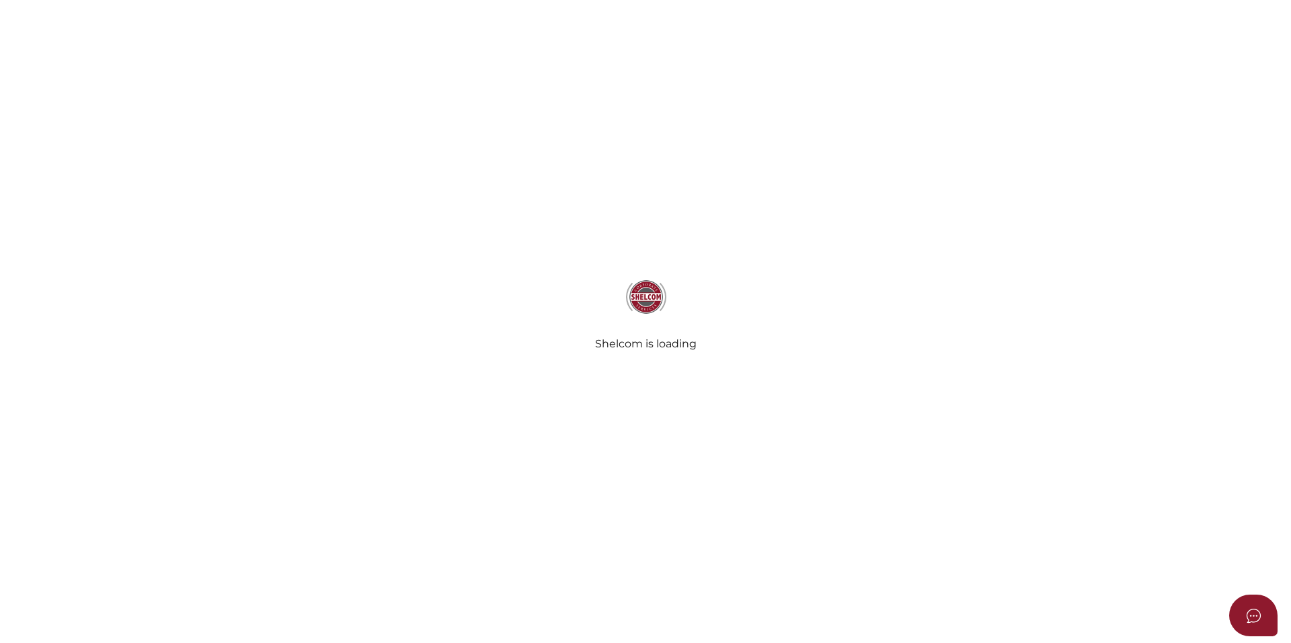
select select
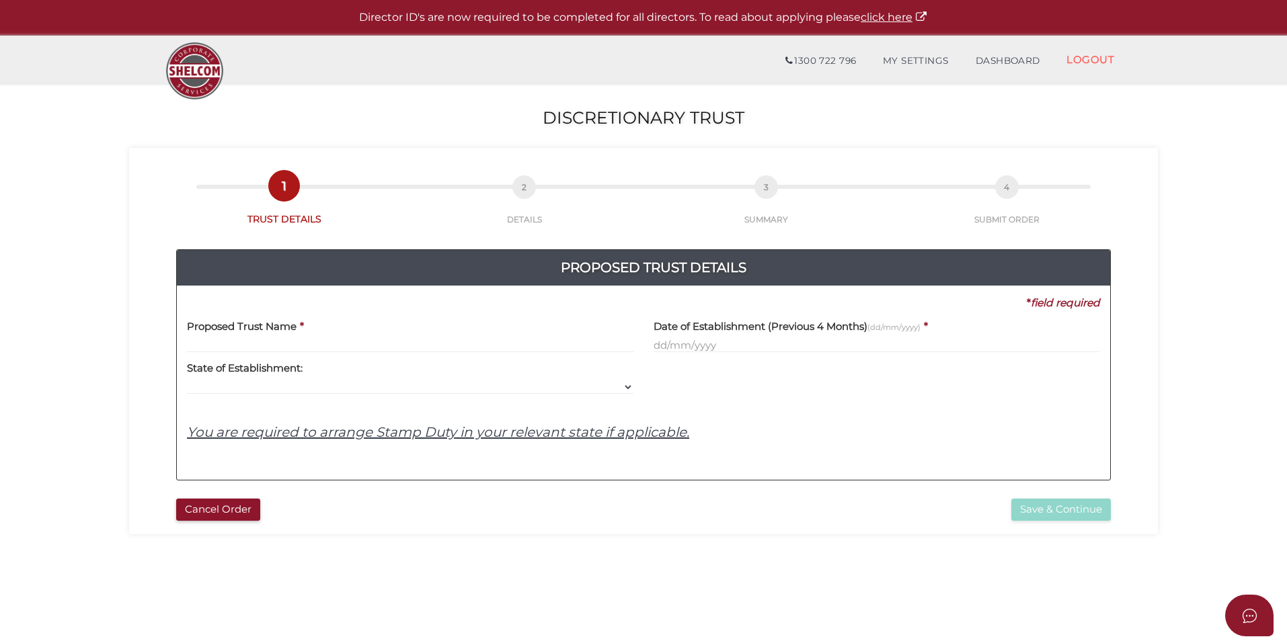
click at [364, 341] on input "text" at bounding box center [410, 345] width 446 height 15
paste input "3vagalumes"
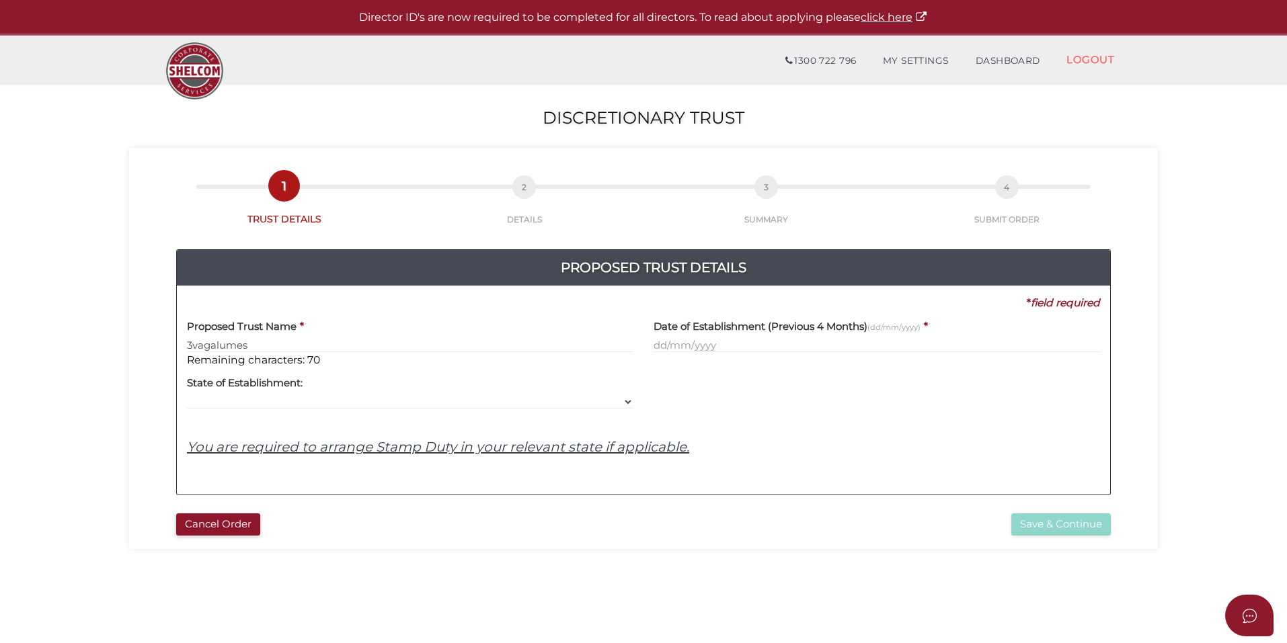
click at [785, 383] on div at bounding box center [876, 389] width 466 height 42
click at [291, 341] on input "3vagalumes" at bounding box center [410, 345] width 446 height 15
click at [815, 398] on div at bounding box center [876, 389] width 466 height 42
click at [325, 341] on input "3vagalumes" at bounding box center [410, 345] width 446 height 15
drag, startPoint x: 346, startPoint y: 340, endPoint x: 251, endPoint y: 347, distance: 95.0
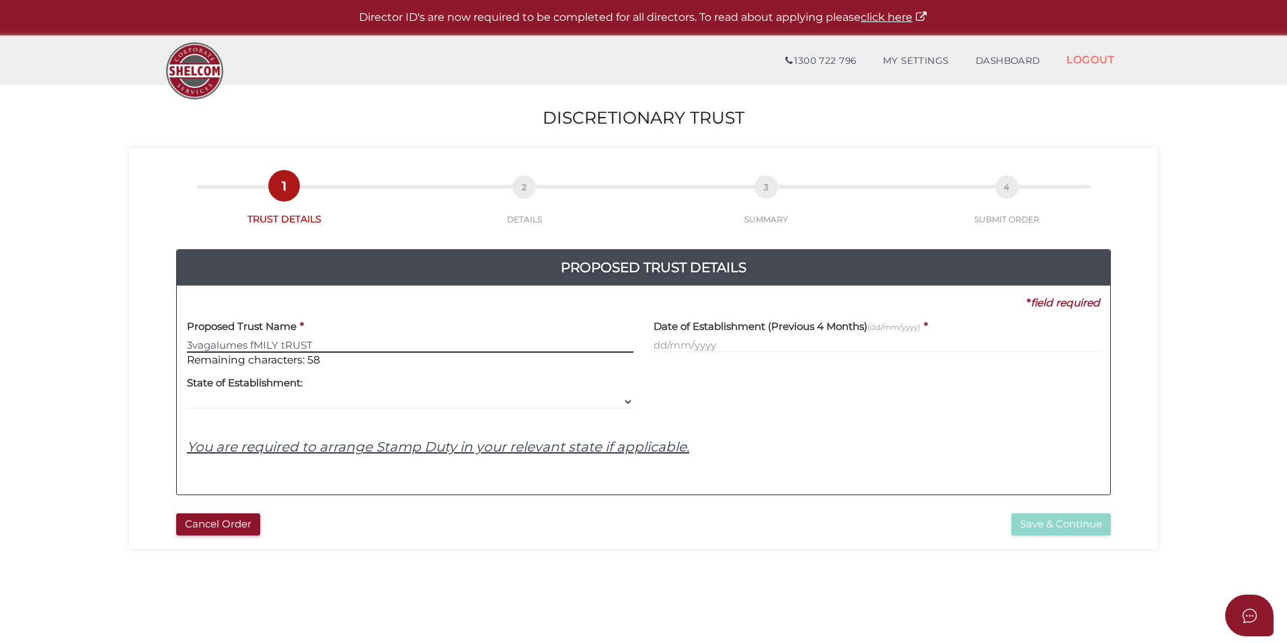
click at [251, 347] on input "3vagalumes fMILY tRUST" at bounding box center [410, 345] width 446 height 15
type input "3vagalumes Family Trust"
click at [771, 405] on div at bounding box center [876, 389] width 466 height 42
click at [714, 341] on input "text" at bounding box center [876, 345] width 446 height 15
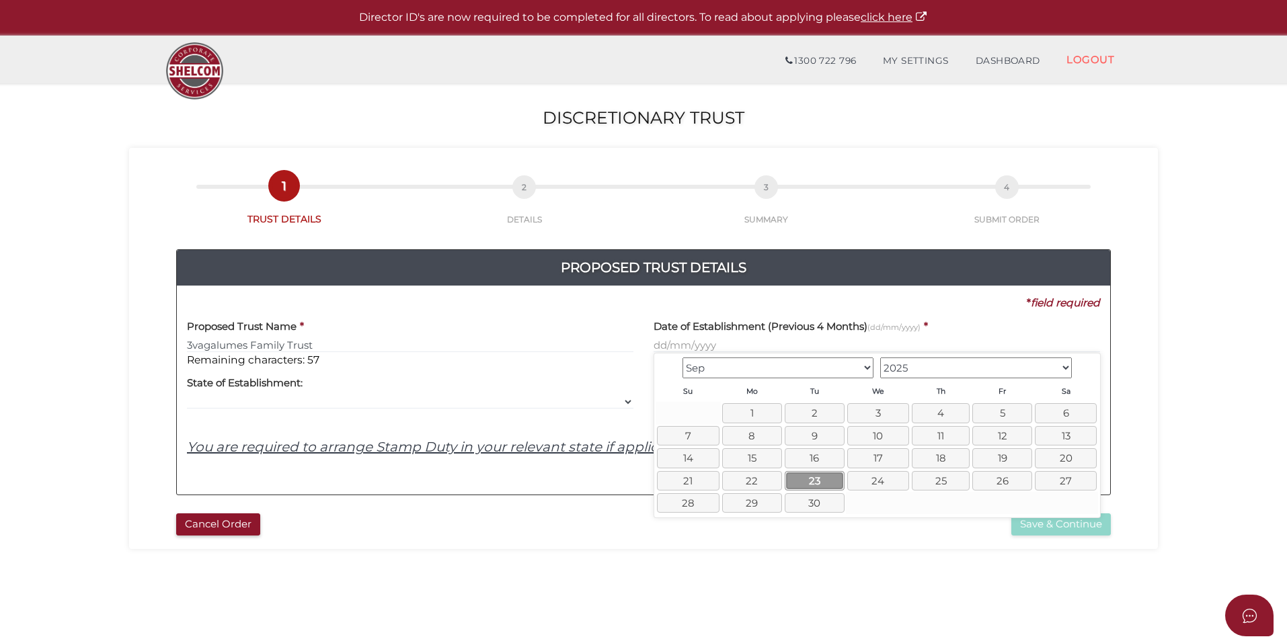
click at [825, 481] on link "23" at bounding box center [814, 480] width 60 height 19
type input "23/09/2025"
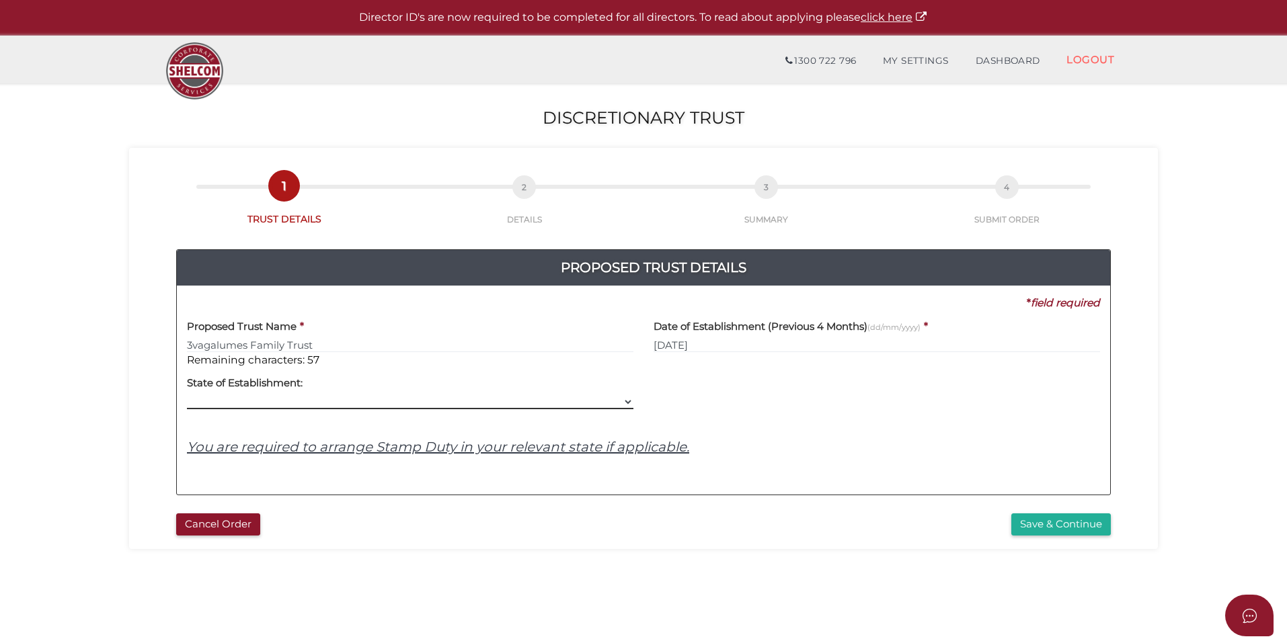
click at [284, 399] on select "VIC ACT NSW NT QLD TAS WA SA" at bounding box center [410, 402] width 446 height 15
select select "QLD"
click at [187, 395] on select "VIC ACT NSW NT QLD TAS WA SA" at bounding box center [410, 402] width 446 height 15
click at [898, 427] on div "Proposed Trust Name * 3vagalumes Family Trust Remaining characters: 57 Date of …" at bounding box center [643, 398] width 913 height 174
click at [1075, 528] on button "Save & Continue" at bounding box center [1060, 525] width 99 height 22
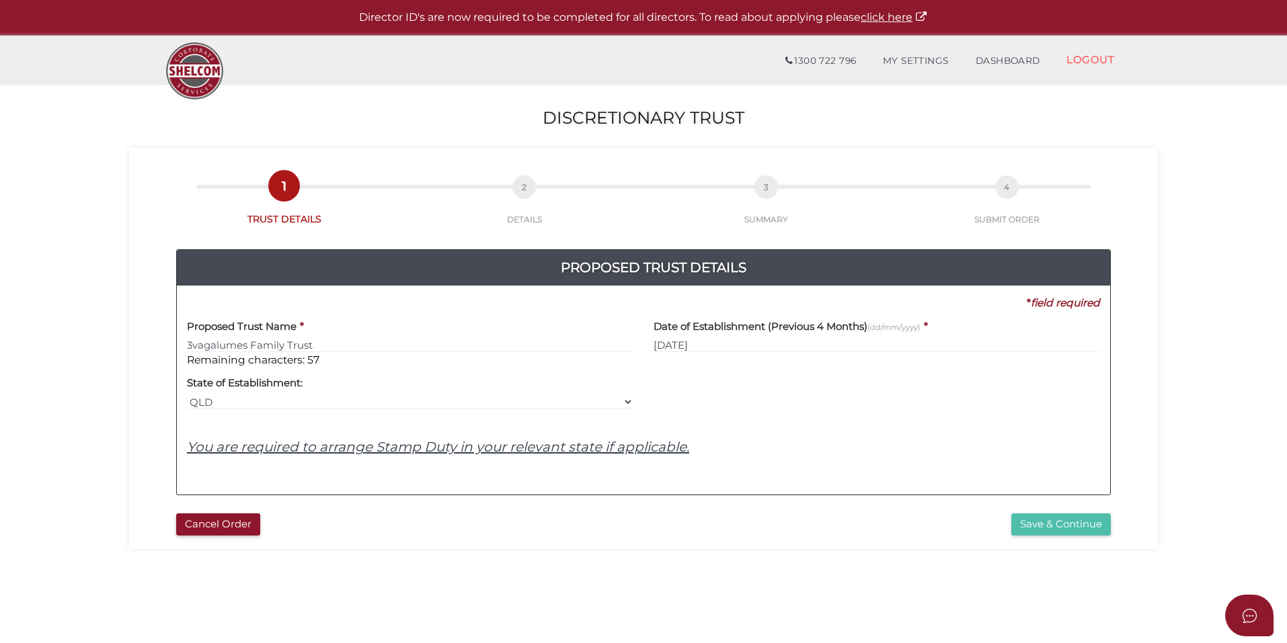
click at [1090, 530] on button "Save & Continue" at bounding box center [1060, 525] width 99 height 22
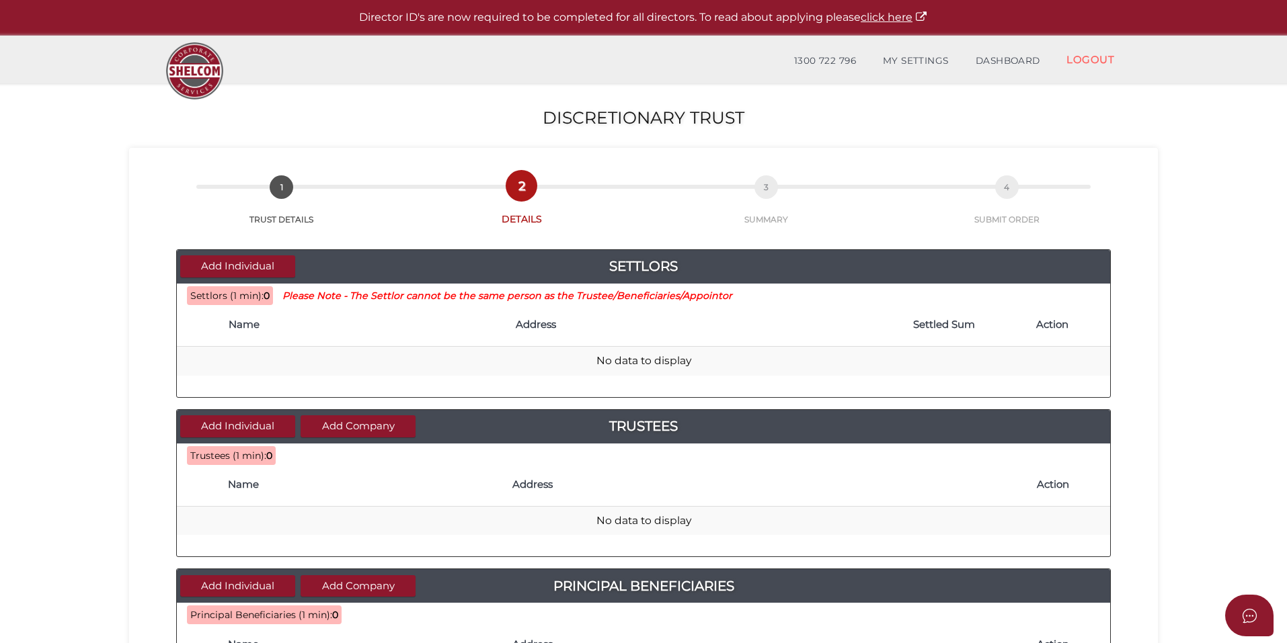
click at [268, 336] on th "Name" at bounding box center [365, 325] width 287 height 43
click at [261, 269] on button "Add Individual" at bounding box center [237, 266] width 115 height 22
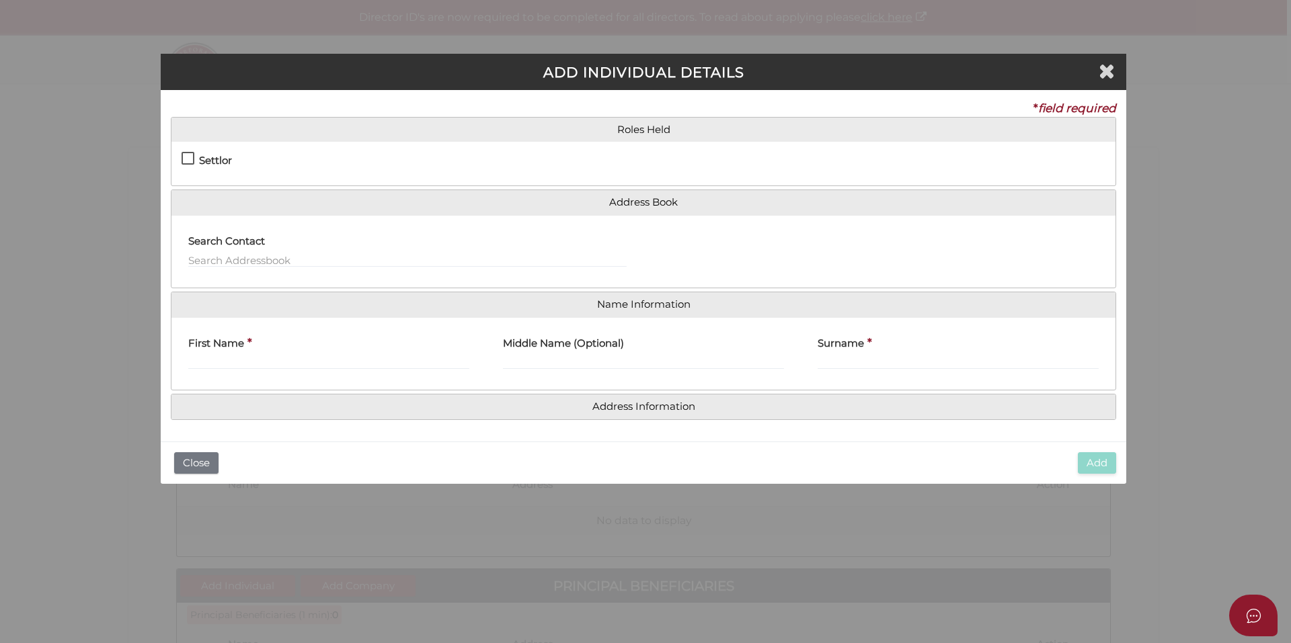
click at [208, 159] on h4 "Settlor" at bounding box center [215, 160] width 33 height 11
checkbox input "true"
type input "10"
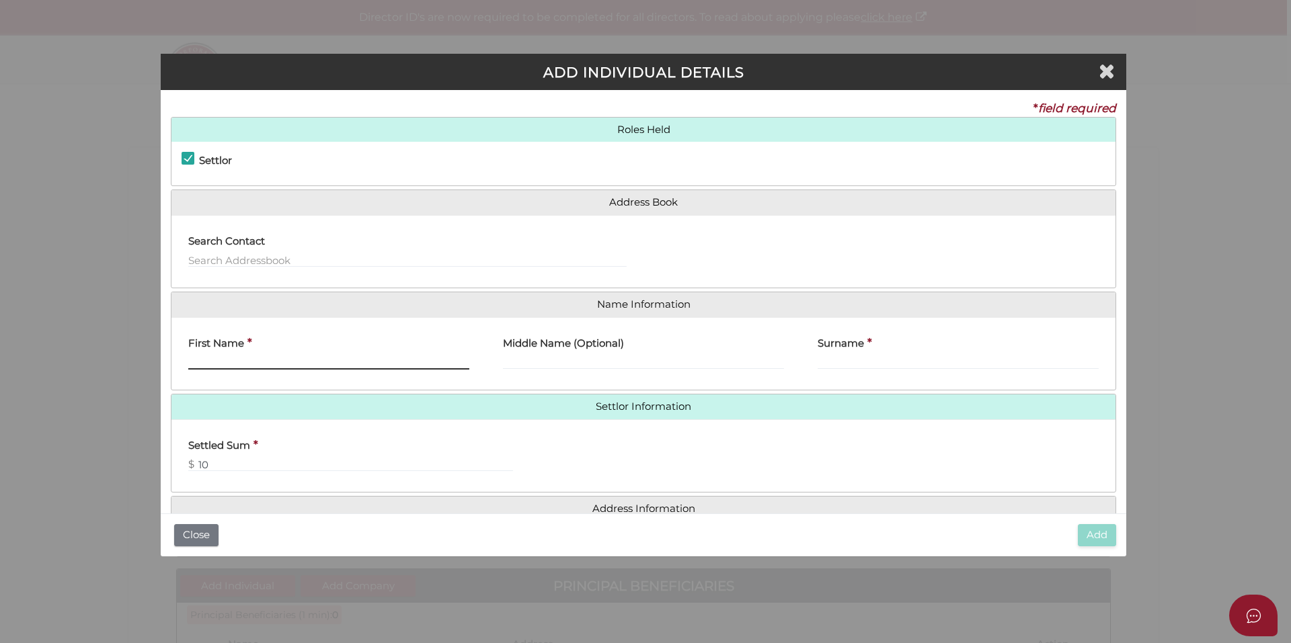
click at [248, 359] on input "First Name" at bounding box center [328, 362] width 281 height 15
type input "joseph"
click at [830, 357] on input "Surname" at bounding box center [957, 362] width 281 height 15
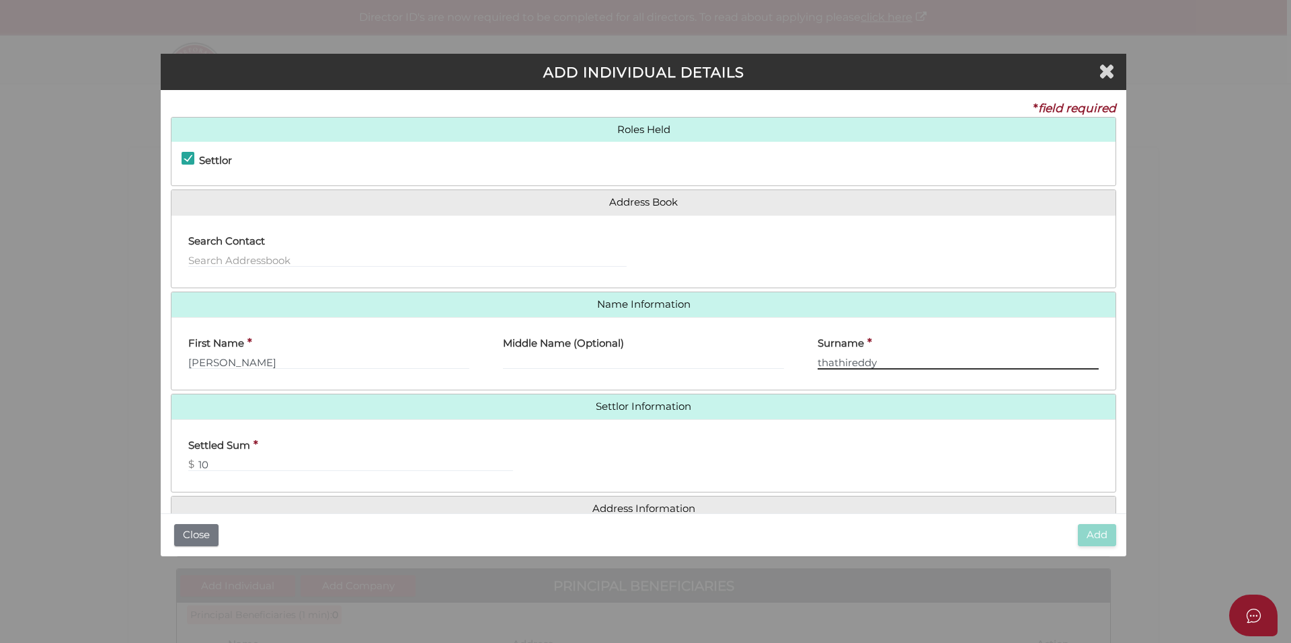
type input "thathireddy"
click at [311, 360] on input "joseph" at bounding box center [328, 362] width 281 height 15
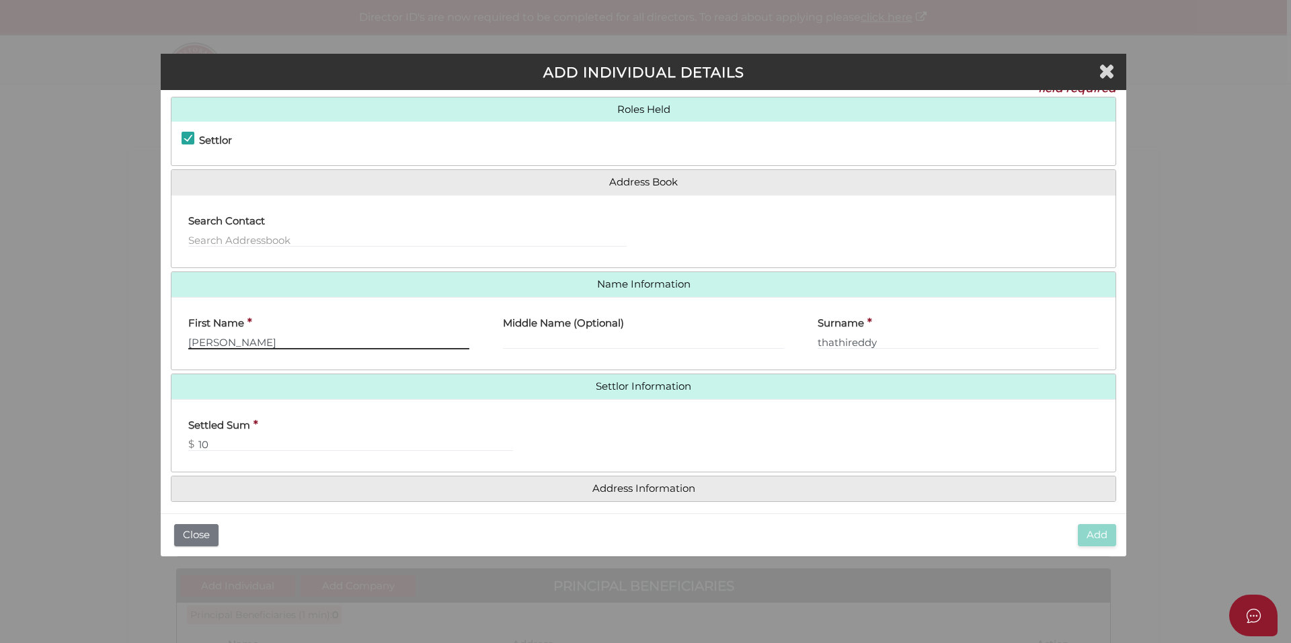
scroll to position [30, 0]
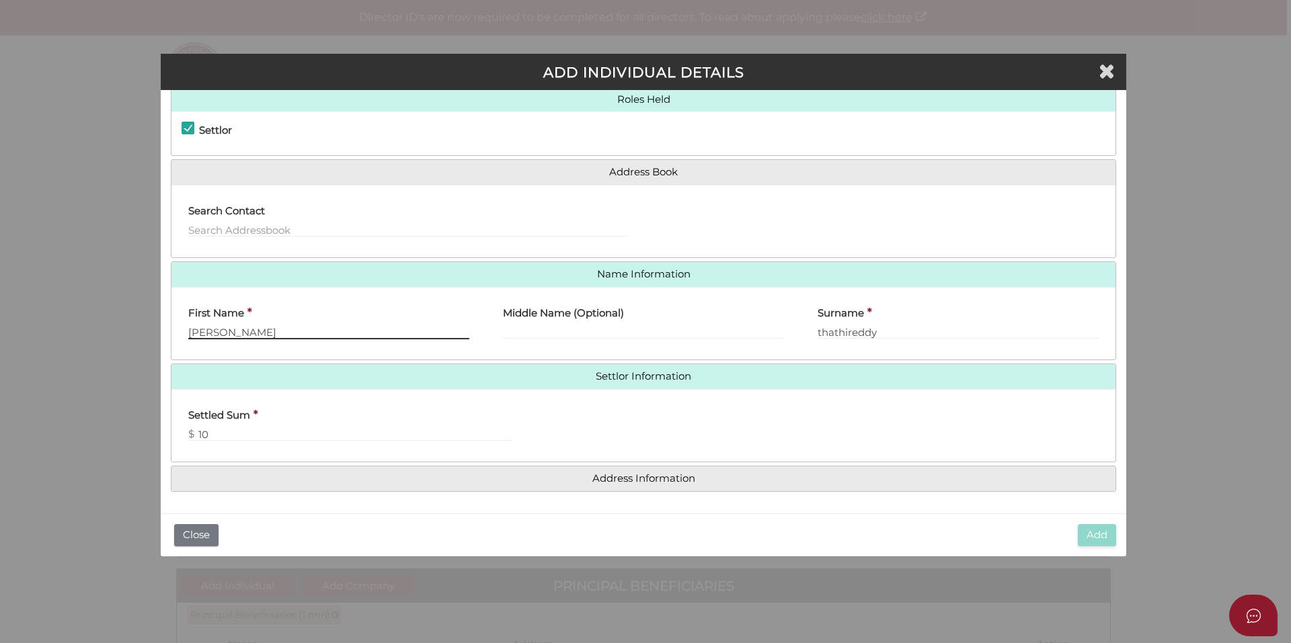
type input "joseph reddy"
click at [250, 228] on input "text" at bounding box center [407, 229] width 438 height 15
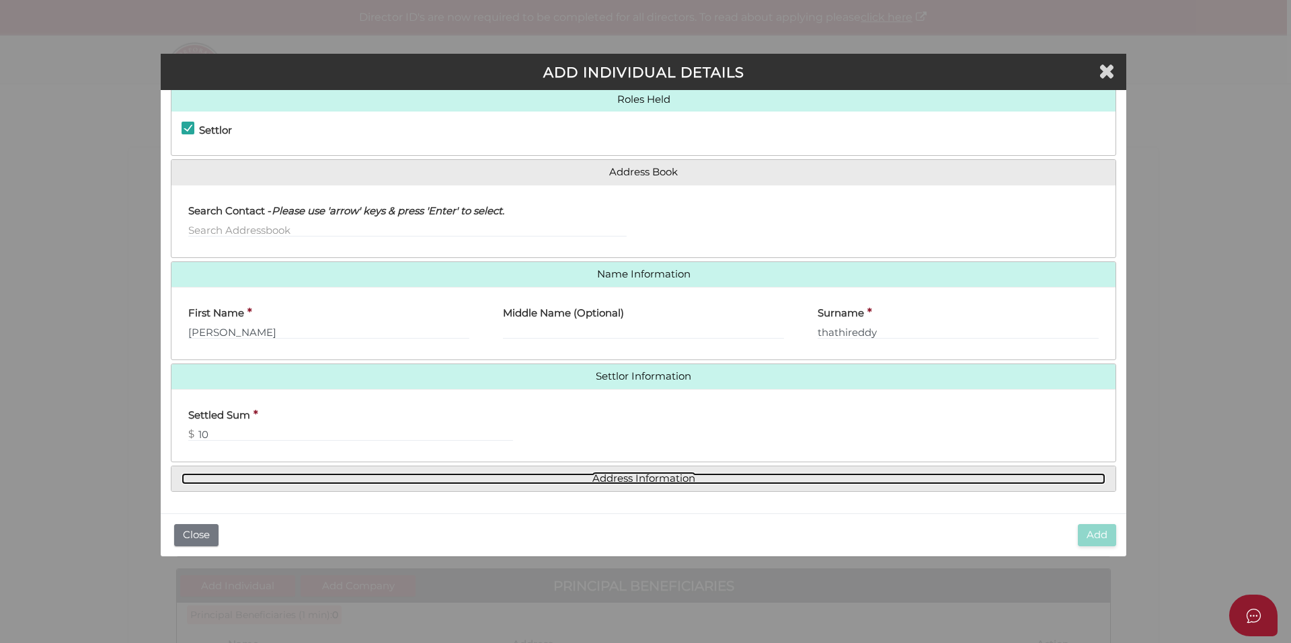
click at [503, 475] on link "Address Information" at bounding box center [643, 478] width 924 height 11
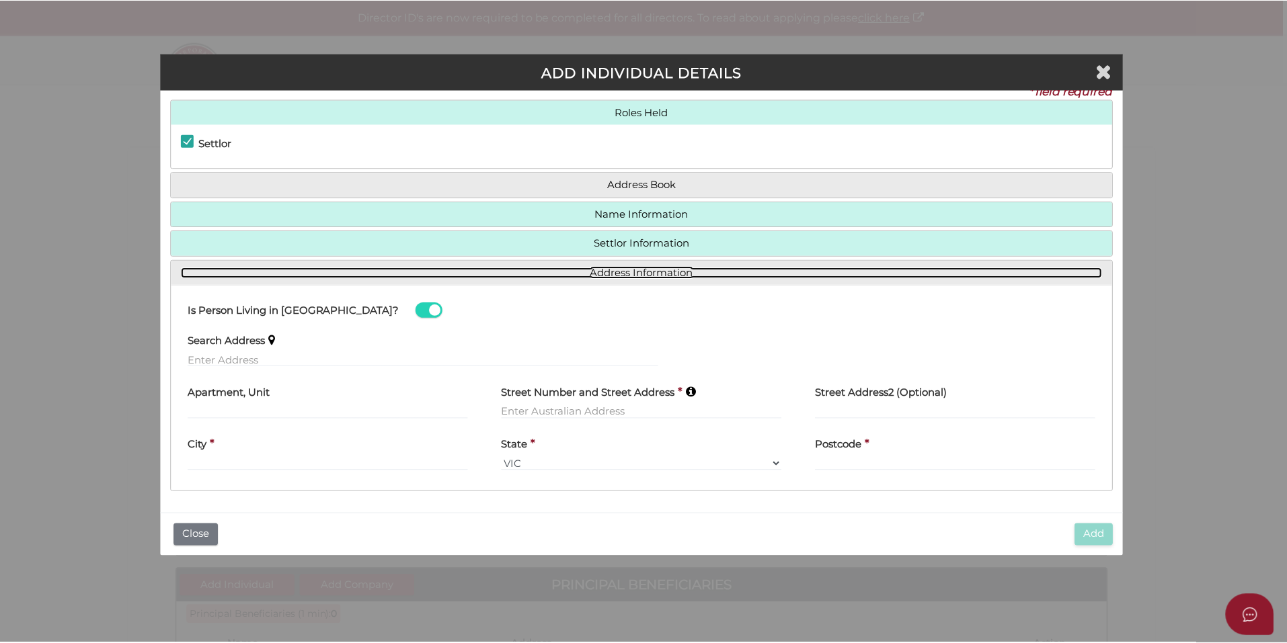
scroll to position [17, 0]
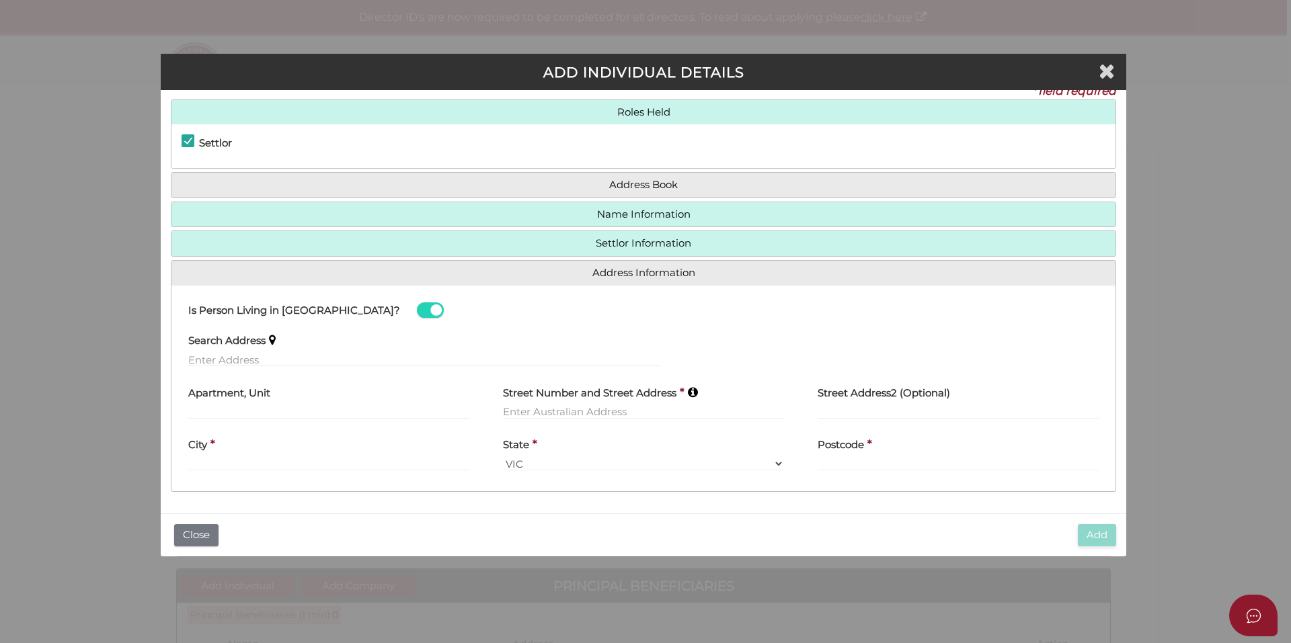
click at [223, 344] on h4 "Search Address" at bounding box center [226, 340] width 77 height 11
click at [225, 361] on input "text" at bounding box center [424, 359] width 472 height 15
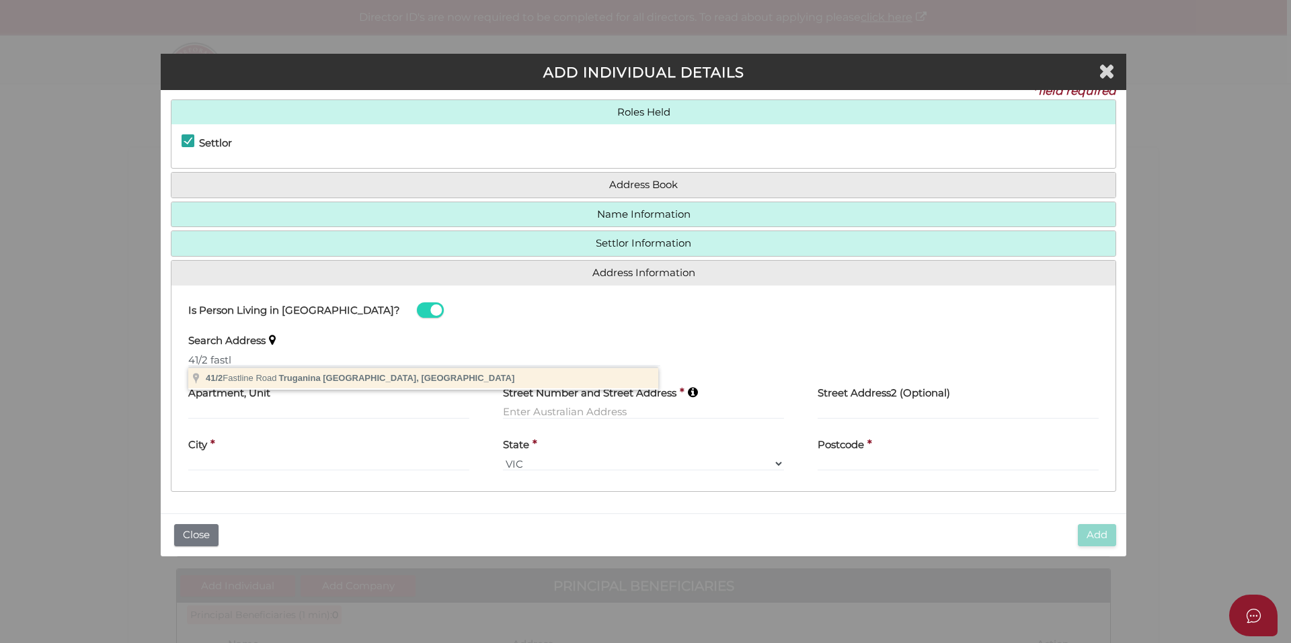
type input "41/2 Fastline Road, Truganina VIC, Australia"
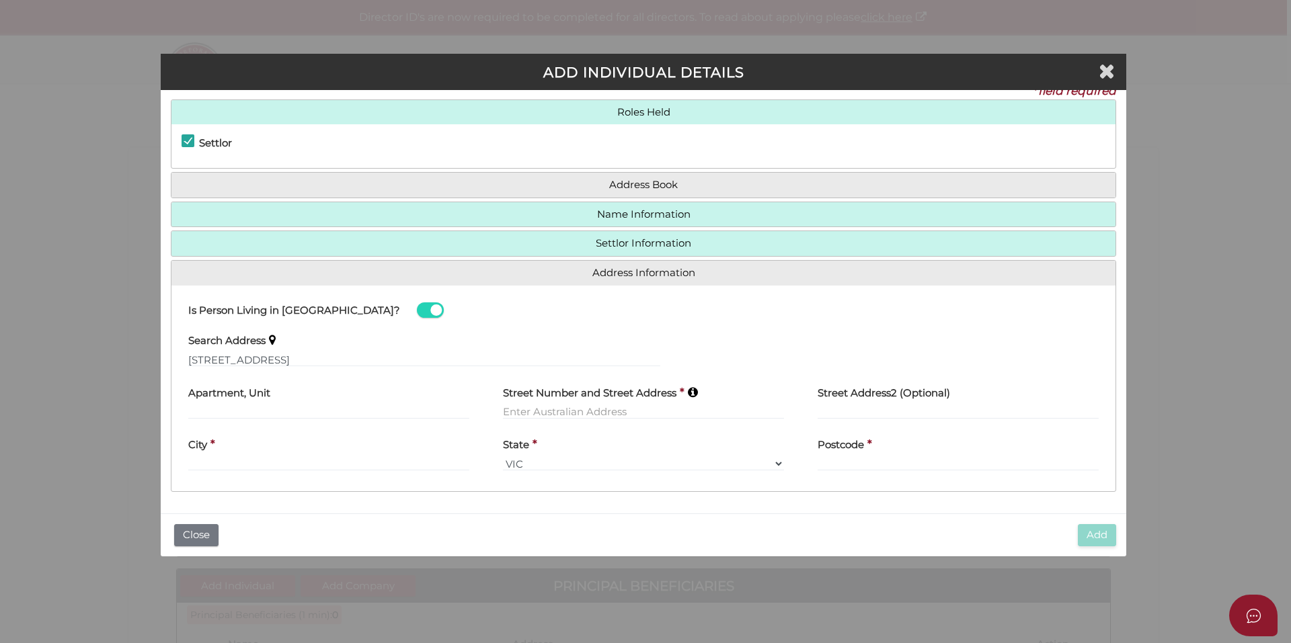
type input "41"
type input "2 Fastline Road"
type input "Truganina"
select select "VIC"
type input "3029"
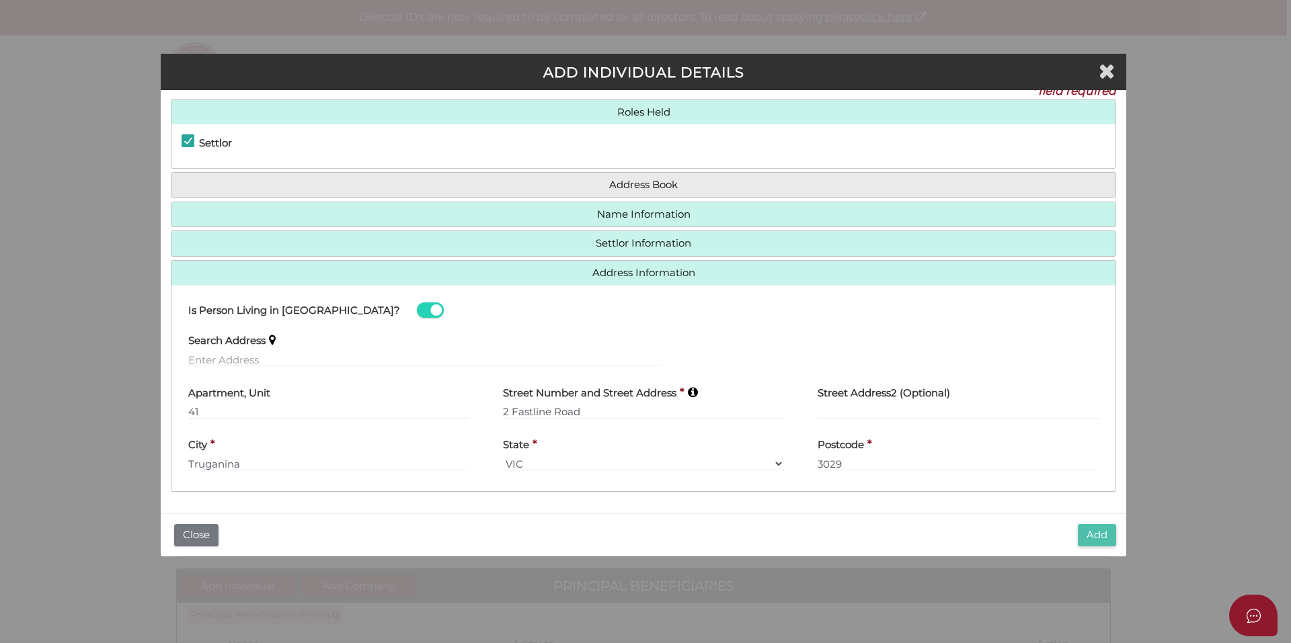
click at [1104, 538] on button "Add" at bounding box center [1096, 535] width 38 height 22
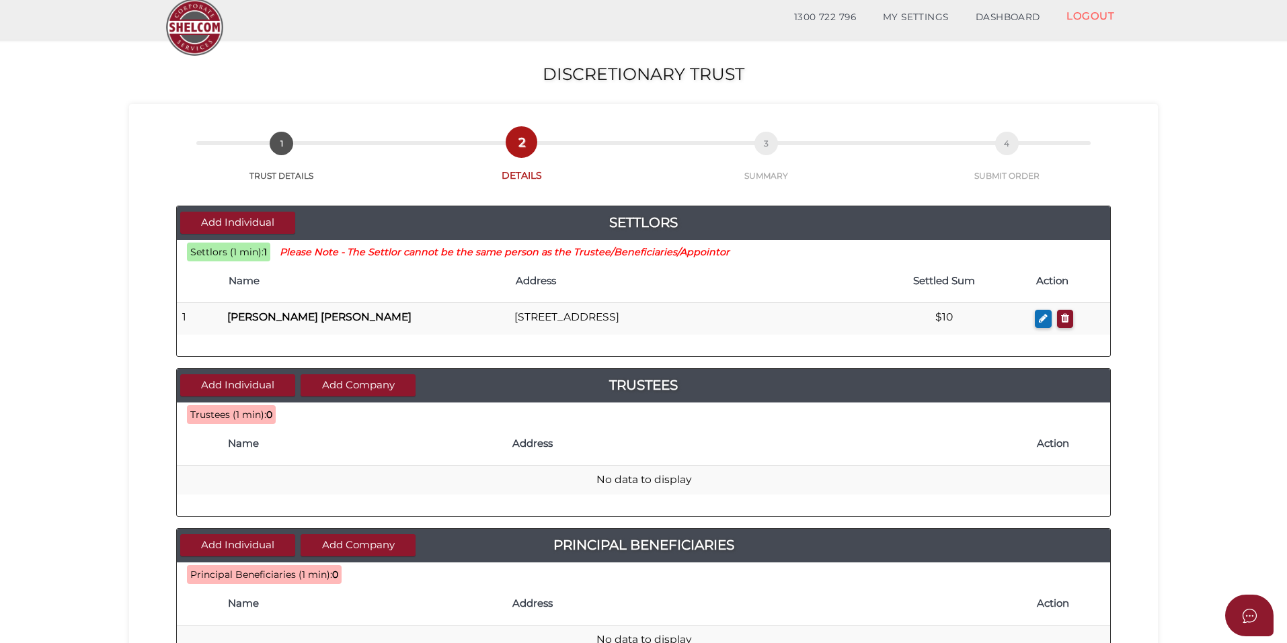
scroll to position [67, 0]
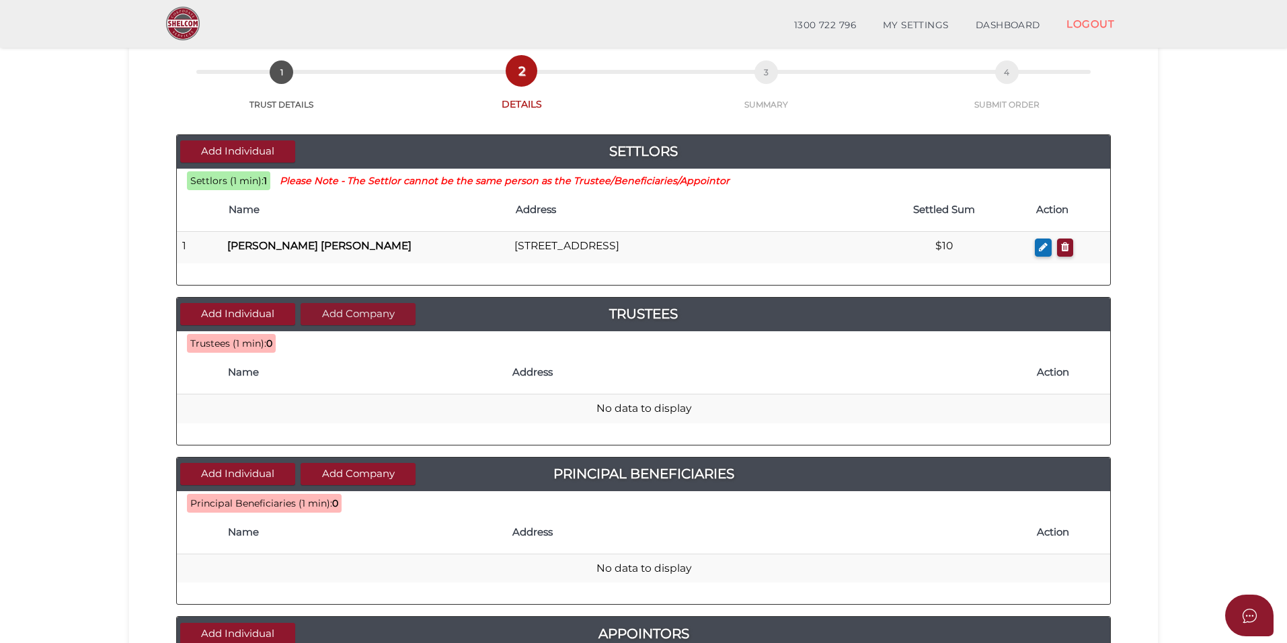
click at [368, 307] on button "Add Company" at bounding box center [357, 314] width 115 height 22
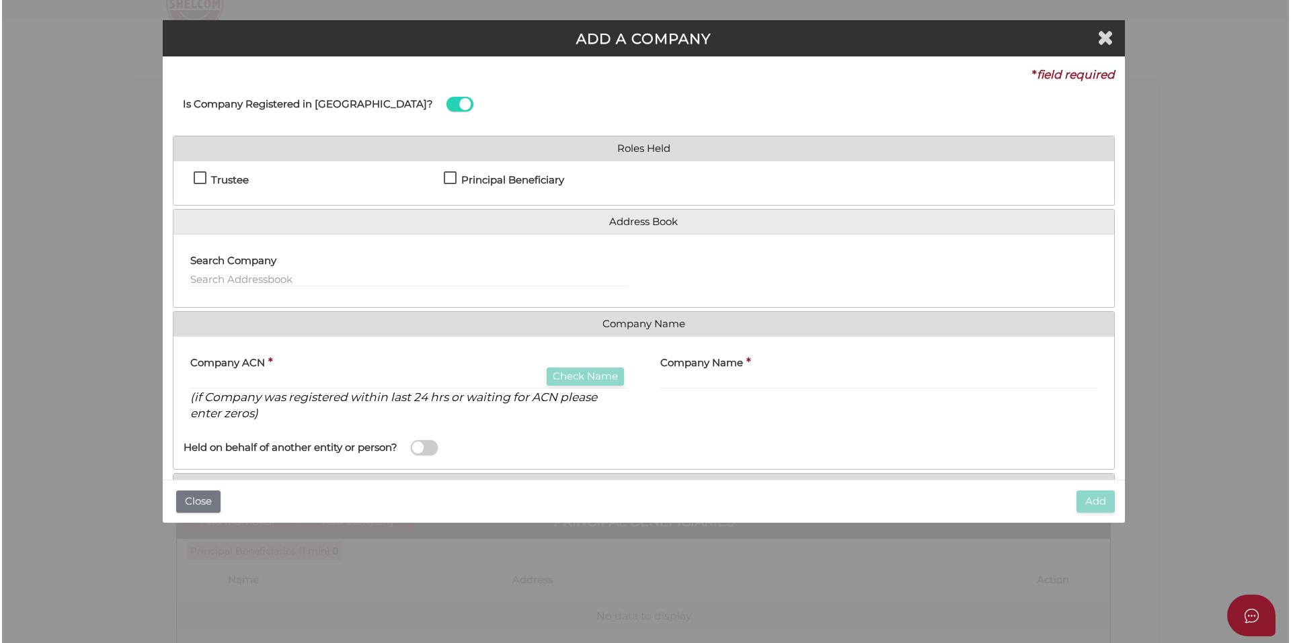
scroll to position [0, 0]
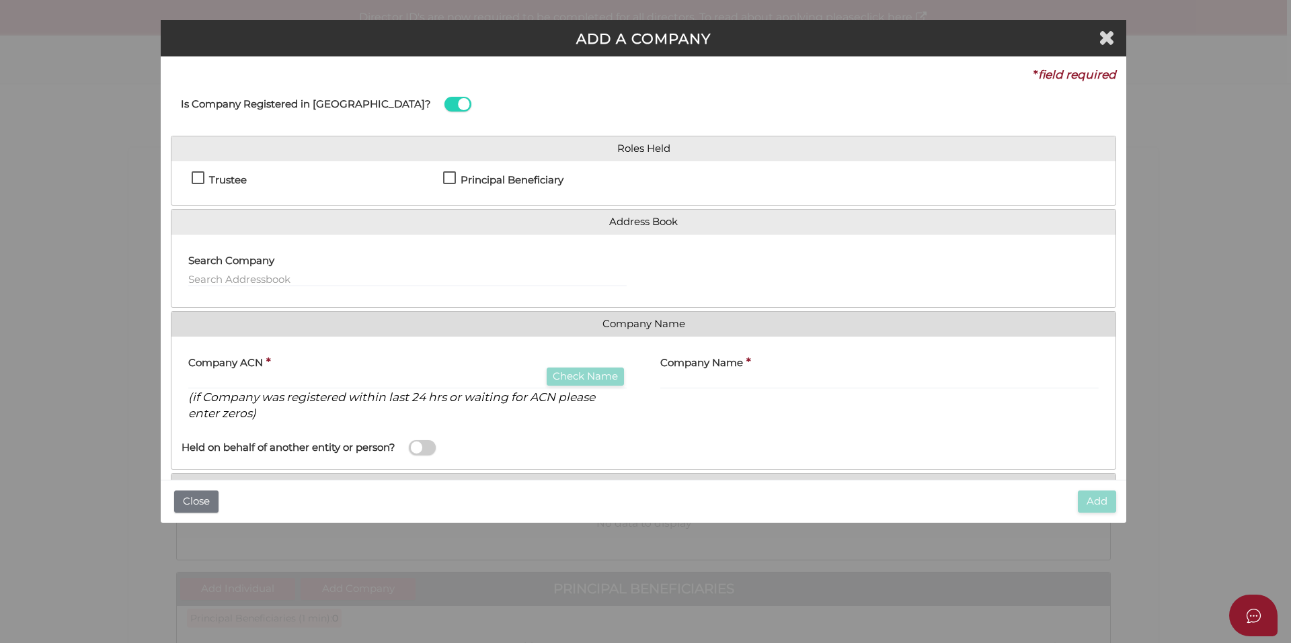
click at [222, 178] on h4 "Trustee" at bounding box center [228, 180] width 38 height 11
checkbox input "true"
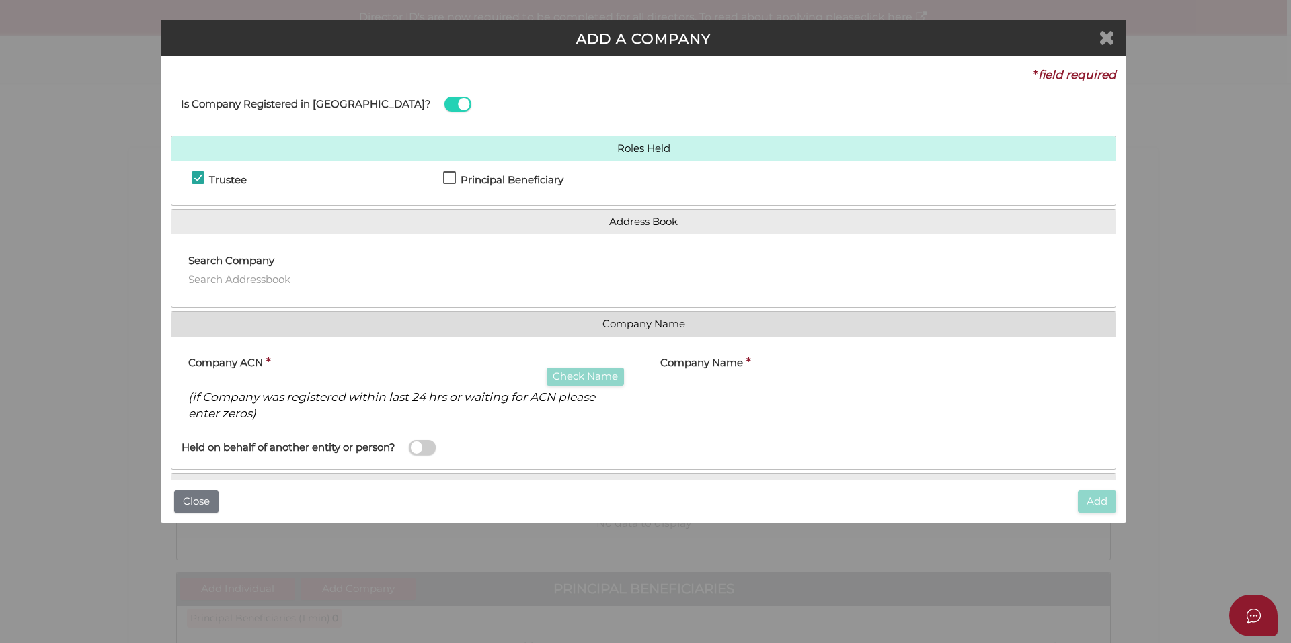
click at [1103, 40] on icon "Close" at bounding box center [1106, 37] width 16 height 20
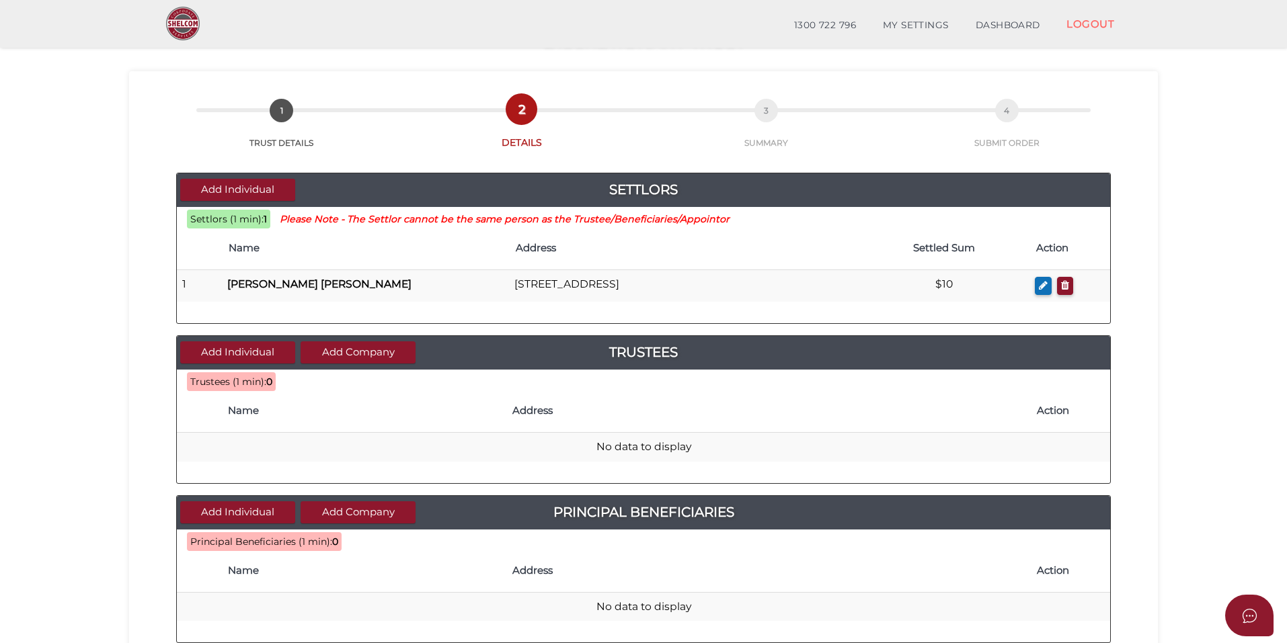
scroll to position [28, 0]
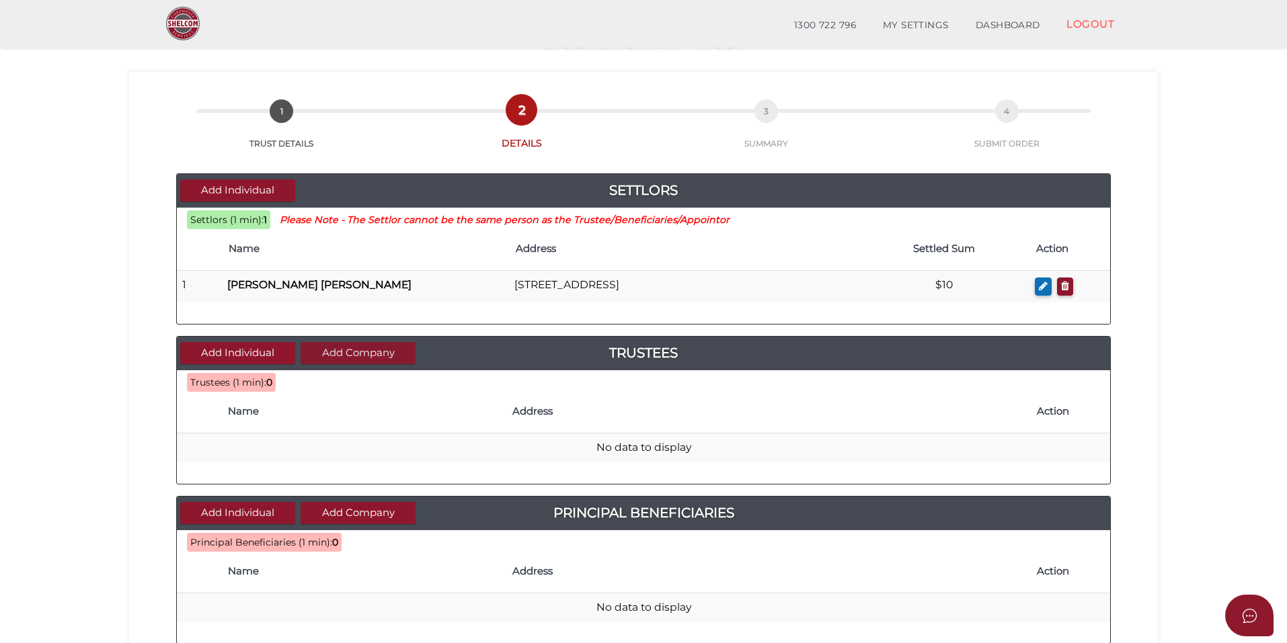
click at [386, 350] on button "Add Company" at bounding box center [357, 353] width 115 height 22
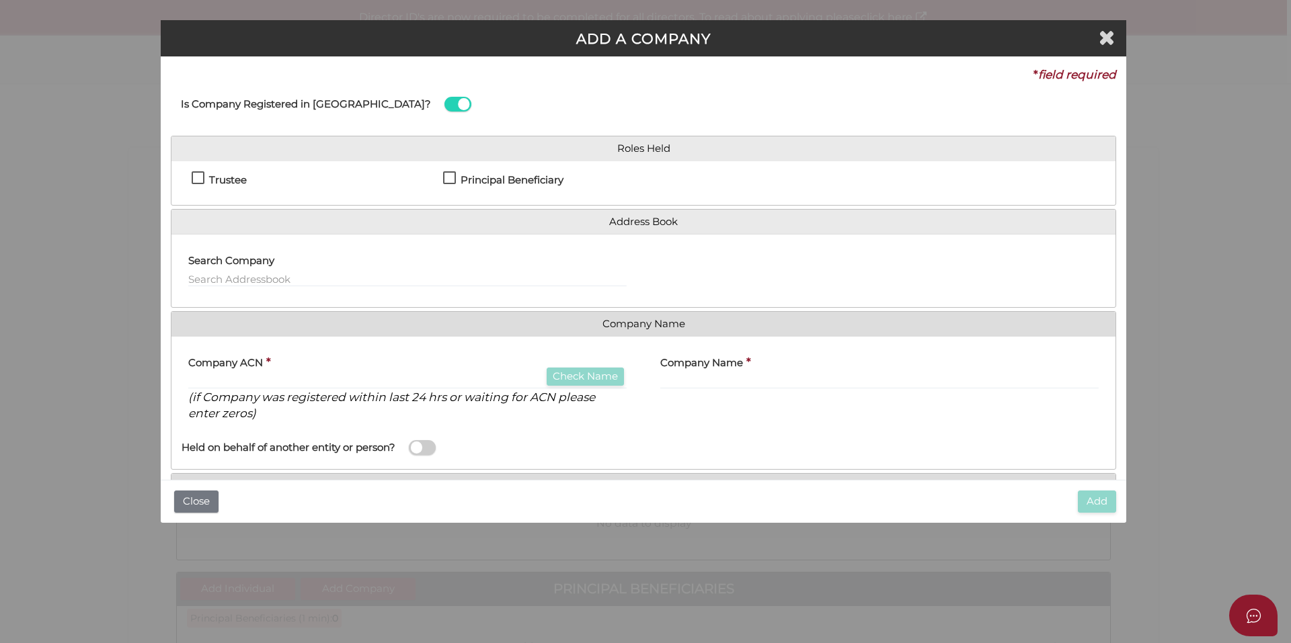
click at [237, 181] on h4 "Trustee" at bounding box center [228, 180] width 38 height 11
checkbox input "true"
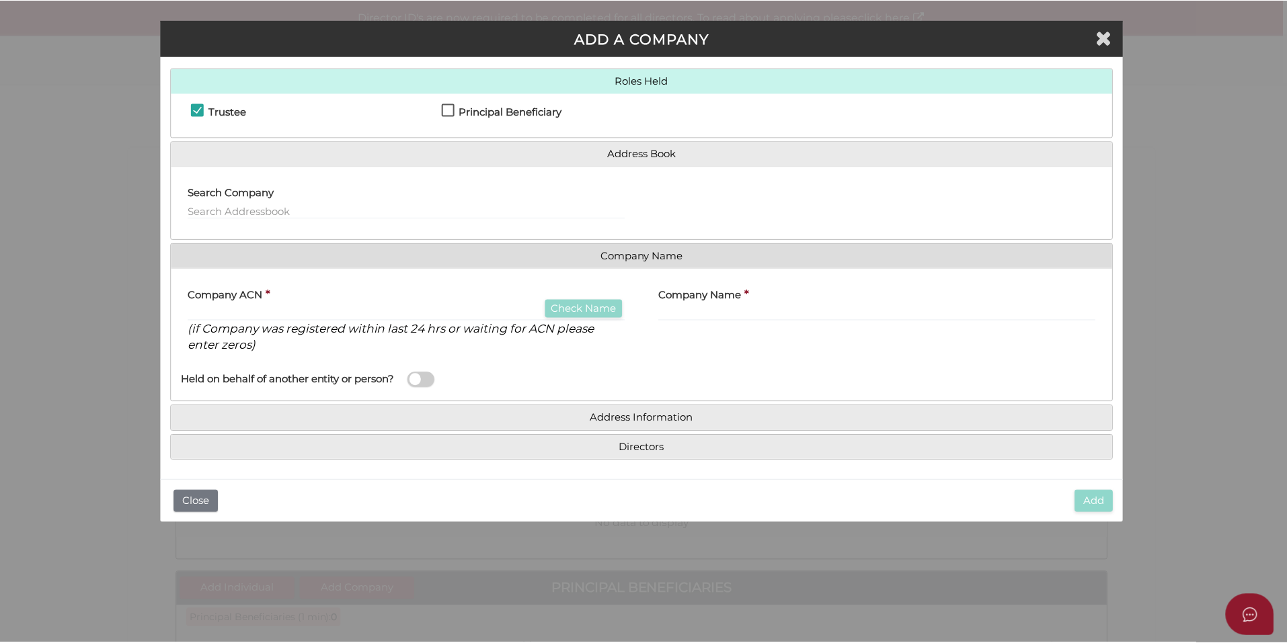
scroll to position [70, 0]
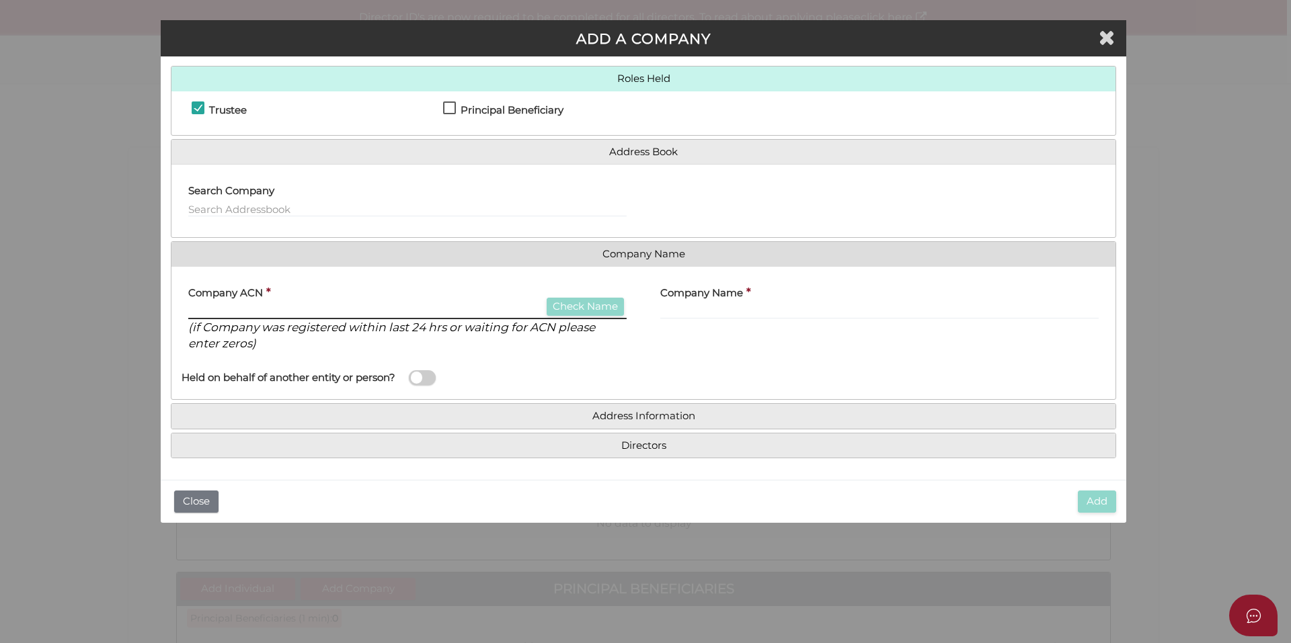
click at [404, 318] on input "text" at bounding box center [407, 311] width 438 height 15
click at [1102, 44] on icon "Close" at bounding box center [1106, 37] width 16 height 20
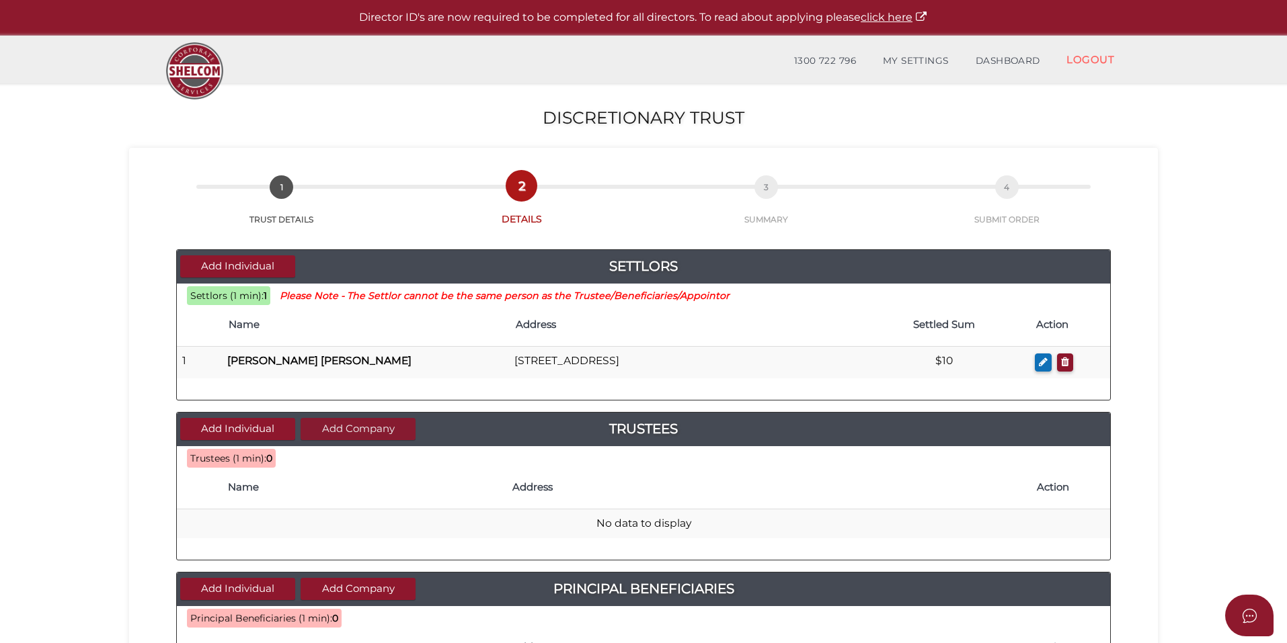
click at [347, 433] on button "Add Company" at bounding box center [357, 429] width 115 height 22
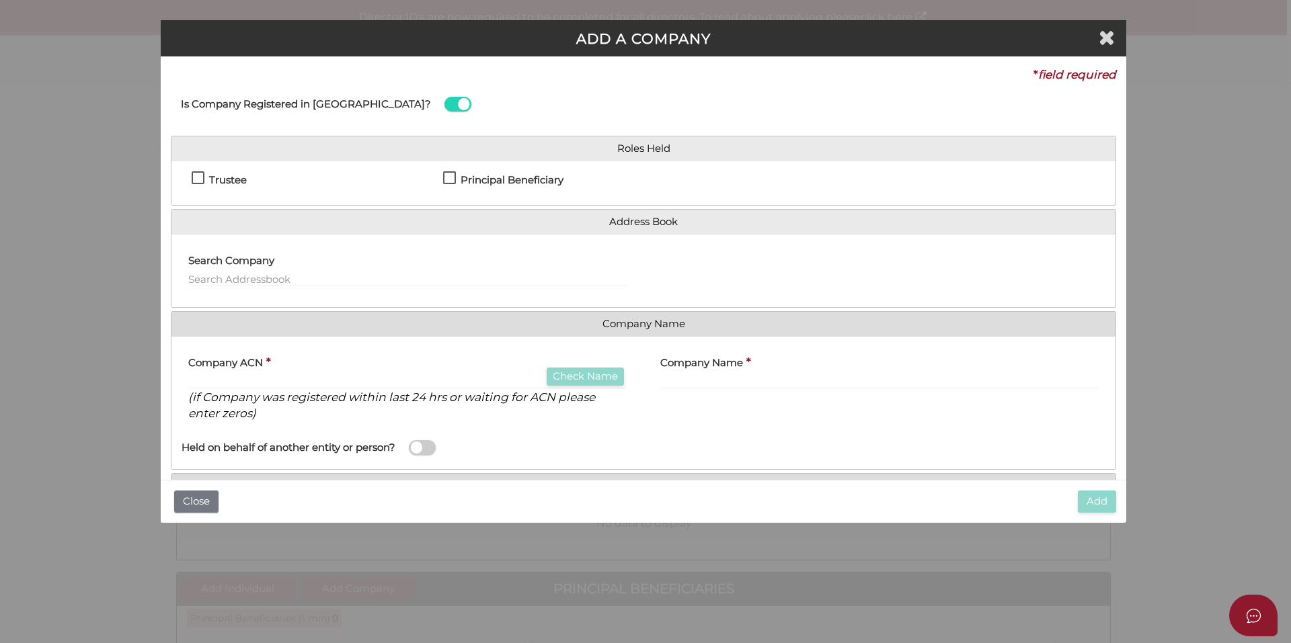
click at [233, 179] on h4 "Trustee" at bounding box center [228, 180] width 38 height 11
checkbox input "true"
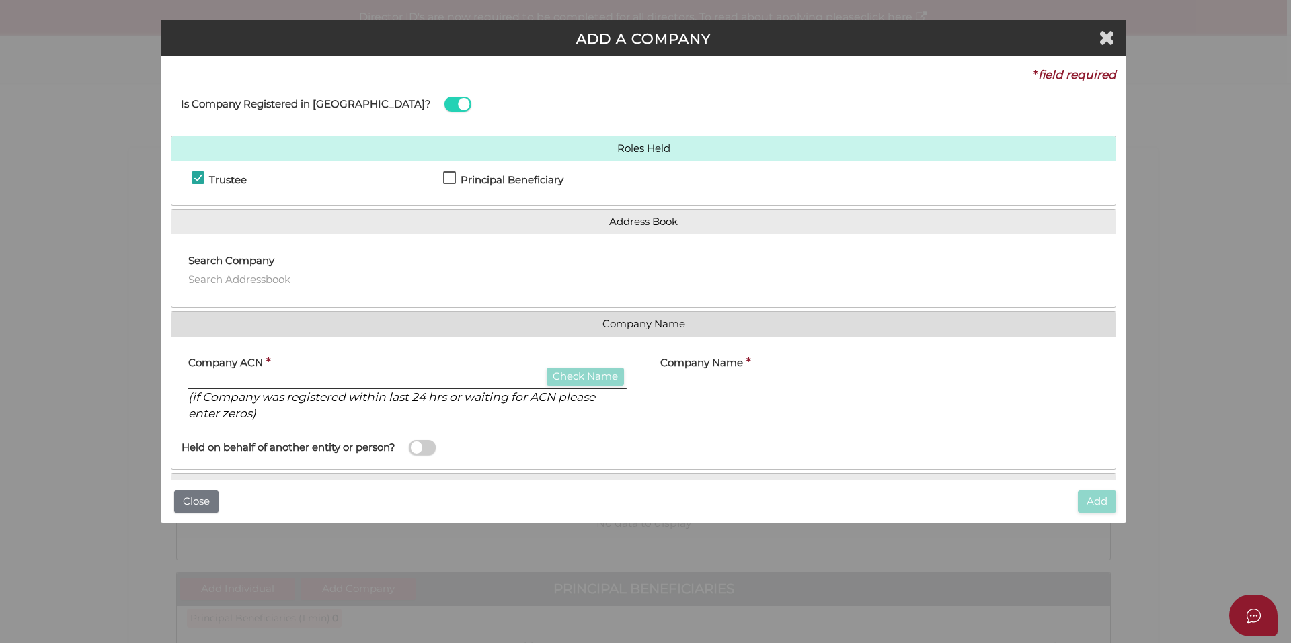
click at [347, 378] on input "text" at bounding box center [407, 381] width 438 height 15
click at [1100, 38] on icon "Close" at bounding box center [1106, 37] width 16 height 20
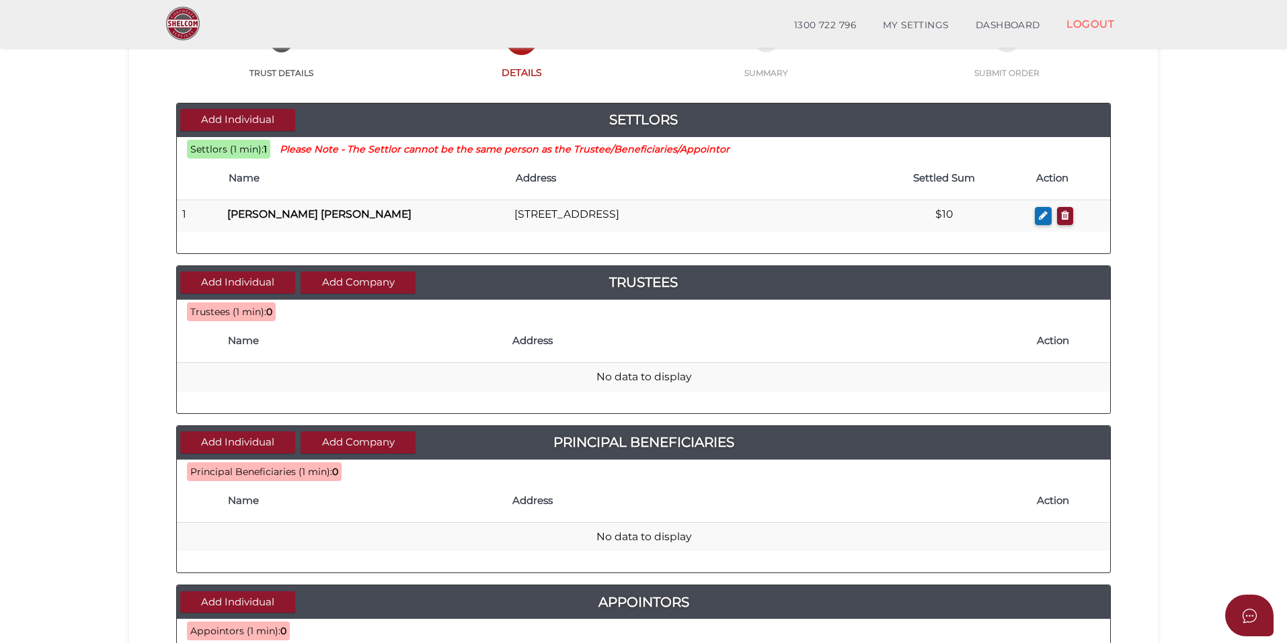
scroll to position [202, 0]
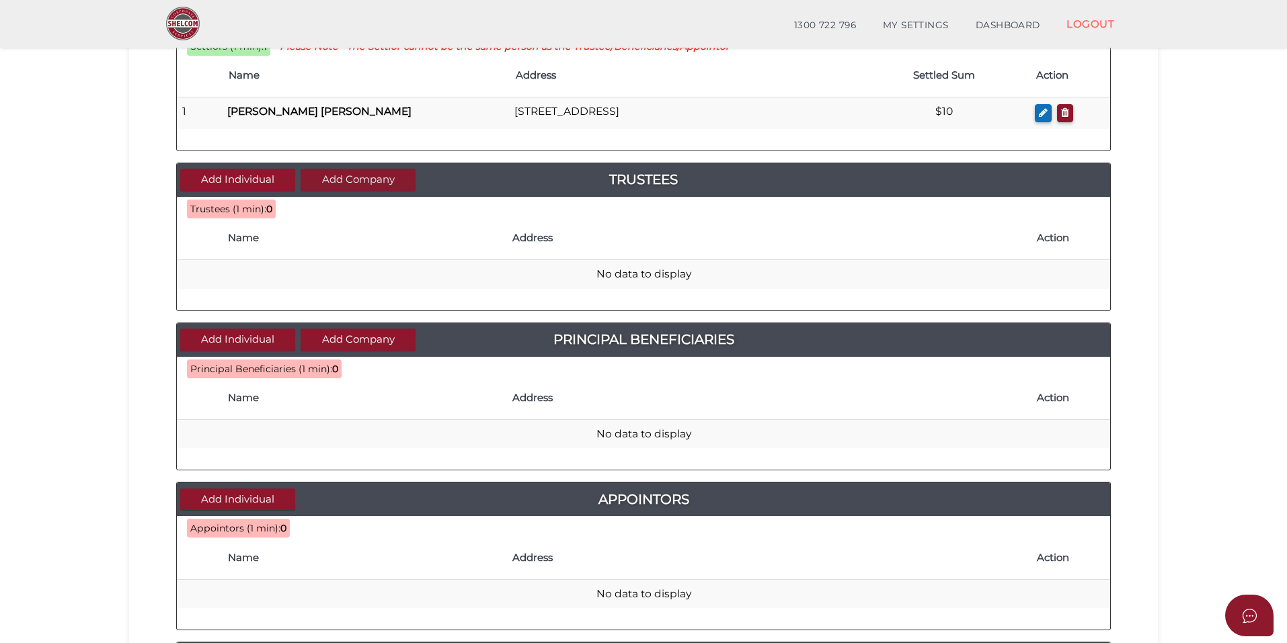
click at [340, 185] on button "Add Company" at bounding box center [357, 180] width 115 height 22
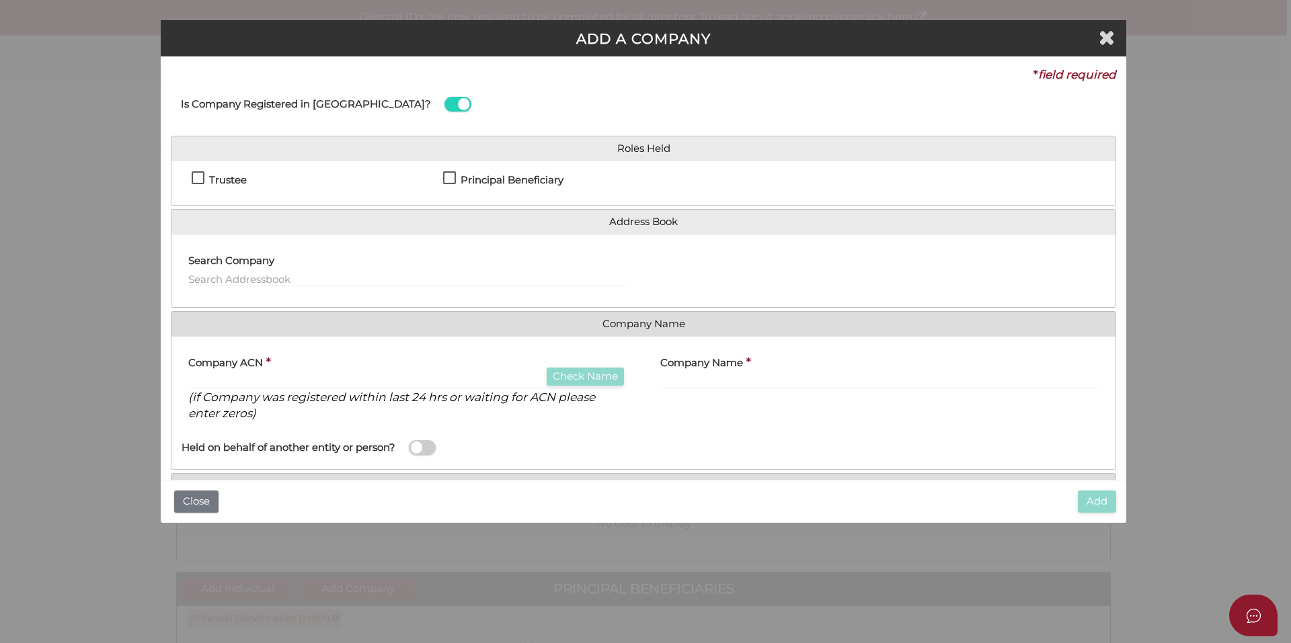
click at [228, 181] on h4 "Trustee" at bounding box center [228, 180] width 38 height 11
checkbox input "true"
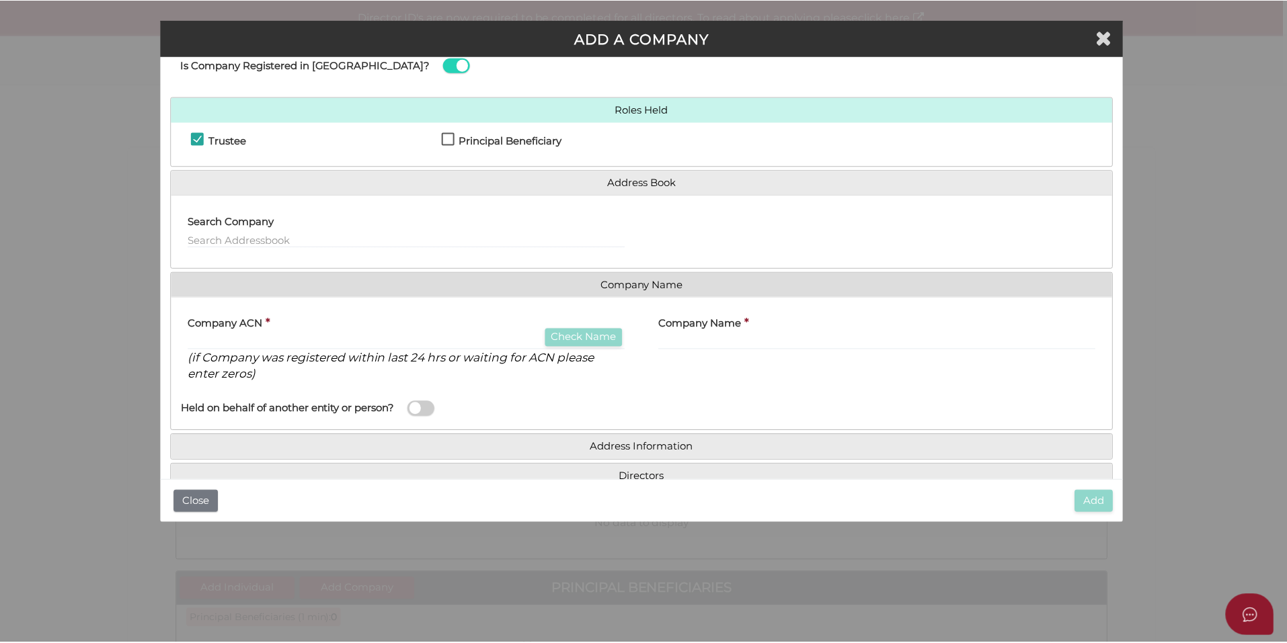
scroll to position [70, 0]
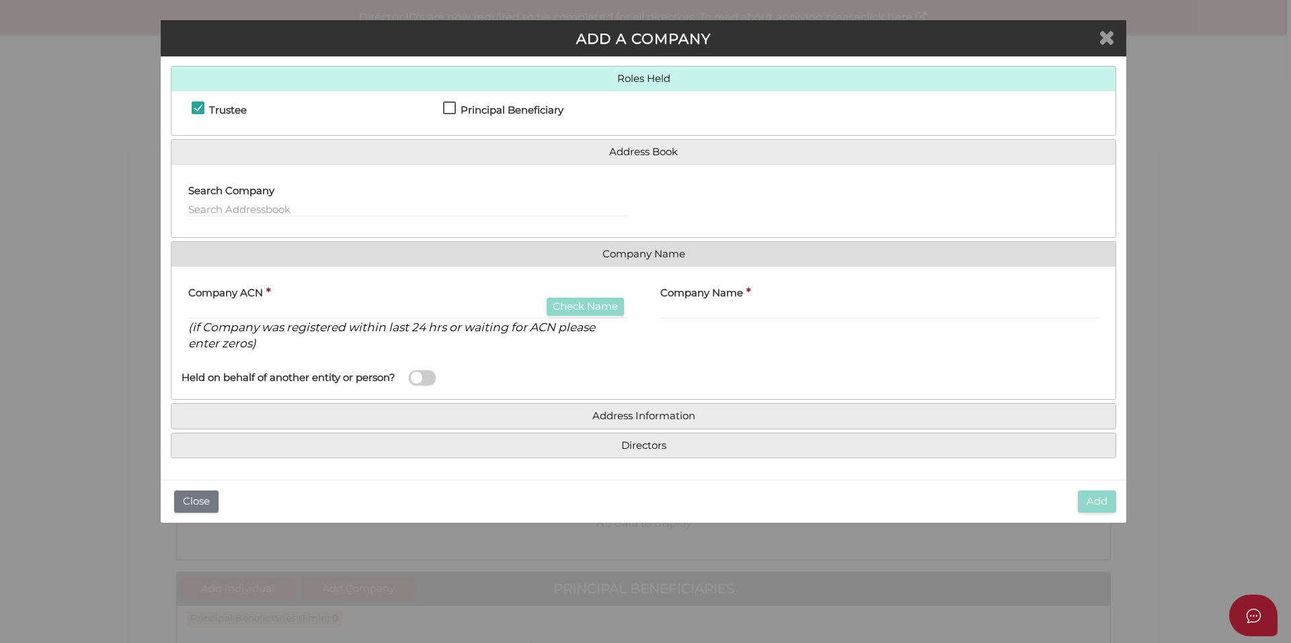
click at [1112, 37] on icon "Close" at bounding box center [1106, 37] width 16 height 20
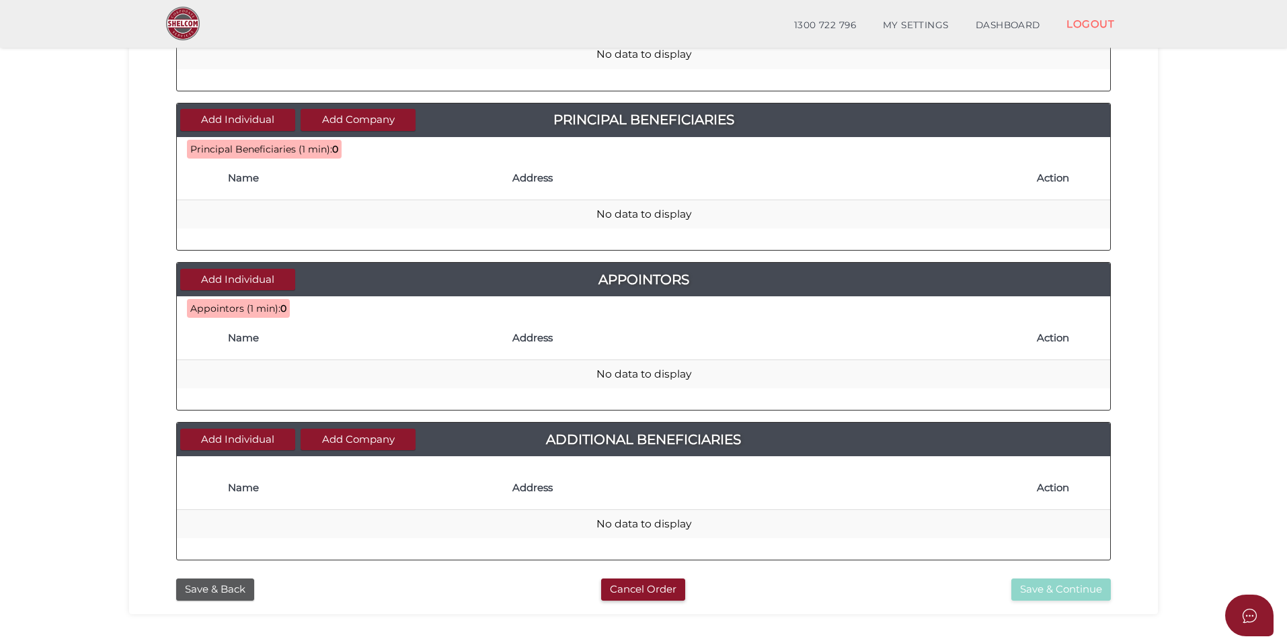
scroll to position [230, 0]
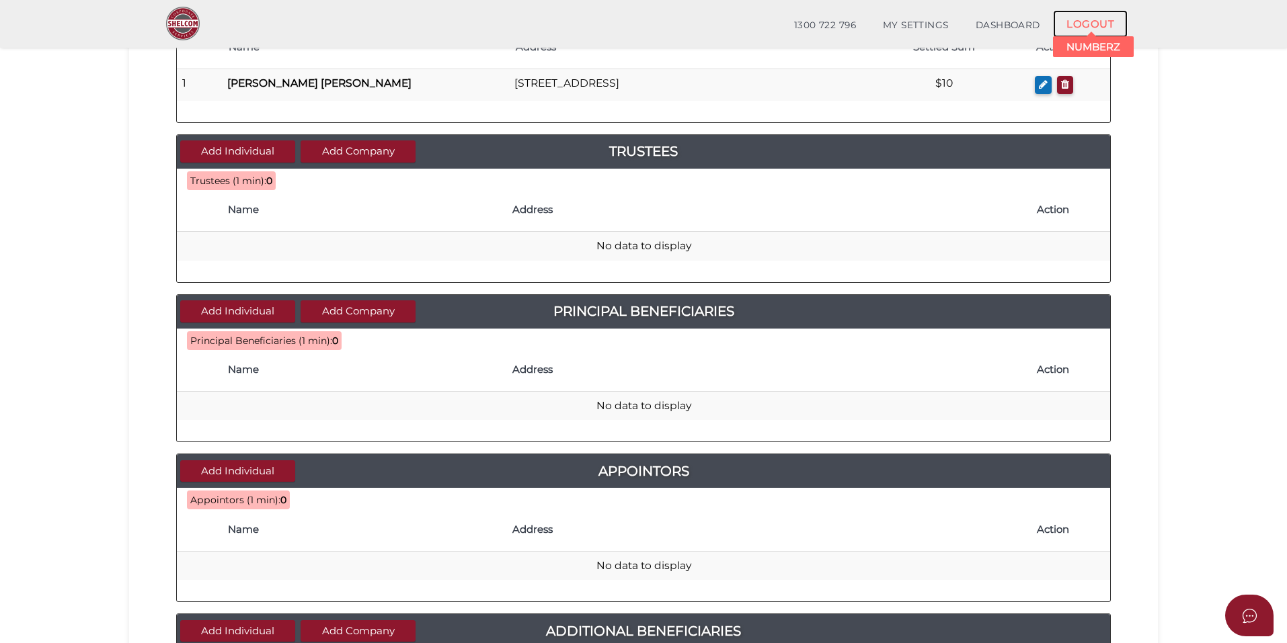
click at [1098, 28] on link "LOGOUT" at bounding box center [1090, 24] width 75 height 28
